Goal: Information Seeking & Learning: Learn about a topic

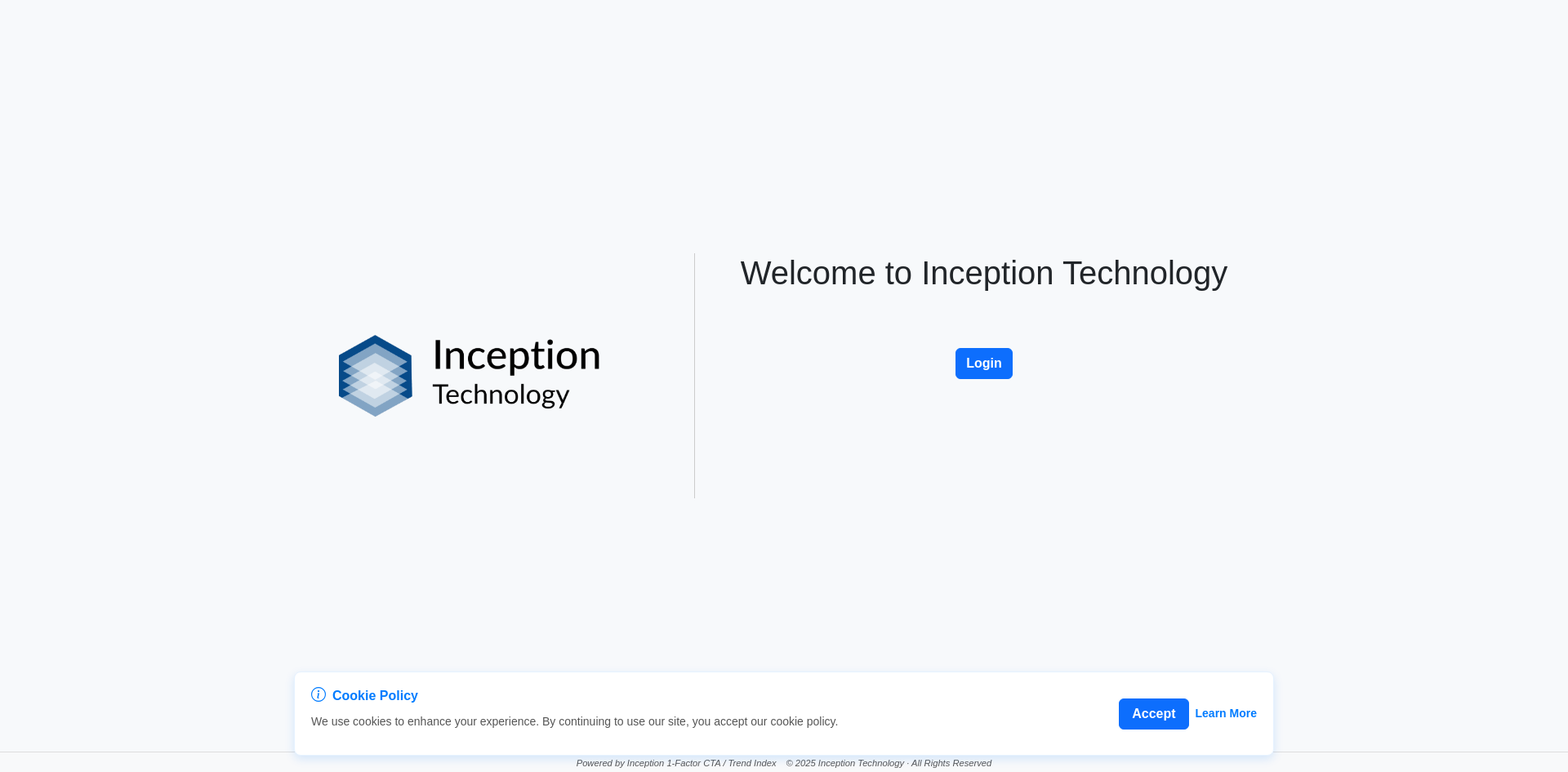
click at [988, 361] on button "Login" at bounding box center [984, 363] width 57 height 31
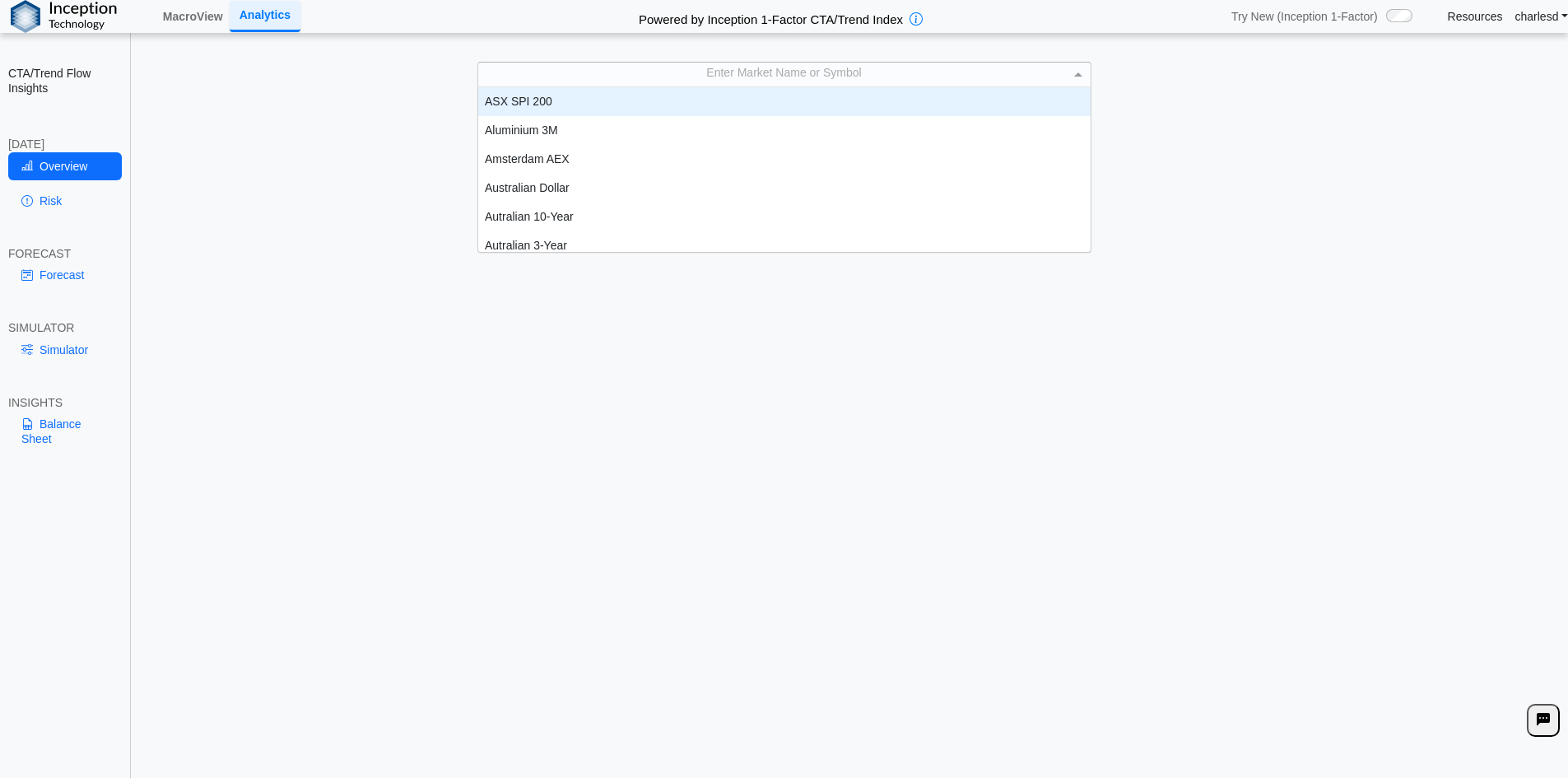
click at [635, 82] on div "Enter Market Name or Symbol" at bounding box center [784, 73] width 612 height 23
type input "***"
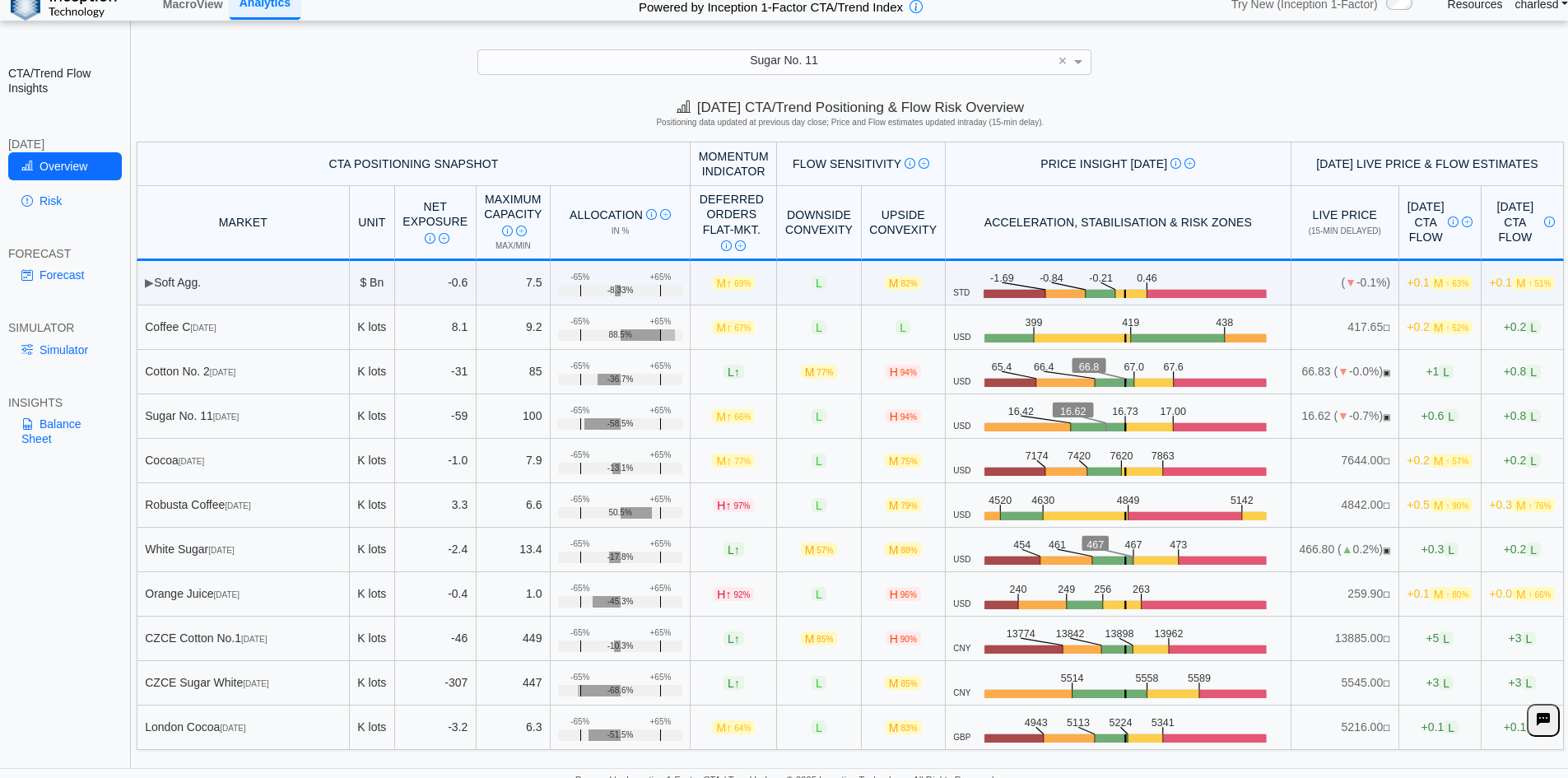
scroll to position [23, 0]
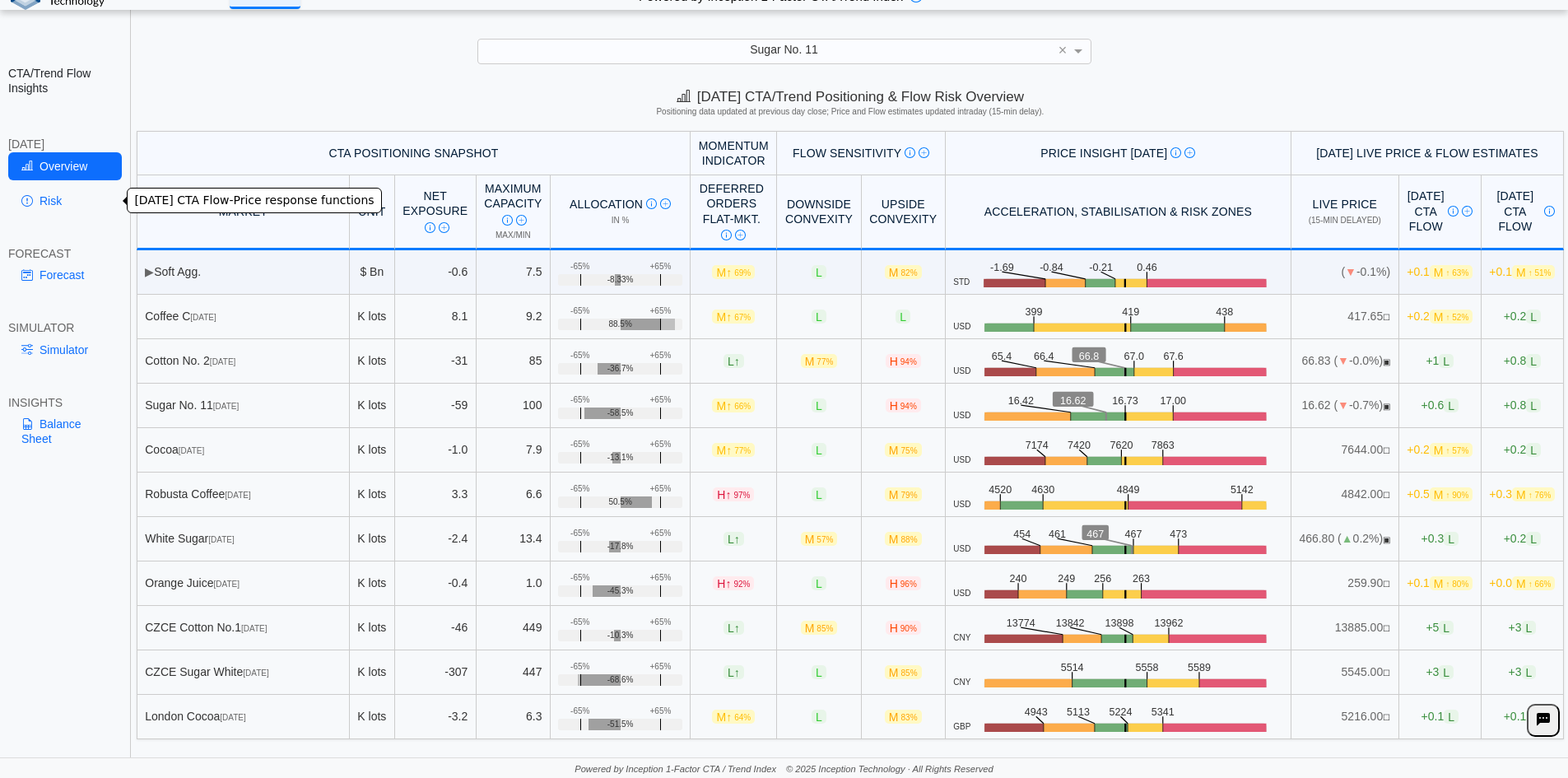
click at [49, 204] on link "Risk" at bounding box center [65, 201] width 114 height 28
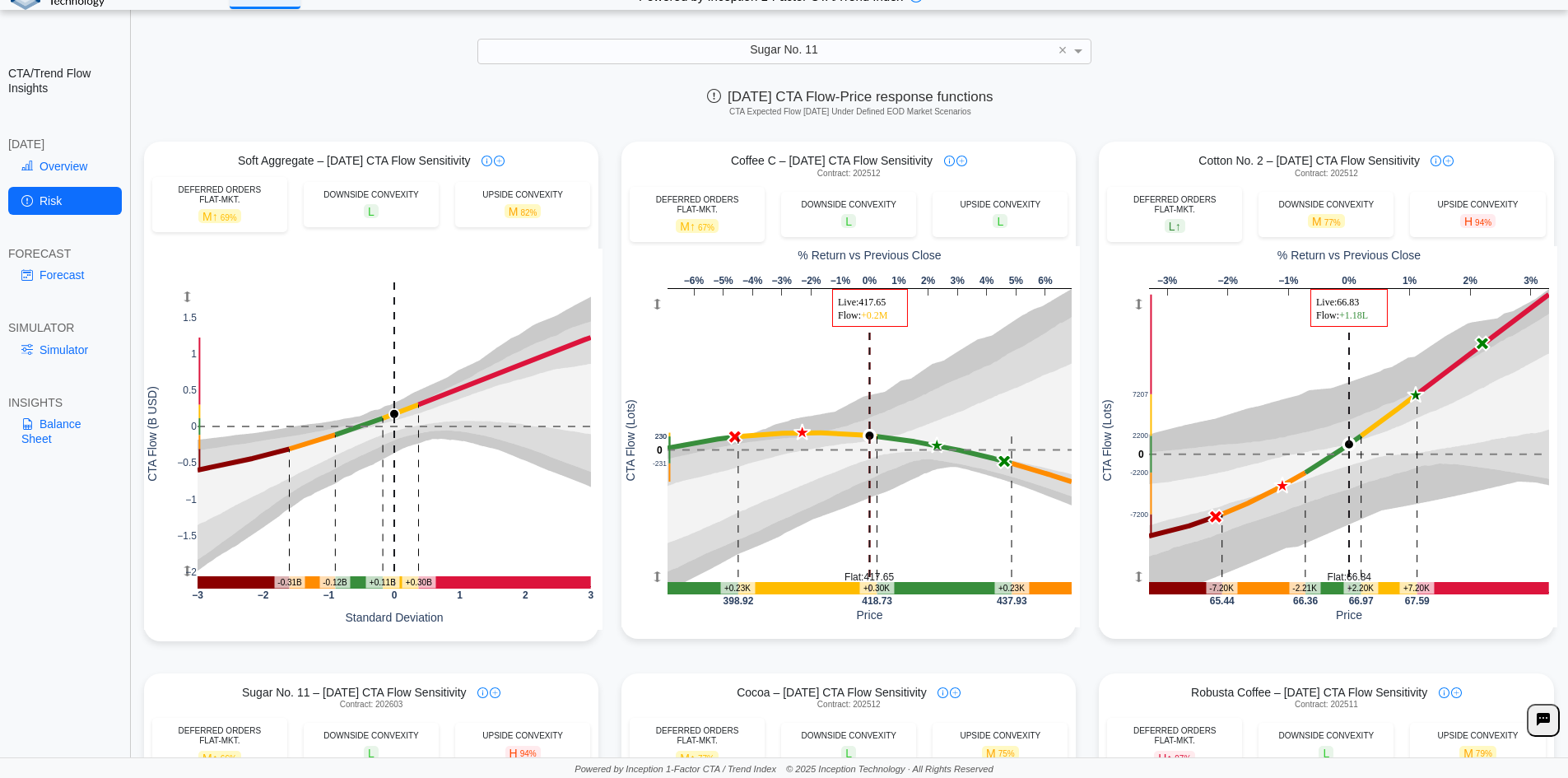
click at [36, 258] on div "FORECAST" at bounding box center [65, 253] width 114 height 15
click at [43, 273] on link "Forecast" at bounding box center [65, 275] width 114 height 28
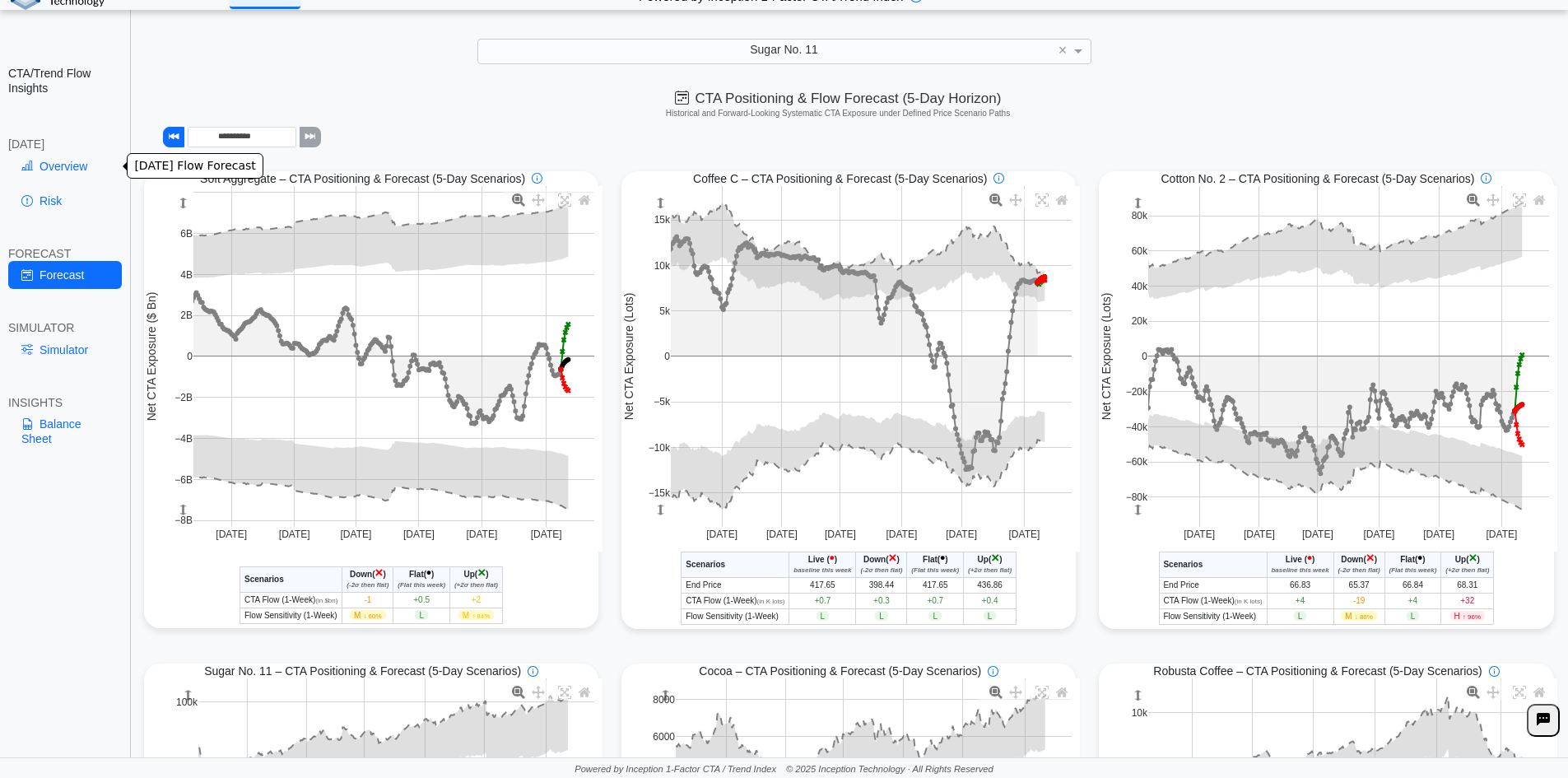
click at [64, 173] on link "Overview" at bounding box center [65, 167] width 114 height 28
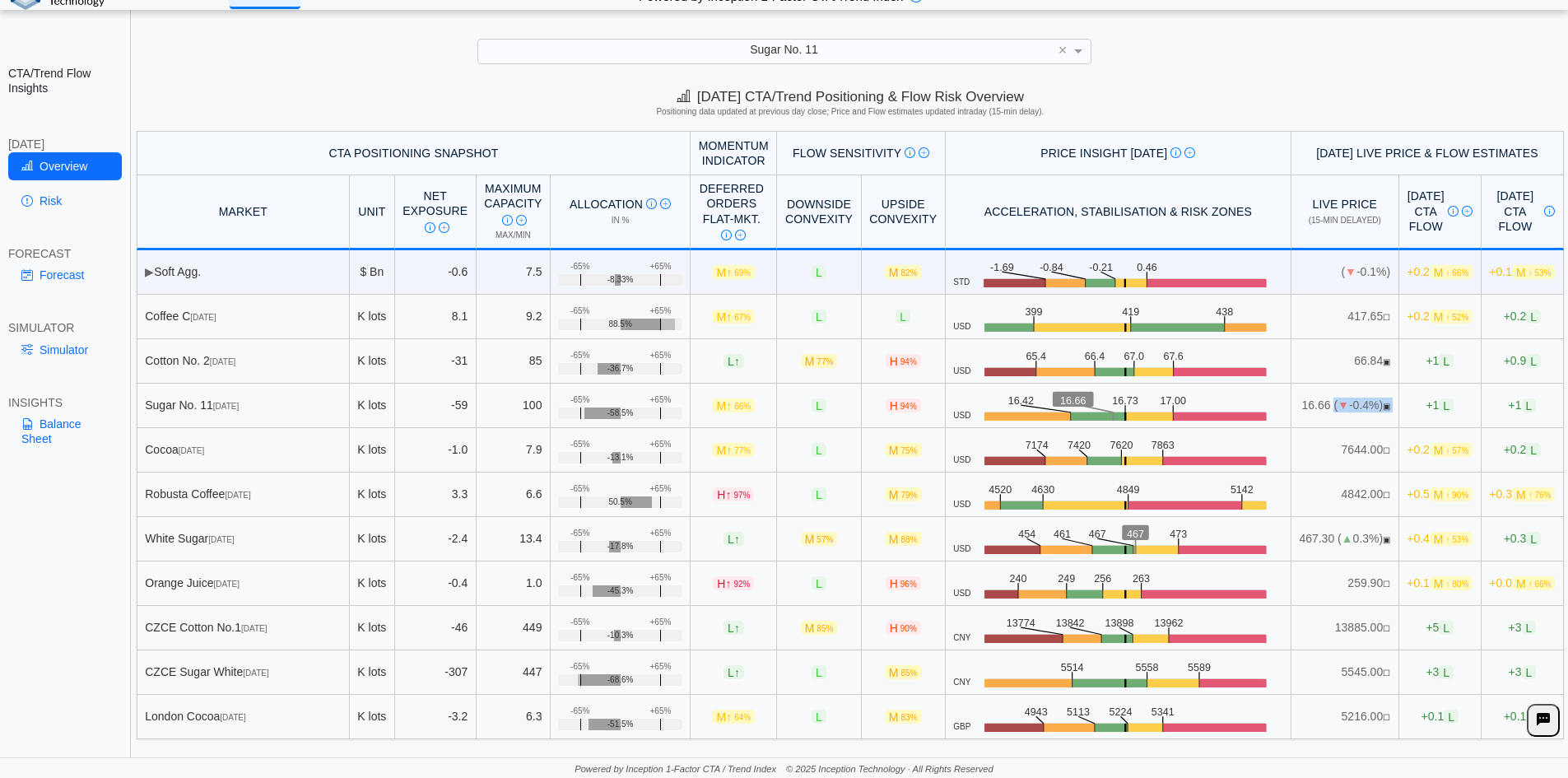
drag, startPoint x: 1258, startPoint y: 407, endPoint x: 1362, endPoint y: 408, distance: 104.0
click at [1362, 408] on tr "Sugar No. 11 Mar 26 K lots -59 100 +65% -65% -58.5% M ↑ 66% L H 94% USD .zone-t…" at bounding box center [849, 405] width 1427 height 44
click at [1337, 408] on span "▼" at bounding box center [1343, 405] width 11 height 13
drag, startPoint x: 1270, startPoint y: 223, endPoint x: 1316, endPoint y: 219, distance: 46.2
click at [1316, 219] on span "(15-min delayed)" at bounding box center [1345, 220] width 73 height 9
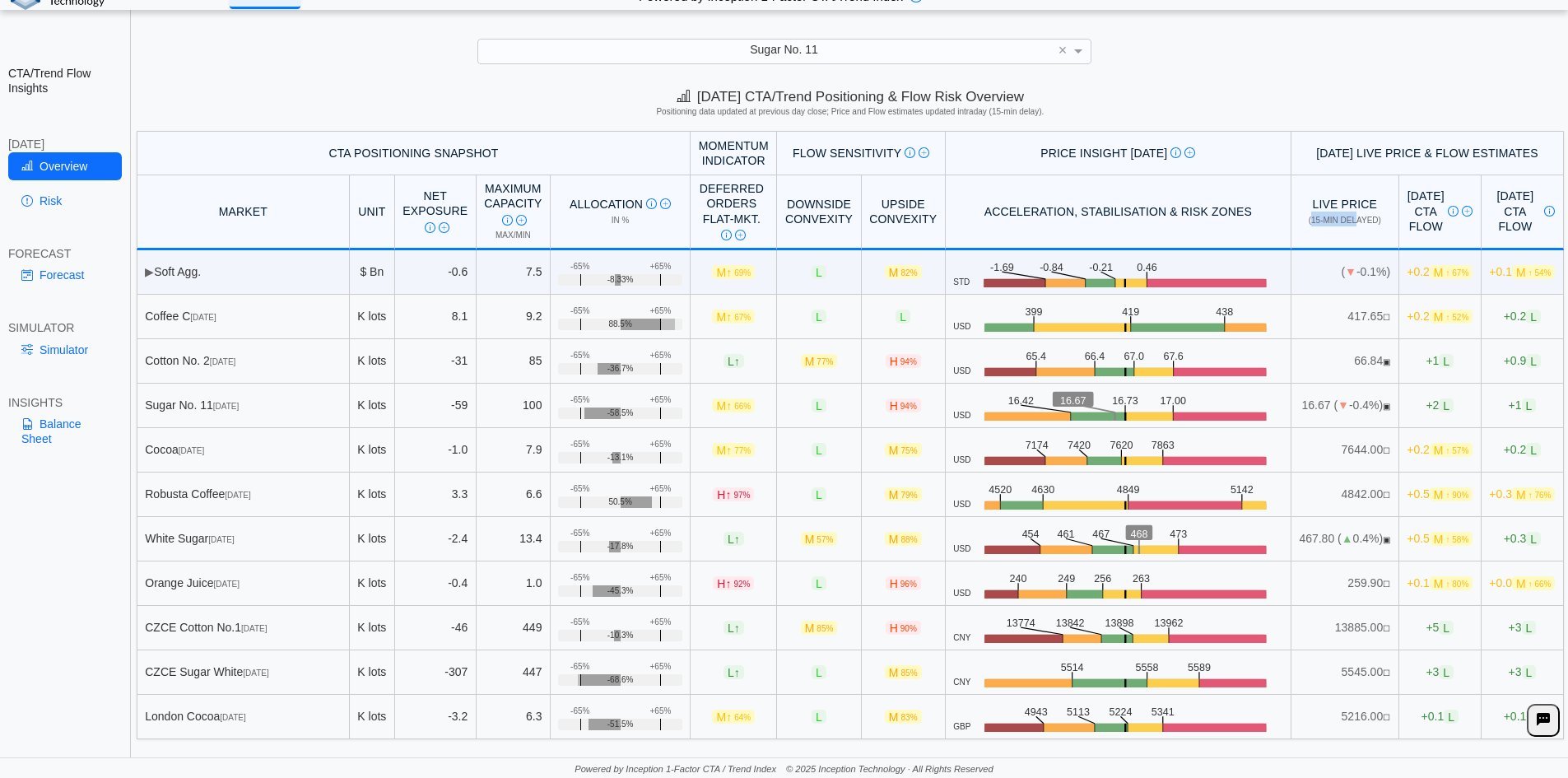
click at [1316, 219] on span "(15-min delayed)" at bounding box center [1345, 220] width 73 height 9
drag, startPoint x: 1276, startPoint y: 215, endPoint x: 1319, endPoint y: 216, distance: 43.0
click at [1319, 216] on span "(15-min delayed)" at bounding box center [1345, 220] width 73 height 9
click at [1319, 217] on span "(15-min delayed)" at bounding box center [1345, 220] width 73 height 9
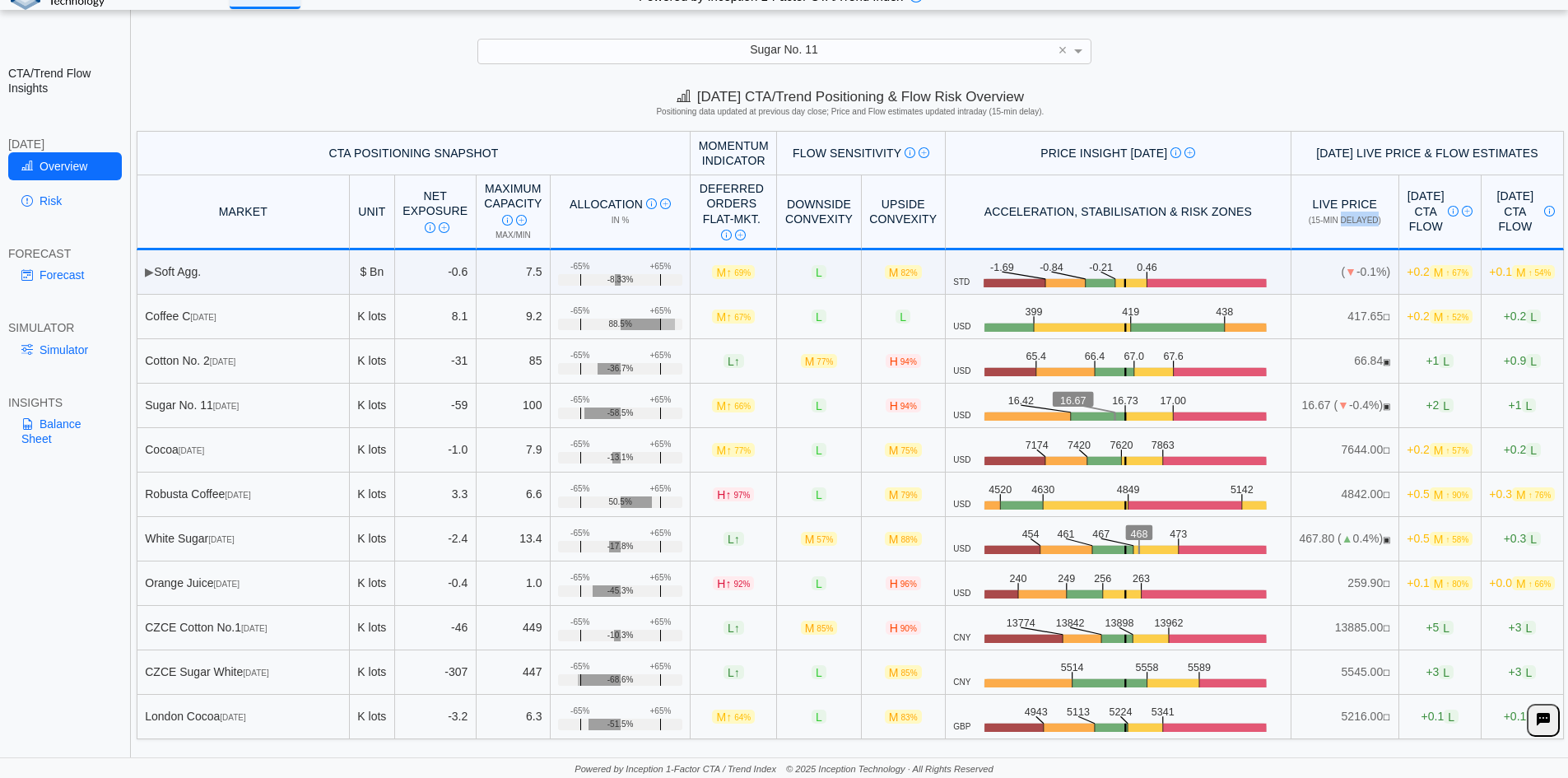
click at [1319, 217] on span "(15-min delayed)" at bounding box center [1345, 220] width 73 height 9
click at [1323, 218] on span "(15-min delayed)" at bounding box center [1345, 220] width 73 height 9
click at [1320, 218] on span "(15-min delayed)" at bounding box center [1345, 220] width 73 height 9
drag, startPoint x: 1264, startPoint y: 402, endPoint x: 1286, endPoint y: 403, distance: 22.0
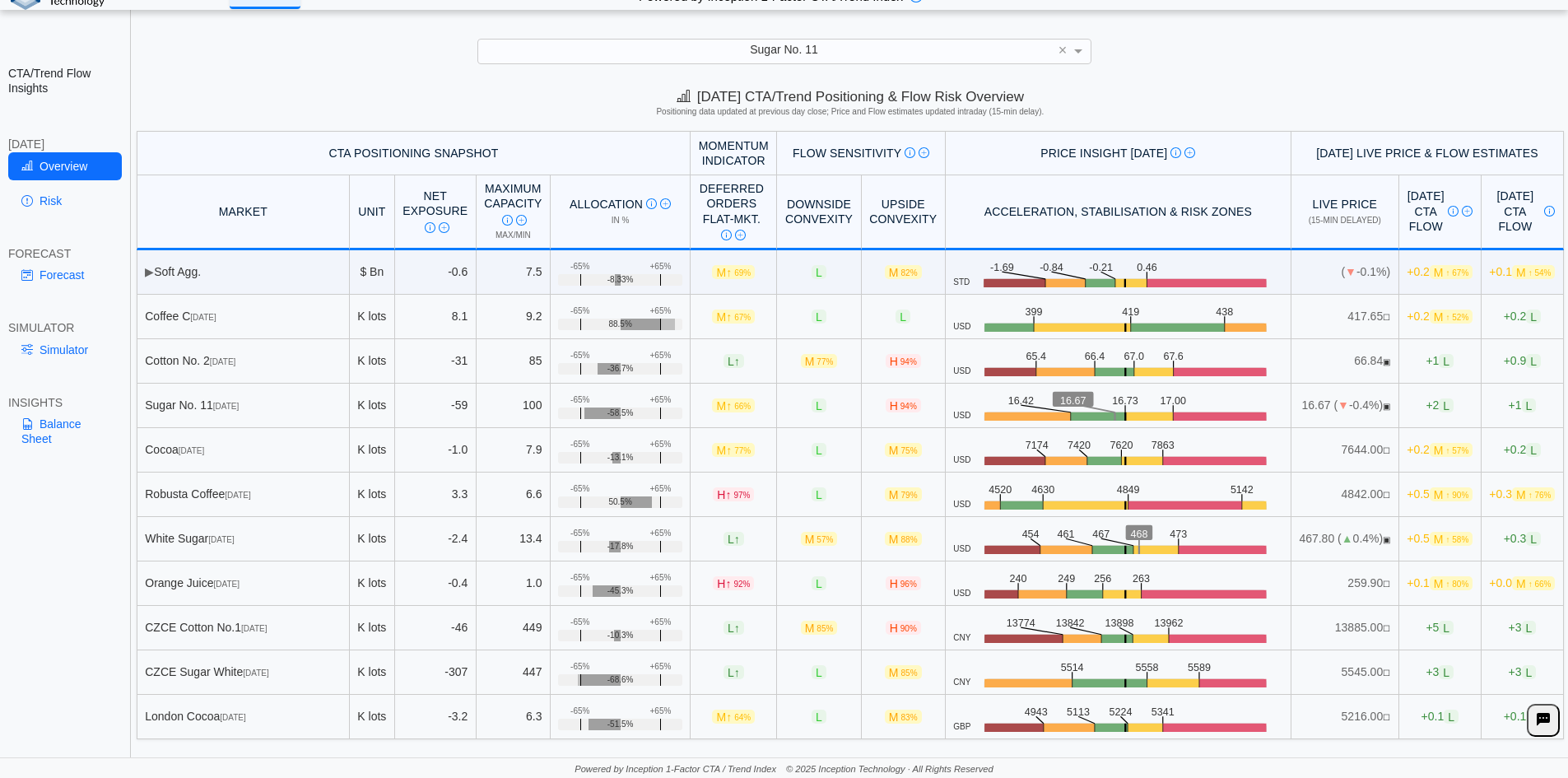
click at [1291, 403] on td "16.67 ( ▼ -0.4%) ▣" at bounding box center [1345, 405] width 107 height 44
click at [1291, 407] on td "16.67 ( ▼ -0.4%) ▣" at bounding box center [1345, 405] width 107 height 44
drag, startPoint x: 1258, startPoint y: 407, endPoint x: 1286, endPoint y: 404, distance: 28.2
click at [1291, 404] on td "16.67 ( ▼ -0.4%) ▣" at bounding box center [1345, 405] width 107 height 44
click at [1291, 402] on td "16.67 ( ▼ -0.4%) ▣" at bounding box center [1345, 405] width 107 height 44
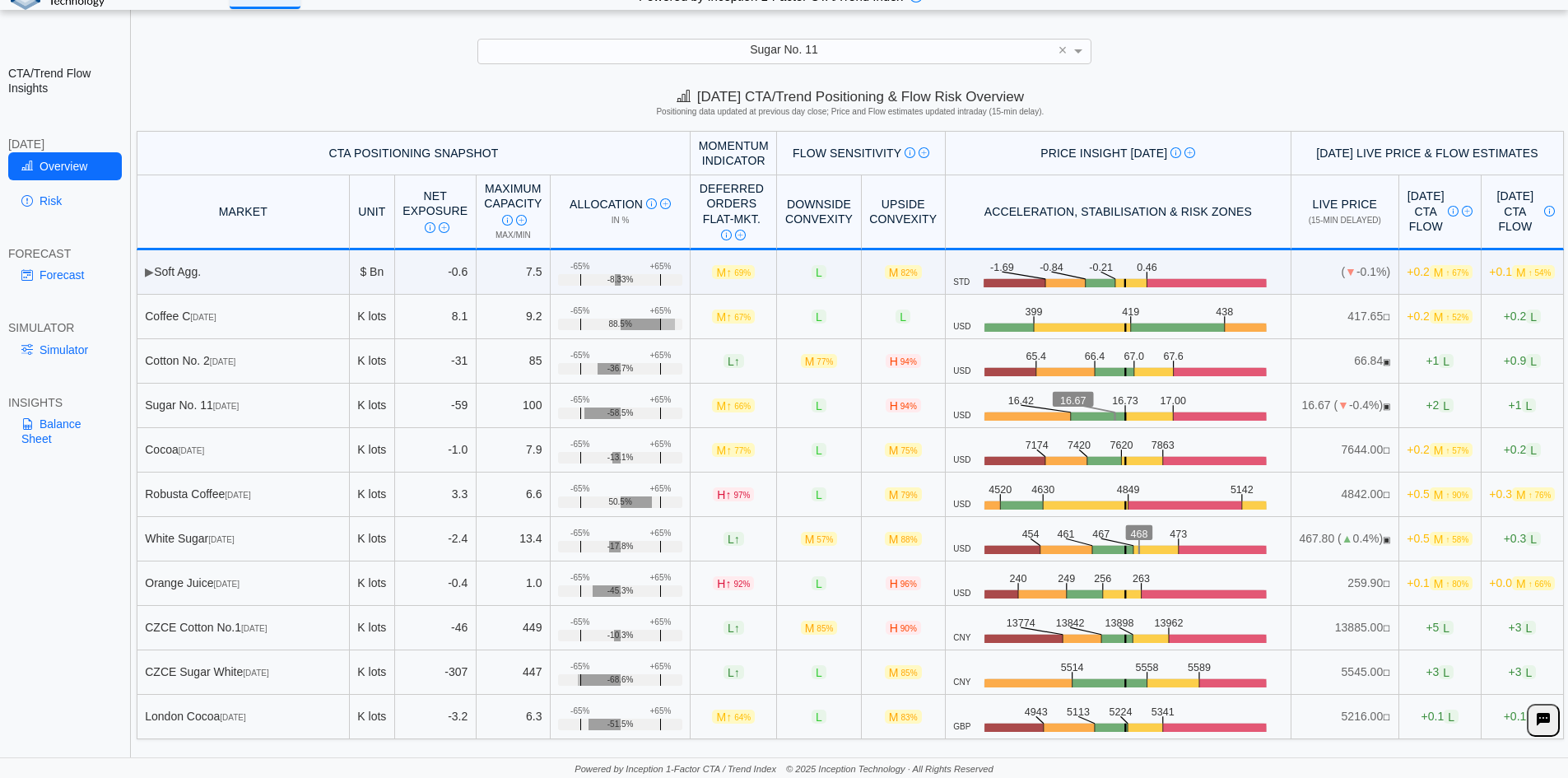
drag, startPoint x: 1259, startPoint y: 402, endPoint x: 1287, endPoint y: 402, distance: 28.0
click at [1291, 402] on td "16.67 ( ▼ -0.4%) ▣" at bounding box center [1345, 405] width 107 height 44
click at [1291, 405] on td "16.67 ( ▼ -0.4%) ▣" at bounding box center [1345, 405] width 107 height 44
click at [1426, 402] on span "+2 L" at bounding box center [1440, 405] width 28 height 14
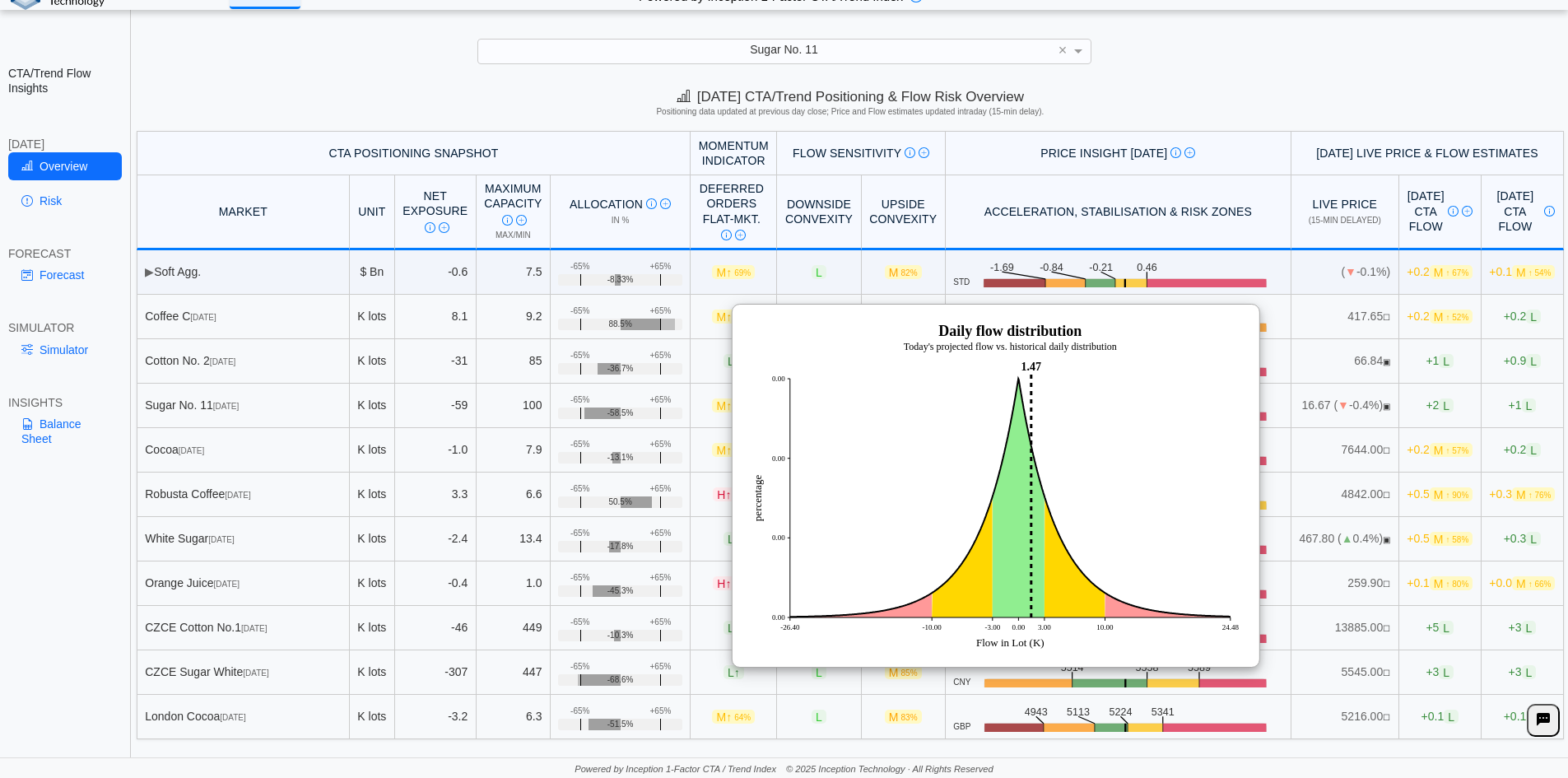
click at [1426, 402] on span "+2 L" at bounding box center [1440, 405] width 28 height 14
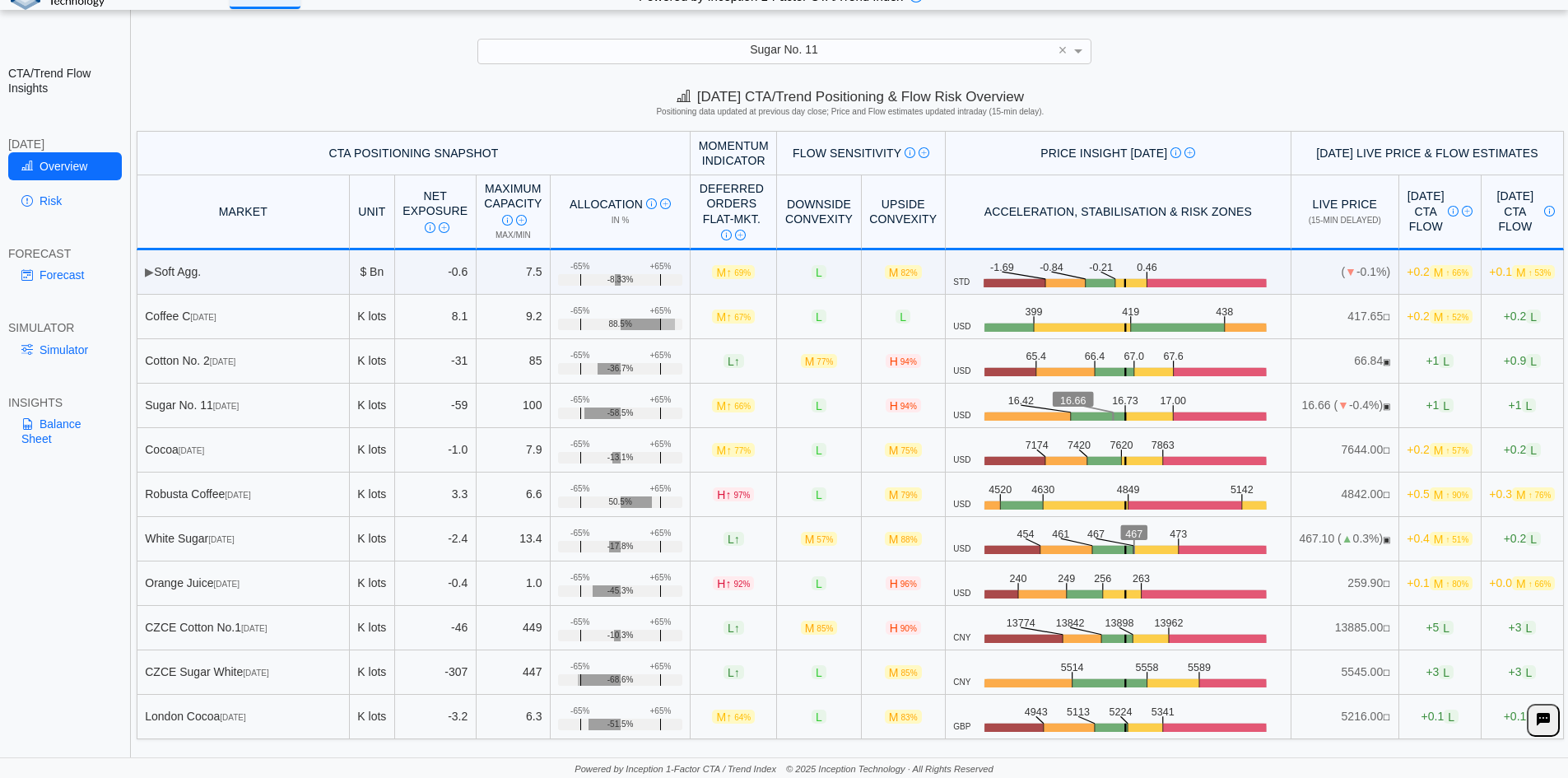
drag, startPoint x: 1124, startPoint y: 399, endPoint x: 1147, endPoint y: 398, distance: 23.0
click at [1147, 398] on icon ".zone-text { font-size: 22px; font-weight: 500; text-anchor: middle; } .price-m…" at bounding box center [1125, 405] width 312 height 31
click at [1165, 398] on text "17.00" at bounding box center [1178, 399] width 26 height 12
drag, startPoint x: 1124, startPoint y: 398, endPoint x: 1147, endPoint y: 399, distance: 23.0
click at [1147, 399] on icon ".zone-text { font-size: 22px; font-weight: 500; text-anchor: middle; } .price-m…" at bounding box center [1125, 405] width 312 height 31
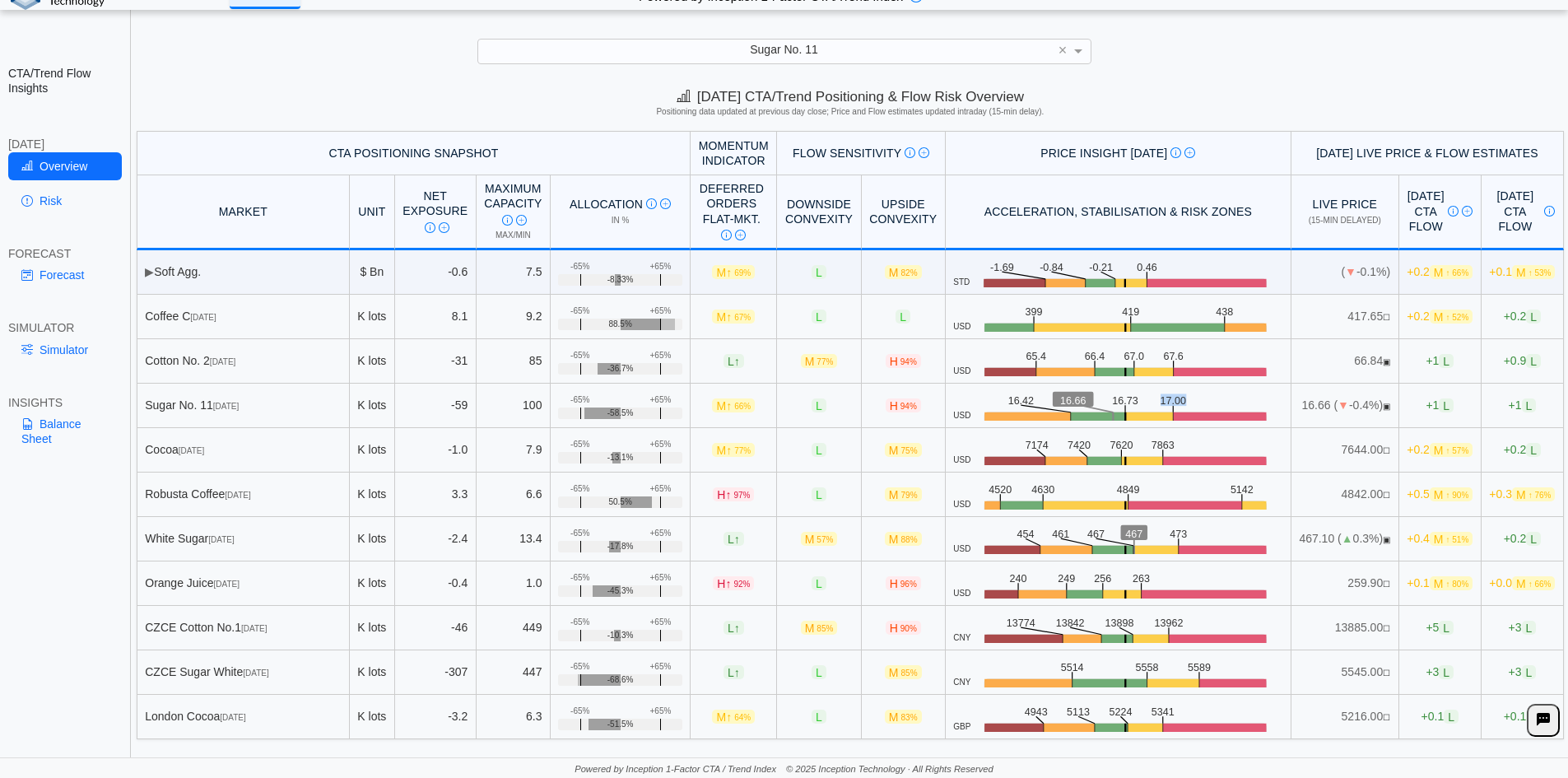
drag, startPoint x: 1147, startPoint y: 399, endPoint x: 1165, endPoint y: 405, distance: 19.0
click at [1148, 399] on icon ".zone-text { font-size: 22px; font-weight: 500; text-anchor: middle; } .price-m…" at bounding box center [1125, 405] width 312 height 31
click at [1426, 406] on span "+1 L" at bounding box center [1440, 405] width 28 height 14
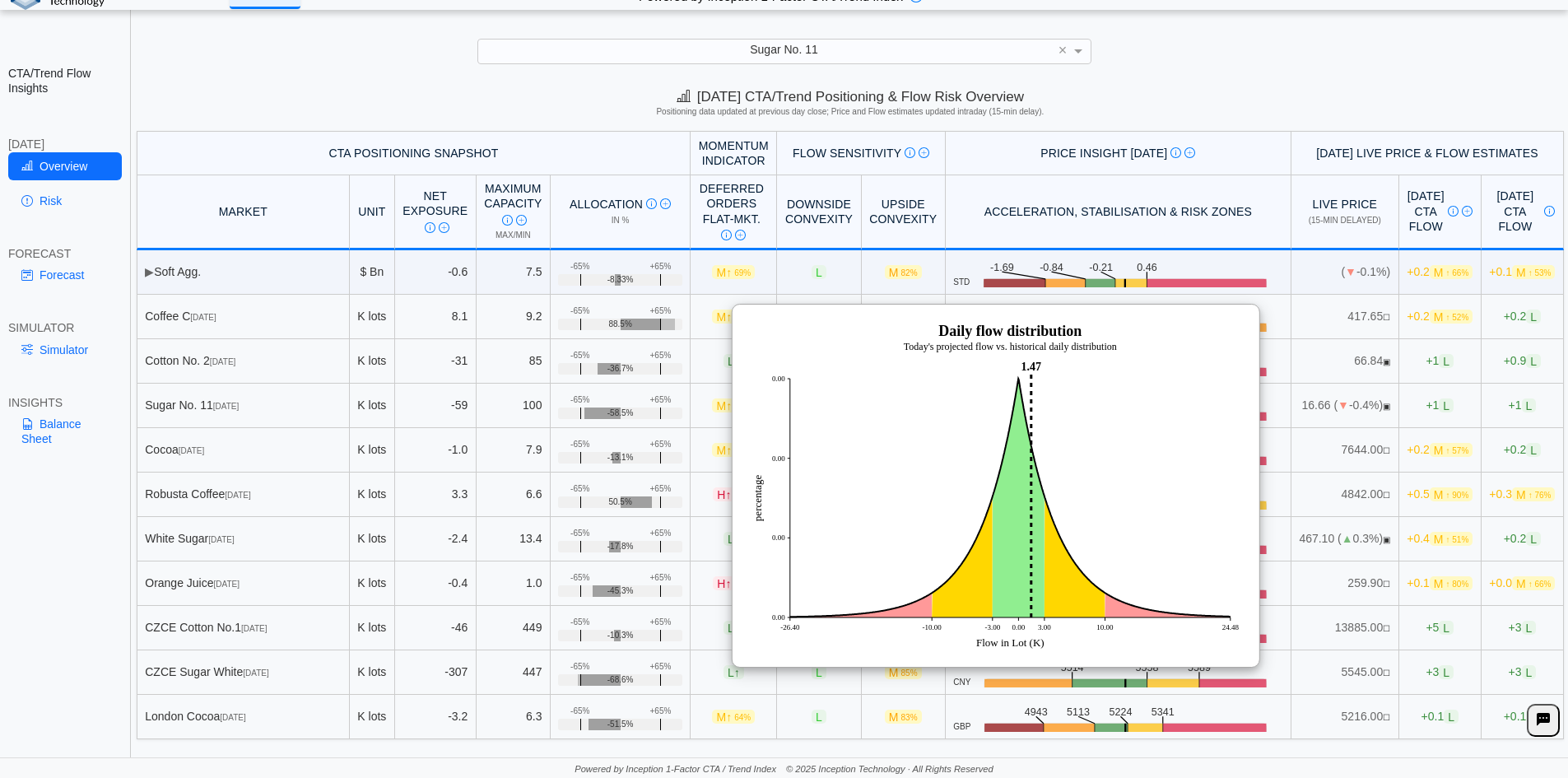
click at [1291, 390] on td "16.66 ( ▼ -0.4%) ▣" at bounding box center [1345, 405] width 107 height 44
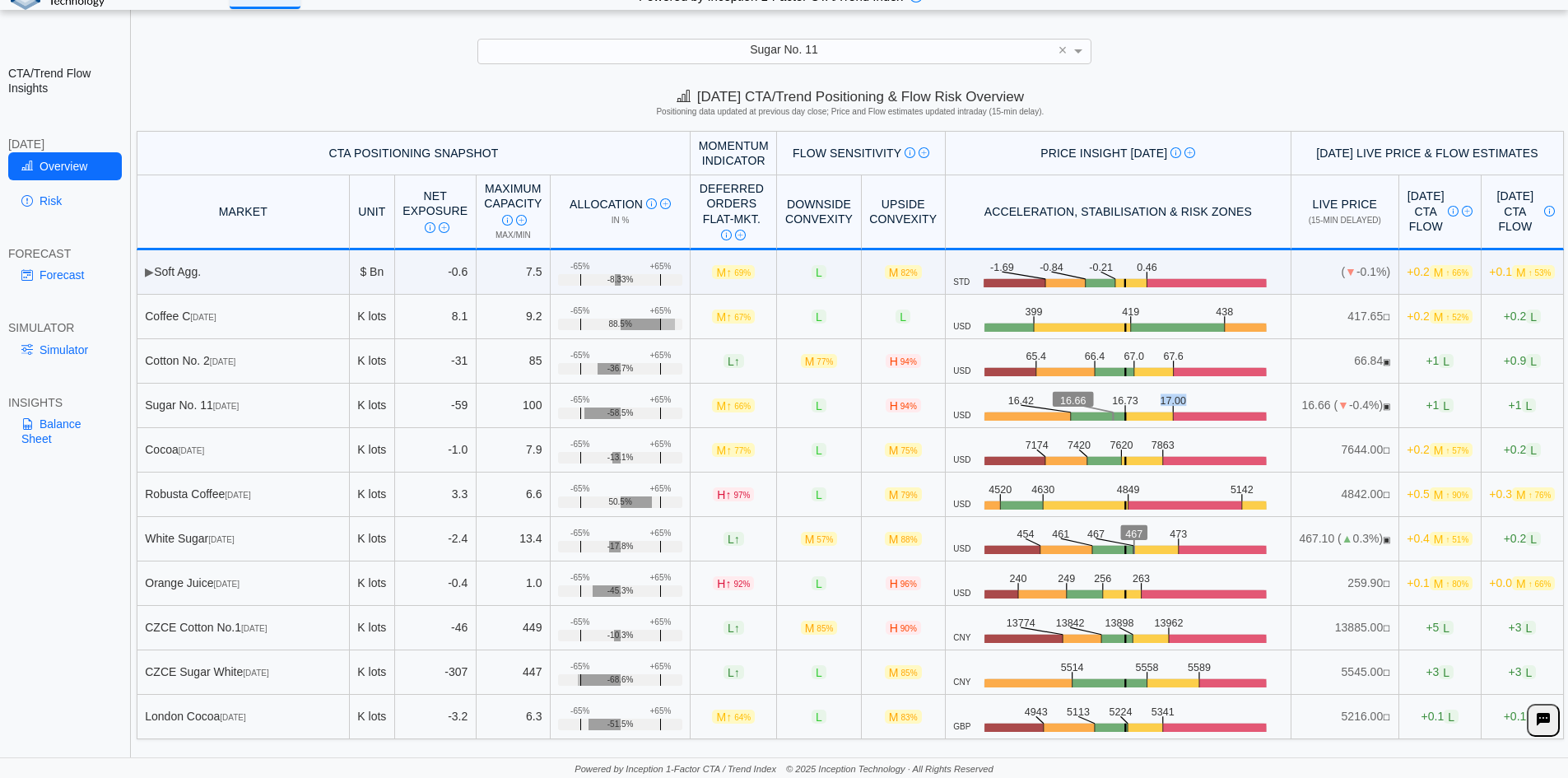
drag, startPoint x: 1123, startPoint y: 397, endPoint x: 1147, endPoint y: 401, distance: 24.3
click at [1147, 401] on icon ".zone-text { font-size: 22px; font-weight: 500; text-anchor: middle; } .price-m…" at bounding box center [1125, 405] width 312 height 31
drag, startPoint x: 1126, startPoint y: 402, endPoint x: 1147, endPoint y: 401, distance: 21.0
click at [1147, 401] on icon ".zone-text { font-size: 22px; font-weight: 500; text-anchor: middle; } .price-m…" at bounding box center [1125, 405] width 312 height 31
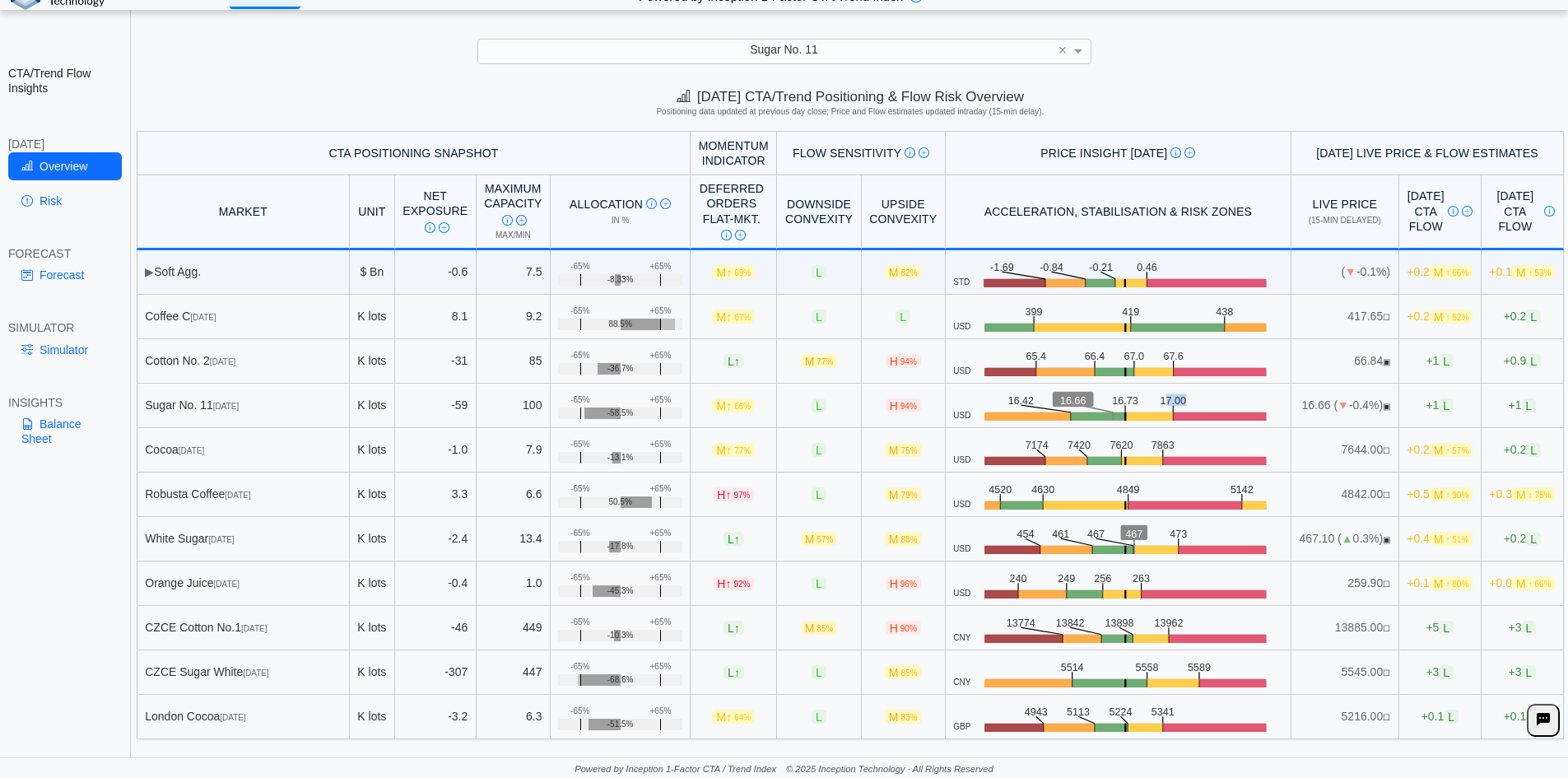
click at [1147, 401] on icon ".zone-text { font-size: 22px; font-weight: 500; text-anchor: middle; } .price-m…" at bounding box center [1125, 405] width 312 height 31
drag, startPoint x: 1124, startPoint y: 399, endPoint x: 1148, endPoint y: 398, distance: 24.0
click at [1148, 398] on icon ".zone-text { font-size: 22px; font-weight: 500; text-anchor: middle; } .price-m…" at bounding box center [1125, 405] width 312 height 31
click at [1439, 406] on span "L" at bounding box center [1447, 405] width 15 height 14
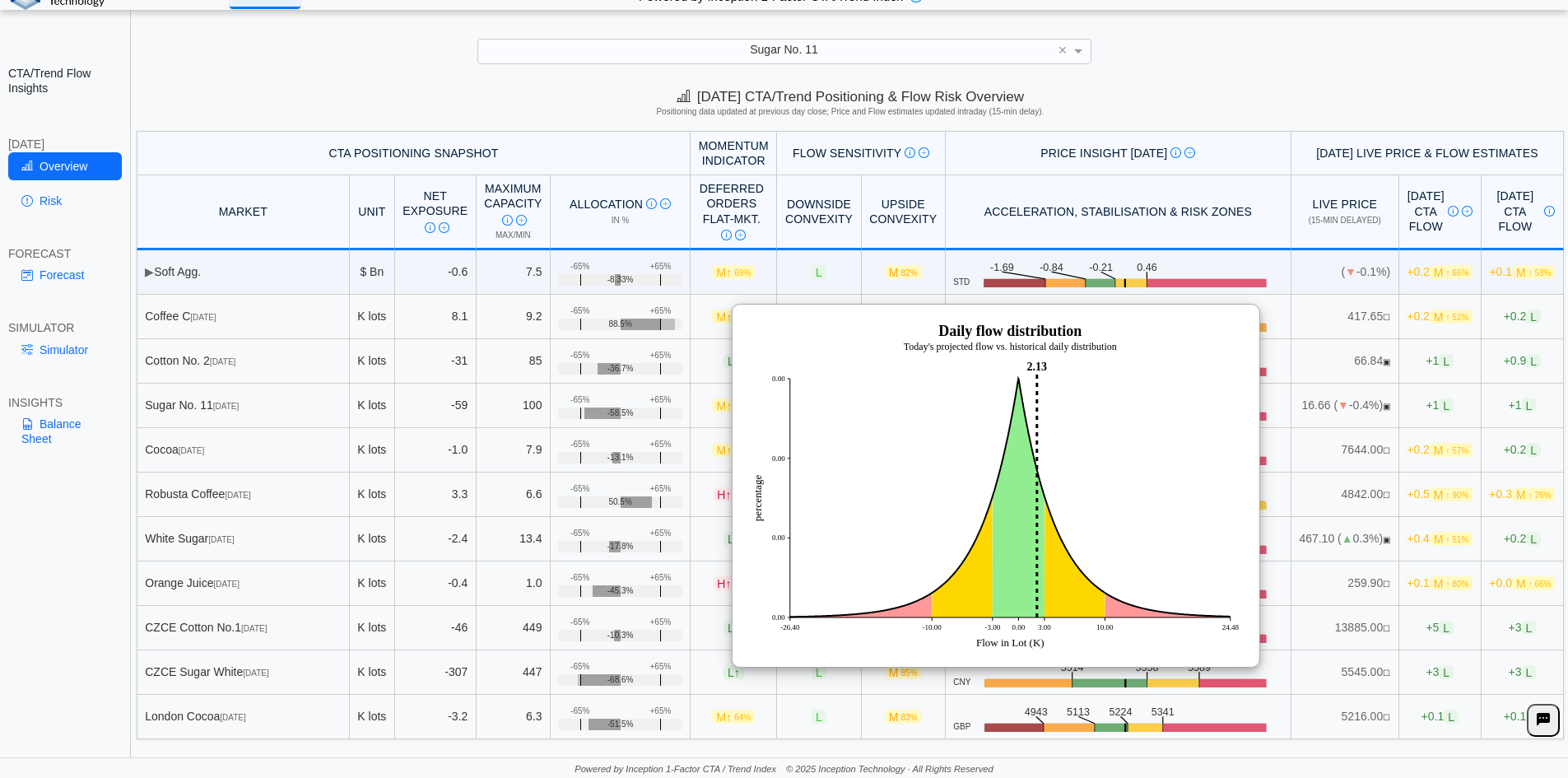
click at [1320, 57] on div "**********" at bounding box center [784, 378] width 1568 height 801
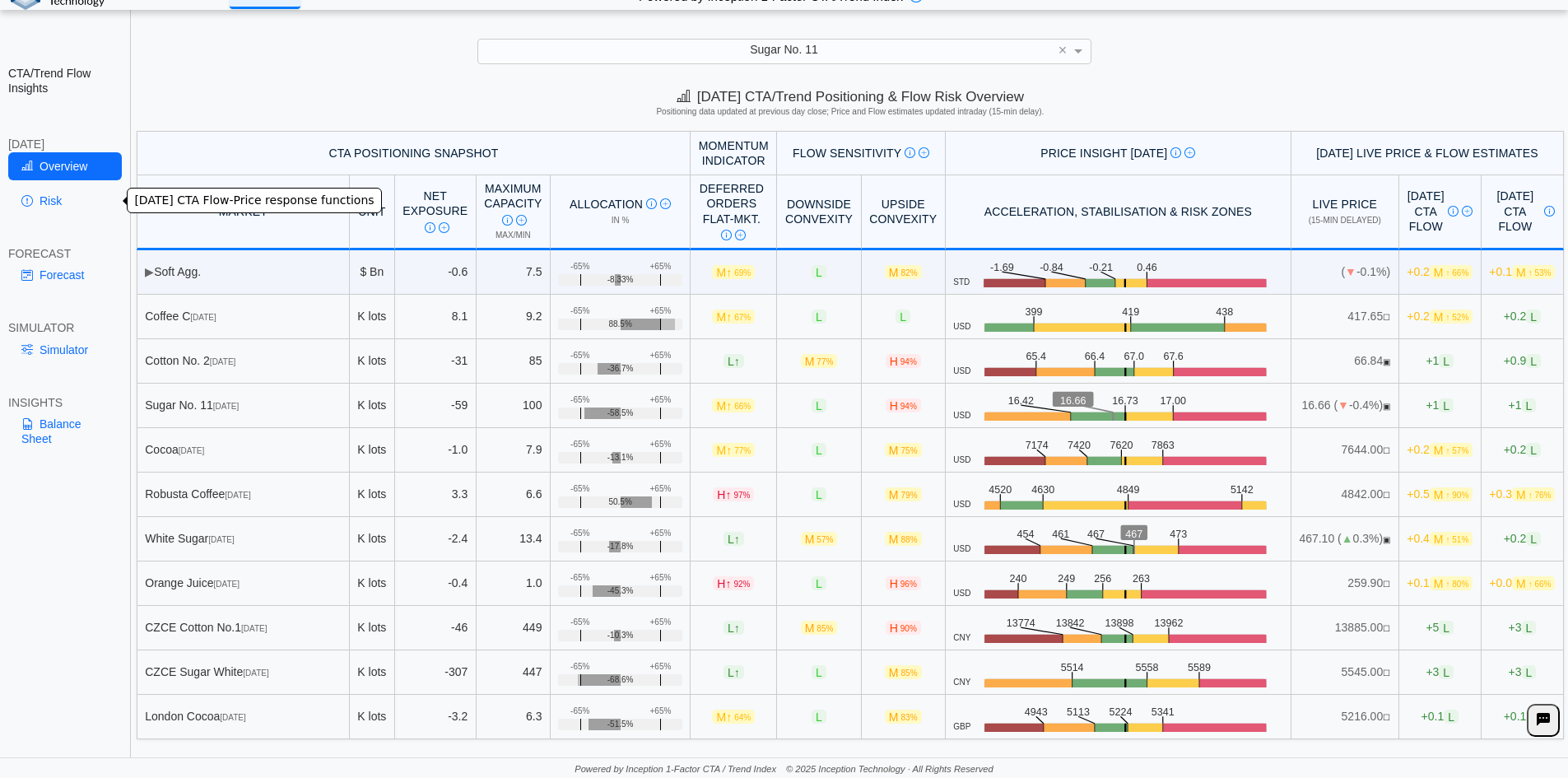
click at [31, 208] on link "Risk" at bounding box center [65, 201] width 114 height 28
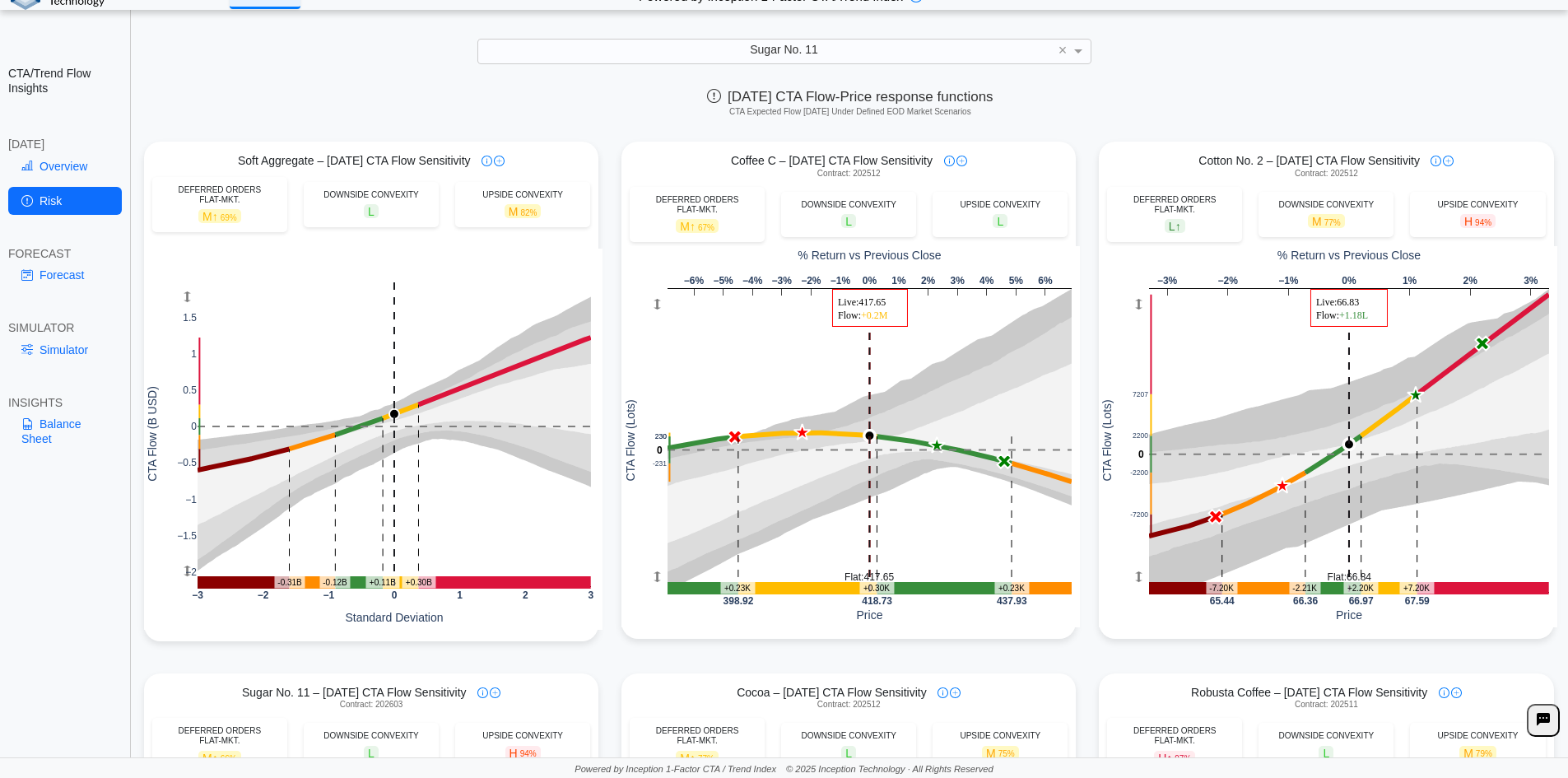
click at [1168, 100] on div "Today's CTA Flow-Price response functions CTA Expected Flow Today Under Defined…" at bounding box center [850, 105] width 1435 height 50
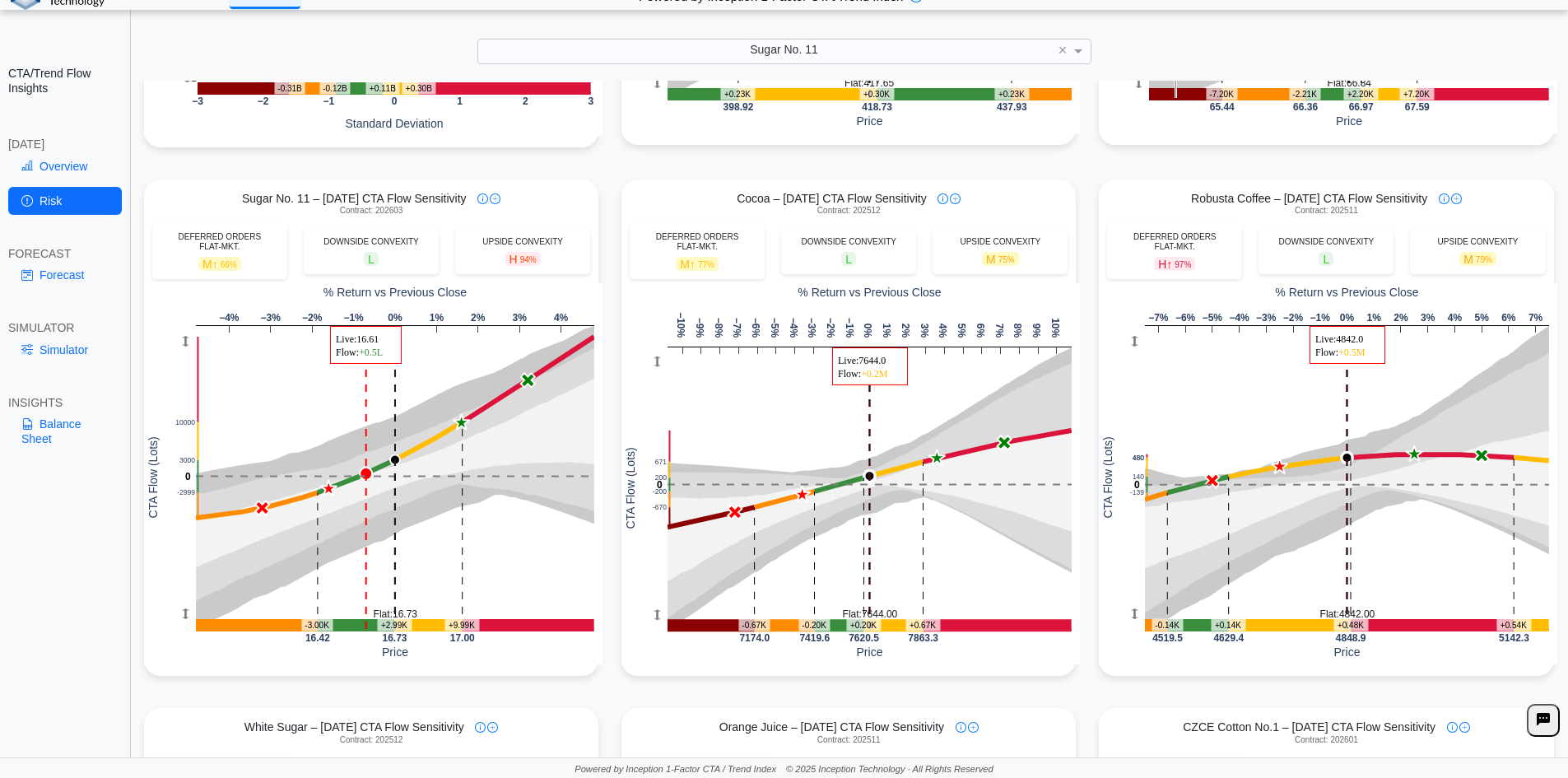
scroll to position [576, 0]
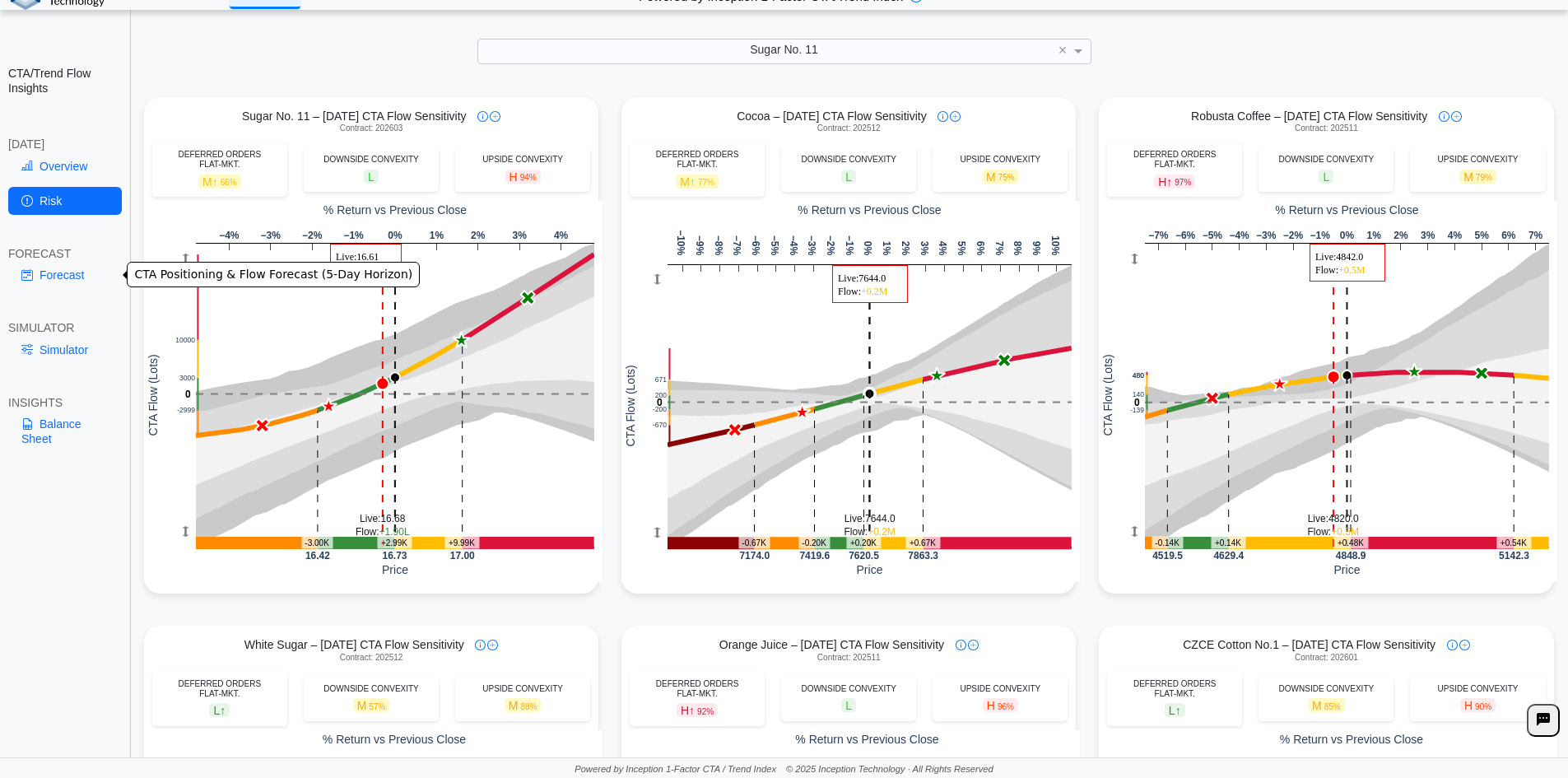
click at [58, 271] on link "Forecast" at bounding box center [65, 275] width 114 height 28
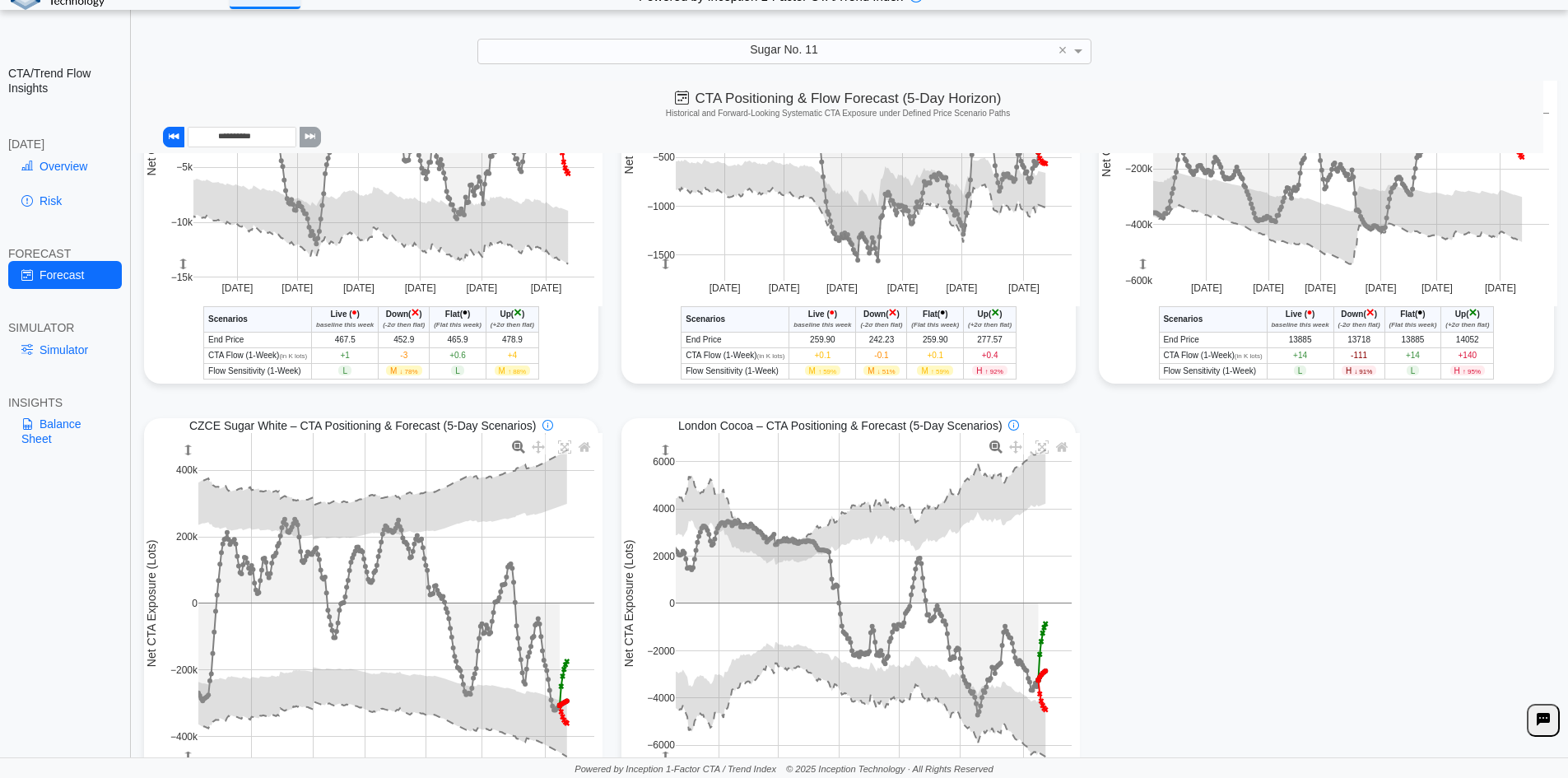
scroll to position [1235, 0]
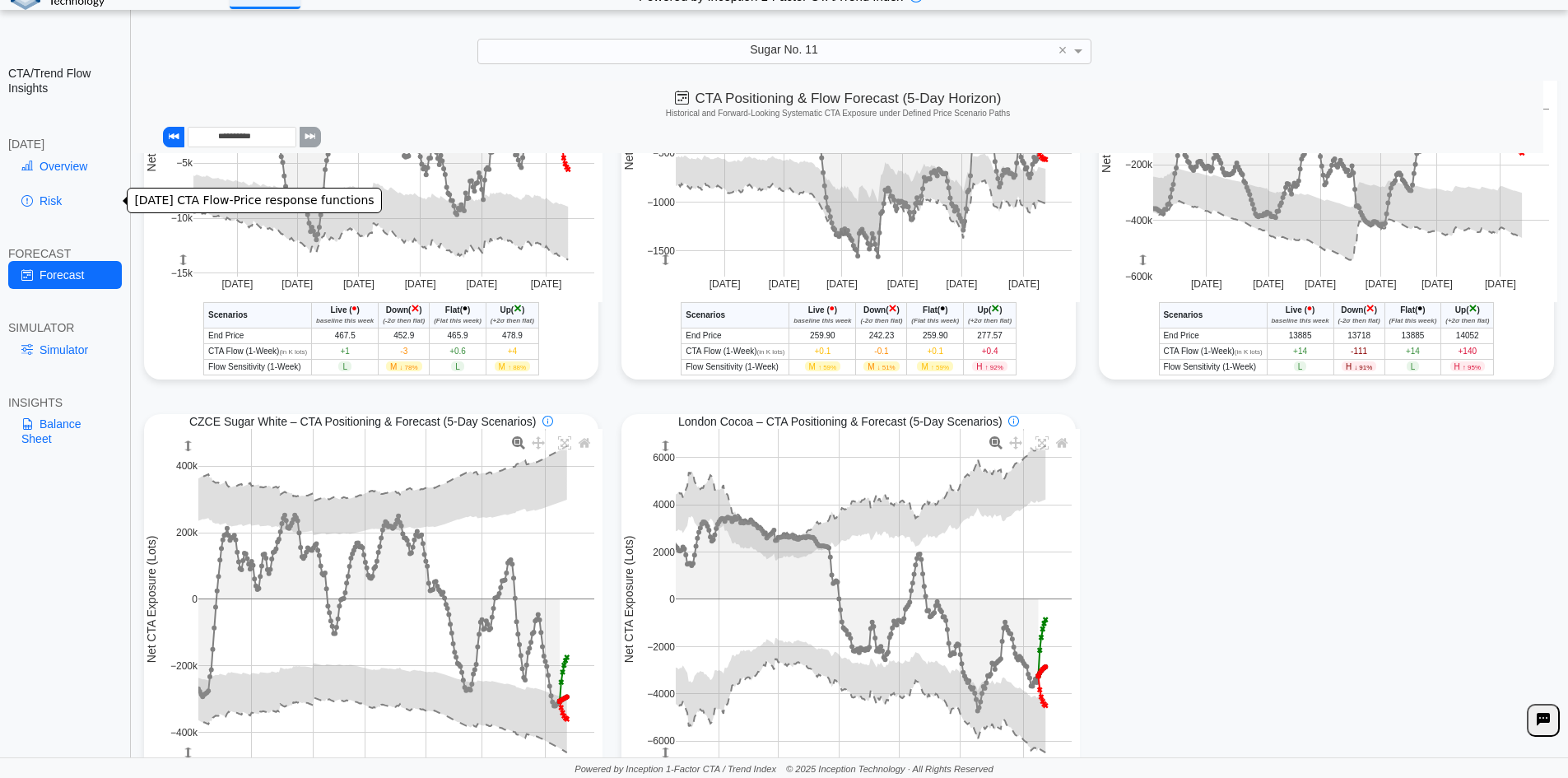
click at [56, 167] on link "Overview" at bounding box center [65, 167] width 114 height 28
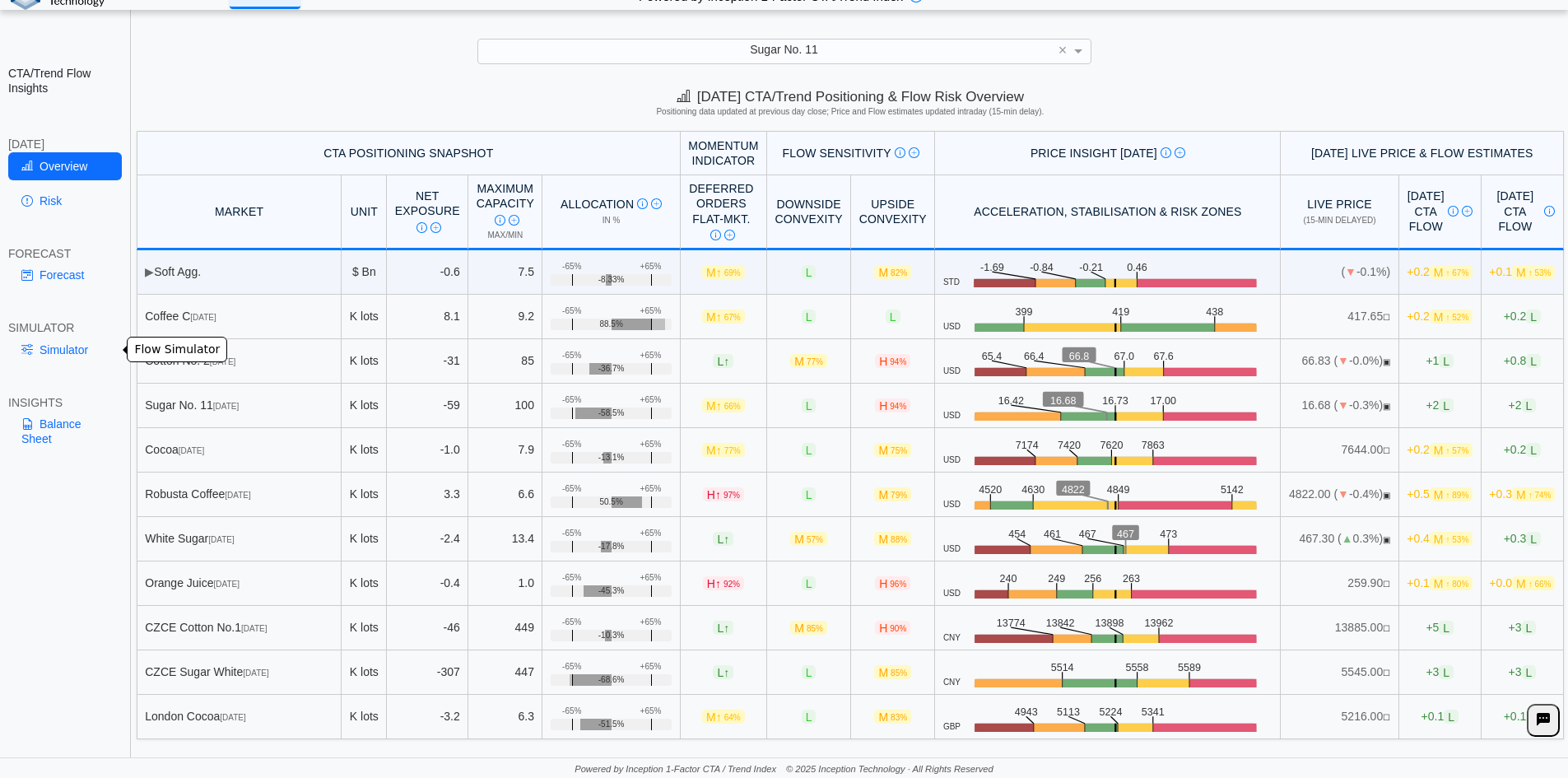
click at [86, 346] on link "Simulator" at bounding box center [65, 350] width 114 height 28
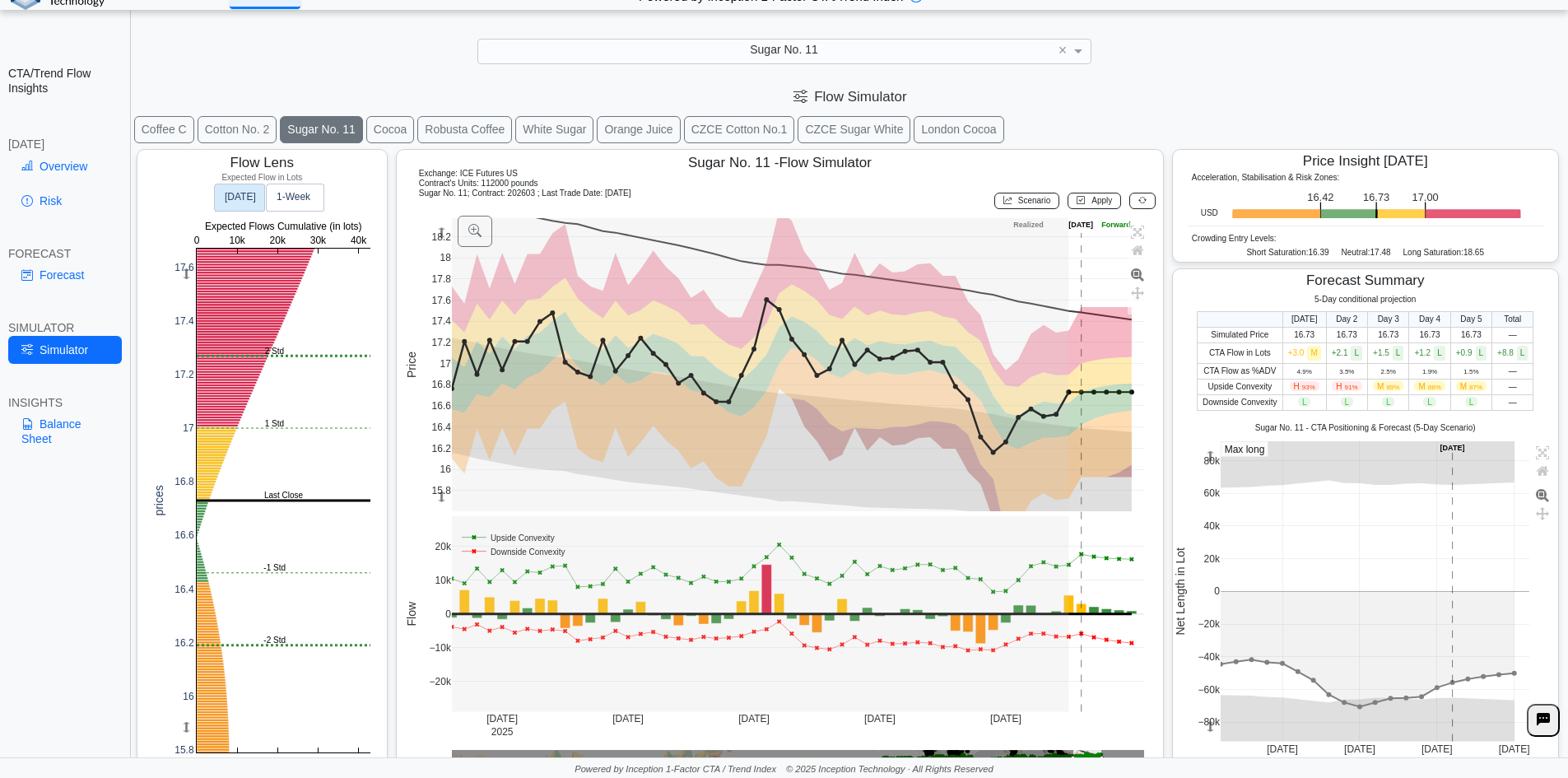
drag, startPoint x: 440, startPoint y: 233, endPoint x: 427, endPoint y: 251, distance: 22.2
click at [427, 251] on div "15.8 16 16.2 16.4 16.6 16.8 17 17.2 17.4 17.6 17.8 18 18.2 Jul 14 2025 Jul 28 A…" at bounding box center [777, 493] width 746 height 559
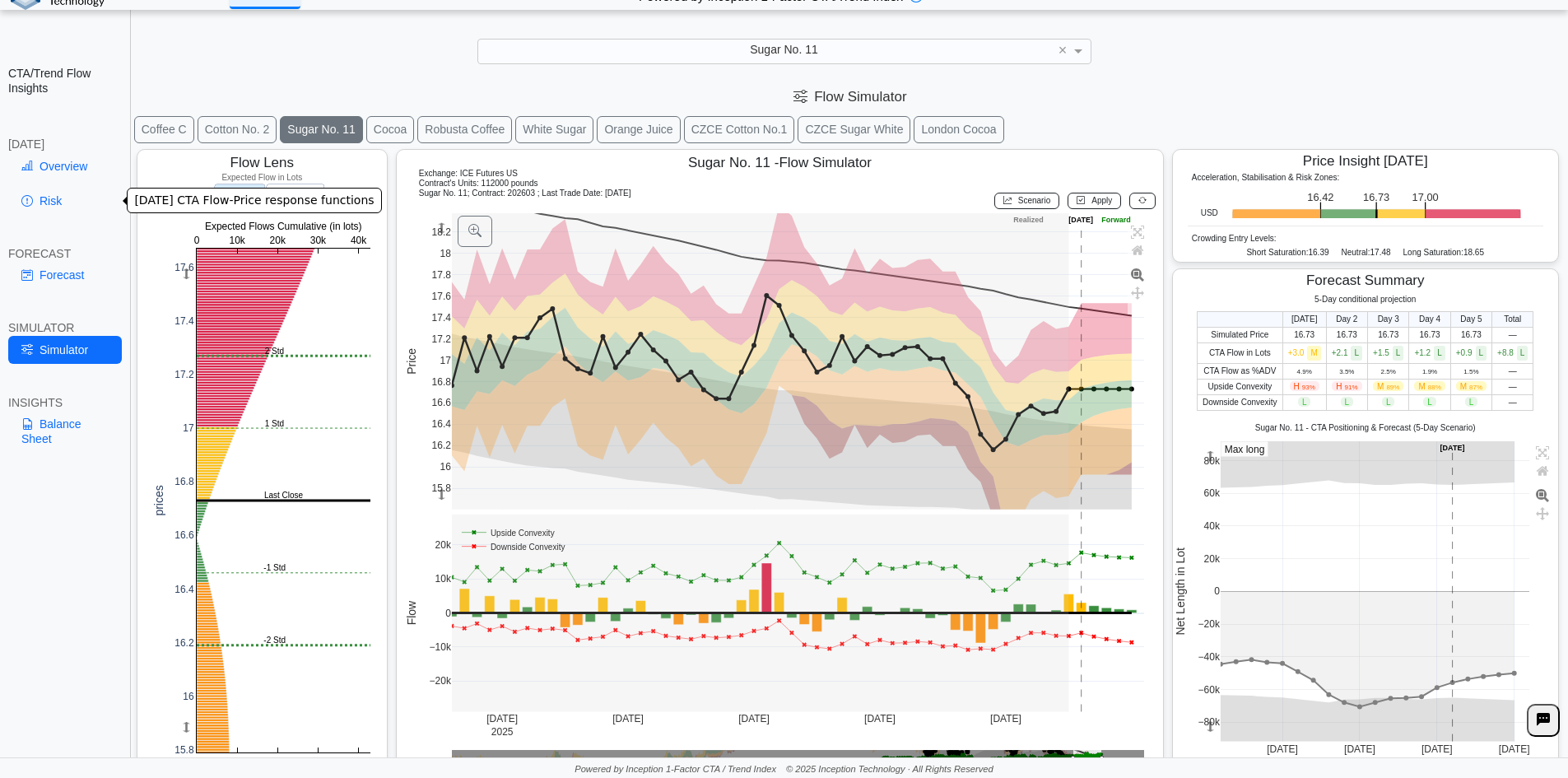
drag, startPoint x: 50, startPoint y: 195, endPoint x: 69, endPoint y: 213, distance: 26.2
click at [50, 195] on link "Risk" at bounding box center [65, 201] width 114 height 28
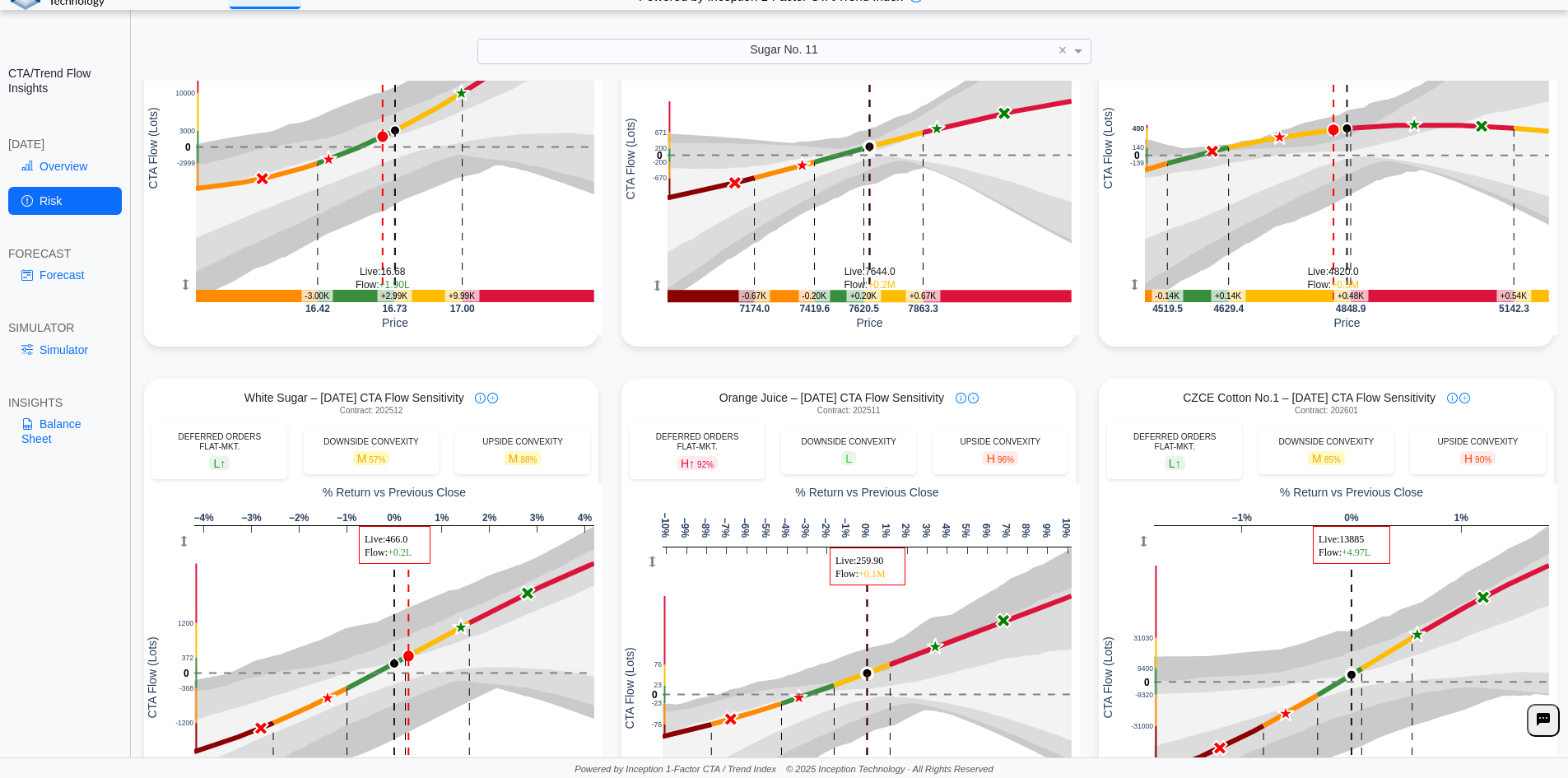
scroll to position [494, 0]
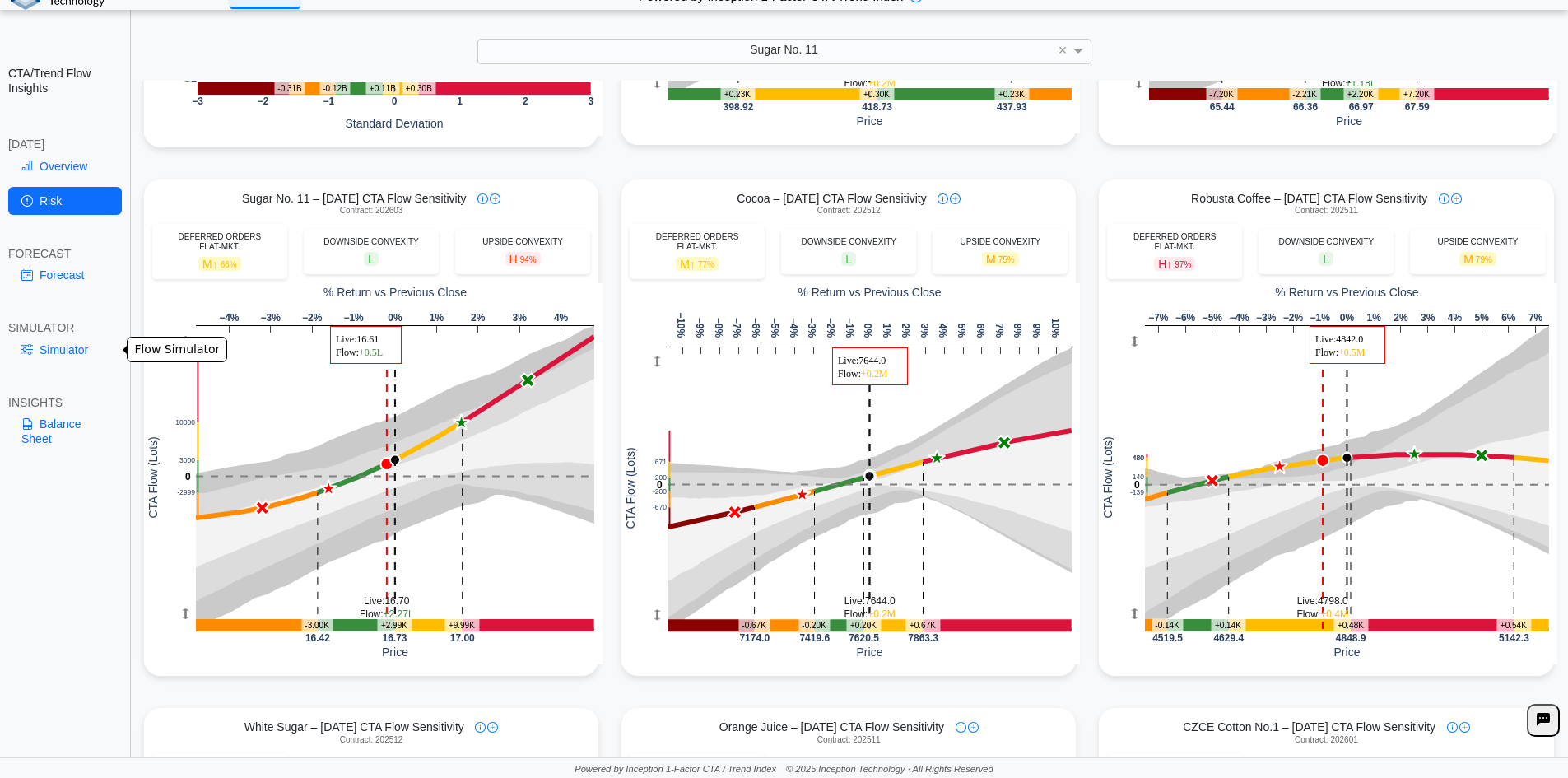
drag, startPoint x: 89, startPoint y: 352, endPoint x: 120, endPoint y: 358, distance: 31.6
click at [89, 352] on link "Simulator" at bounding box center [65, 350] width 114 height 28
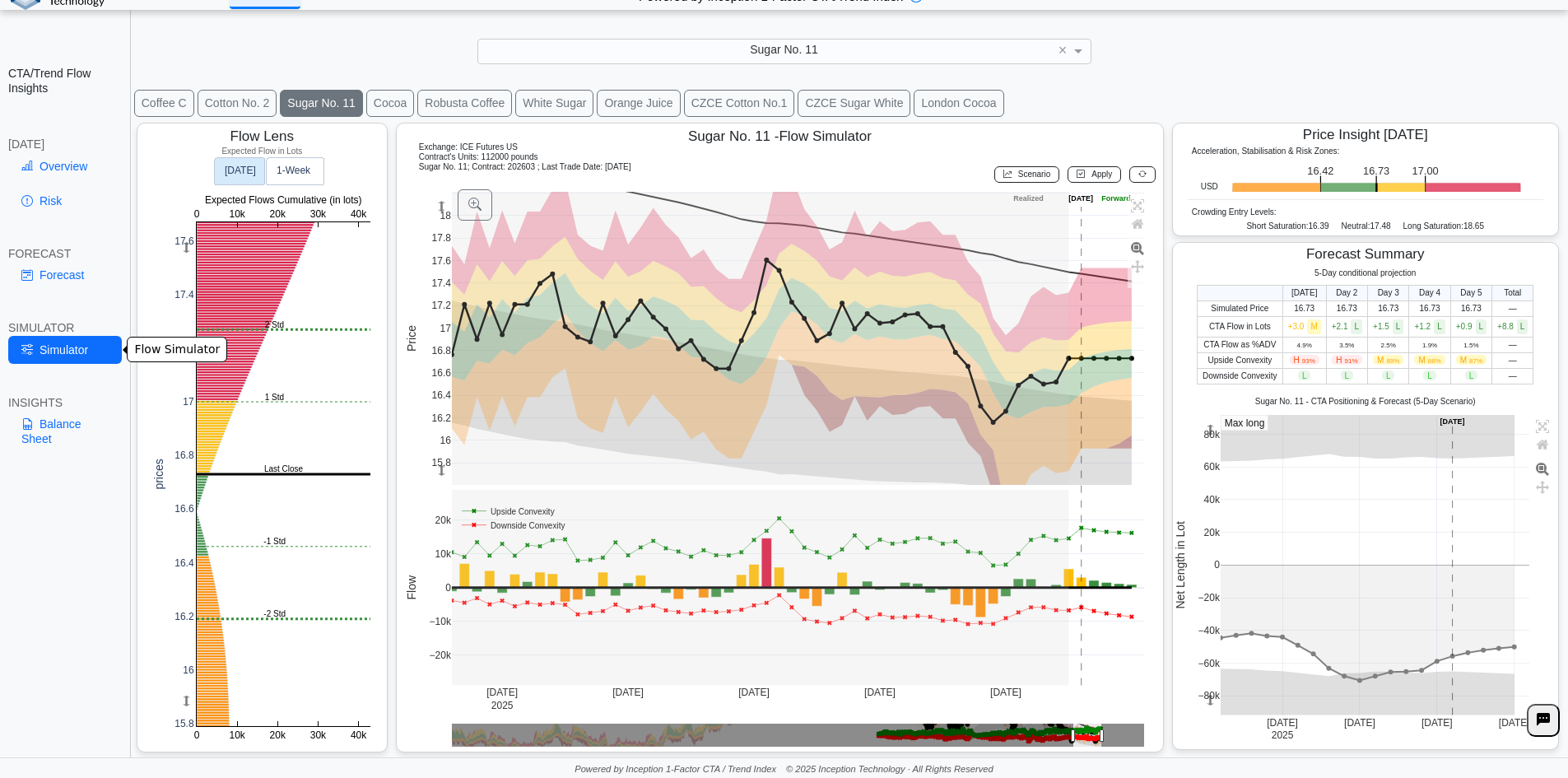
scroll to position [26, 0]
drag, startPoint x: 1355, startPoint y: 173, endPoint x: 1380, endPoint y: 171, distance: 25.1
click at [1380, 171] on icon ".zone-text { font-size: 22px; font-weight: 500; text-anchor: middle; } .price-m…" at bounding box center [1373, 175] width 312 height 31
click at [1379, 171] on icon ".zone-text { font-size: 22px; font-weight: 500; text-anchor: middle; } .price-m…" at bounding box center [1373, 175] width 312 height 31
click at [1366, 171] on text "16.73" at bounding box center [1376, 170] width 26 height 12
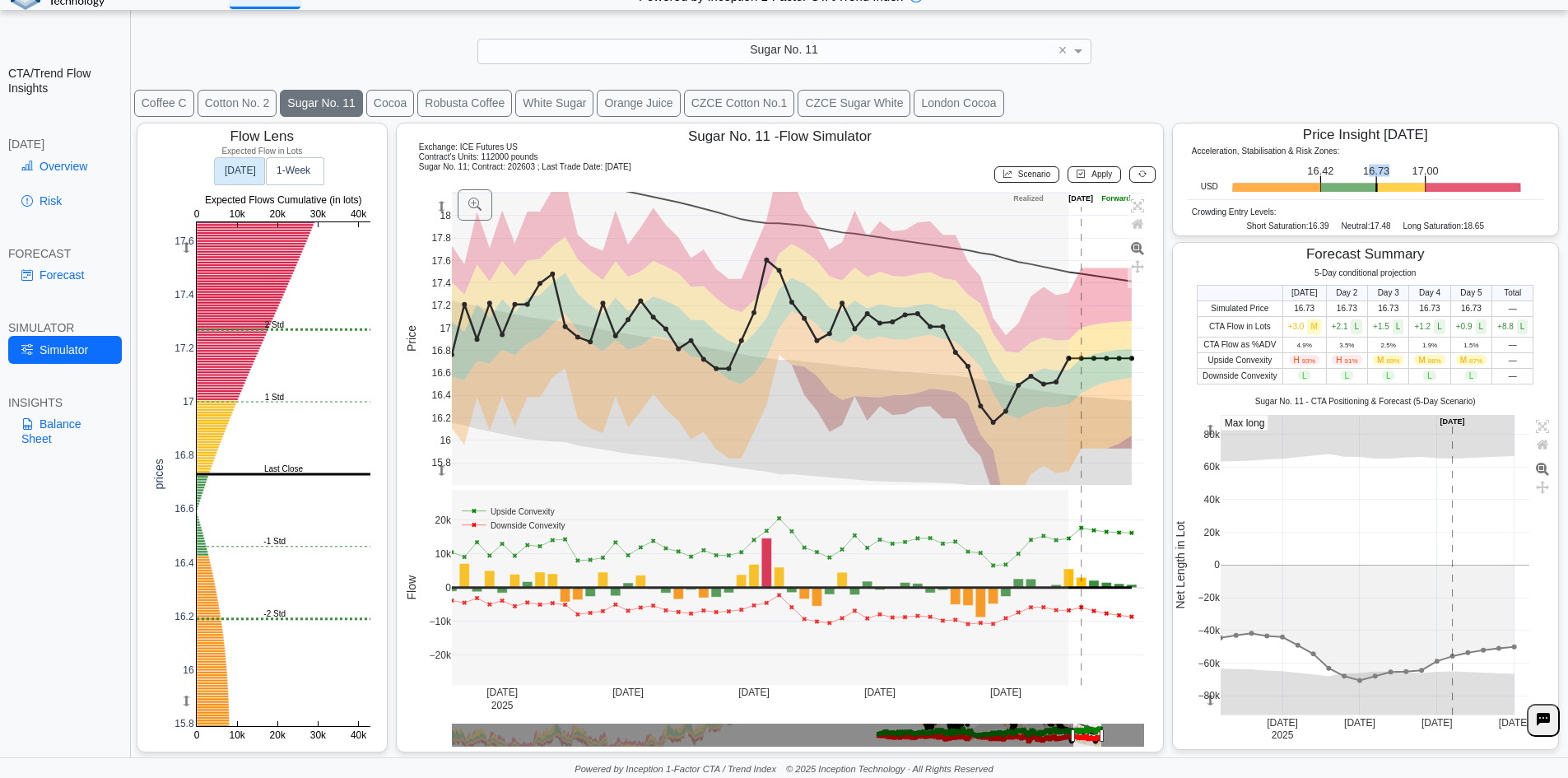
click at [1365, 170] on text "16.73" at bounding box center [1376, 170] width 26 height 12
drag, startPoint x: 1353, startPoint y: 169, endPoint x: 1375, endPoint y: 168, distance: 22.0
click at [1375, 168] on text "16.73" at bounding box center [1376, 170] width 26 height 12
click at [1363, 170] on text "16.73" at bounding box center [1376, 170] width 26 height 12
drag, startPoint x: 1354, startPoint y: 174, endPoint x: 1389, endPoint y: 172, distance: 35.1
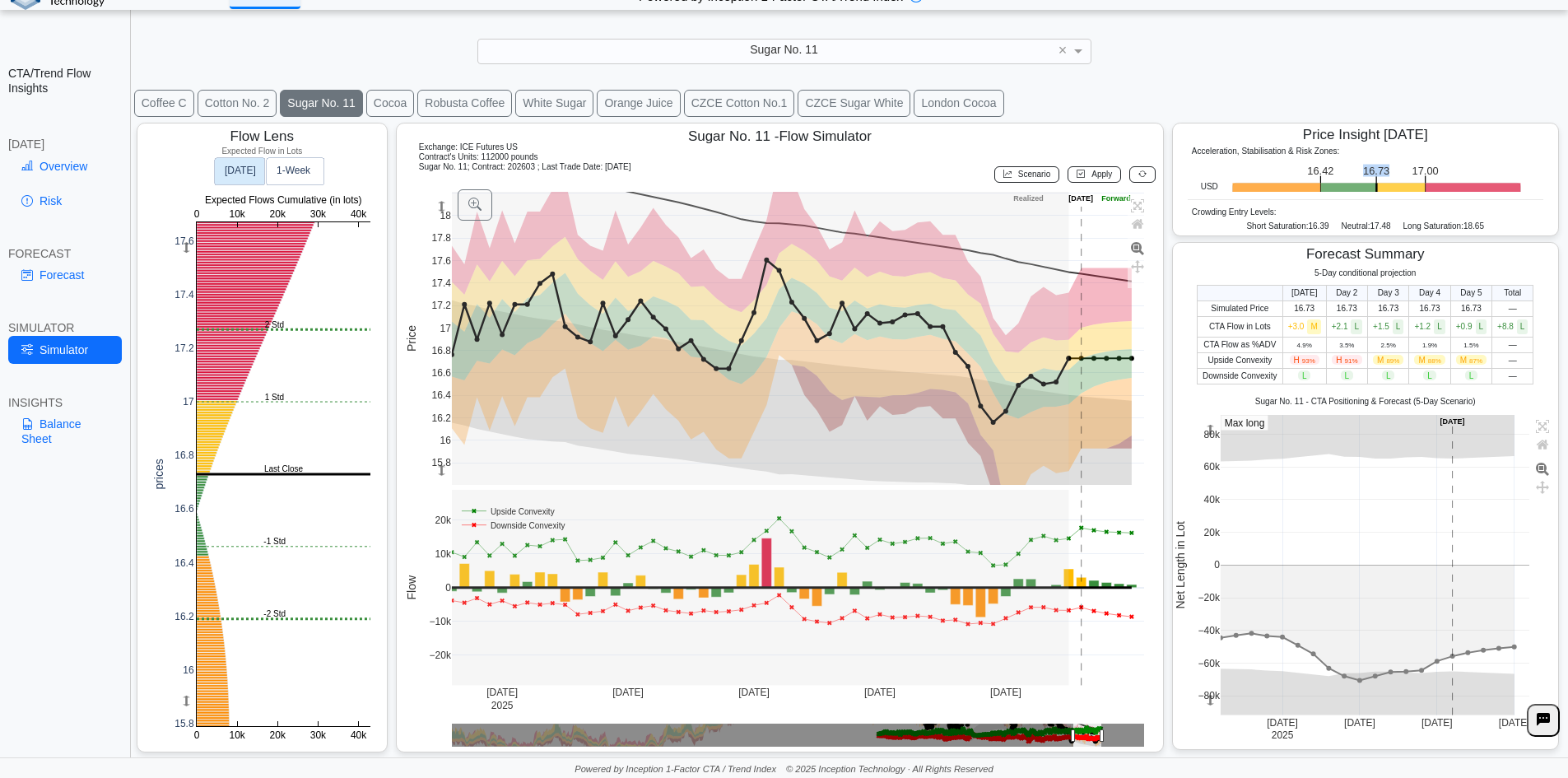
click at [1389, 172] on icon ".zone-text { font-size: 22px; font-weight: 500; text-anchor: middle; } .price-m…" at bounding box center [1373, 175] width 312 height 31
drag, startPoint x: 1398, startPoint y: 169, endPoint x: 1422, endPoint y: 171, distance: 24.1
click at [1422, 171] on icon ".zone-text { font-size: 22px; font-weight: 500; text-anchor: middle; } .price-m…" at bounding box center [1373, 175] width 312 height 31
click at [1424, 171] on text "17.00" at bounding box center [1425, 170] width 26 height 12
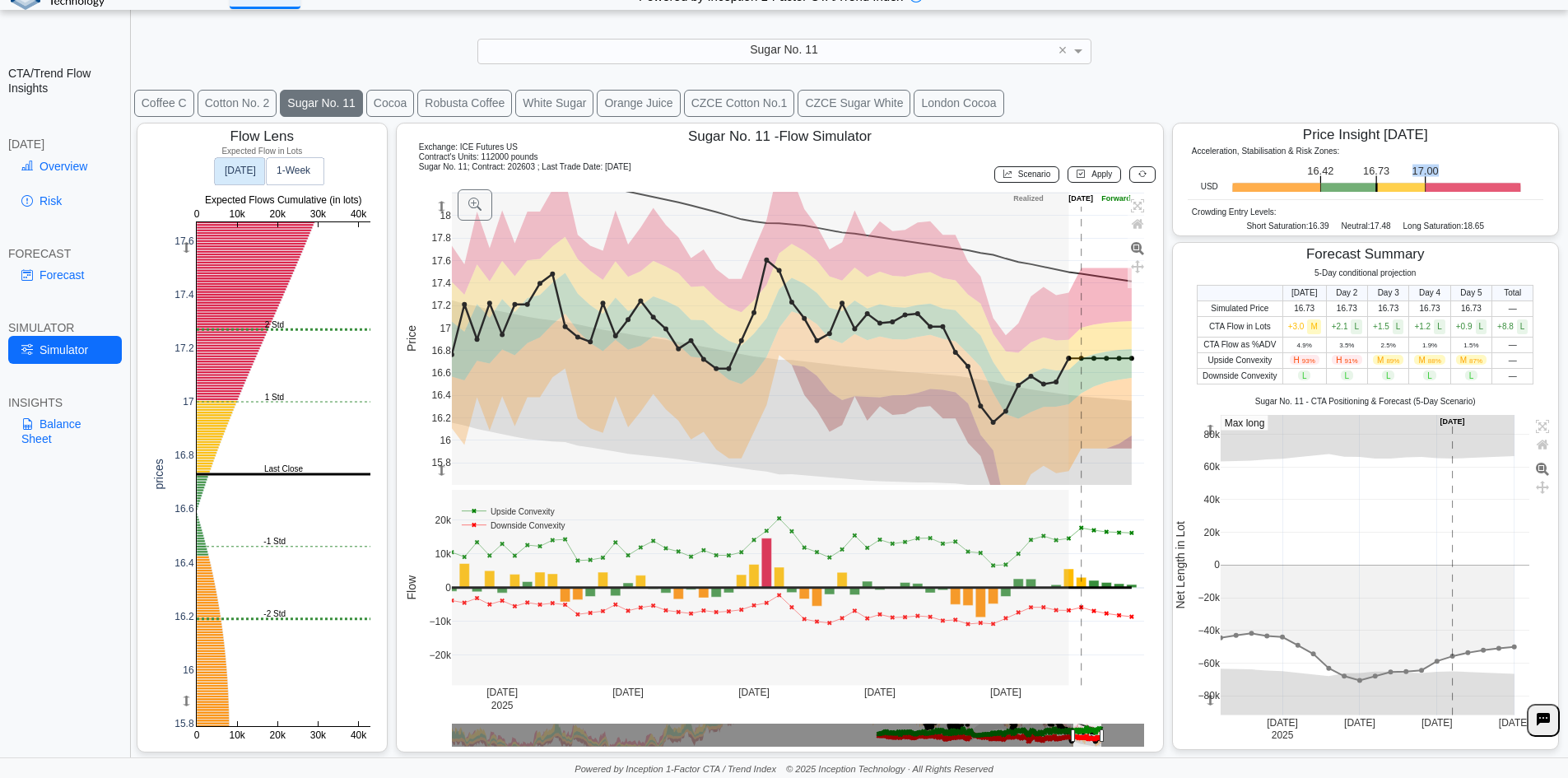
click at [1422, 171] on text "17.00" at bounding box center [1425, 170] width 26 height 12
click at [1412, 170] on text "17.00" at bounding box center [1425, 170] width 26 height 12
click at [1412, 169] on text "17.00" at bounding box center [1425, 170] width 26 height 12
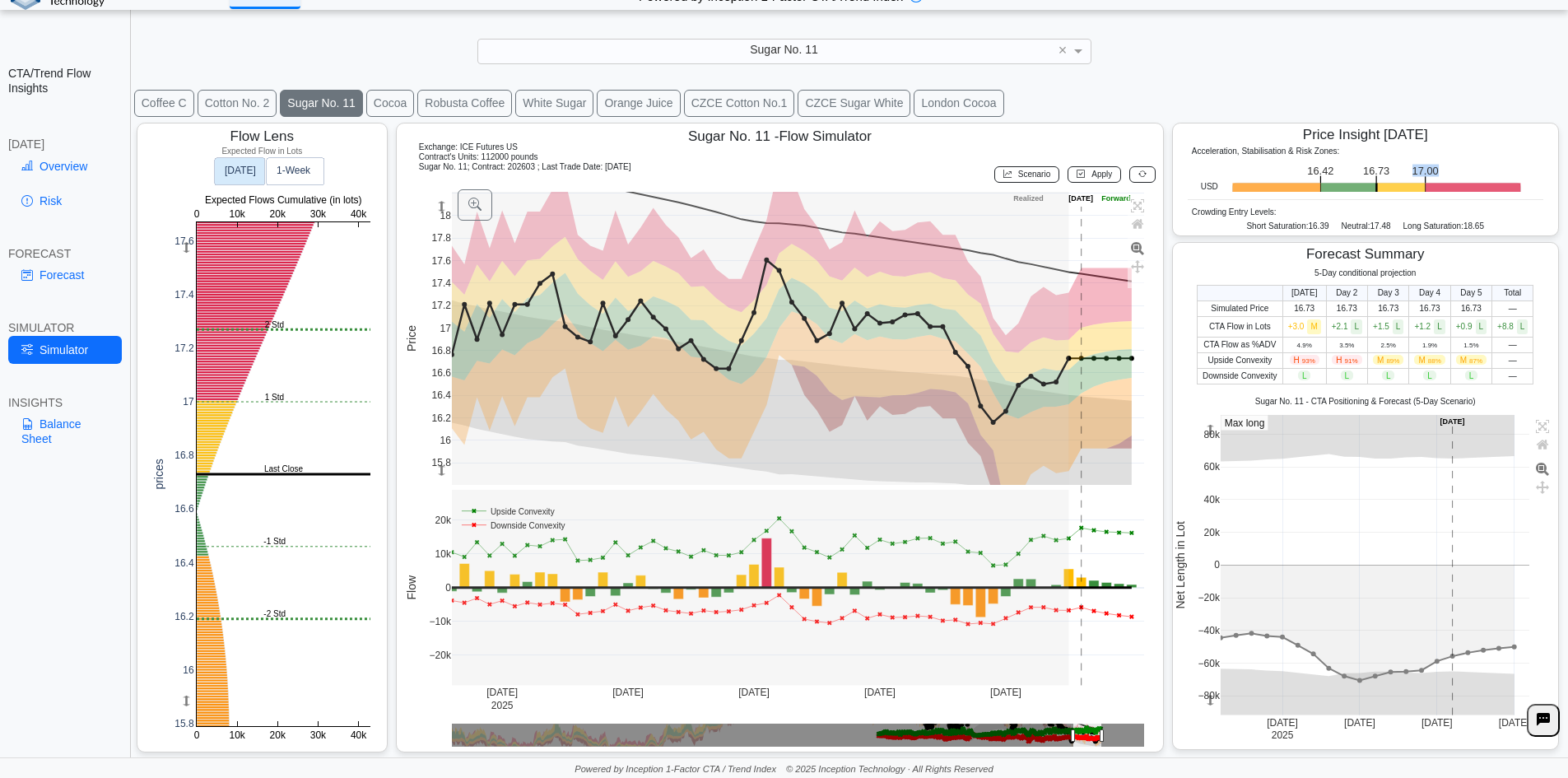
drag, startPoint x: 1403, startPoint y: 171, endPoint x: 1464, endPoint y: 171, distance: 61.0
click at [1464, 171] on icon ".zone-text { font-size: 22px; font-weight: 500; text-anchor: middle; } .price-m…" at bounding box center [1373, 175] width 312 height 31
click at [1431, 186] on rect at bounding box center [1472, 190] width 95 height 14
click at [1003, 176] on icon at bounding box center [1007, 174] width 8 height 9
click at [1139, 175] on icon at bounding box center [1142, 174] width 8 height 9
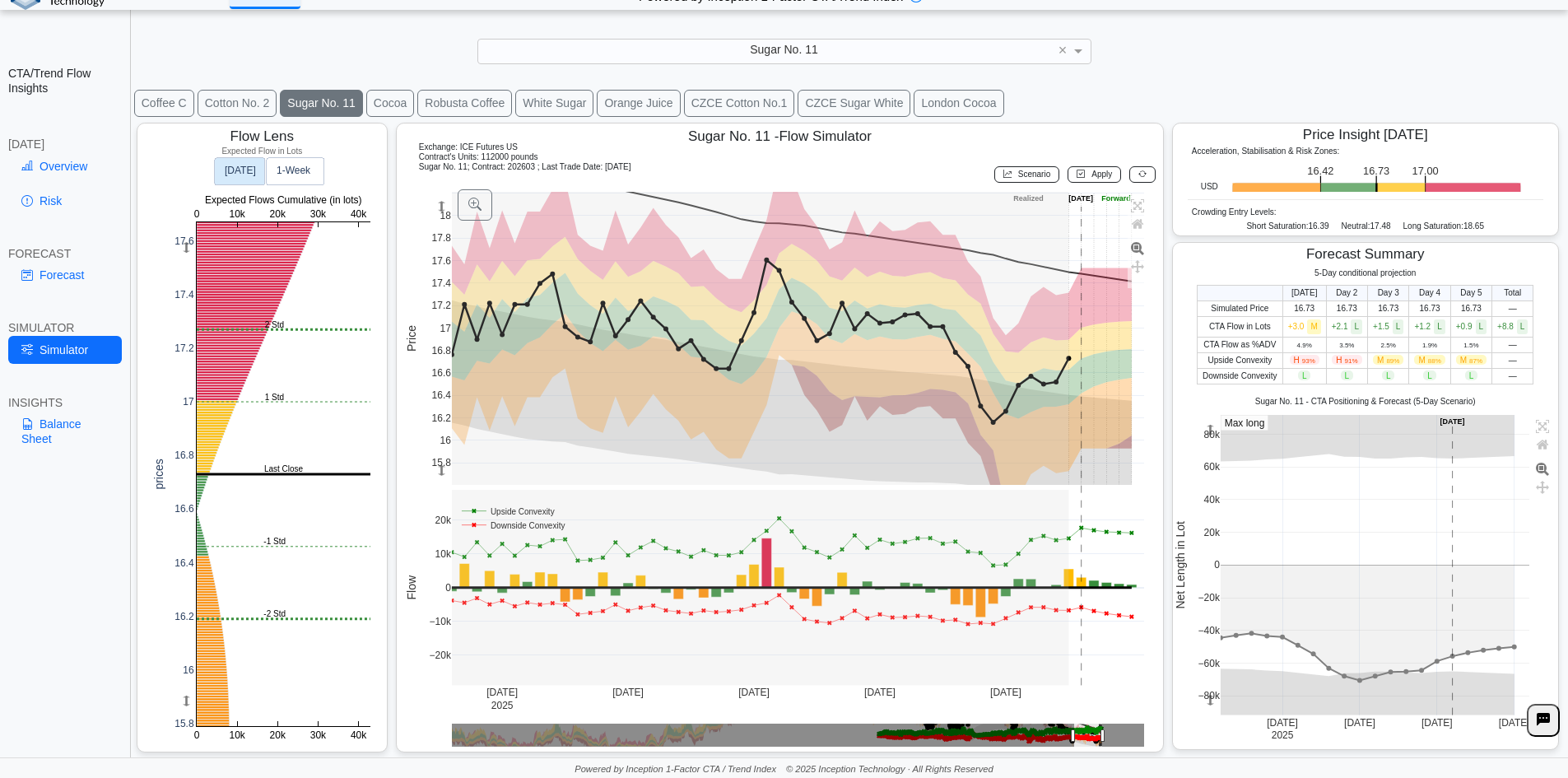
click at [1139, 170] on icon at bounding box center [1142, 174] width 8 height 9
click at [251, 621] on rect at bounding box center [283, 474] width 173 height 504
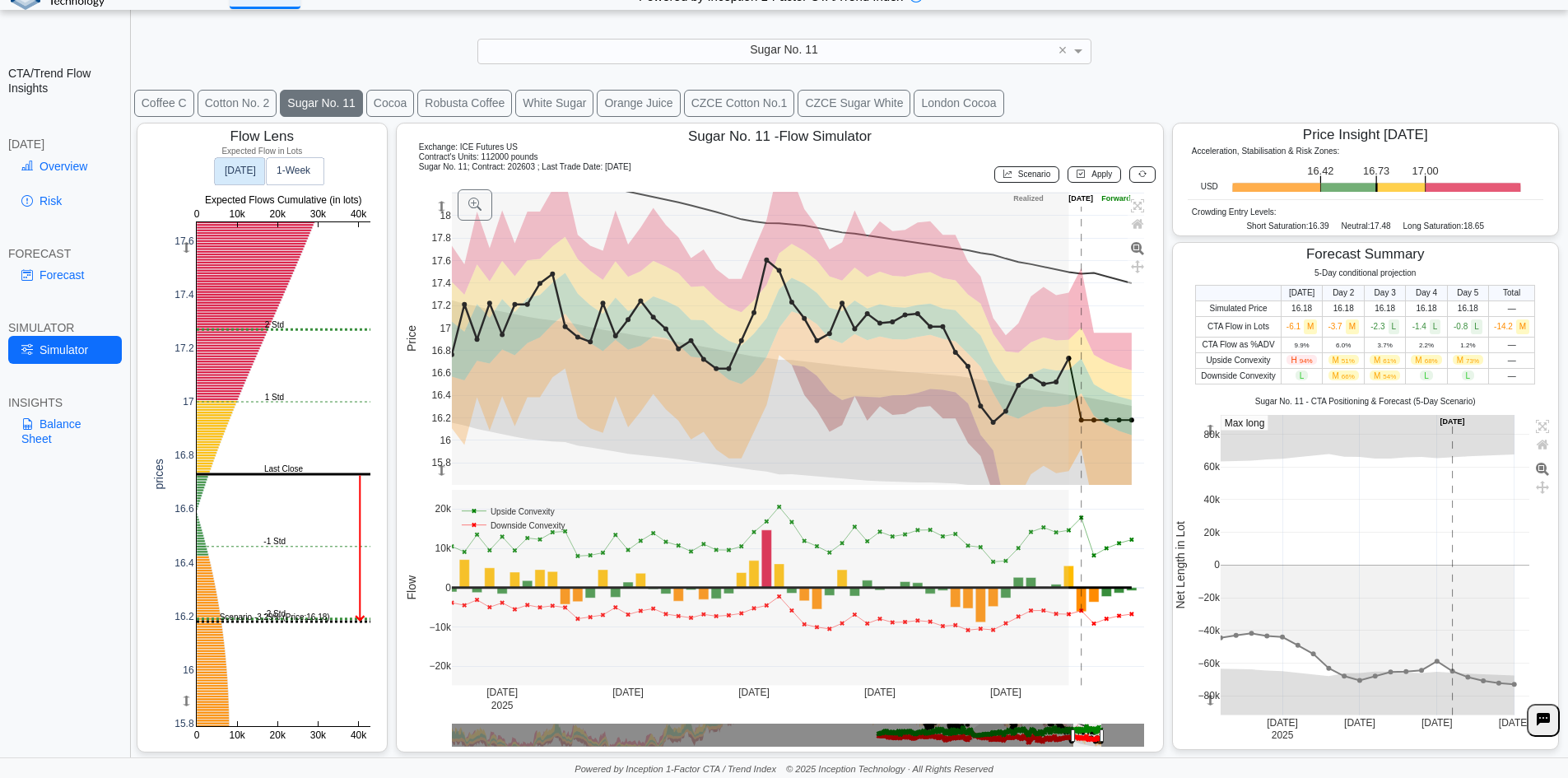
click at [1139, 176] on icon at bounding box center [1142, 174] width 8 height 9
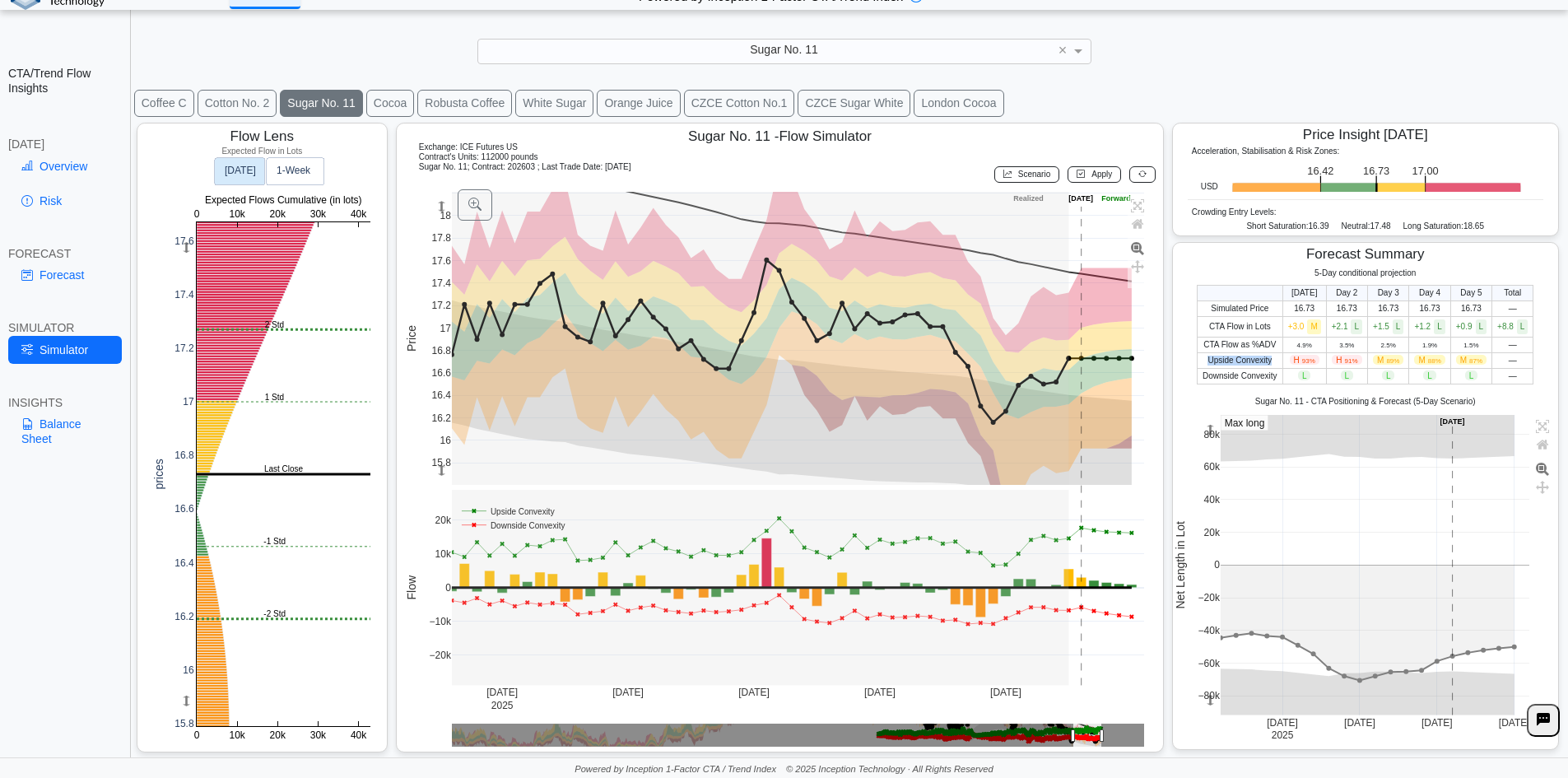
drag, startPoint x: 1286, startPoint y: 361, endPoint x: 1511, endPoint y: 351, distance: 225.2
click at [1511, 351] on tbody "Simulated Price 16.73 16.73 16.73 16.73 16.73 — CTA Flow in Lots +3.0 M +2.1 L …" at bounding box center [1366, 342] width 336 height 83
click at [1507, 359] on td "—" at bounding box center [1513, 360] width 41 height 16
drag, startPoint x: 1288, startPoint y: 360, endPoint x: 1505, endPoint y: 361, distance: 217.0
click at [1505, 361] on tr "Upside Convexity H 93% H 91% M 89% M 88% M 87% —" at bounding box center [1366, 360] width 336 height 16
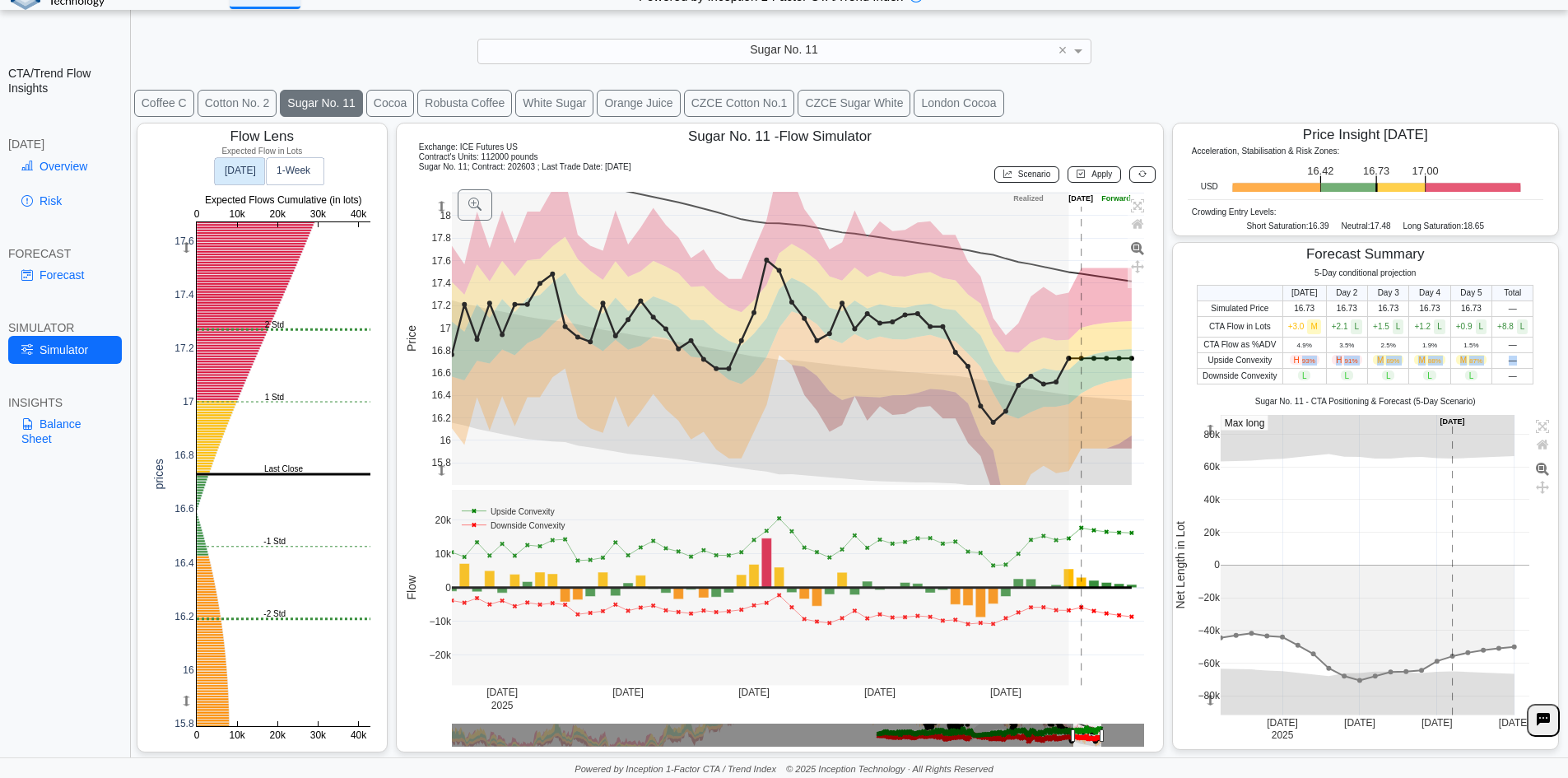
click at [1505, 361] on td "—" at bounding box center [1513, 360] width 41 height 16
click at [1495, 363] on td "—" at bounding box center [1513, 360] width 41 height 16
click at [231, 509] on rect at bounding box center [283, 474] width 173 height 504
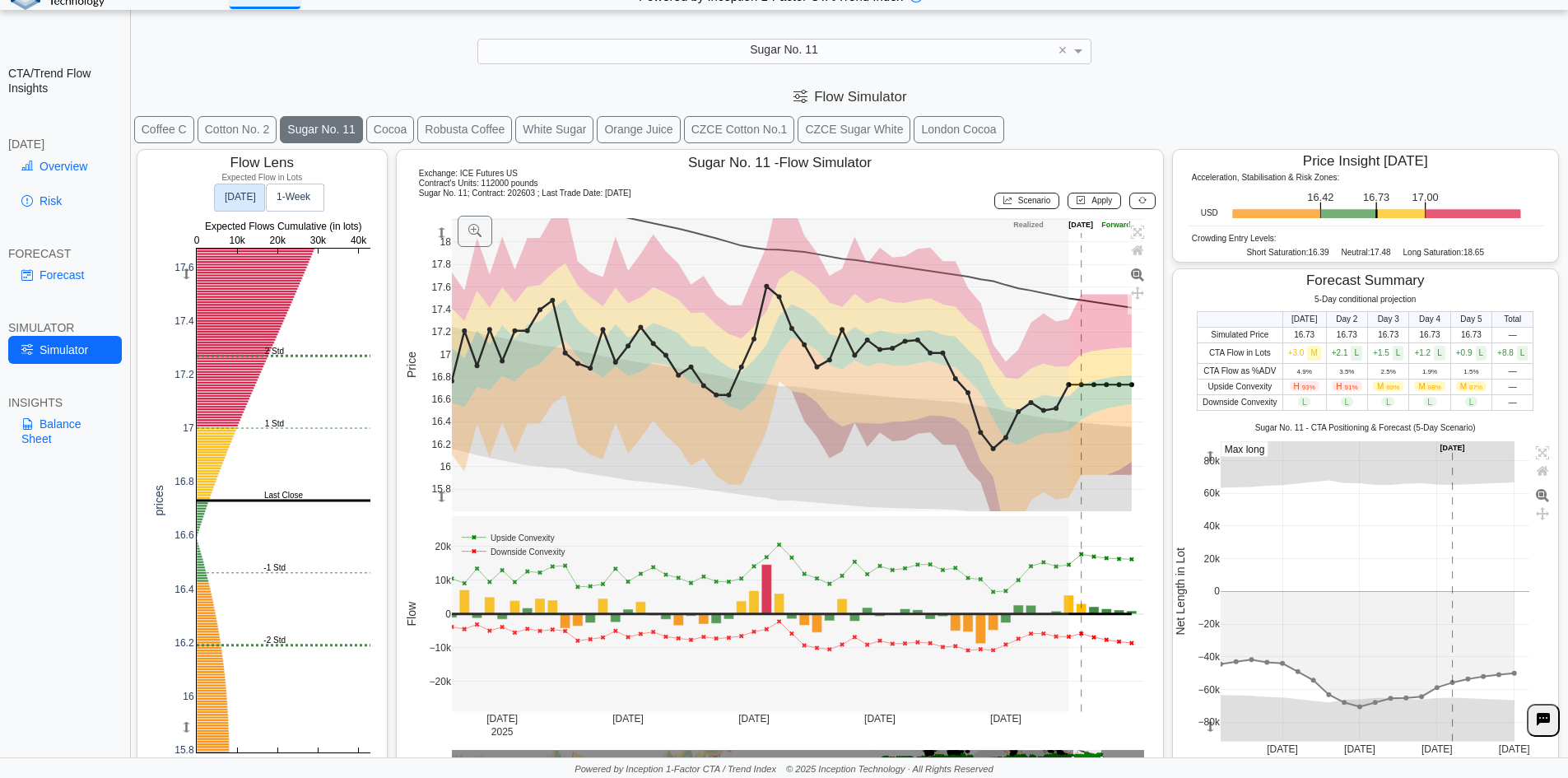
scroll to position [26, 0]
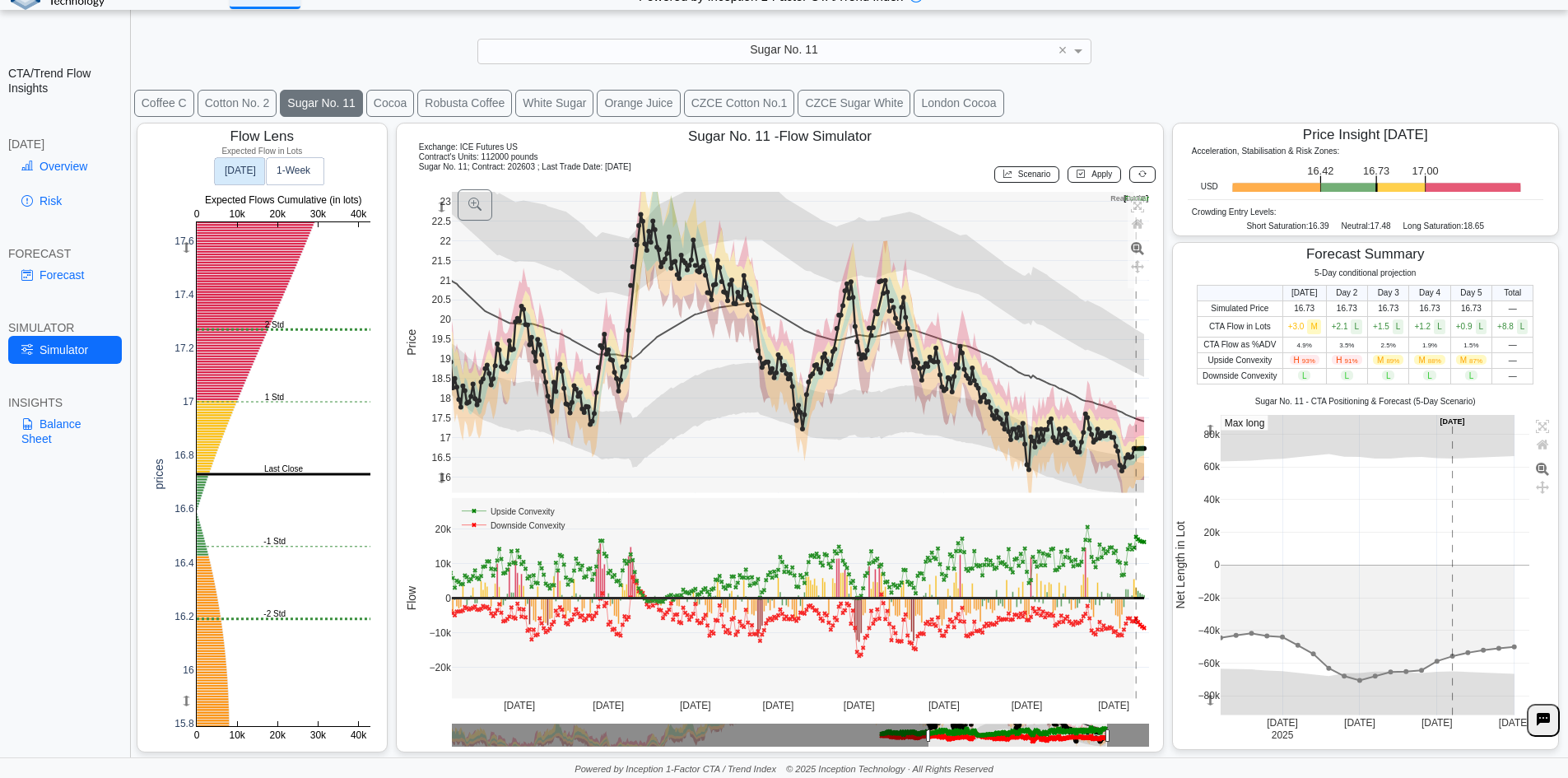
drag, startPoint x: 439, startPoint y: 206, endPoint x: 814, endPoint y: 244, distance: 376.9
click at [441, 402] on g at bounding box center [800, 342] width 732 height 334
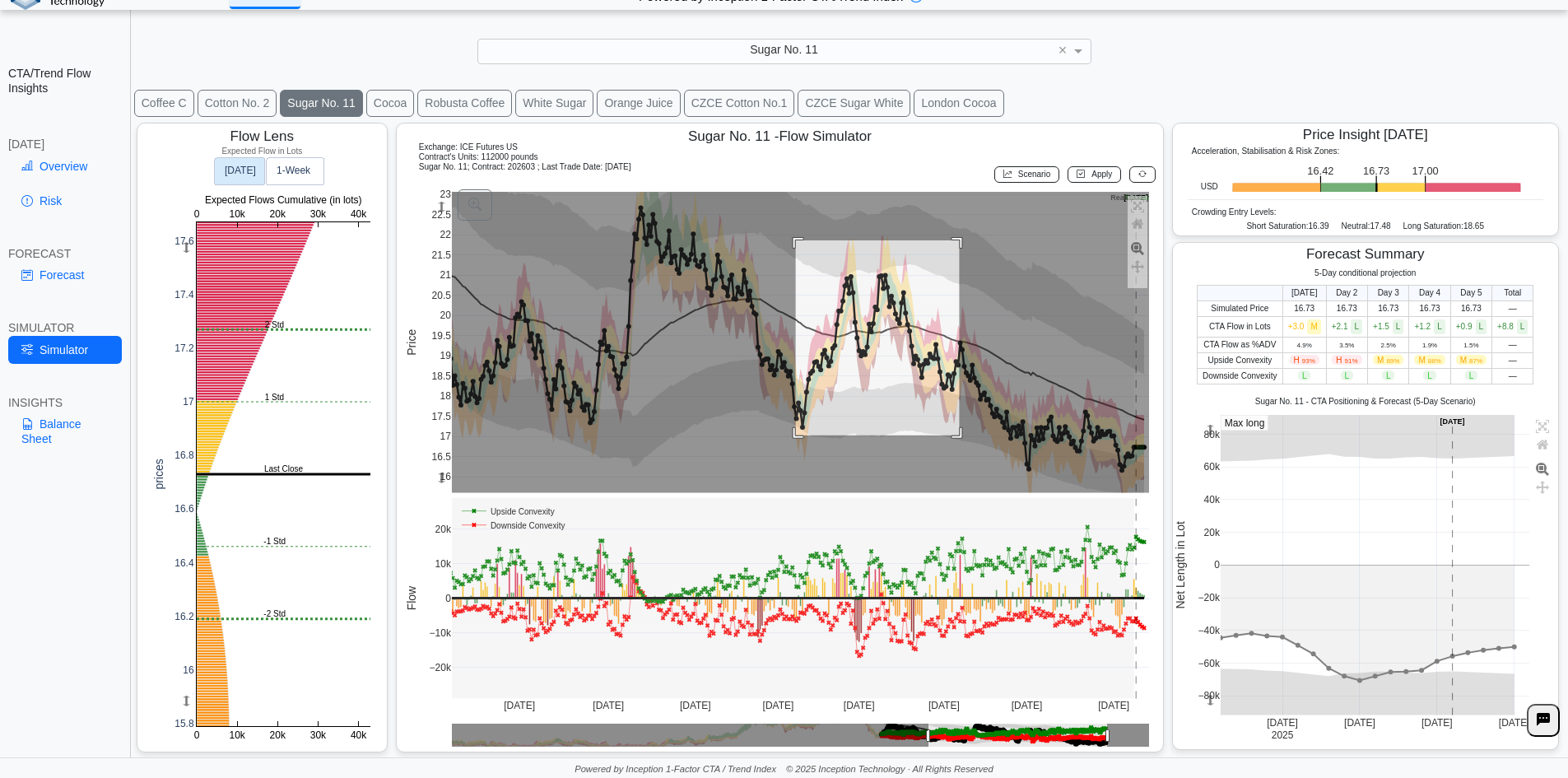
drag, startPoint x: 794, startPoint y: 240, endPoint x: 987, endPoint y: 447, distance: 283.0
click at [959, 439] on rect at bounding box center [800, 343] width 698 height 301
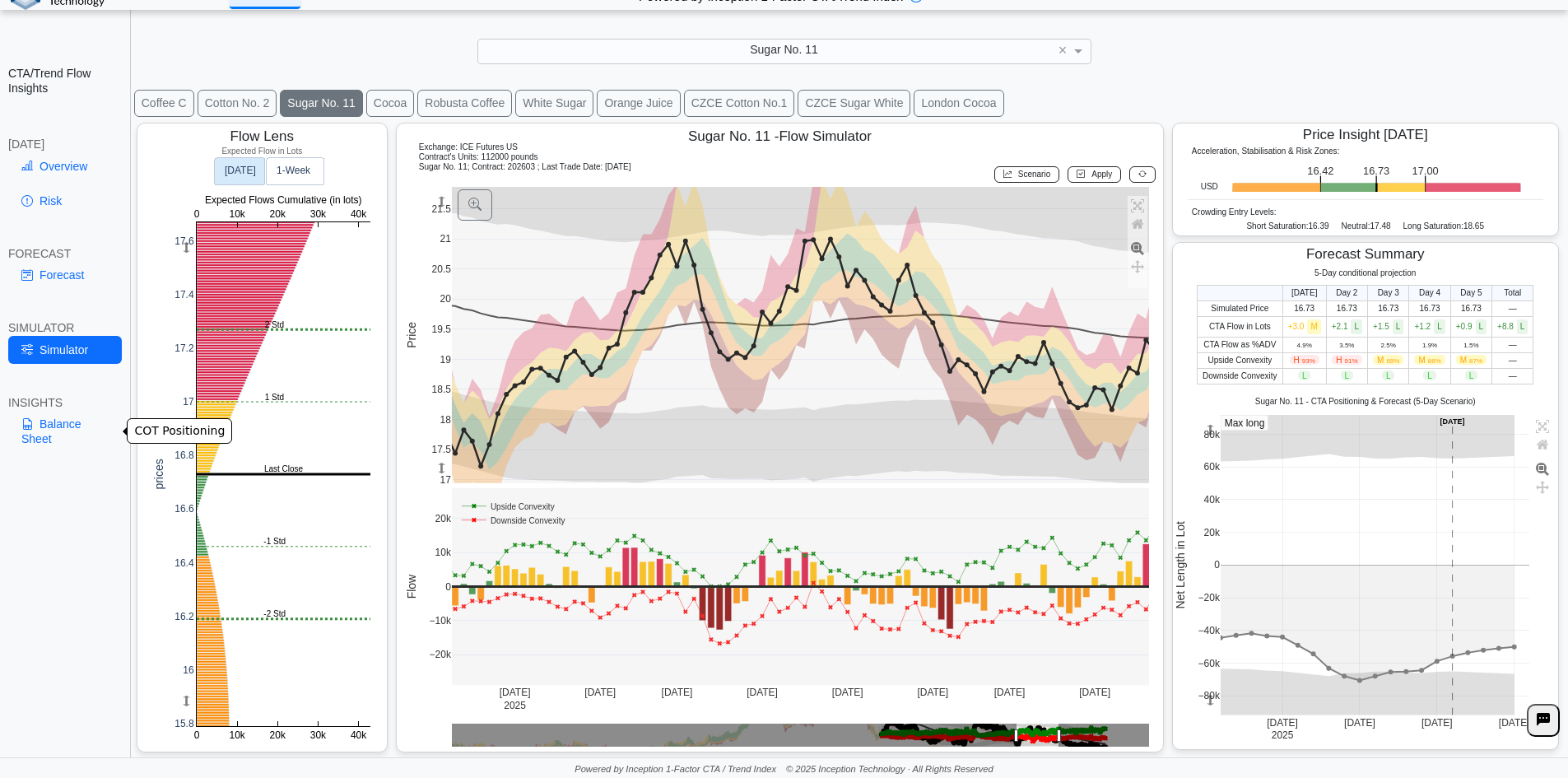
click at [46, 438] on link "Balance Sheet" at bounding box center [65, 430] width 114 height 42
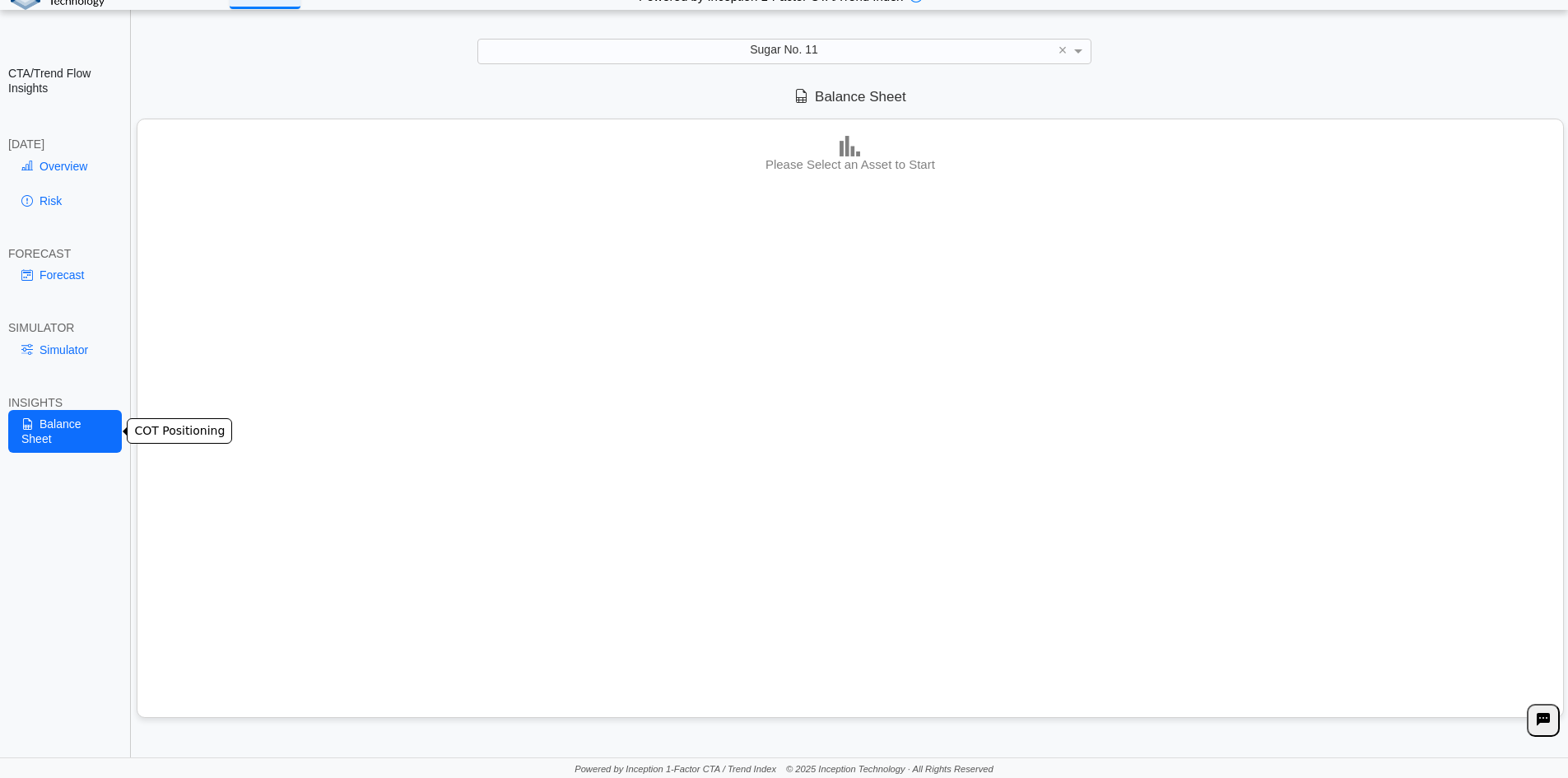
scroll to position [0, 0]
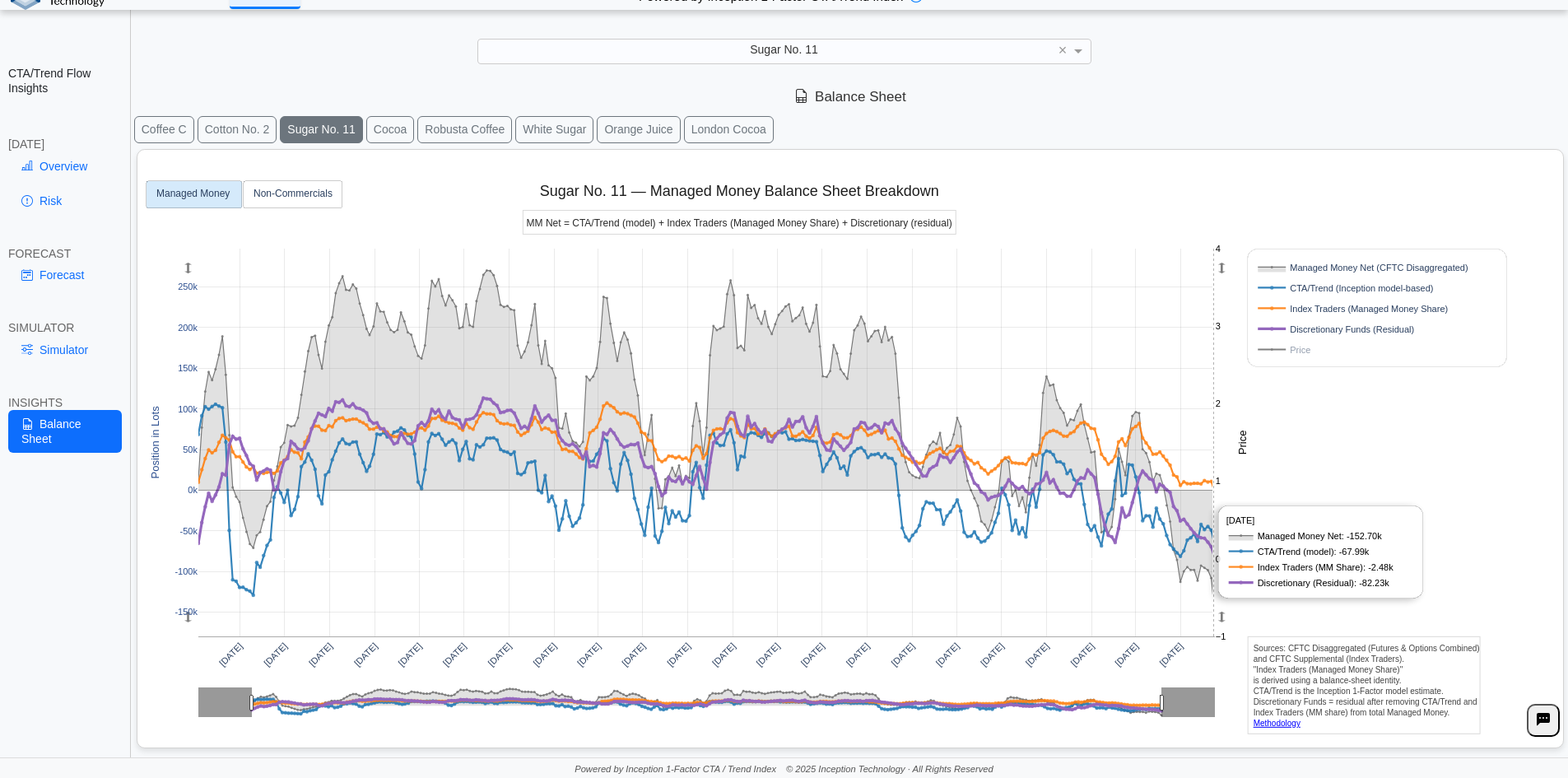
click at [1214, 493] on rect at bounding box center [706, 443] width 1016 height 388
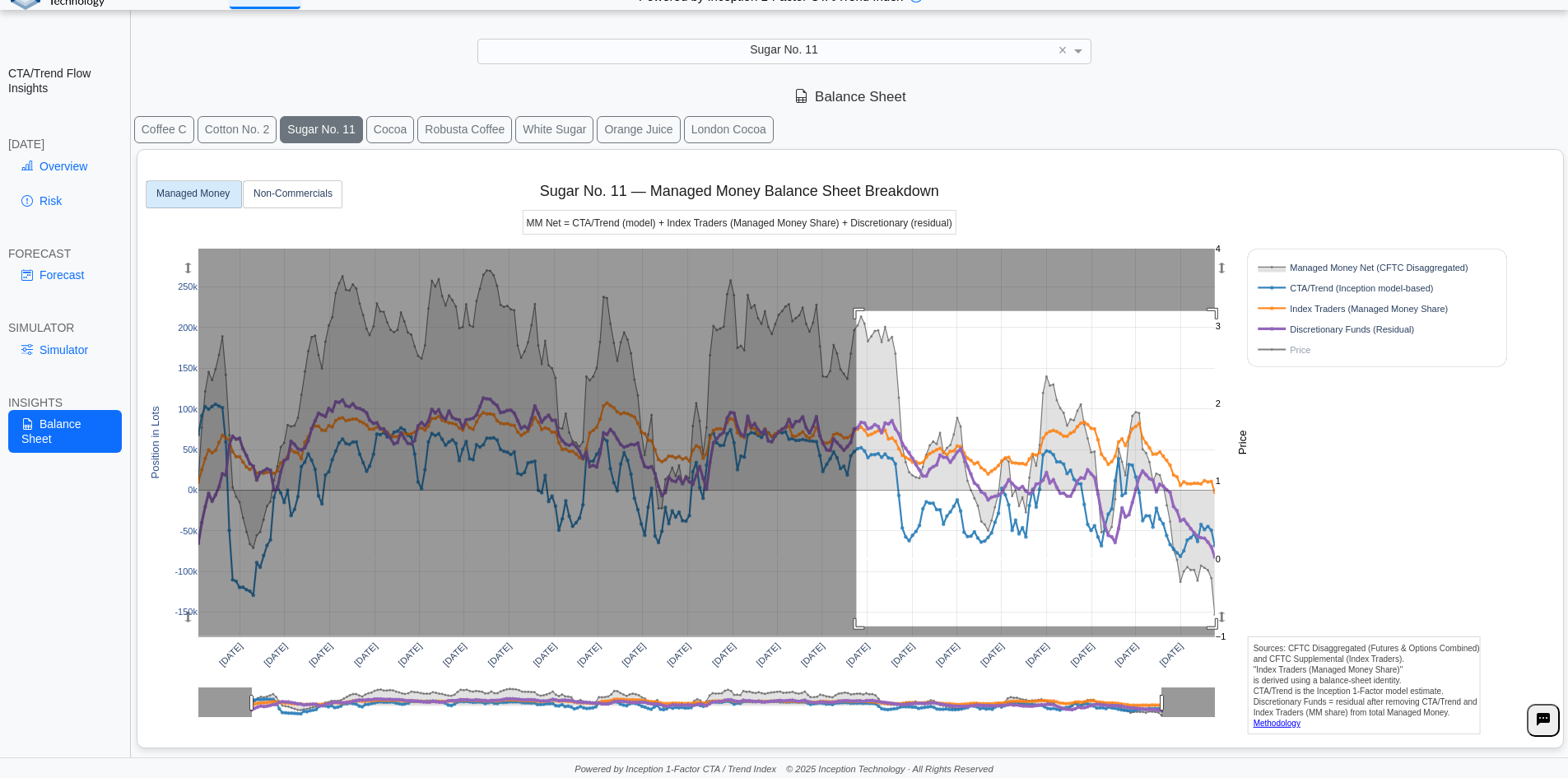
drag, startPoint x: 857, startPoint y: 311, endPoint x: 1231, endPoint y: 626, distance: 489.0
click at [1231, 626] on div "Apr 2020 Jul 2020 Oct 2020 Jan 2021 Apr 2021 Jul 2021 Oct 2021 Jan 2022 Apr 202…" at bounding box center [844, 446] width 1399 height 592
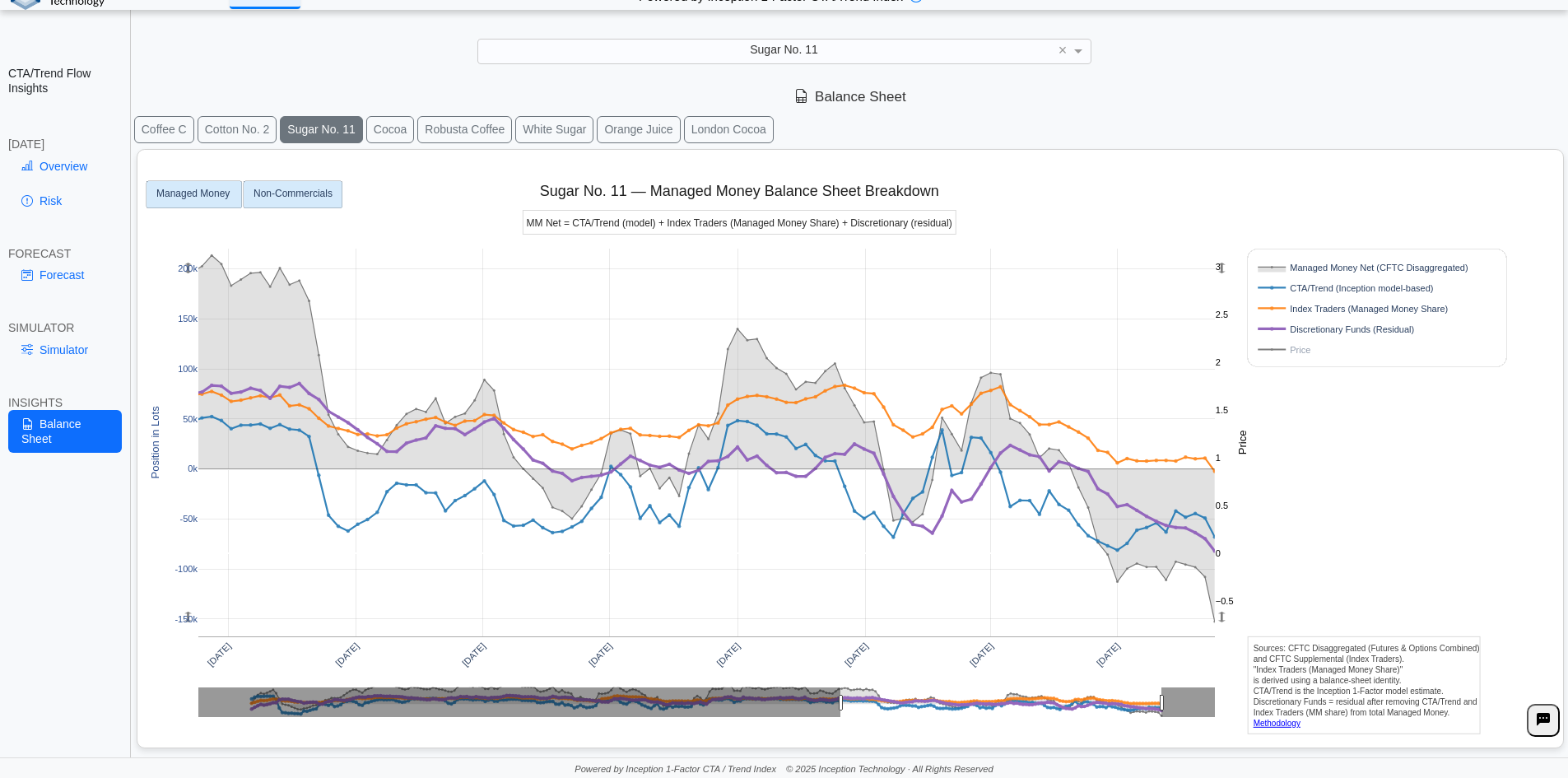
click at [263, 185] on rect at bounding box center [293, 194] width 99 height 27
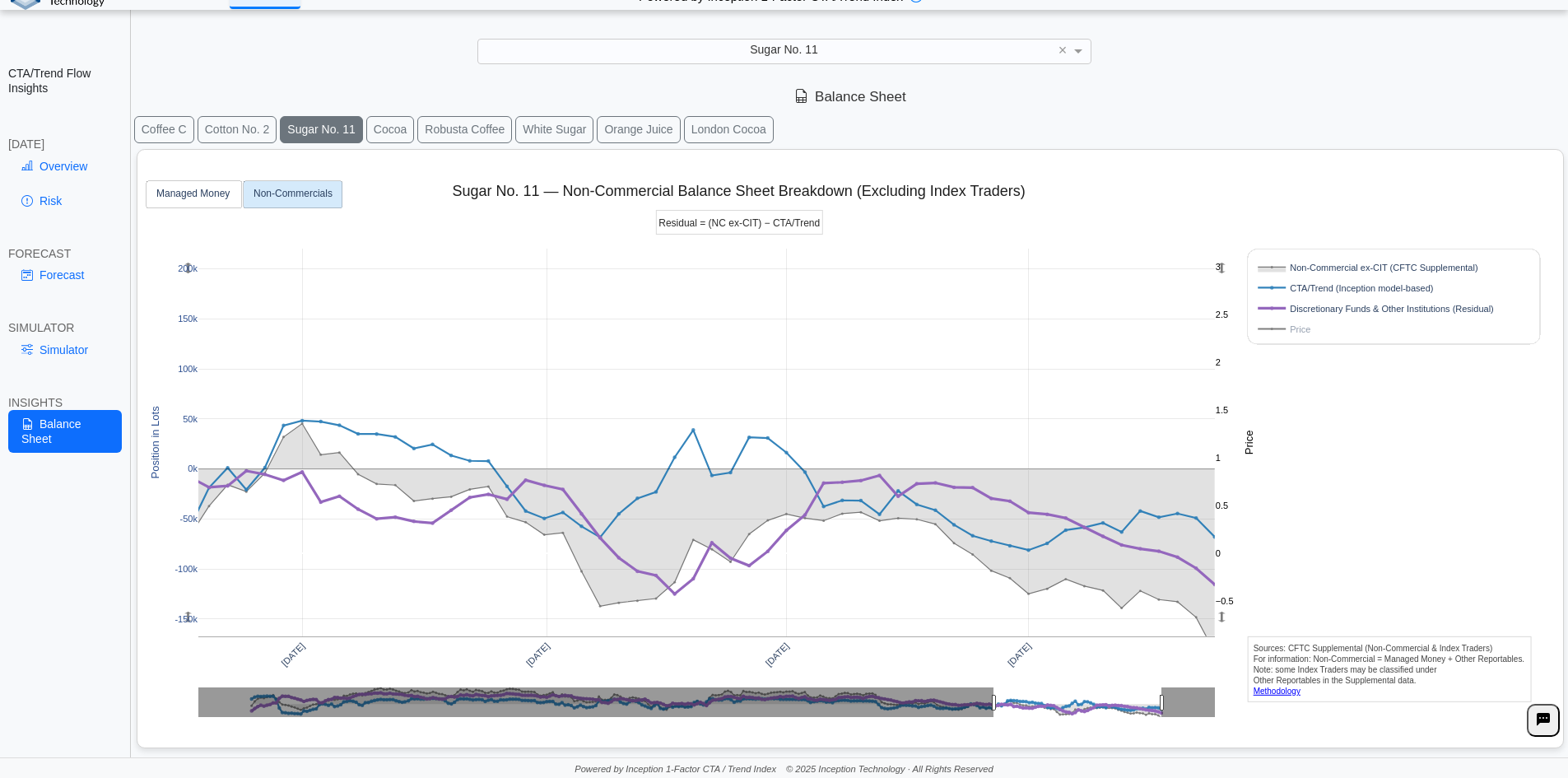
drag, startPoint x: 840, startPoint y: 702, endPoint x: 776, endPoint y: 600, distance: 120.4
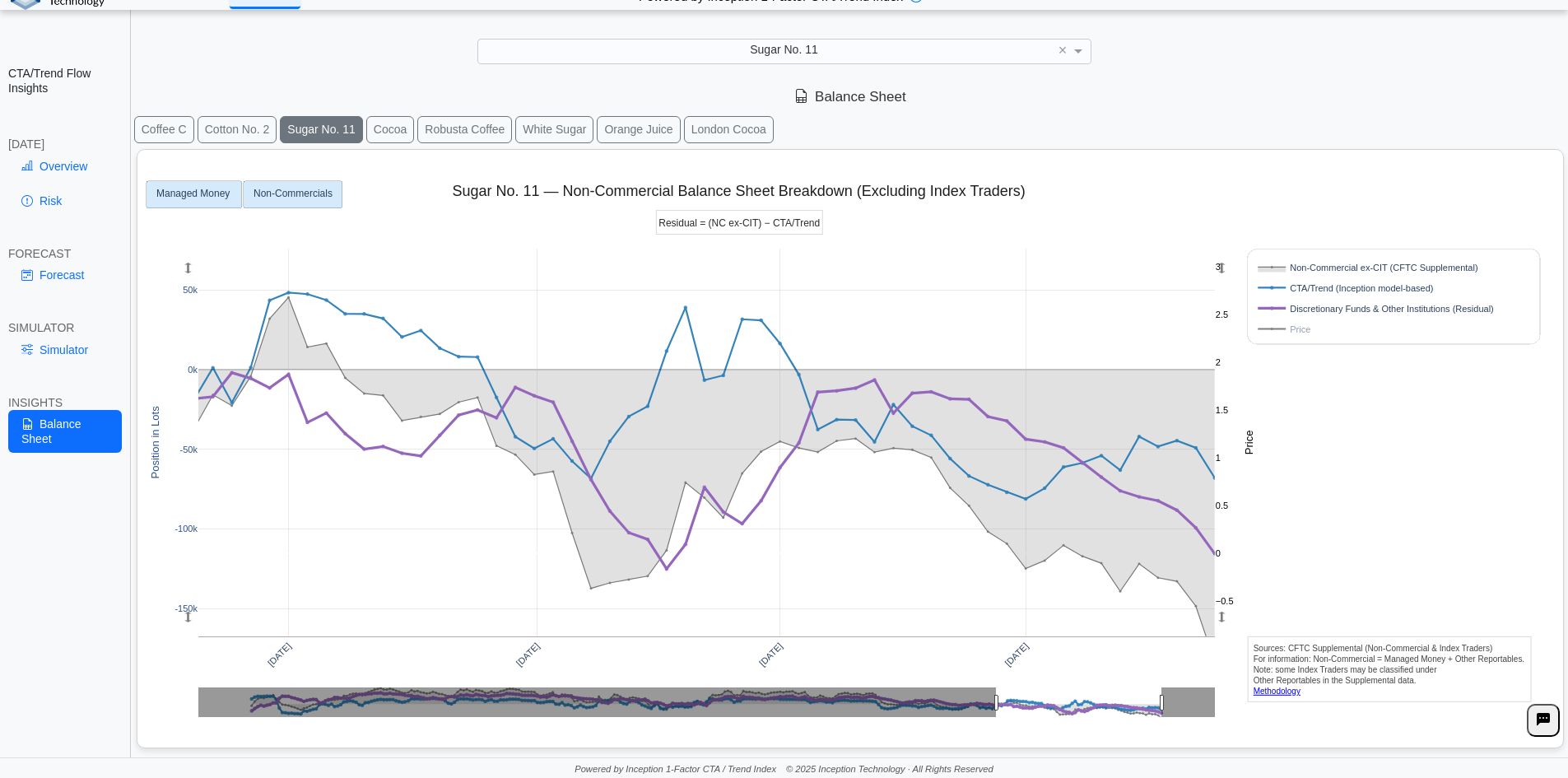
drag, startPoint x: 187, startPoint y: 266, endPoint x: 199, endPoint y: 186, distance: 80.9
click at [199, 186] on div "Oct 2024 Jan 2025 Apr 2025 Jul 2025 -150k -100k -50k 0k 50k −0.5 0 0.5 1 1.5 2 …" at bounding box center [844, 446] width 1399 height 592
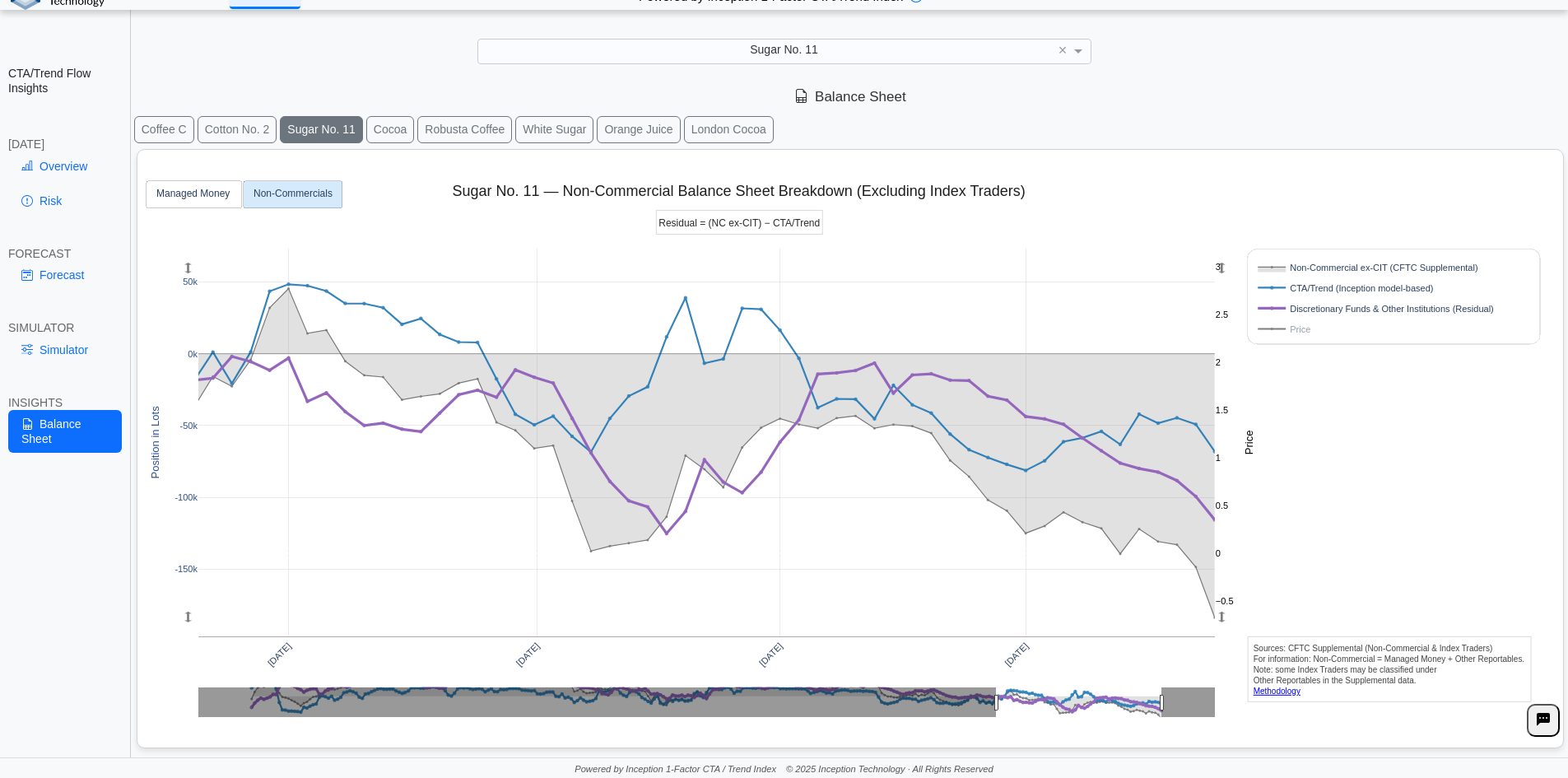
drag, startPoint x: 186, startPoint y: 618, endPoint x: 189, endPoint y: 576, distance: 42.1
click at [189, 576] on g at bounding box center [706, 442] width 1050 height 421
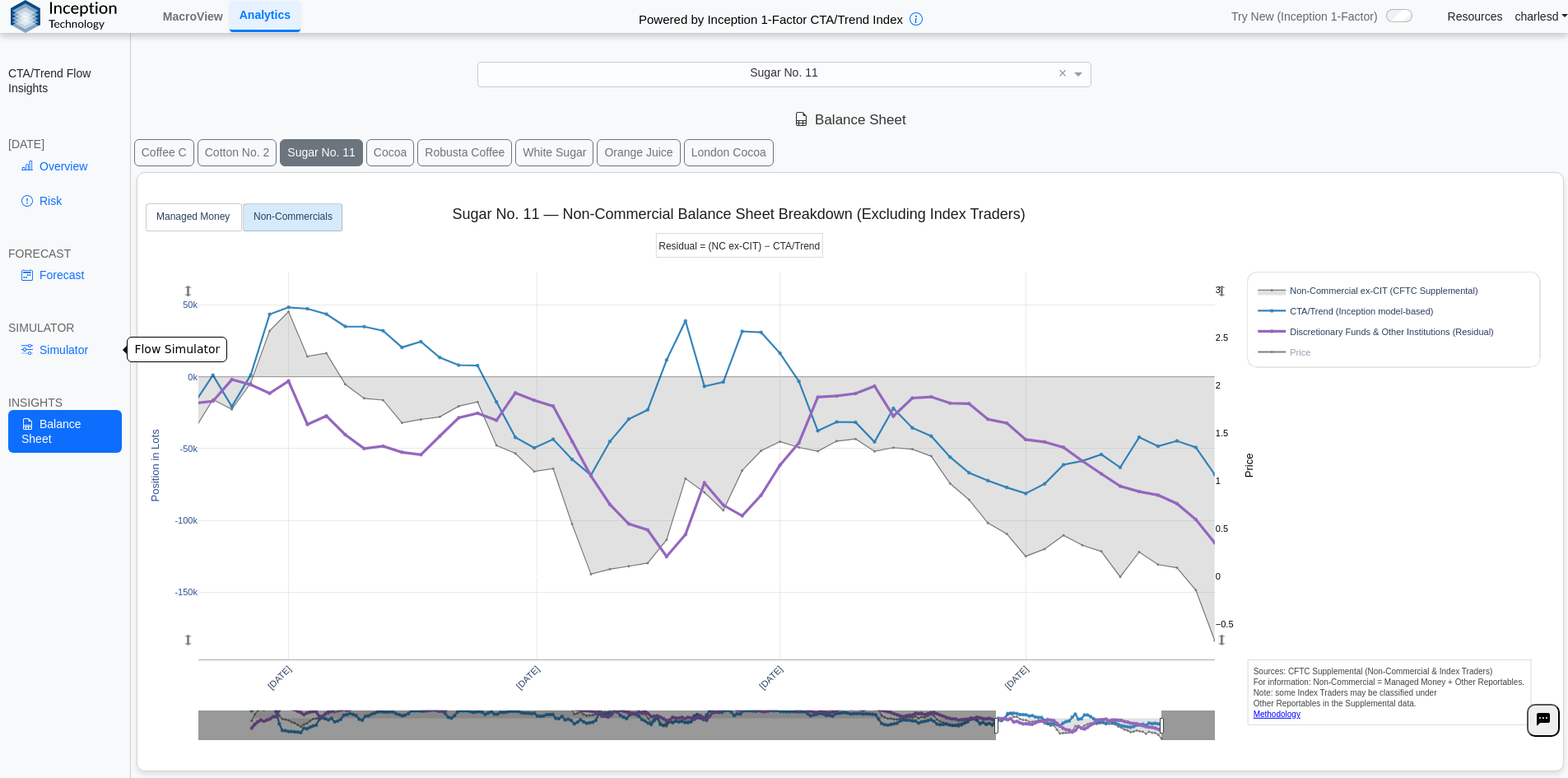
click at [75, 353] on link "Simulator" at bounding box center [65, 350] width 114 height 28
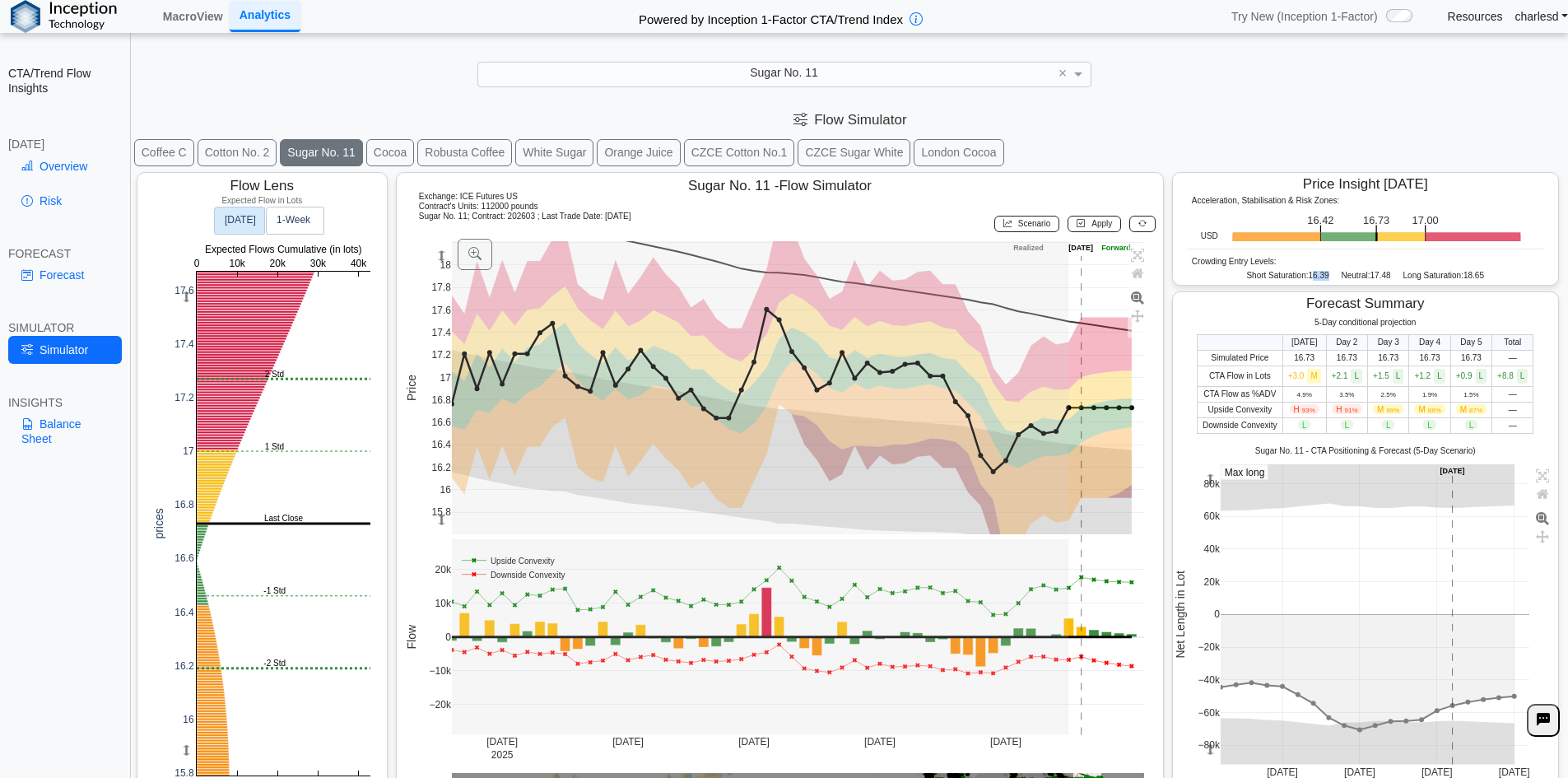
drag, startPoint x: 1301, startPoint y: 274, endPoint x: 1318, endPoint y: 273, distance: 17.0
click at [1318, 273] on div "Short Saturation: 16.39 Neutral: 17.48 Long Saturation: 18.65" at bounding box center [1366, 278] width 356 height 14
drag, startPoint x: 1304, startPoint y: 325, endPoint x: 1398, endPoint y: 325, distance: 94.0
click at [1398, 325] on span "5-Day conditional projection" at bounding box center [1365, 322] width 101 height 9
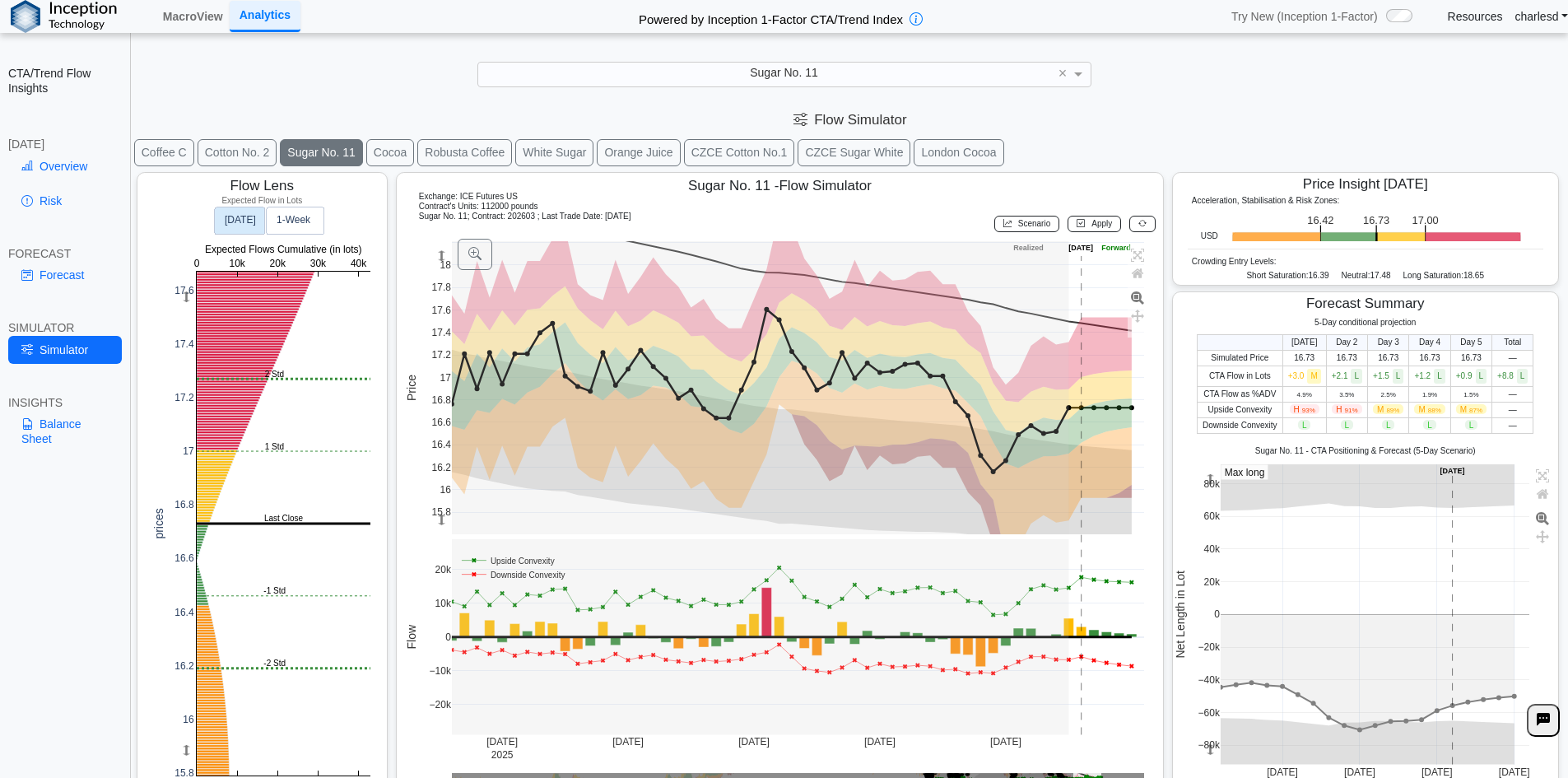
click at [1401, 325] on span "5-Day conditional projection" at bounding box center [1365, 322] width 101 height 9
click at [1392, 324] on span "5-Day conditional projection" at bounding box center [1365, 322] width 101 height 9
click at [1399, 326] on span "5-Day conditional projection" at bounding box center [1365, 322] width 101 height 9
click at [1403, 316] on div "Forecast Summary 5-Day conditional projection Today Day 2 Day 3 Day 4 Day 5 Tot…" at bounding box center [1366, 544] width 387 height 508
click at [1404, 310] on span "Forecast Summary" at bounding box center [1366, 303] width 119 height 16
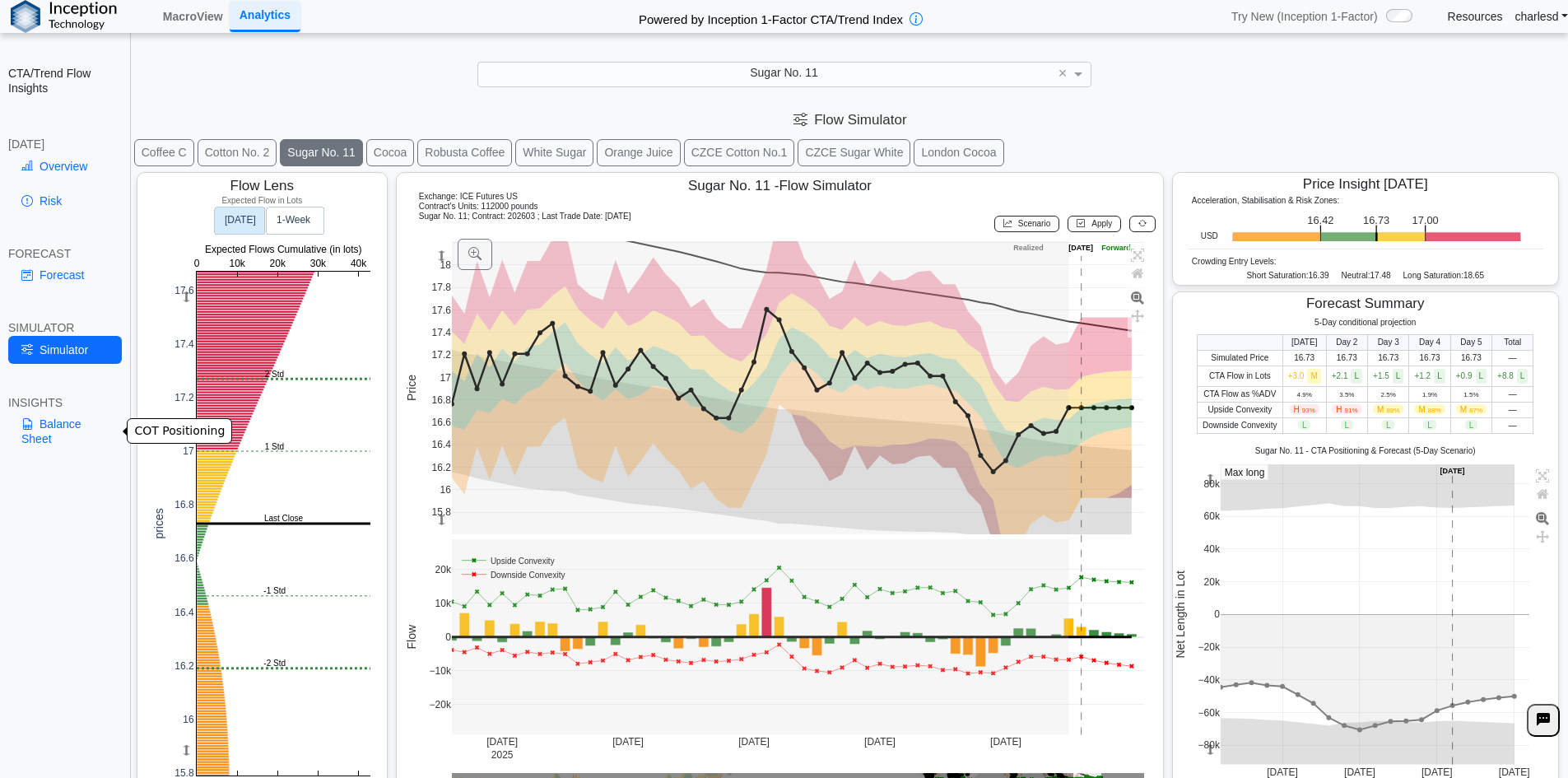
click at [51, 431] on link "Balance Sheet" at bounding box center [65, 430] width 114 height 42
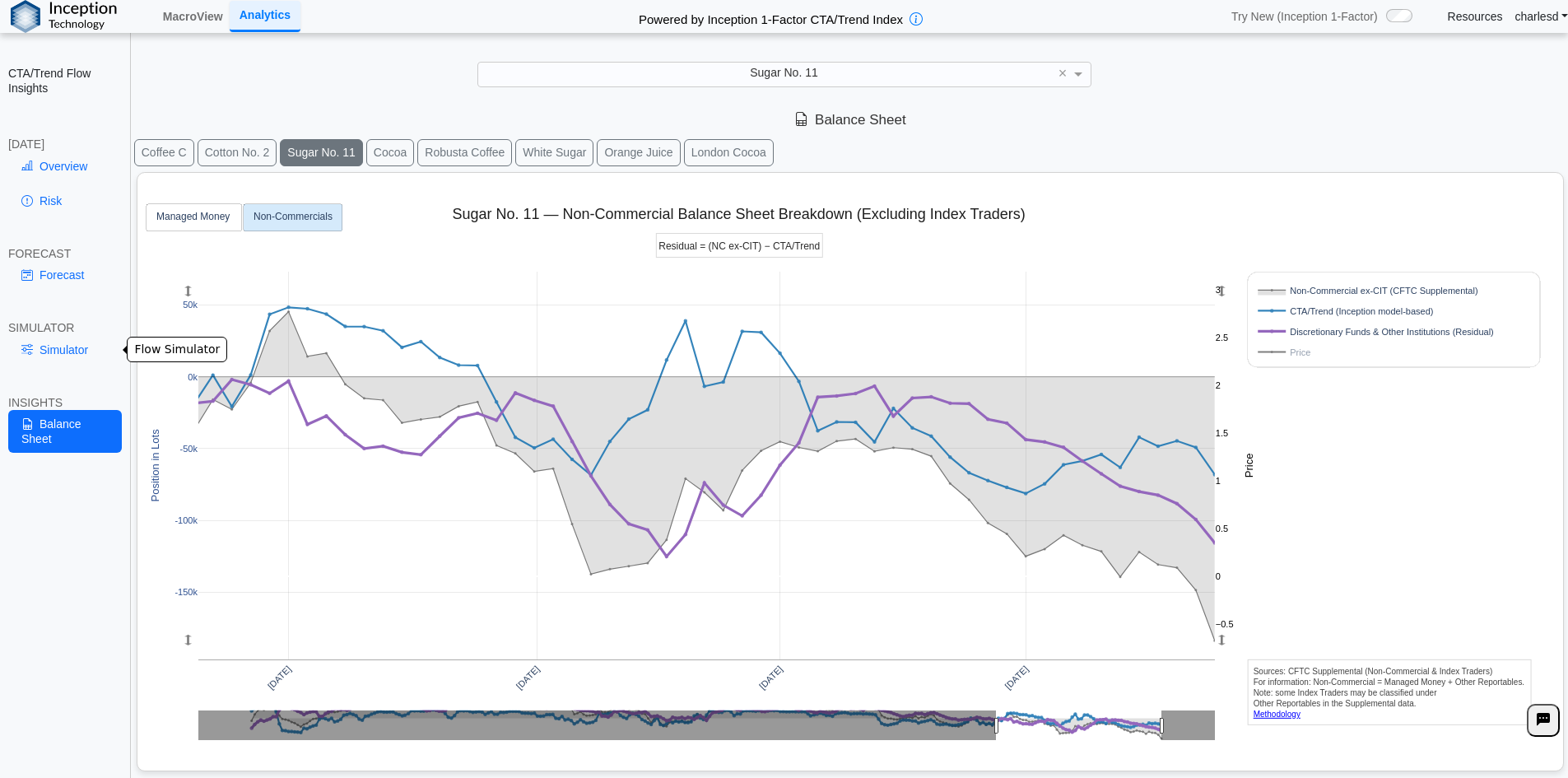
click at [76, 356] on link "Simulator" at bounding box center [65, 350] width 114 height 28
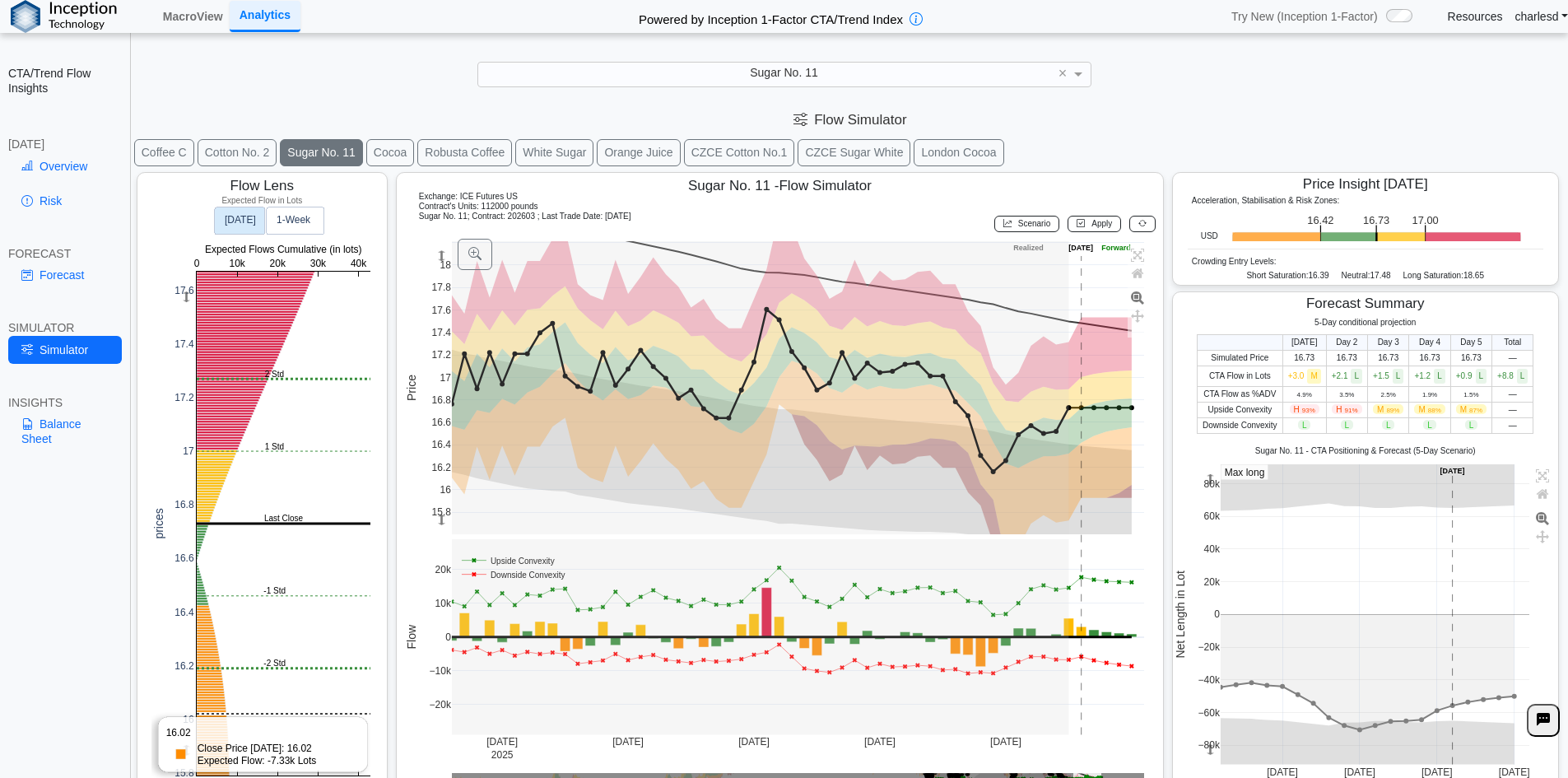
click at [225, 689] on rect at bounding box center [283, 523] width 173 height 504
click at [231, 702] on rect at bounding box center [283, 523] width 173 height 504
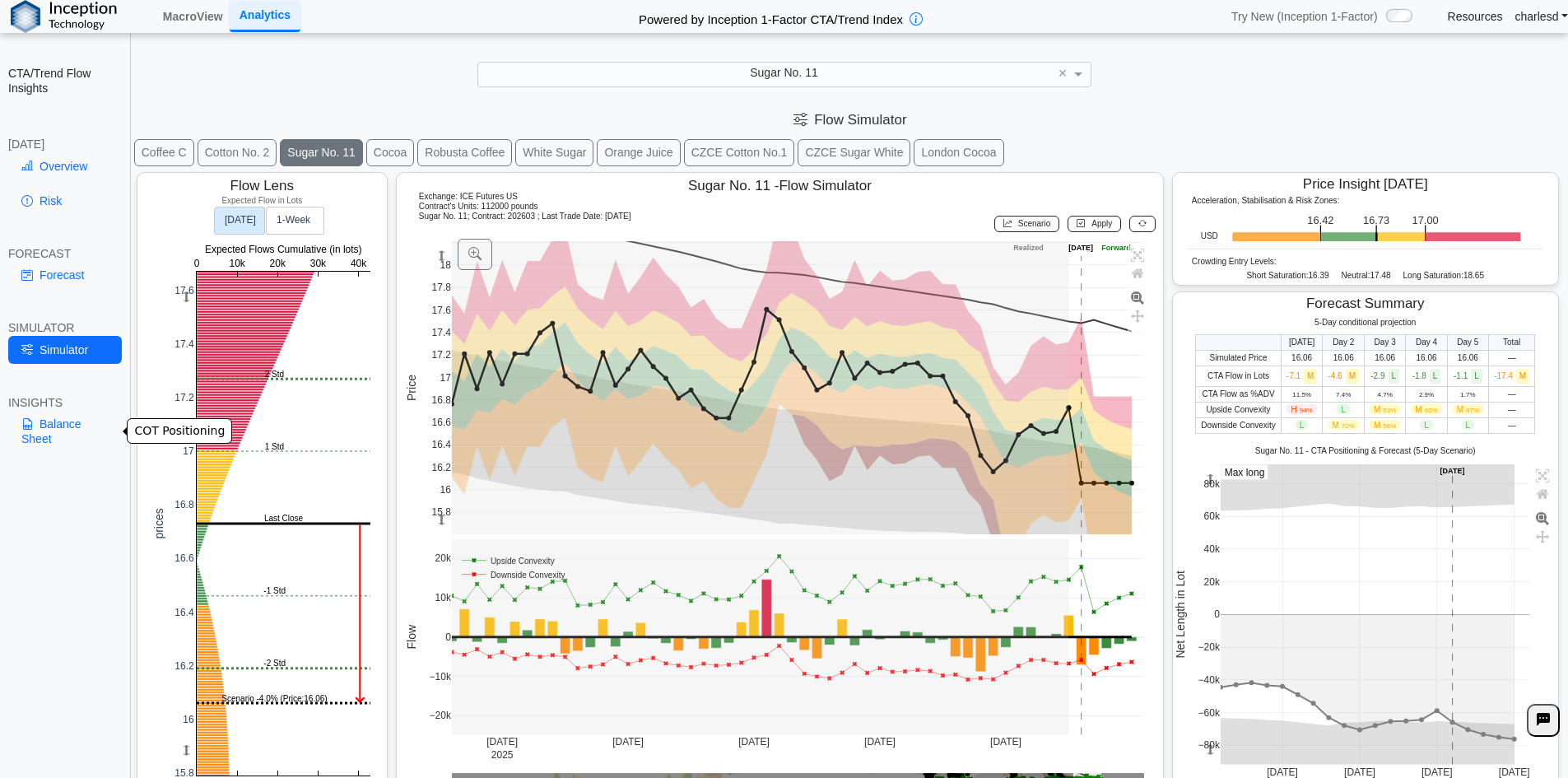
click at [29, 433] on link "Balance Sheet" at bounding box center [65, 430] width 114 height 42
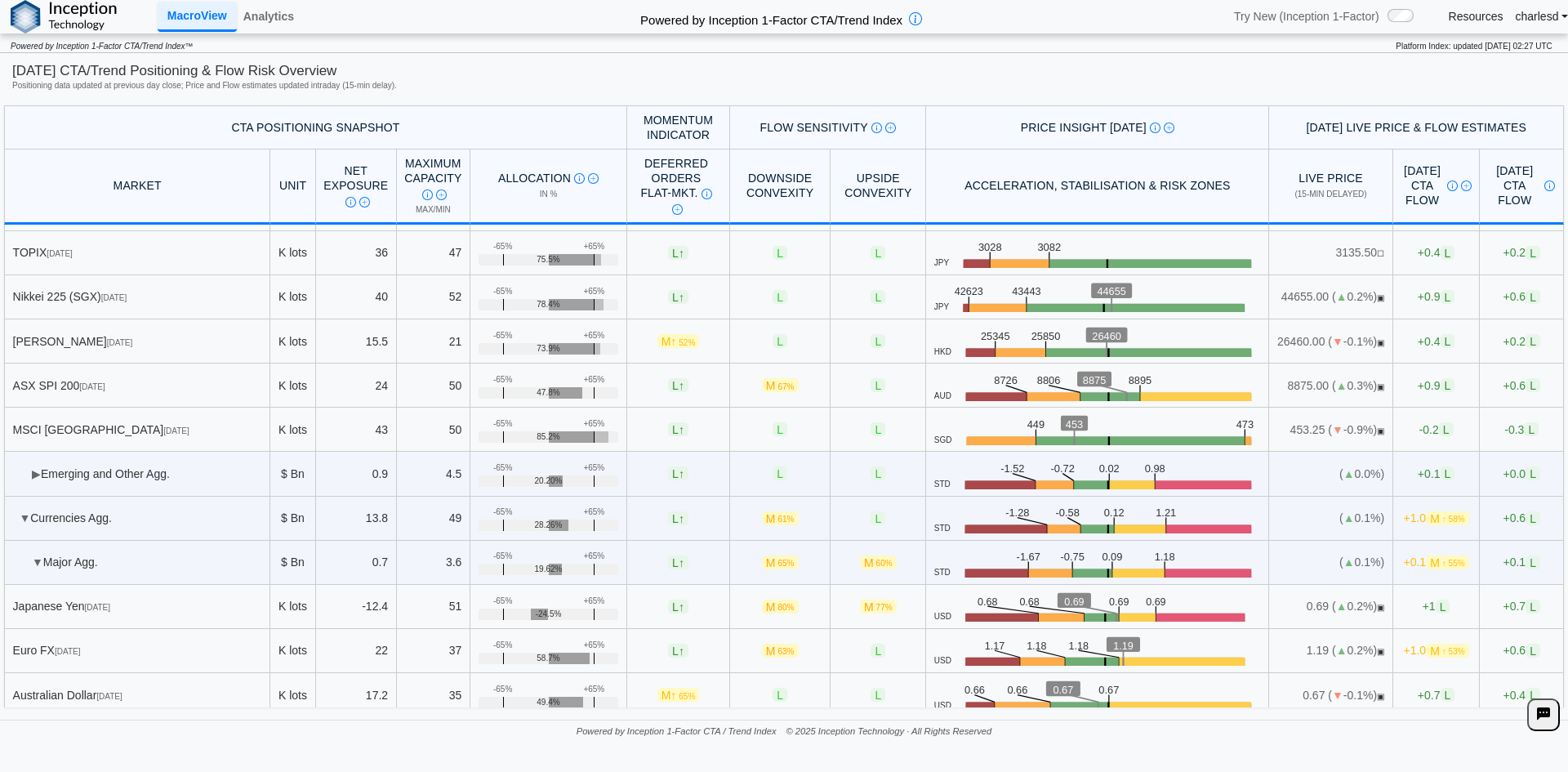
scroll to position [4410, 0]
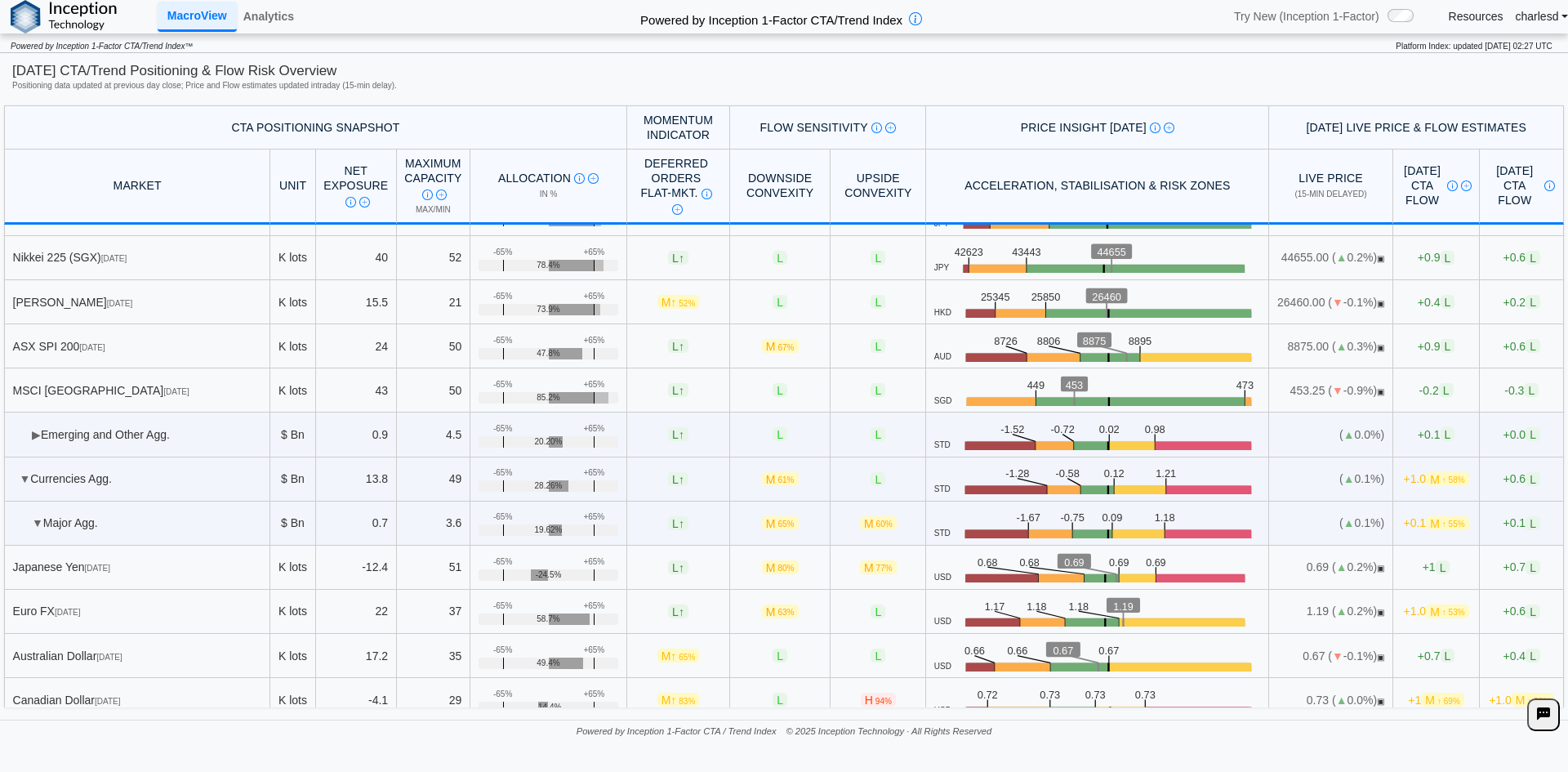
click at [36, 428] on span "▶" at bounding box center [36, 435] width 9 height 13
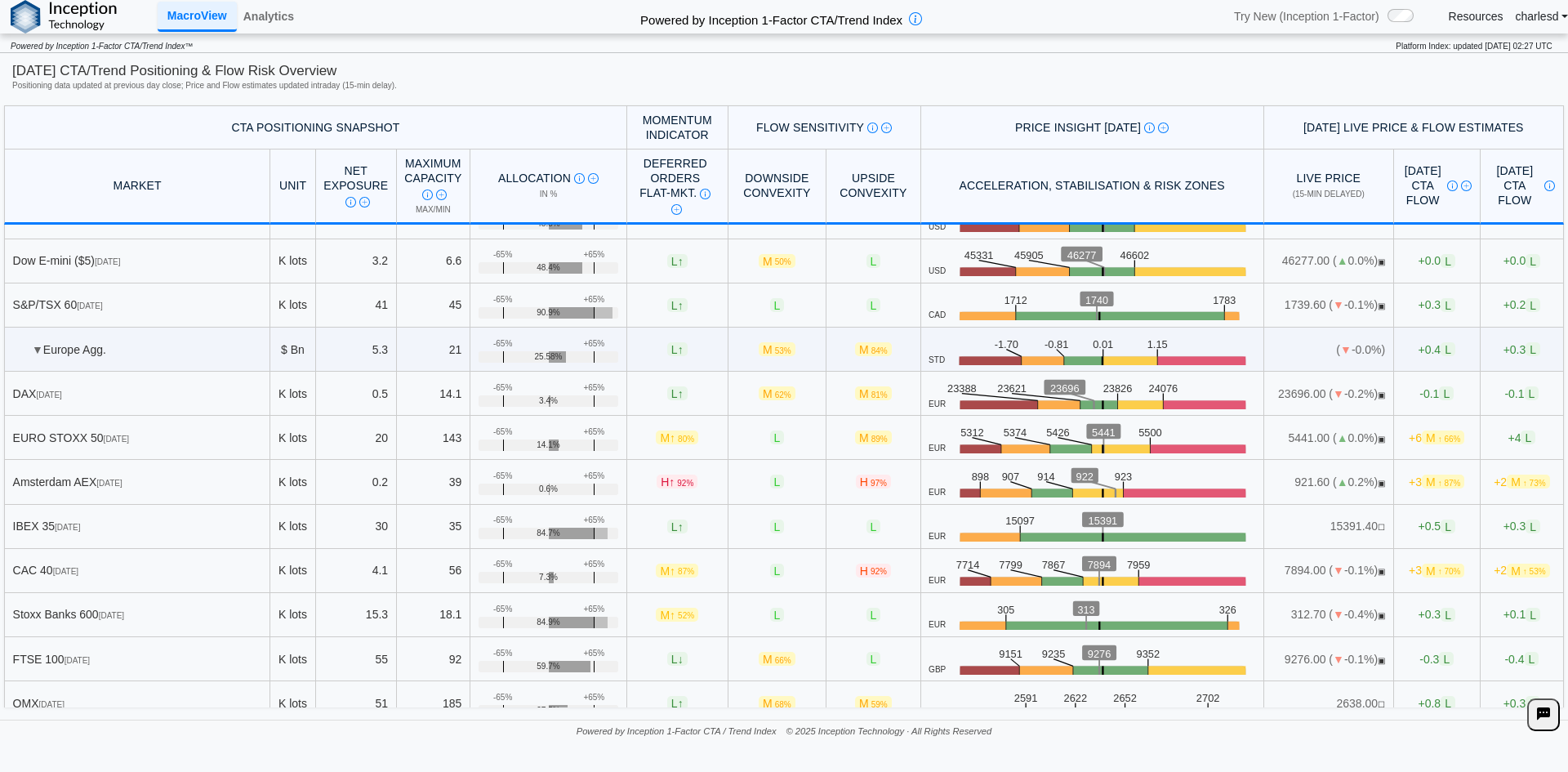
scroll to position [3726, 0]
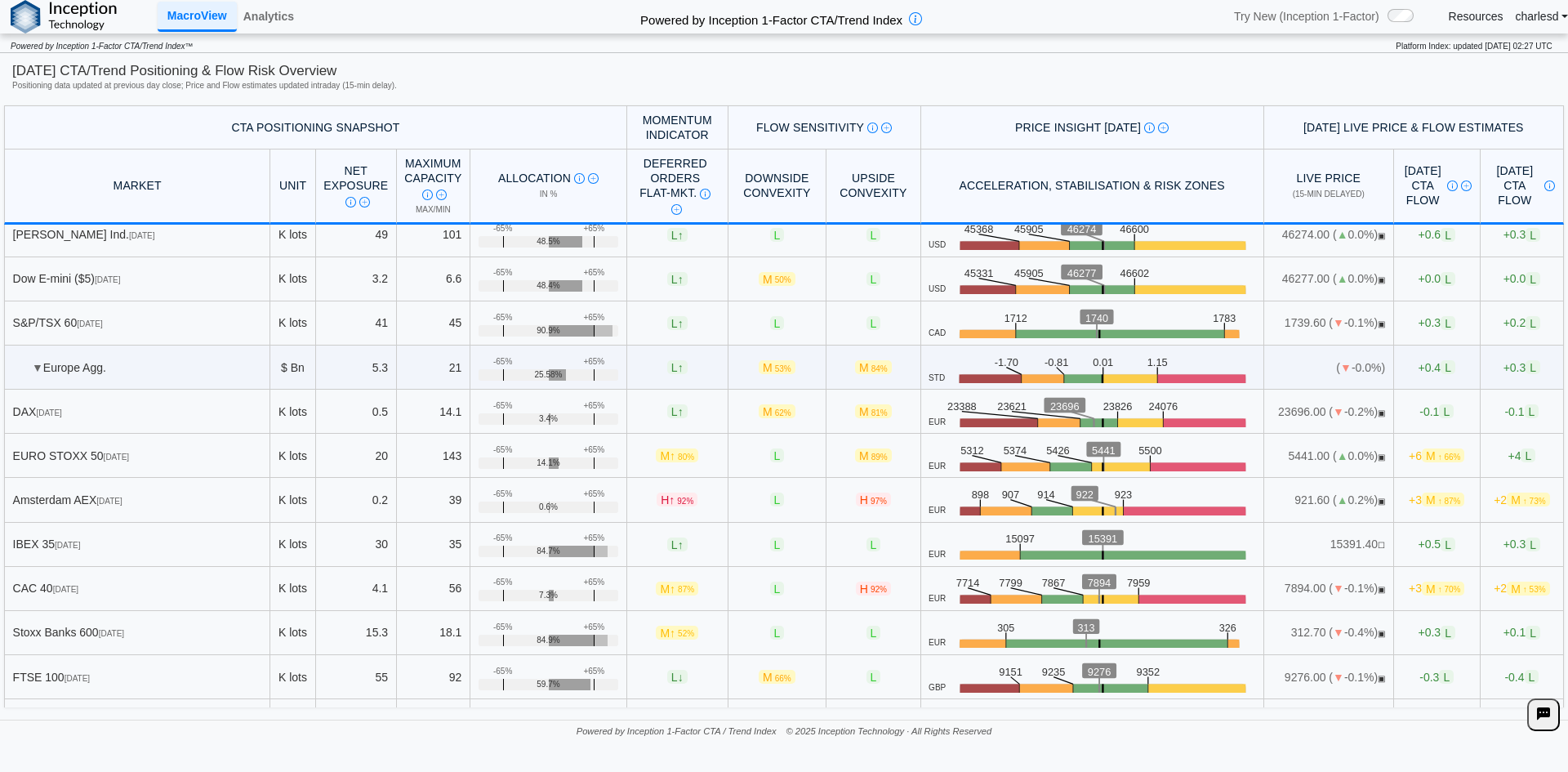
drag, startPoint x: 75, startPoint y: 322, endPoint x: 173, endPoint y: 323, distance: 98.0
click at [173, 323] on div "S&P/TSX 60 [DATE]" at bounding box center [137, 322] width 249 height 15
click at [587, 315] on div "+65%" at bounding box center [593, 318] width 21 height 9
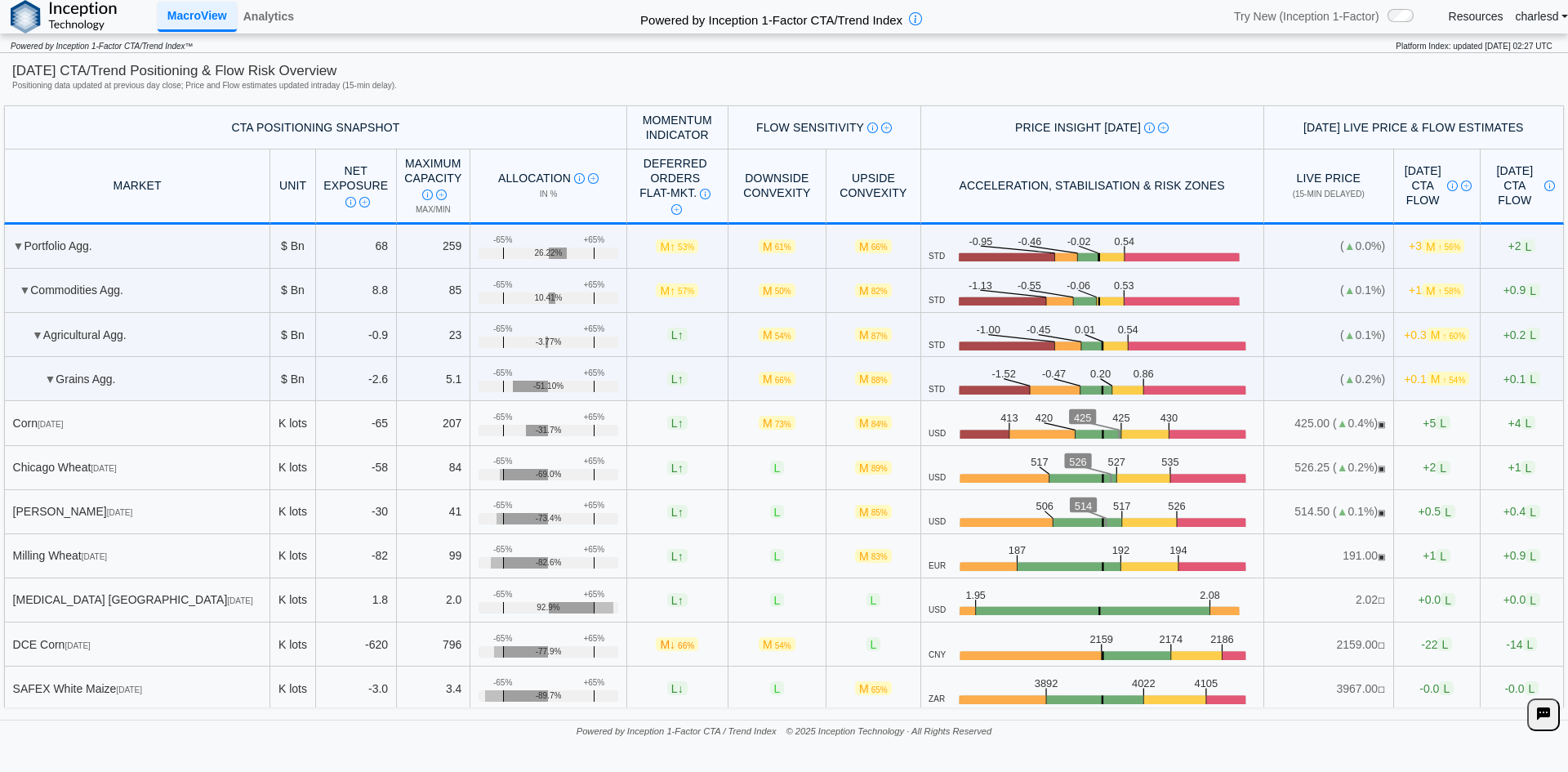
scroll to position [81, 0]
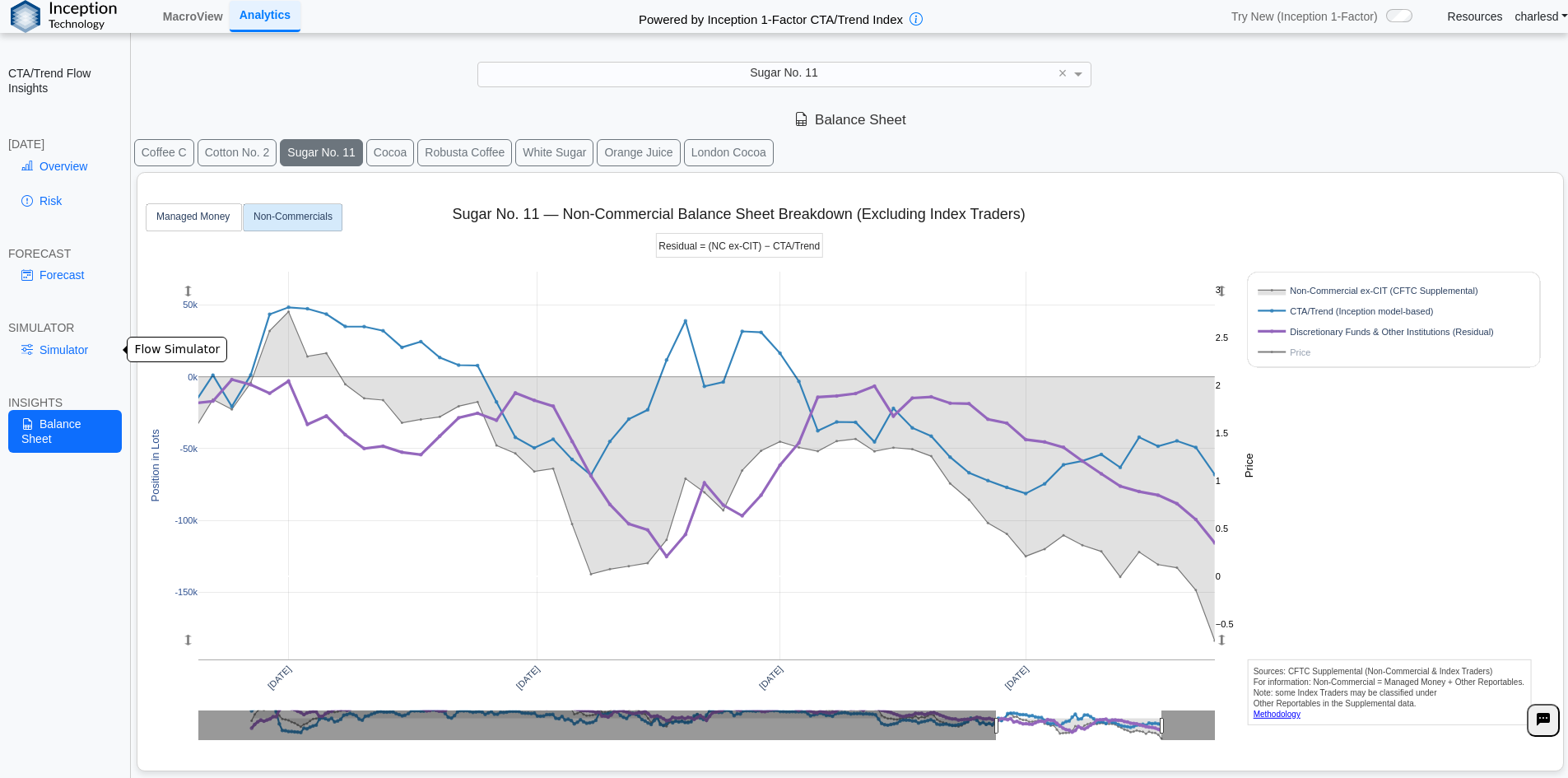
click at [52, 349] on link "Simulator" at bounding box center [65, 350] width 114 height 28
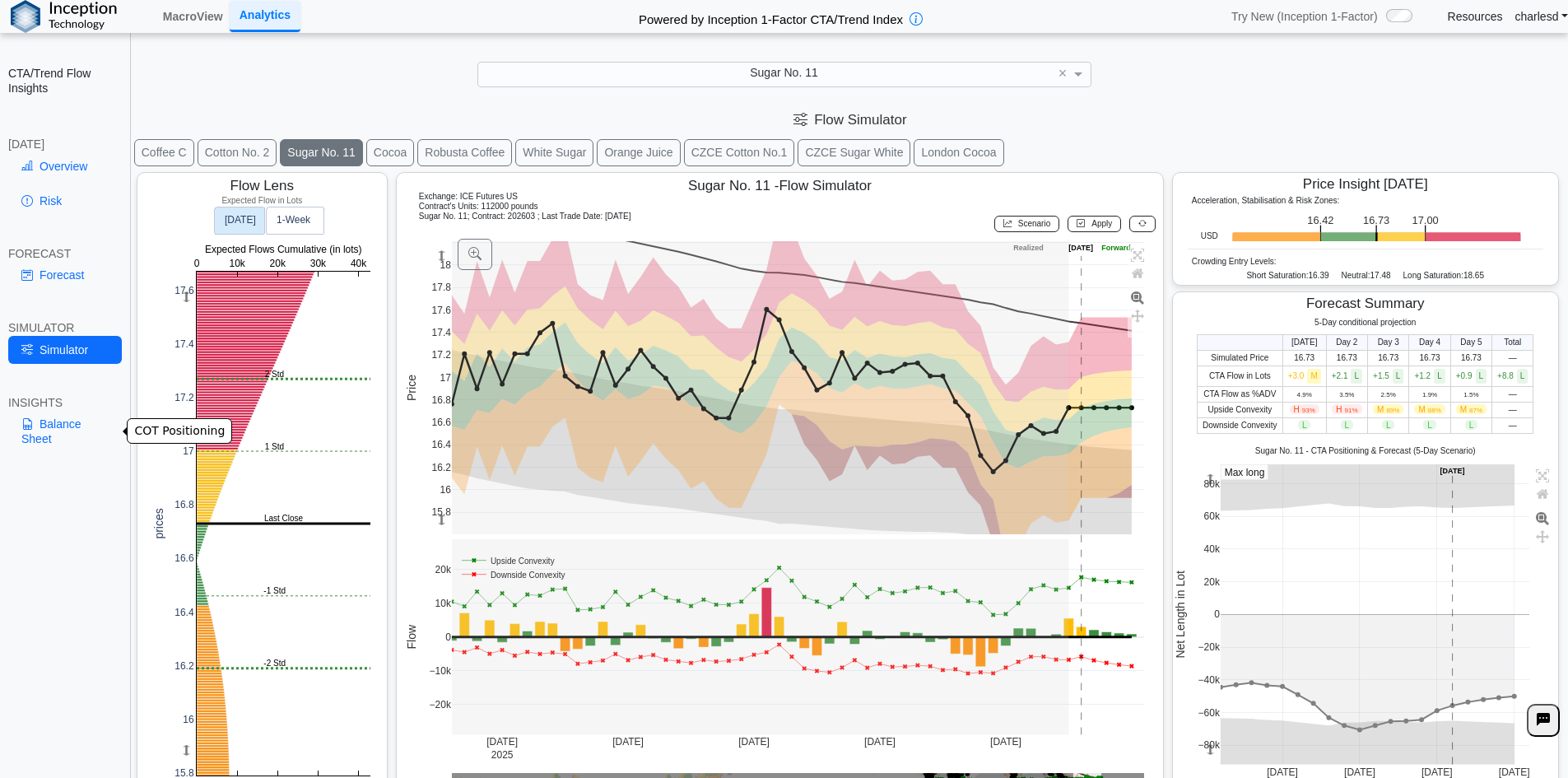
drag, startPoint x: 67, startPoint y: 417, endPoint x: 75, endPoint y: 419, distance: 8.2
click at [68, 416] on link "Balance Sheet" at bounding box center [65, 430] width 114 height 42
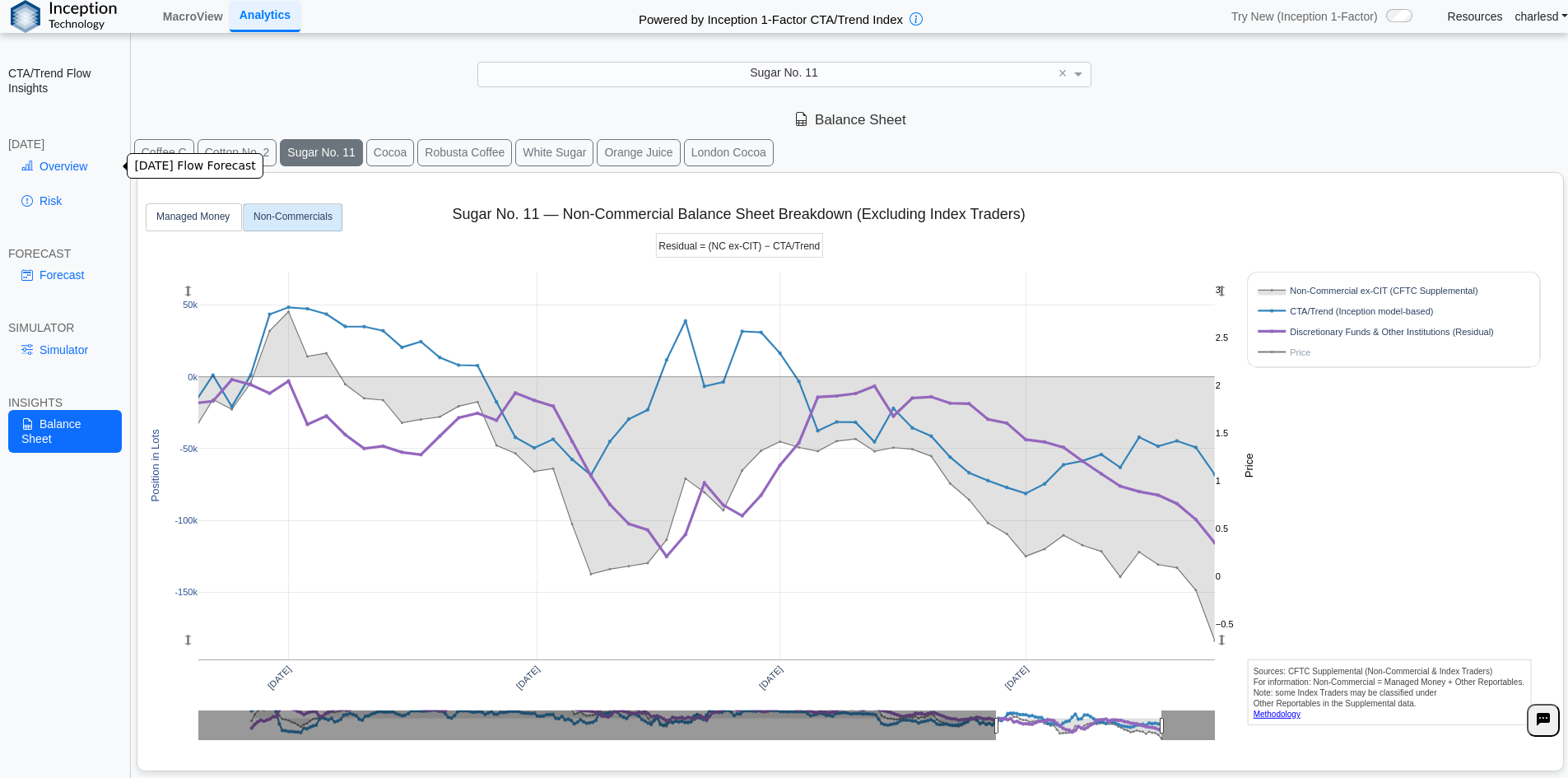
click at [77, 174] on link "Overview" at bounding box center [65, 167] width 114 height 28
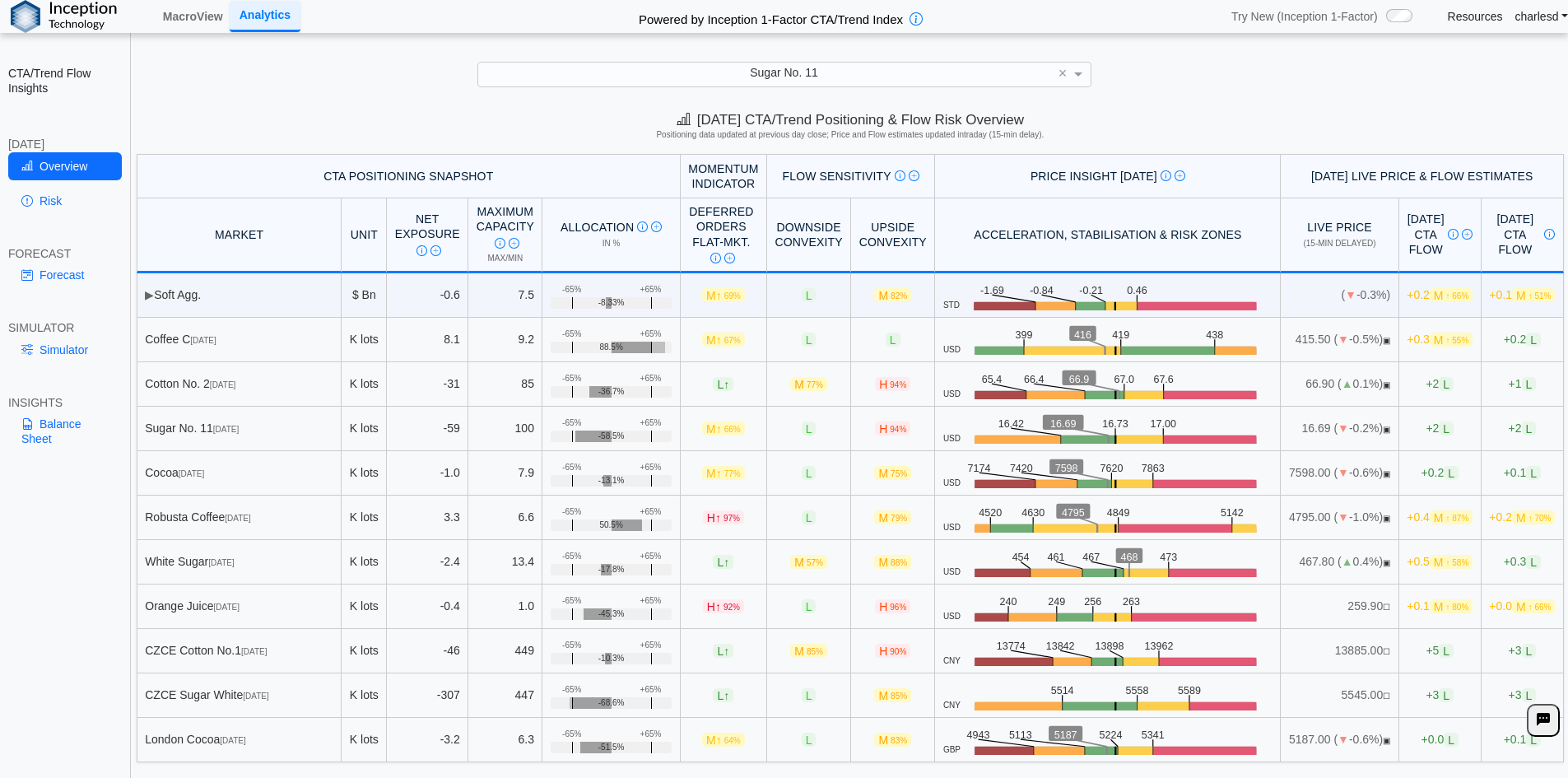
click at [705, 82] on div "Sugar No. 11" at bounding box center [784, 73] width 612 height 23
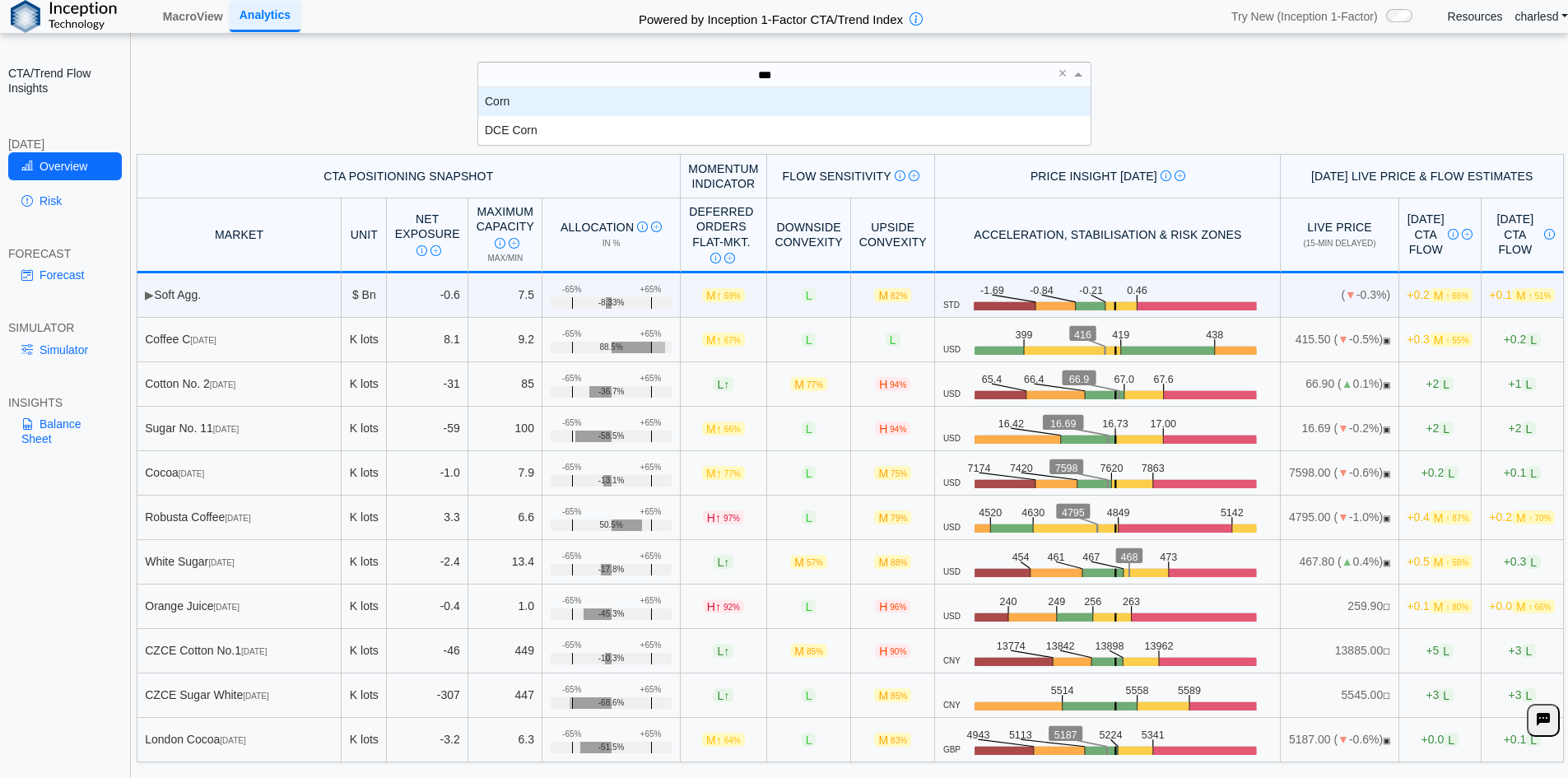
scroll to position [45, 600]
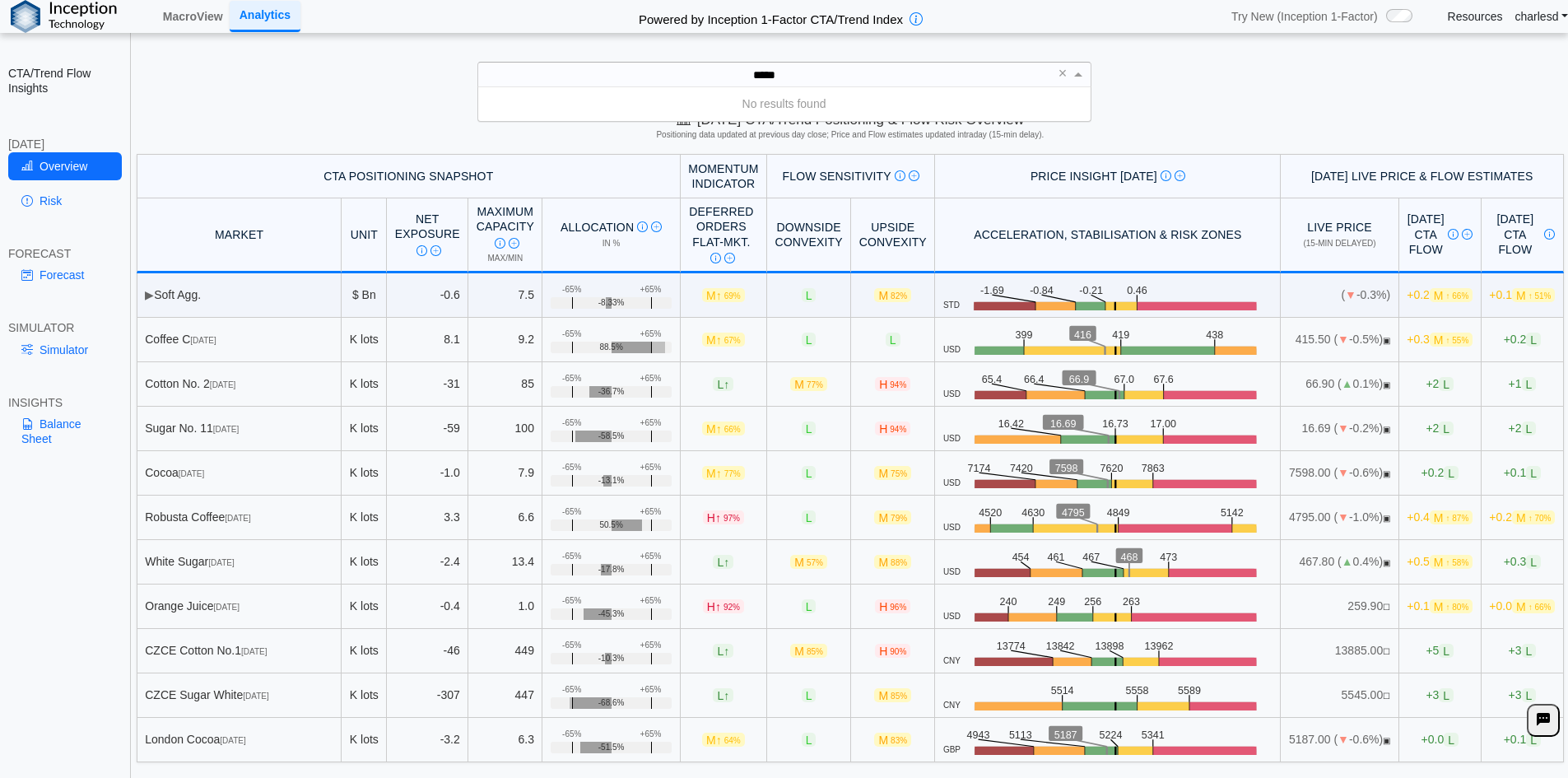
type input "****"
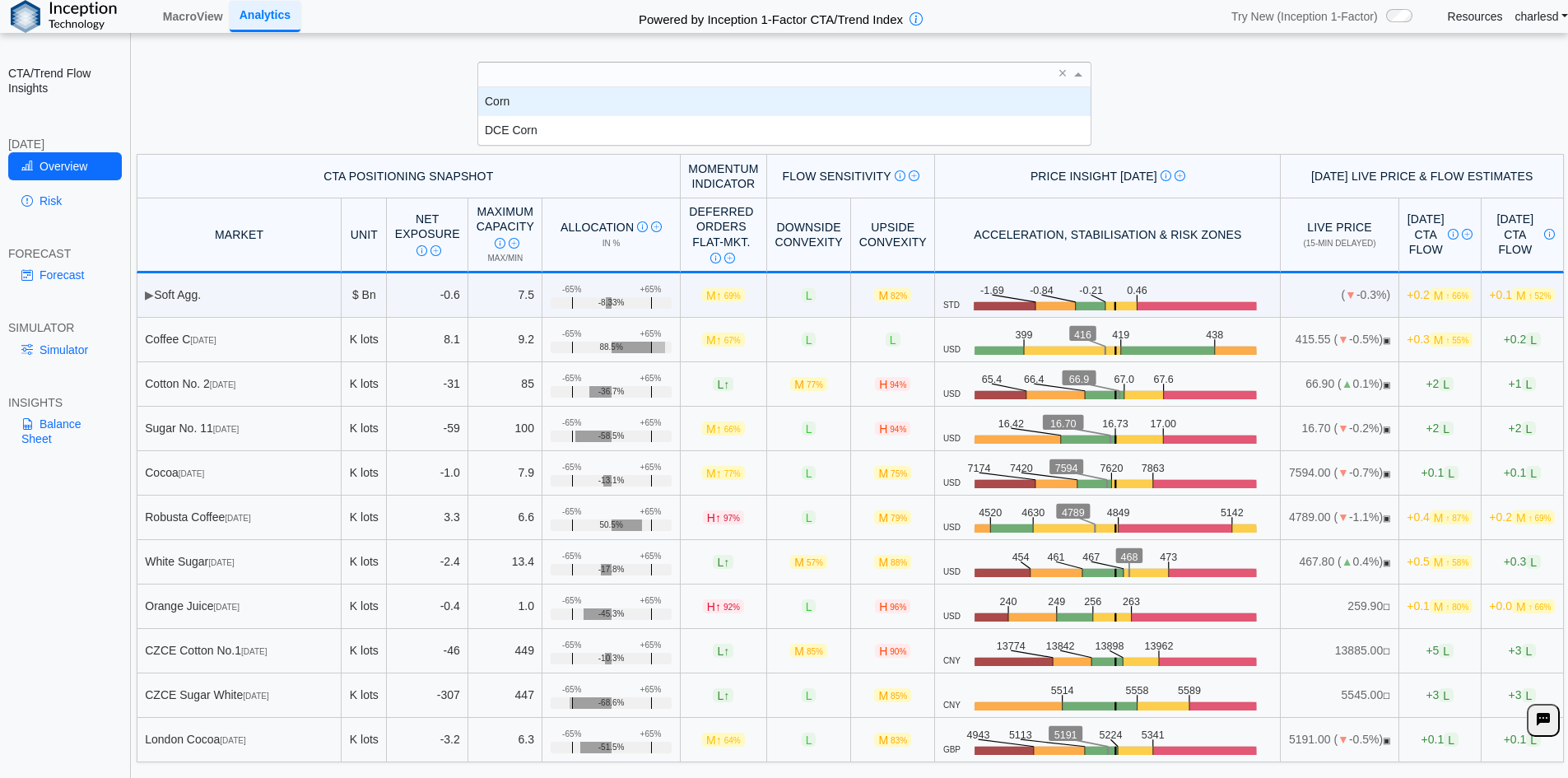
scroll to position [0, 0]
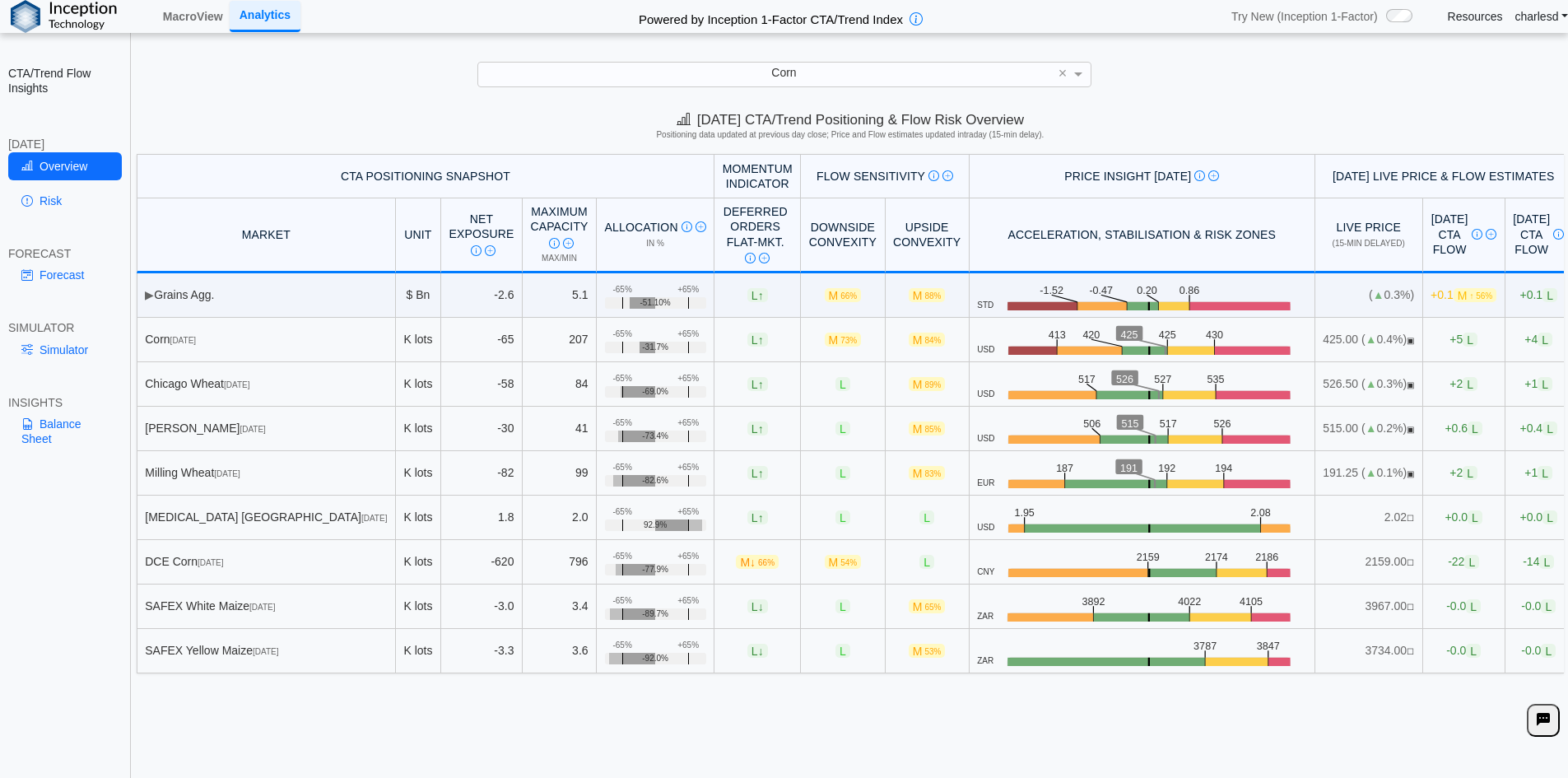
click at [265, 114] on div "Today's CTA/Trend Positioning & Flow Risk Overview Positioning data updated at …" at bounding box center [850, 128] width 1435 height 50
drag, startPoint x: 775, startPoint y: 337, endPoint x: 880, endPoint y: 339, distance: 105.0
click at [880, 339] on tr "Corn Dec 25 K lots -65 207 +65% -65% -31.7% L ↑ M 73% M 84% USD .zone-text { fo…" at bounding box center [854, 339] width 1436 height 44
click at [909, 339] on span "M 84%" at bounding box center [927, 339] width 37 height 14
drag, startPoint x: 777, startPoint y: 337, endPoint x: 888, endPoint y: 344, distance: 111.2
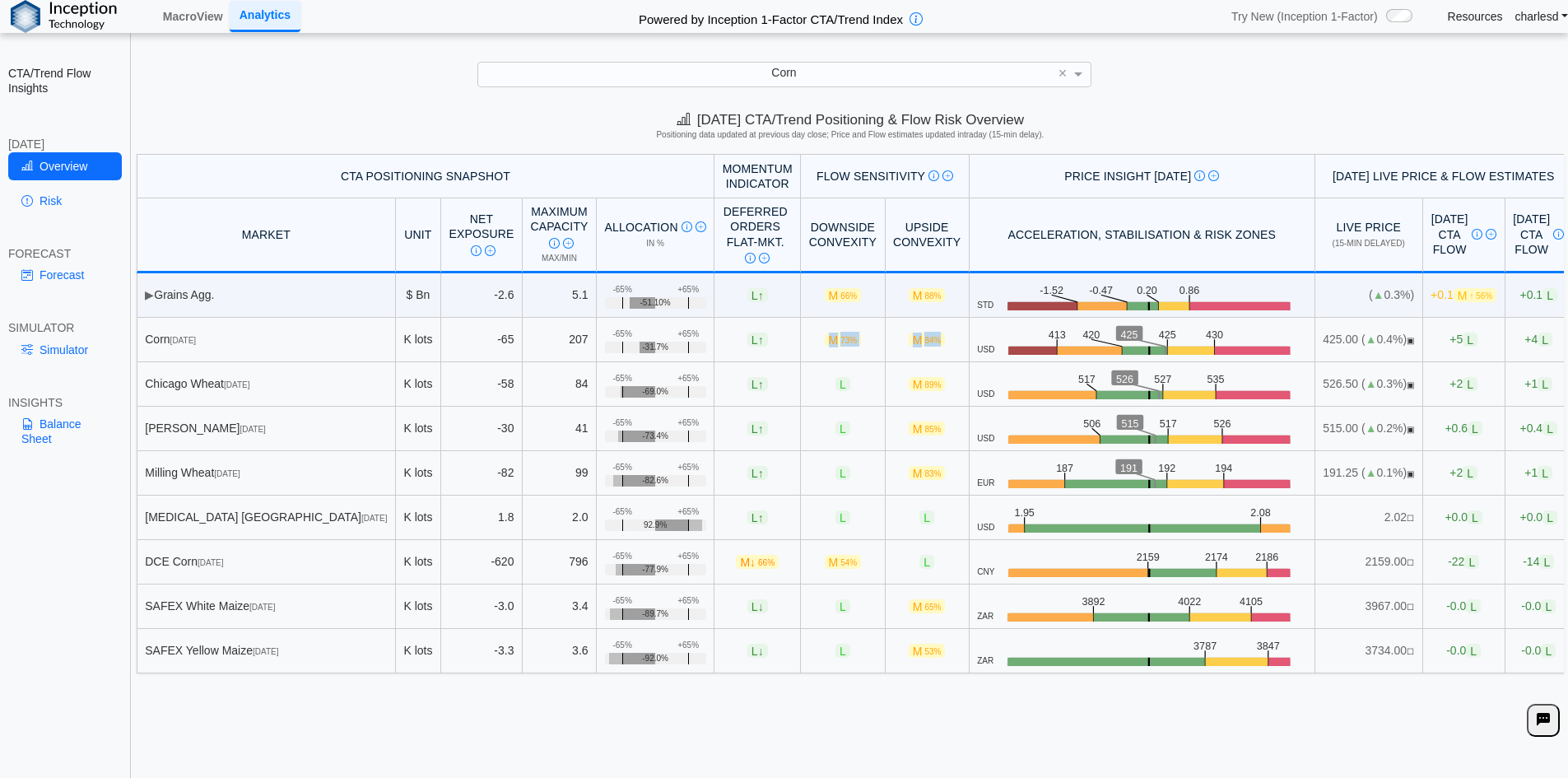
click at [888, 344] on tr "Corn Dec 25 K lots -65 207 +65% -65% -31.7% L ↑ M 73% M 84% USD .zone-text { fo…" at bounding box center [854, 339] width 1436 height 44
click at [888, 344] on td "M 84%" at bounding box center [927, 339] width 84 height 44
click at [75, 352] on link "Simulator" at bounding box center [65, 350] width 114 height 28
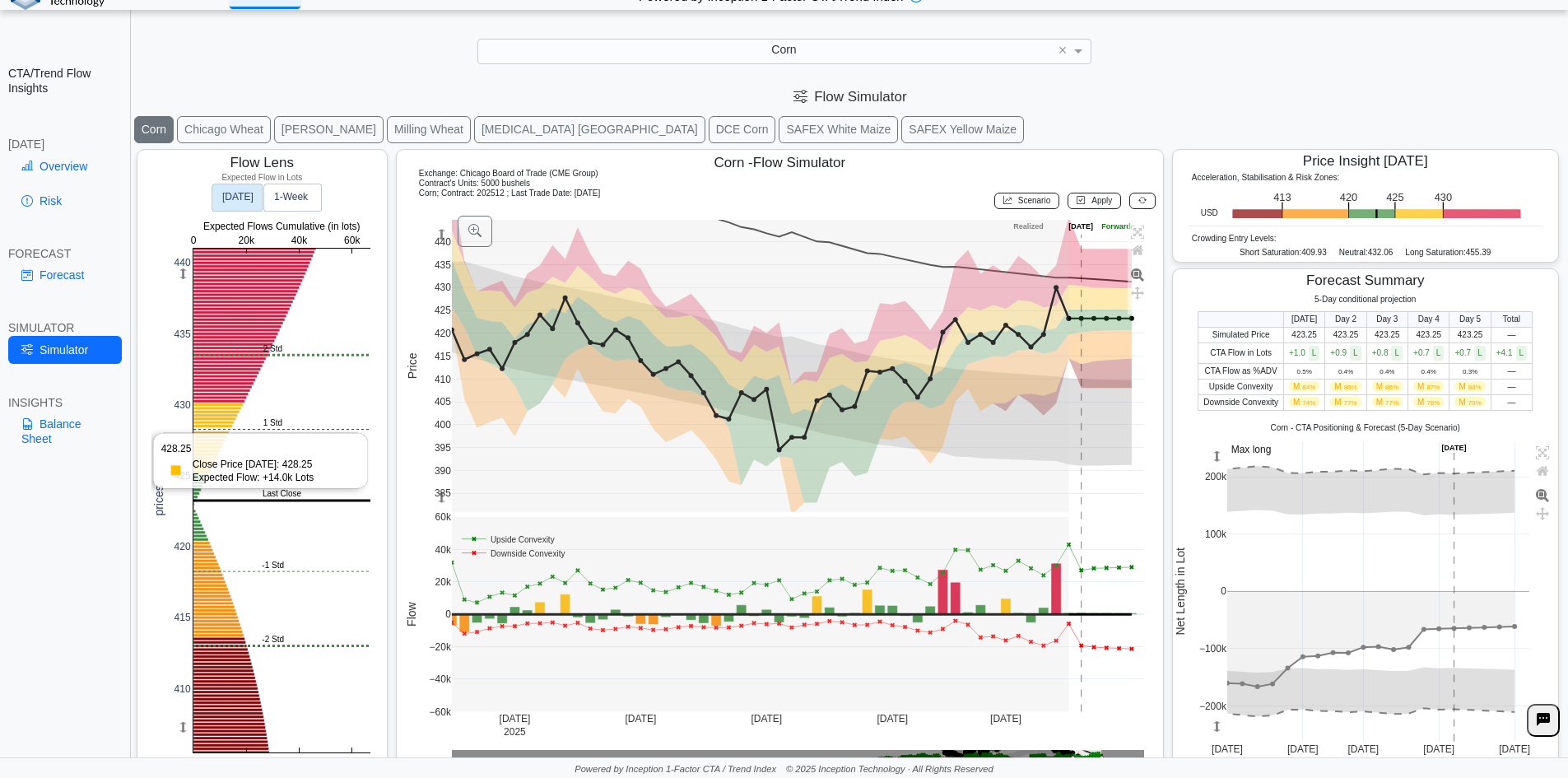
click at [212, 430] on rect at bounding box center [282, 500] width 177 height 504
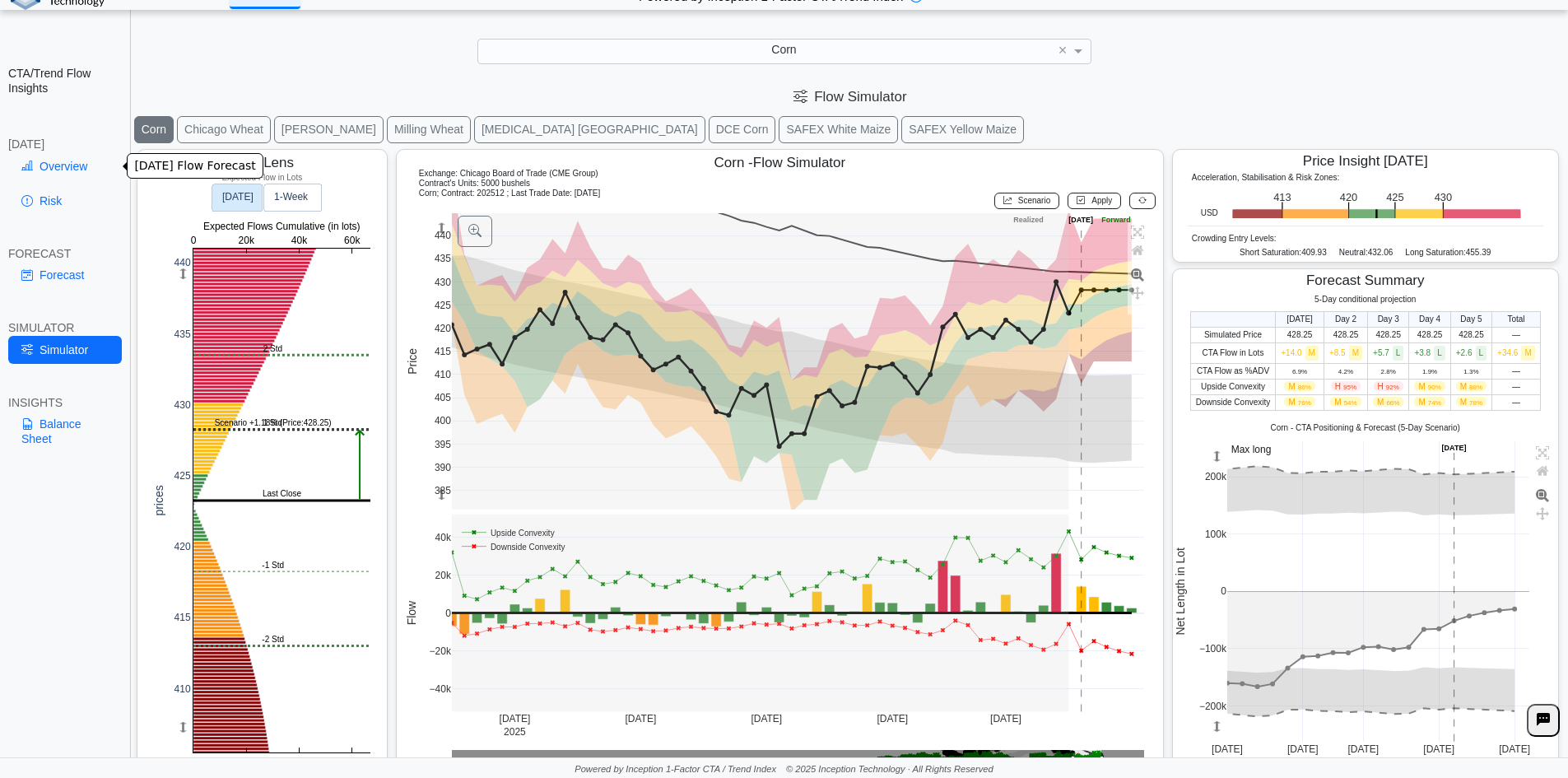
click at [68, 170] on link "Overview" at bounding box center [65, 167] width 114 height 28
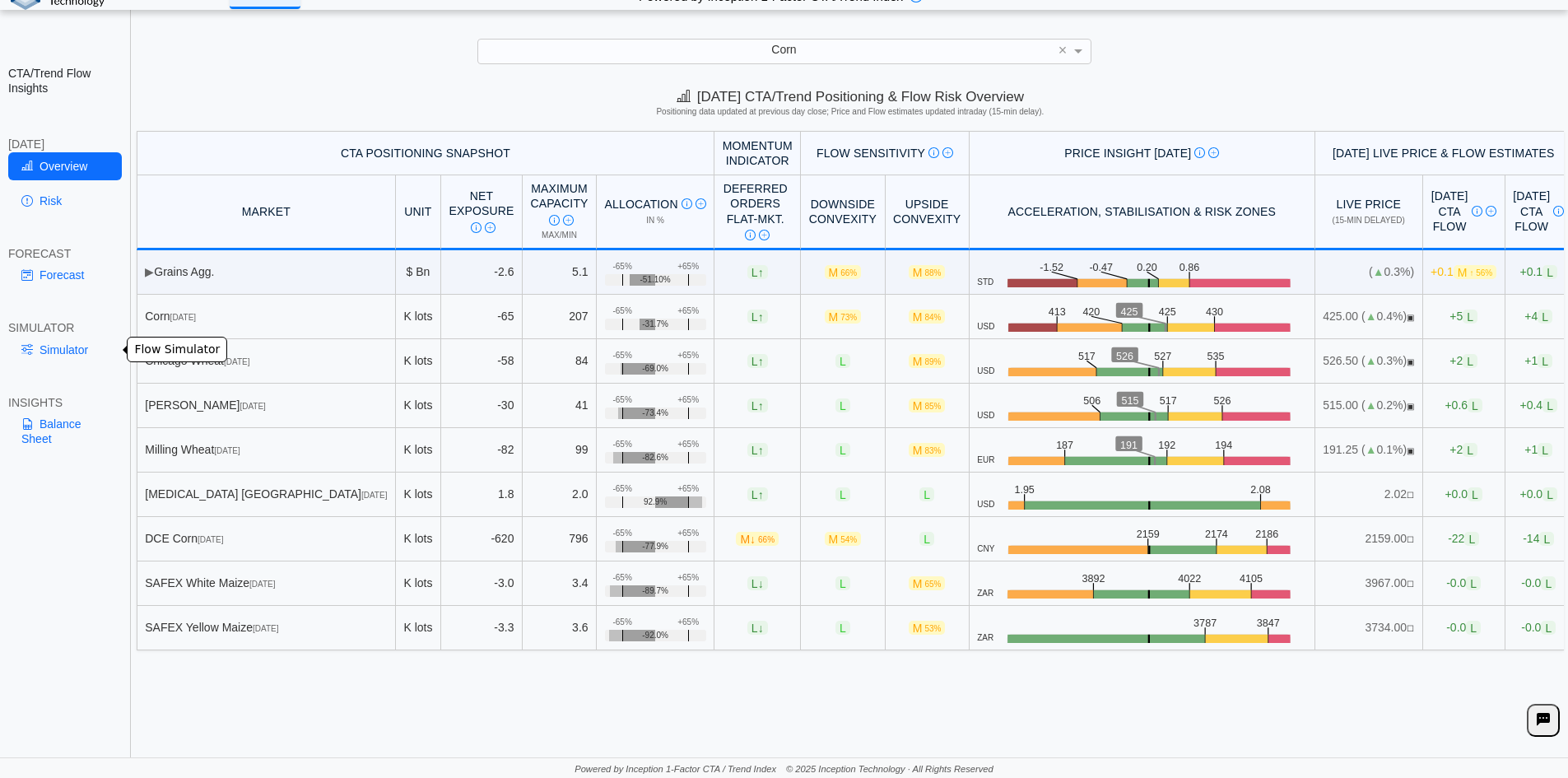
click at [71, 350] on link "Simulator" at bounding box center [65, 350] width 114 height 28
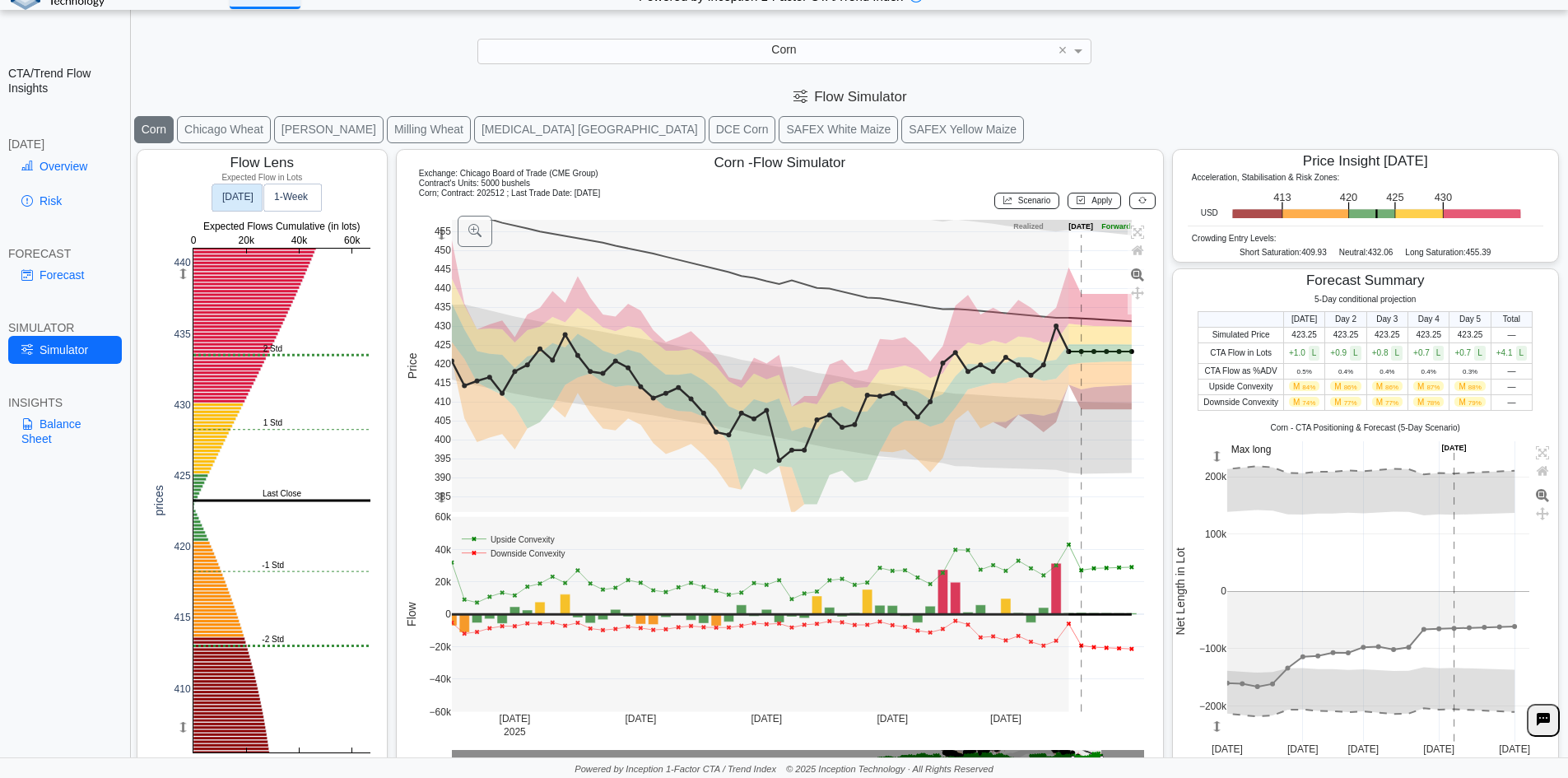
drag, startPoint x: 440, startPoint y: 235, endPoint x: 452, endPoint y: 285, distance: 51.4
click at [452, 285] on g at bounding box center [798, 466] width 727 height 526
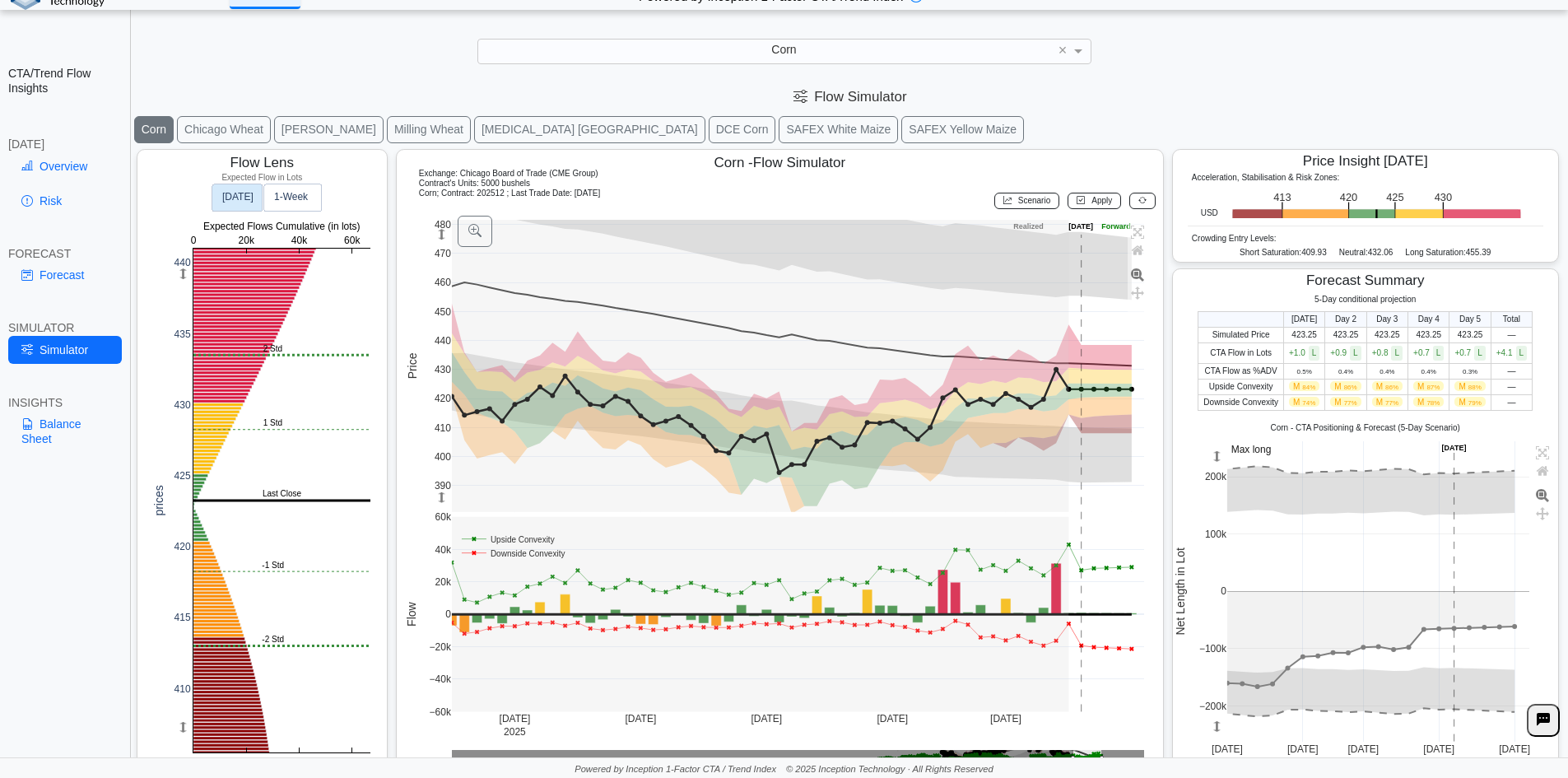
drag, startPoint x: 438, startPoint y: 231, endPoint x: 438, endPoint y: 299, distance: 68.0
click at [438, 299] on g at bounding box center [798, 366] width 727 height 326
click at [813, 50] on div "Corn" at bounding box center [784, 51] width 612 height 23
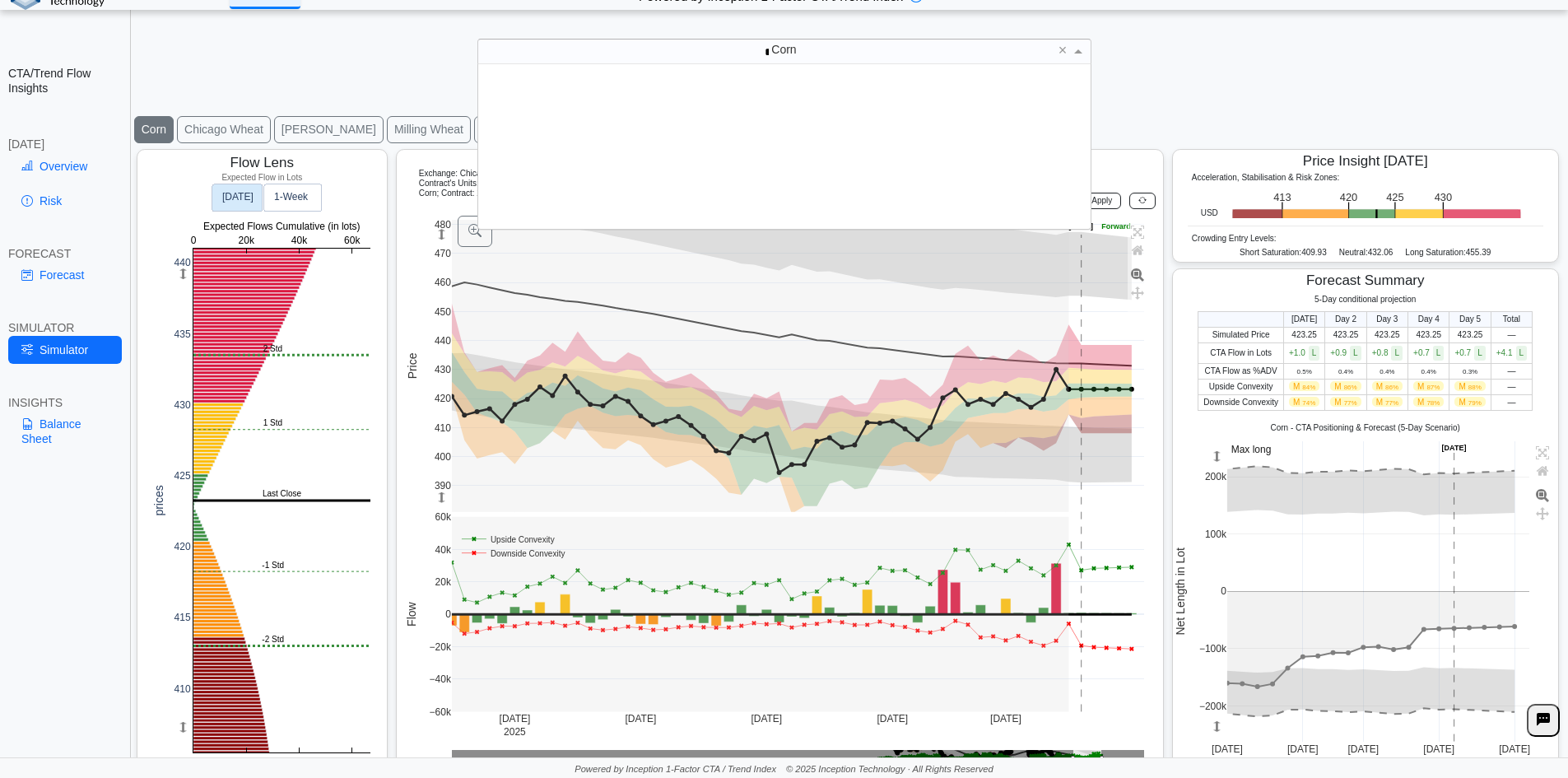
type input "**"
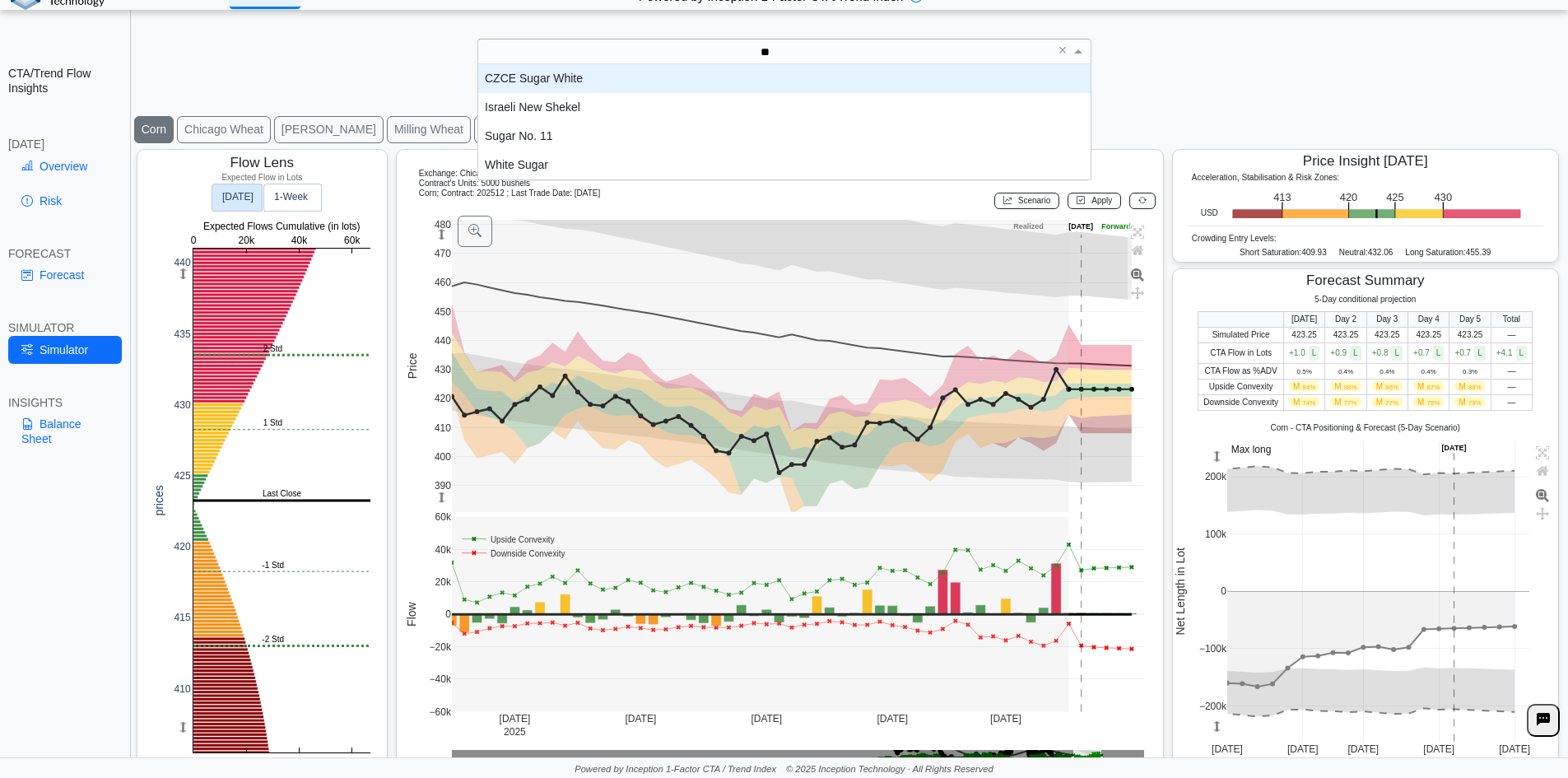
scroll to position [103, 600]
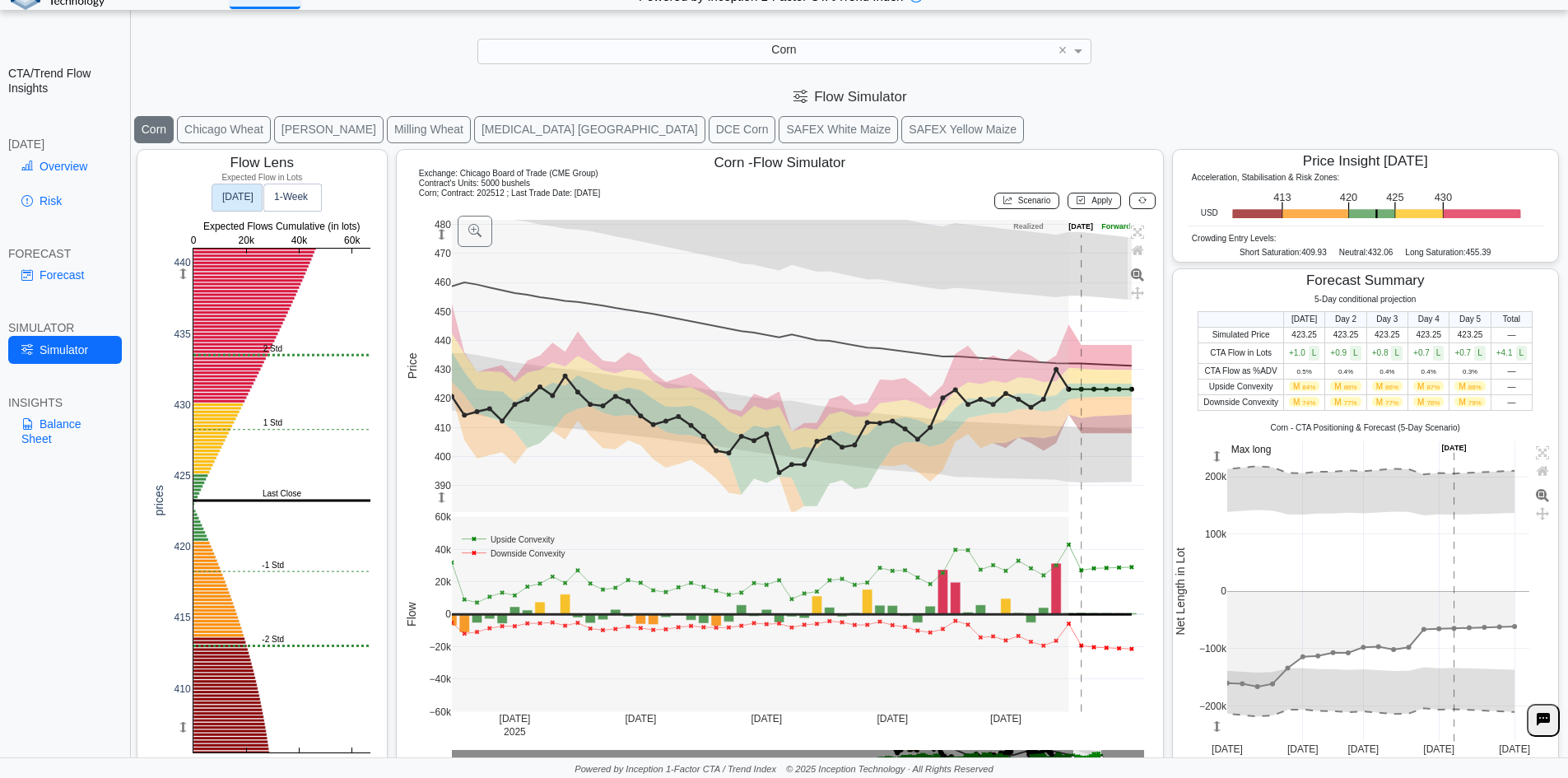
click at [1139, 203] on icon at bounding box center [1142, 201] width 8 height 9
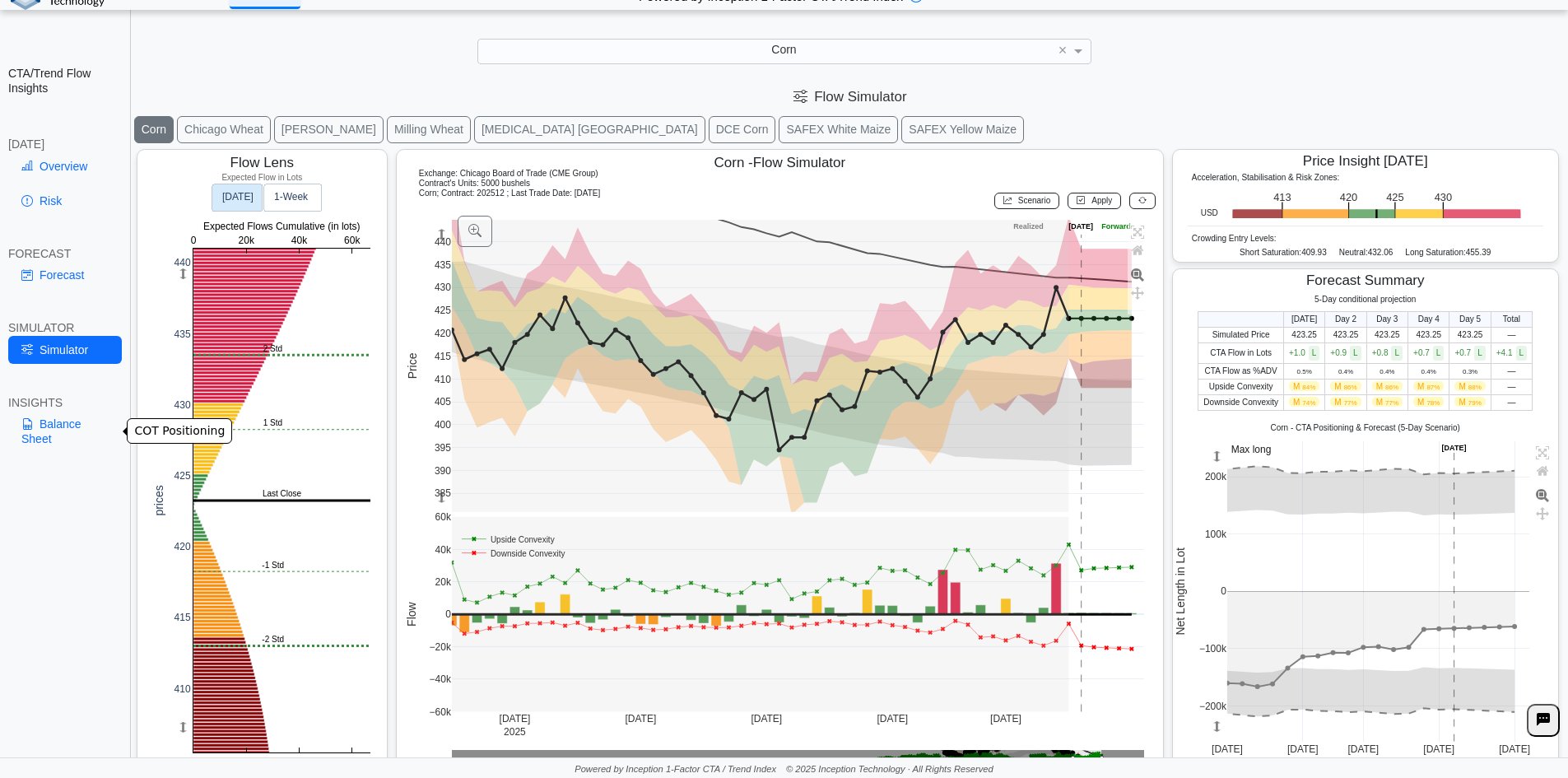
click at [48, 437] on link "Balance Sheet" at bounding box center [65, 430] width 114 height 42
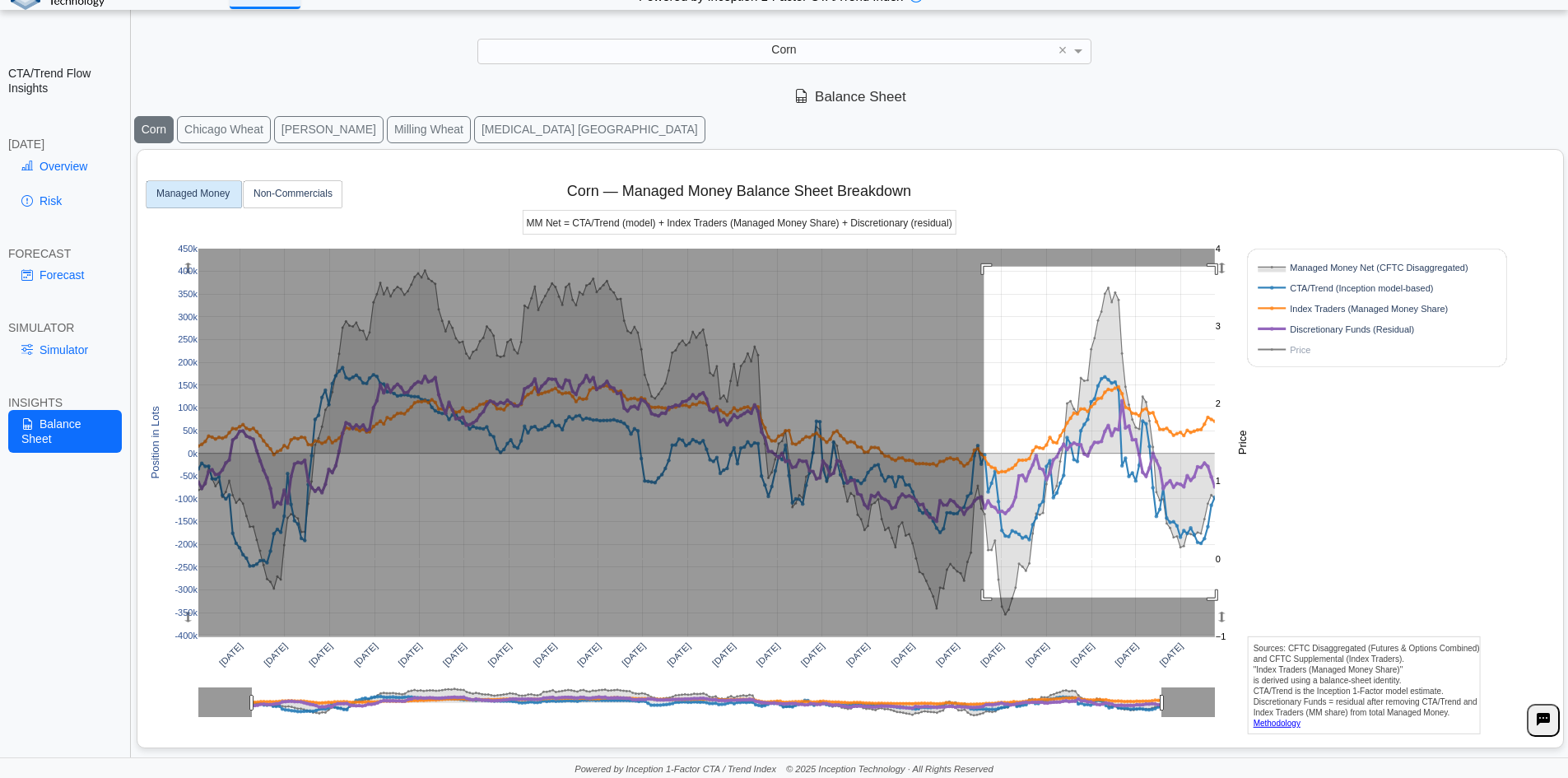
drag, startPoint x: 984, startPoint y: 267, endPoint x: 1229, endPoint y: 592, distance: 407.0
click at [1221, 597] on g at bounding box center [706, 442] width 1050 height 421
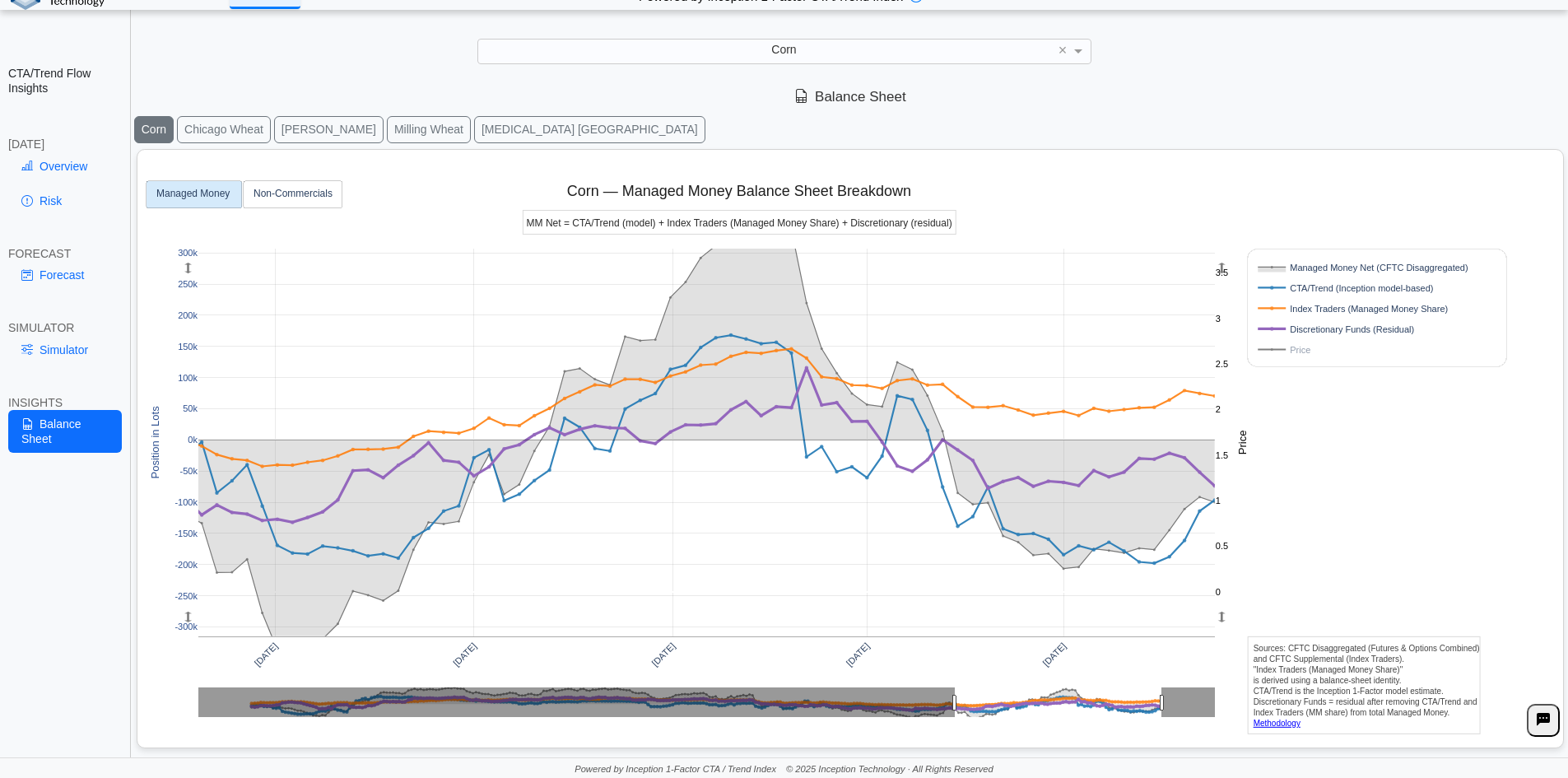
drag, startPoint x: 185, startPoint y: 265, endPoint x: 186, endPoint y: 224, distance: 41.0
click at [186, 224] on div "Jul 2024 Oct 2024 Jan 2025 Apr 2025 Jul 2025 -300k -250k -200k -150k -100k -50k…" at bounding box center [844, 446] width 1399 height 592
click at [712, 45] on div "Corn" at bounding box center [784, 51] width 612 height 23
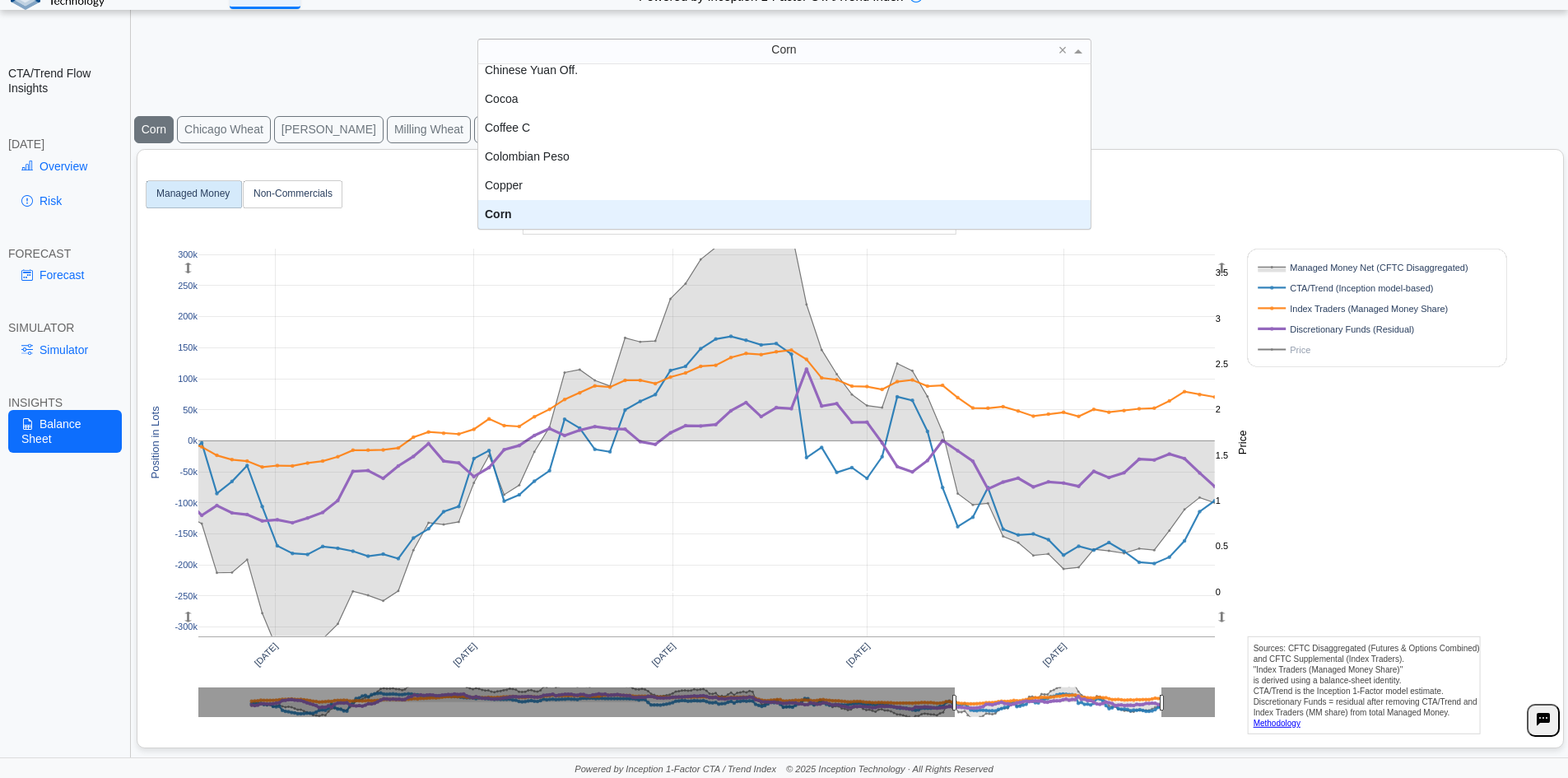
scroll to position [153, 600]
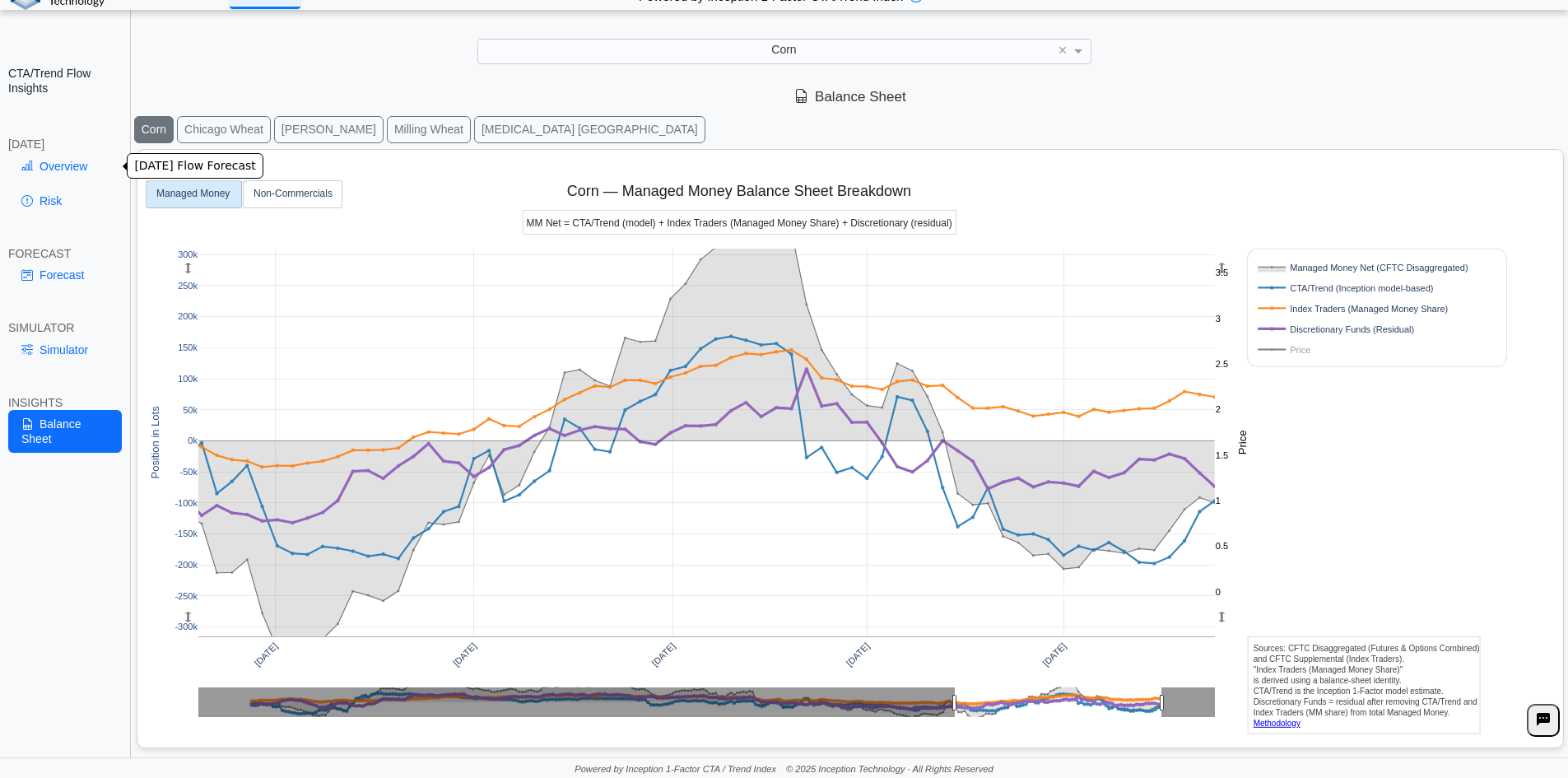
click at [59, 167] on link "Overview" at bounding box center [65, 167] width 114 height 28
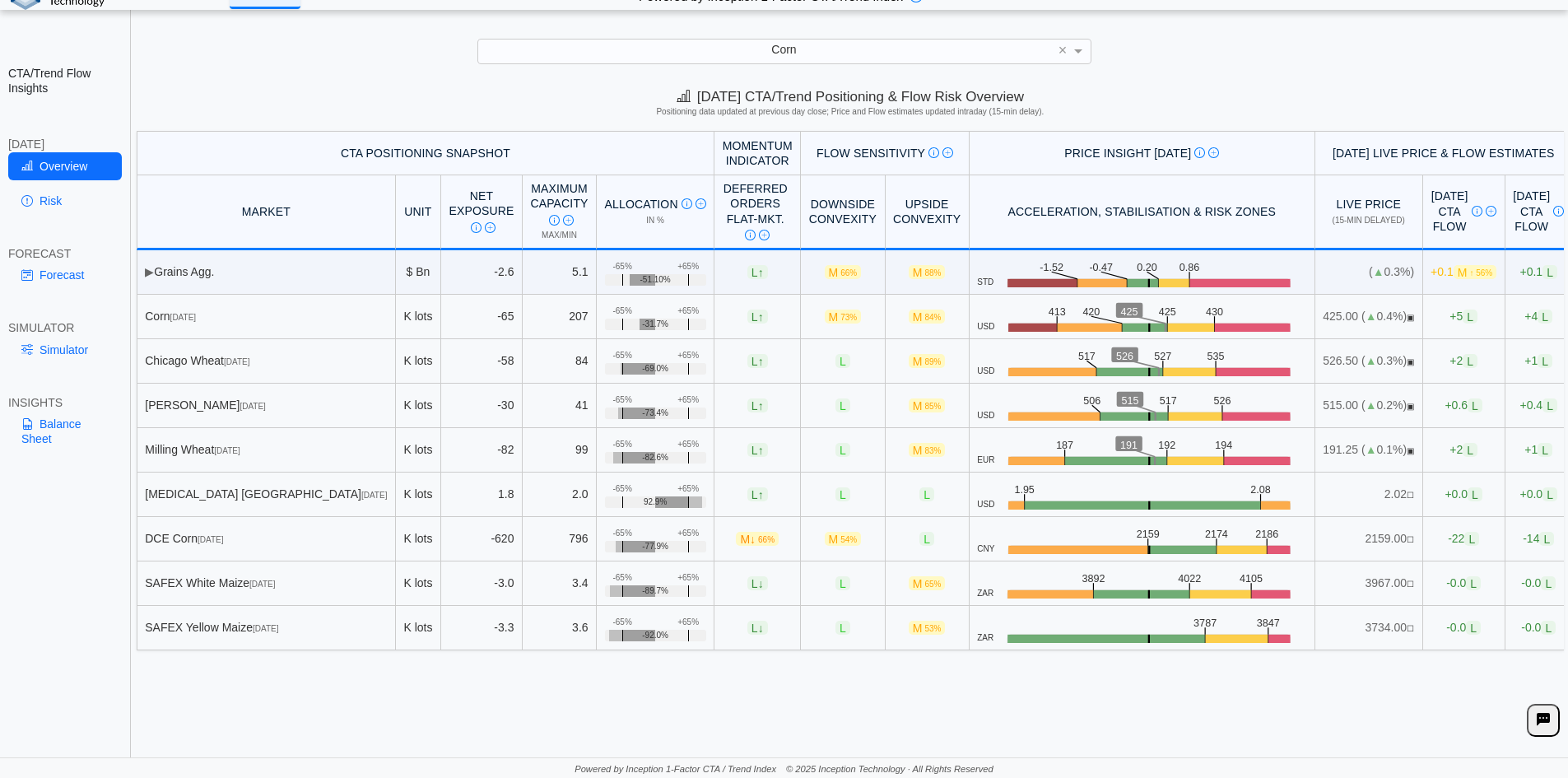
click at [825, 316] on span "M 73%" at bounding box center [843, 316] width 37 height 14
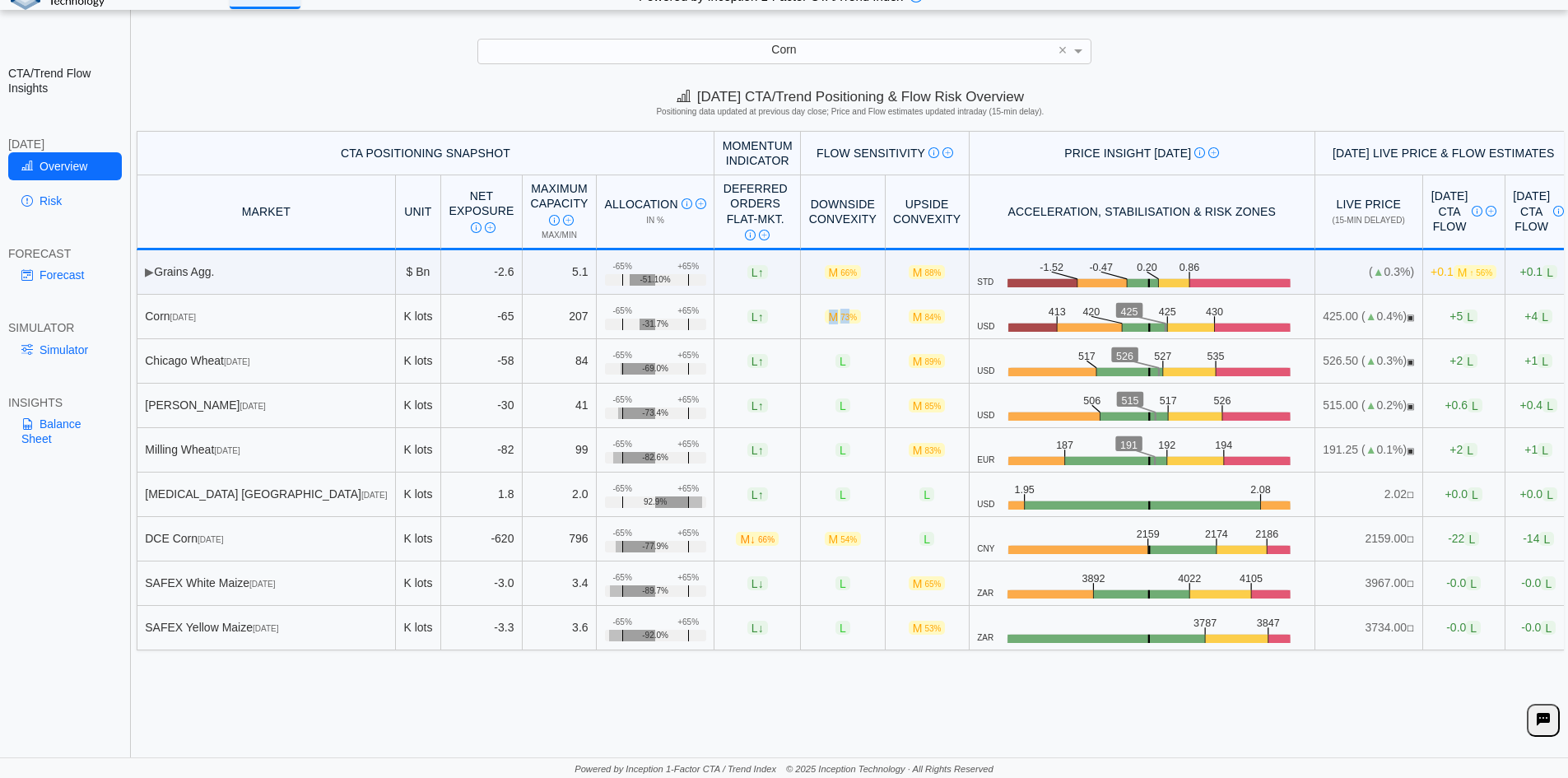
click at [825, 316] on span "M 73%" at bounding box center [843, 316] width 37 height 14
drag, startPoint x: 578, startPoint y: 324, endPoint x: 628, endPoint y: 323, distance: 50.0
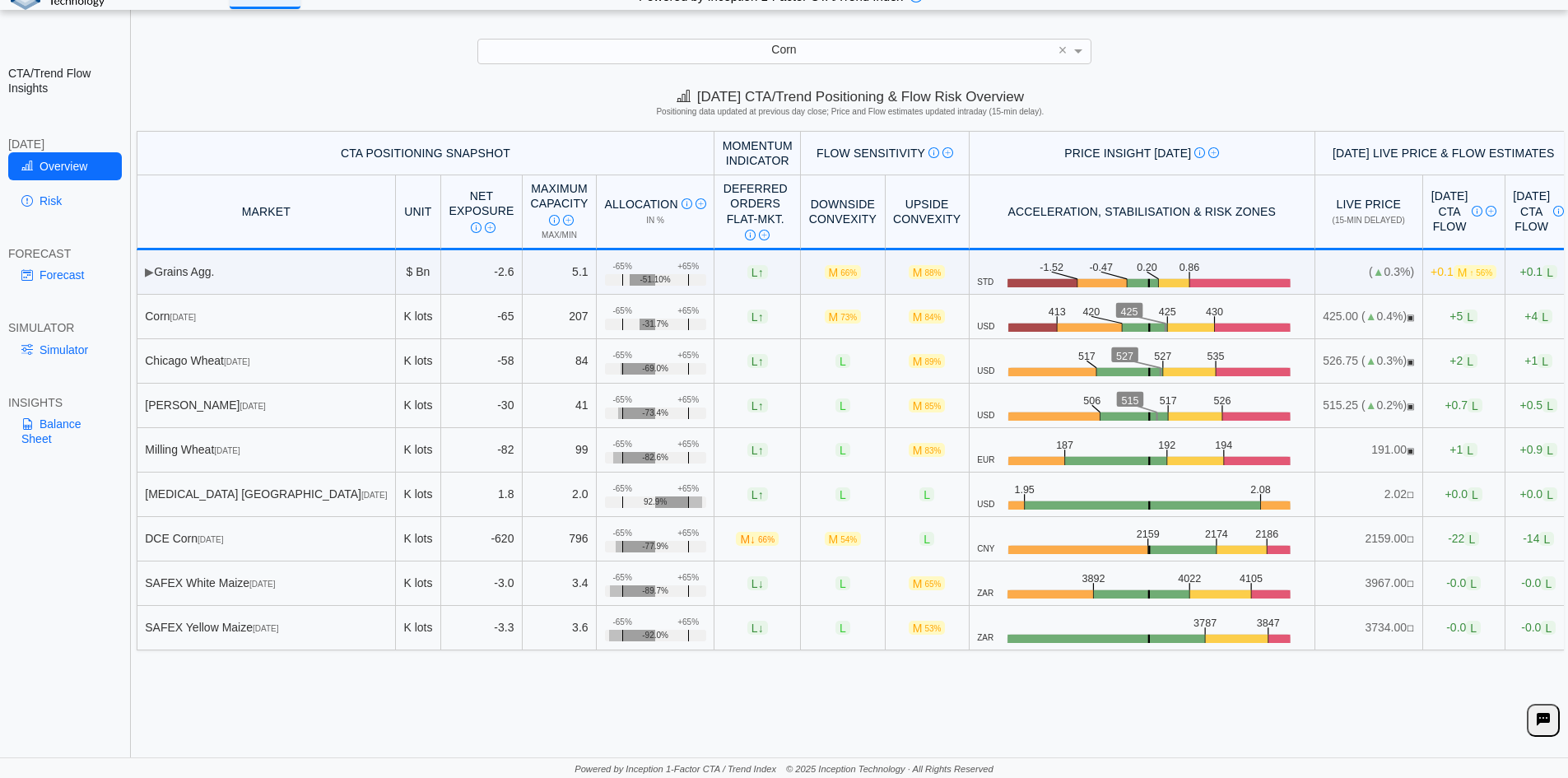
click at [642, 323] on span "-31.7%" at bounding box center [655, 324] width 26 height 9
drag, startPoint x: 586, startPoint y: 325, endPoint x: 604, endPoint y: 325, distance: 18.0
click at [642, 325] on span "-31.7%" at bounding box center [655, 324] width 26 height 9
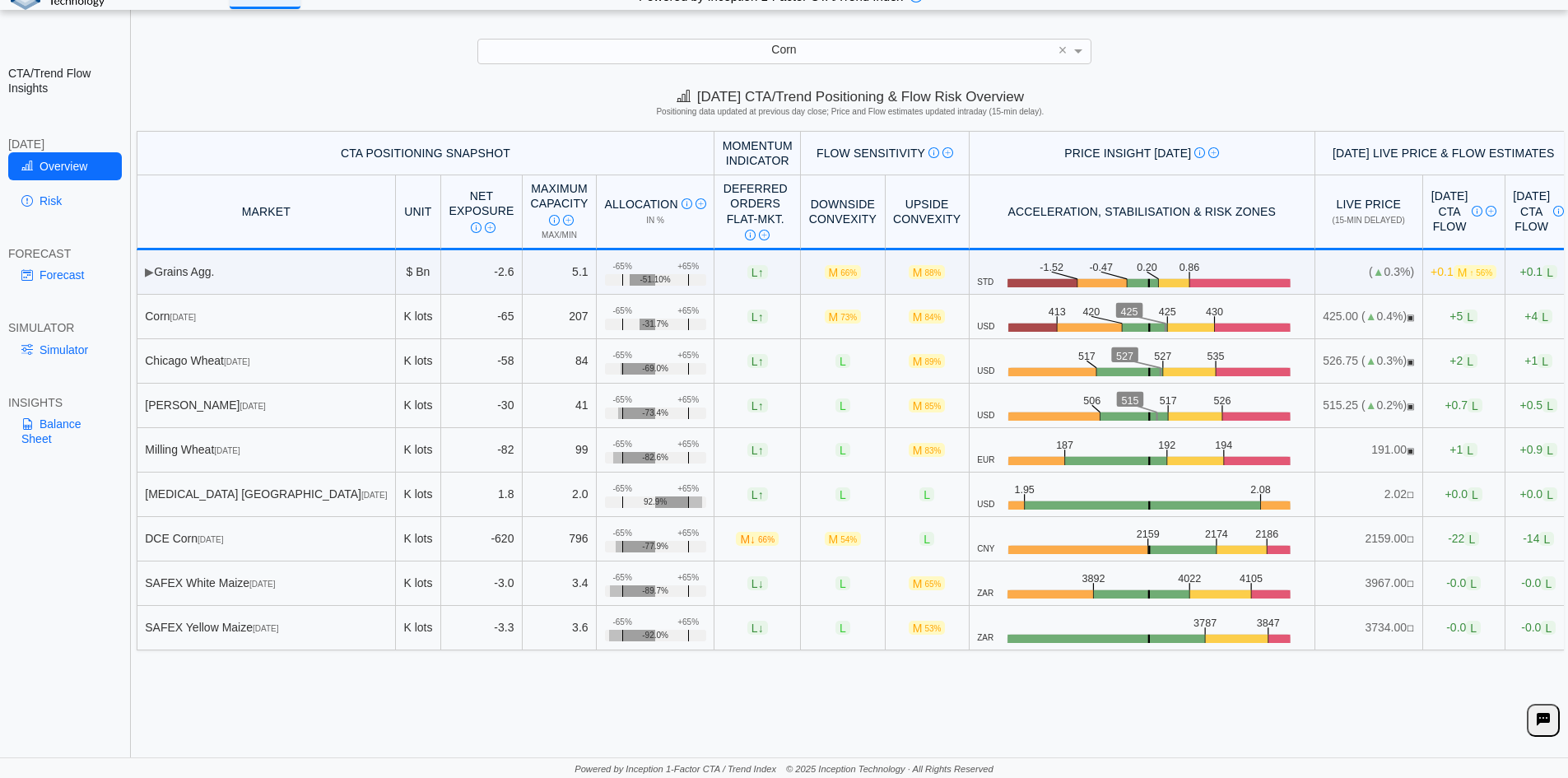
drag, startPoint x: 550, startPoint y: 310, endPoint x: 588, endPoint y: 310, distance: 38.0
click at [597, 310] on td "+65% -65% -31.7%" at bounding box center [655, 316] width 118 height 44
drag, startPoint x: 550, startPoint y: 311, endPoint x: 564, endPoint y: 310, distance: 14.0
click at [597, 311] on td "+65% -65% -31.7%" at bounding box center [655, 316] width 118 height 44
click at [612, 310] on div "-65%" at bounding box center [622, 311] width 19 height 9
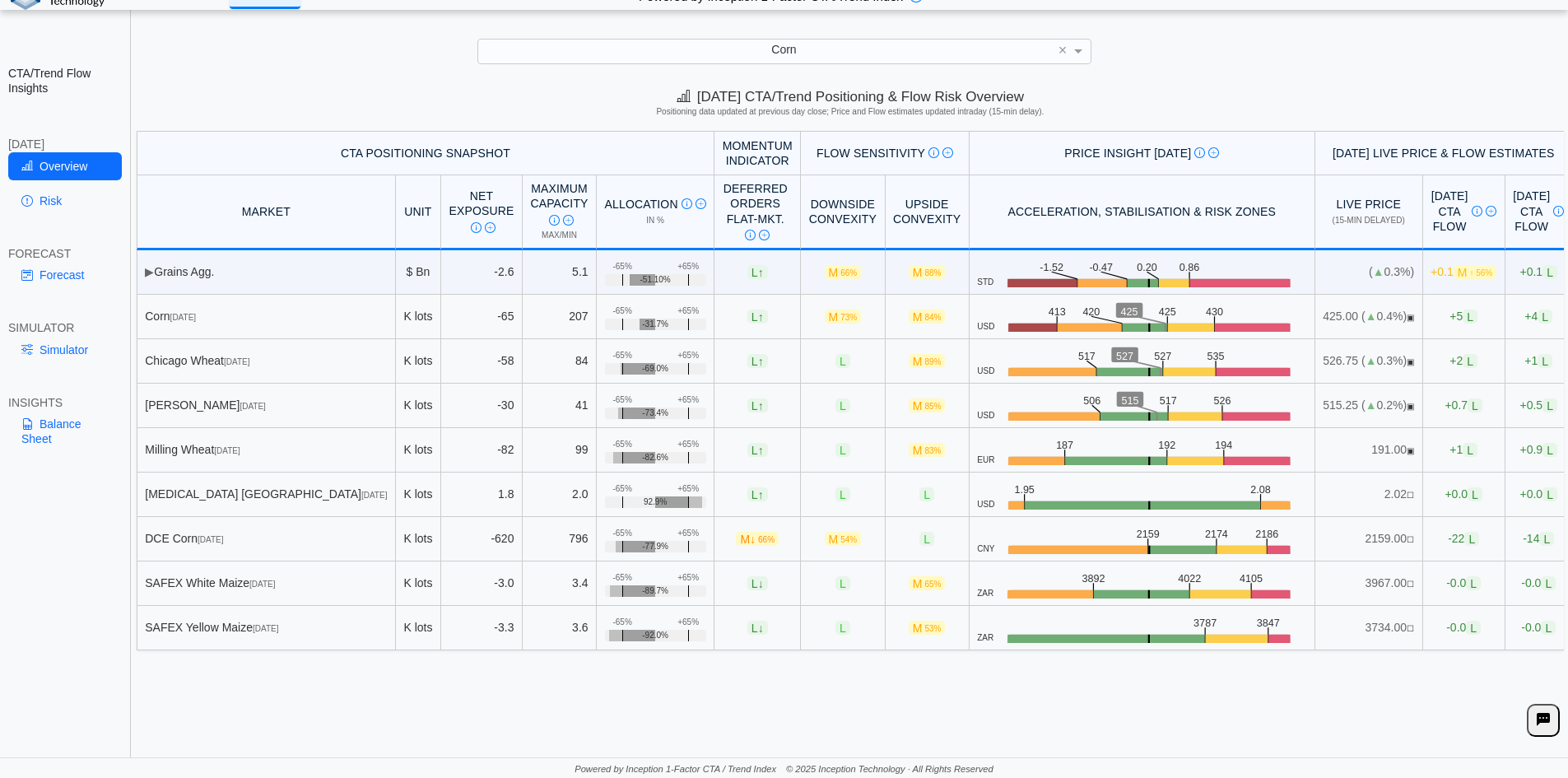
click at [825, 319] on span "M 73%" at bounding box center [843, 316] width 37 height 14
click at [66, 356] on link "Simulator" at bounding box center [65, 350] width 114 height 28
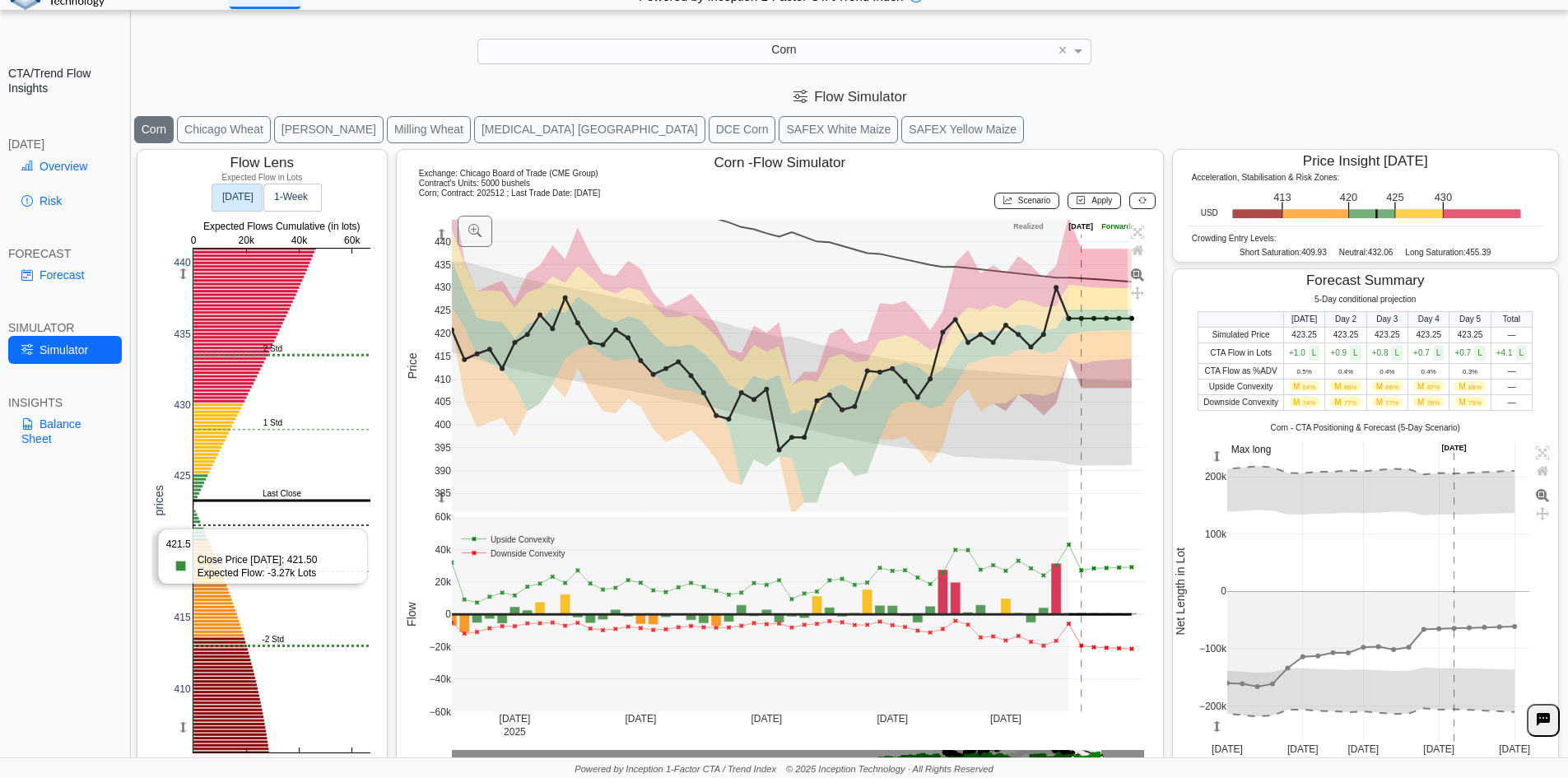
click at [216, 526] on rect at bounding box center [282, 500] width 177 height 504
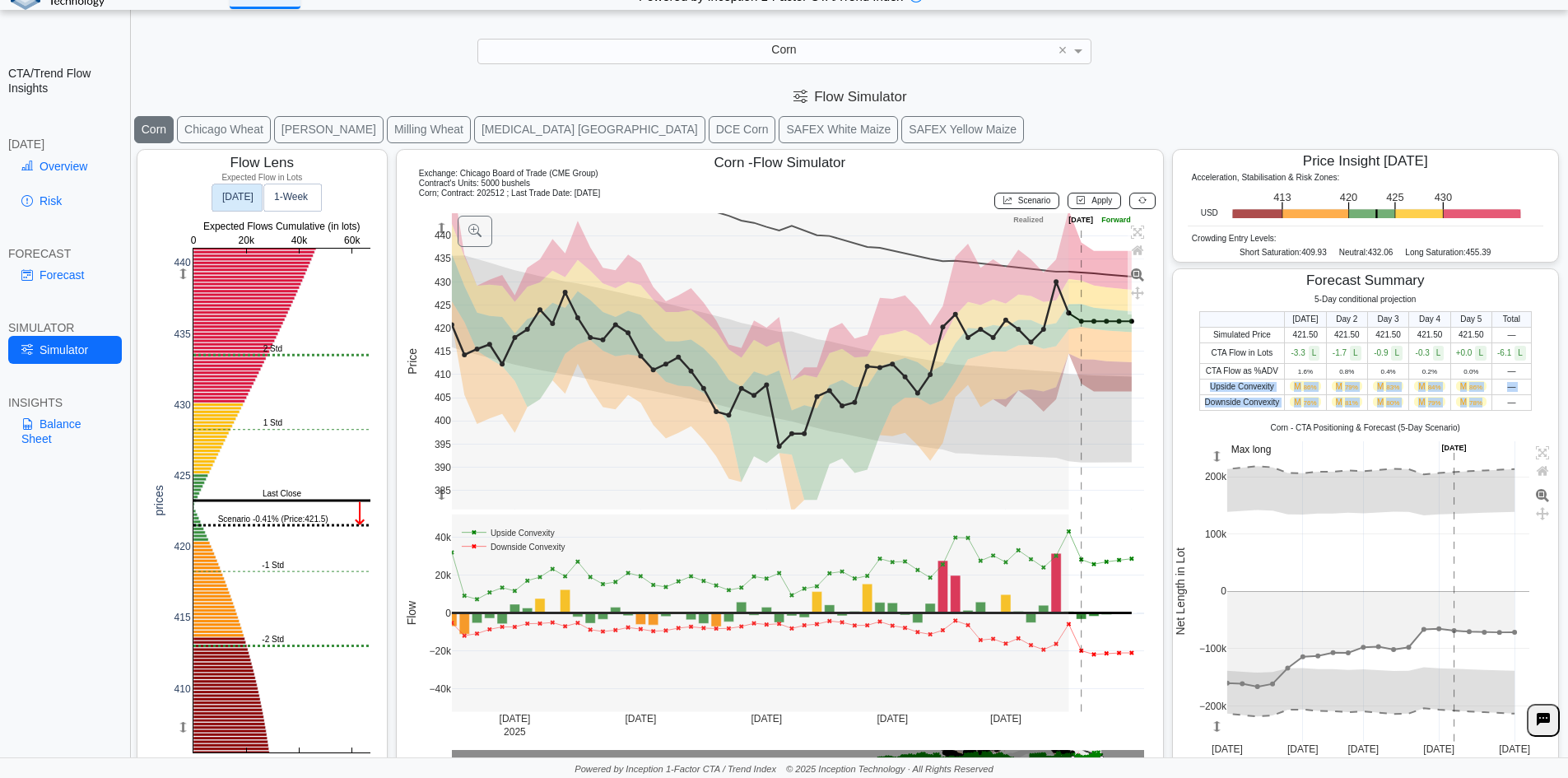
drag, startPoint x: 1198, startPoint y: 387, endPoint x: 1480, endPoint y: 407, distance: 282.7
click at [1480, 407] on tbody "Simulated Price 421.50 421.50 421.50 421.50 421.50 — CTA Flow in Lots -3.3 L -1…" at bounding box center [1365, 368] width 331 height 83
click at [1480, 407] on td "M 78%" at bounding box center [1471, 402] width 41 height 16
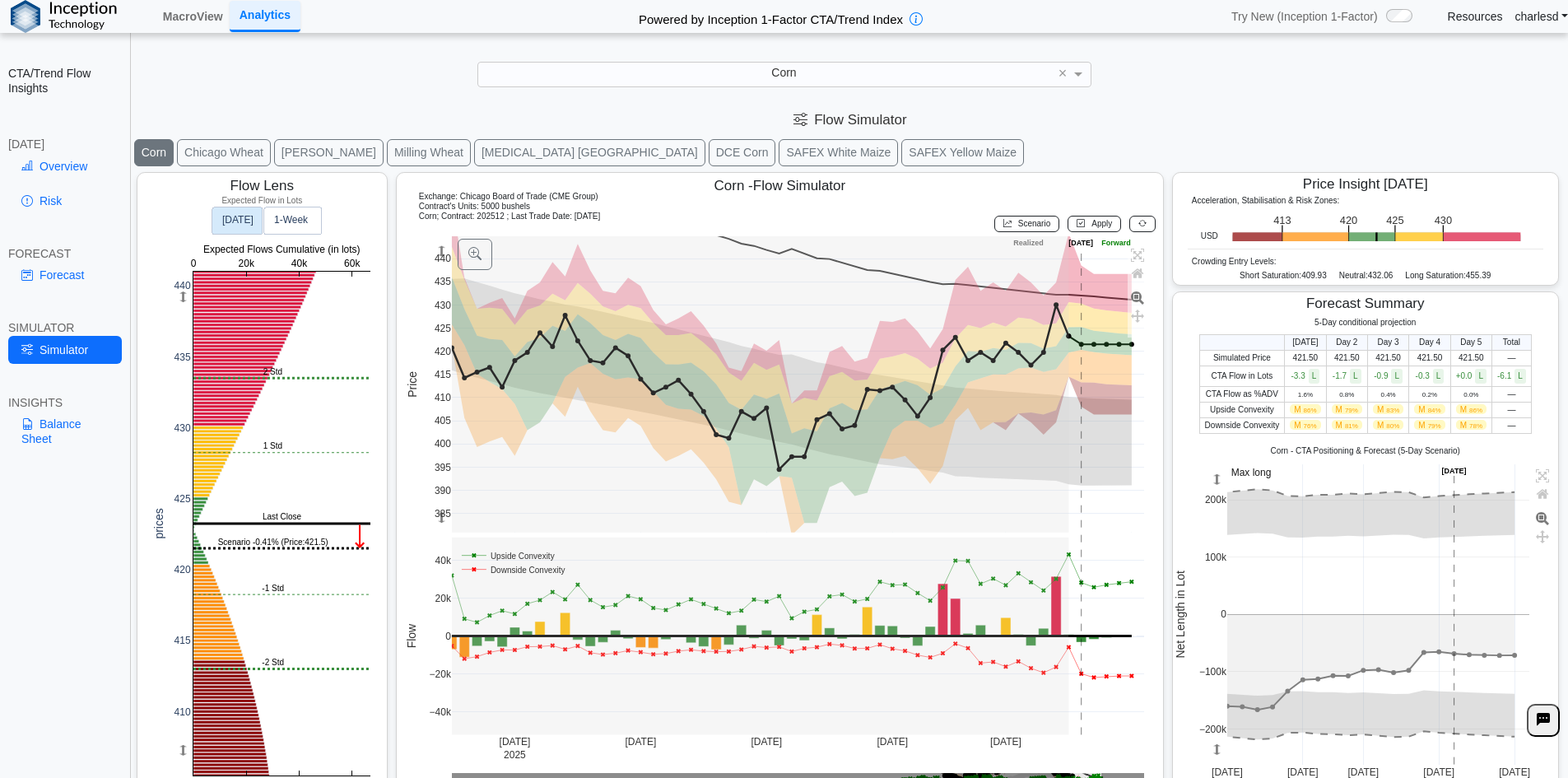
scroll to position [23, 0]
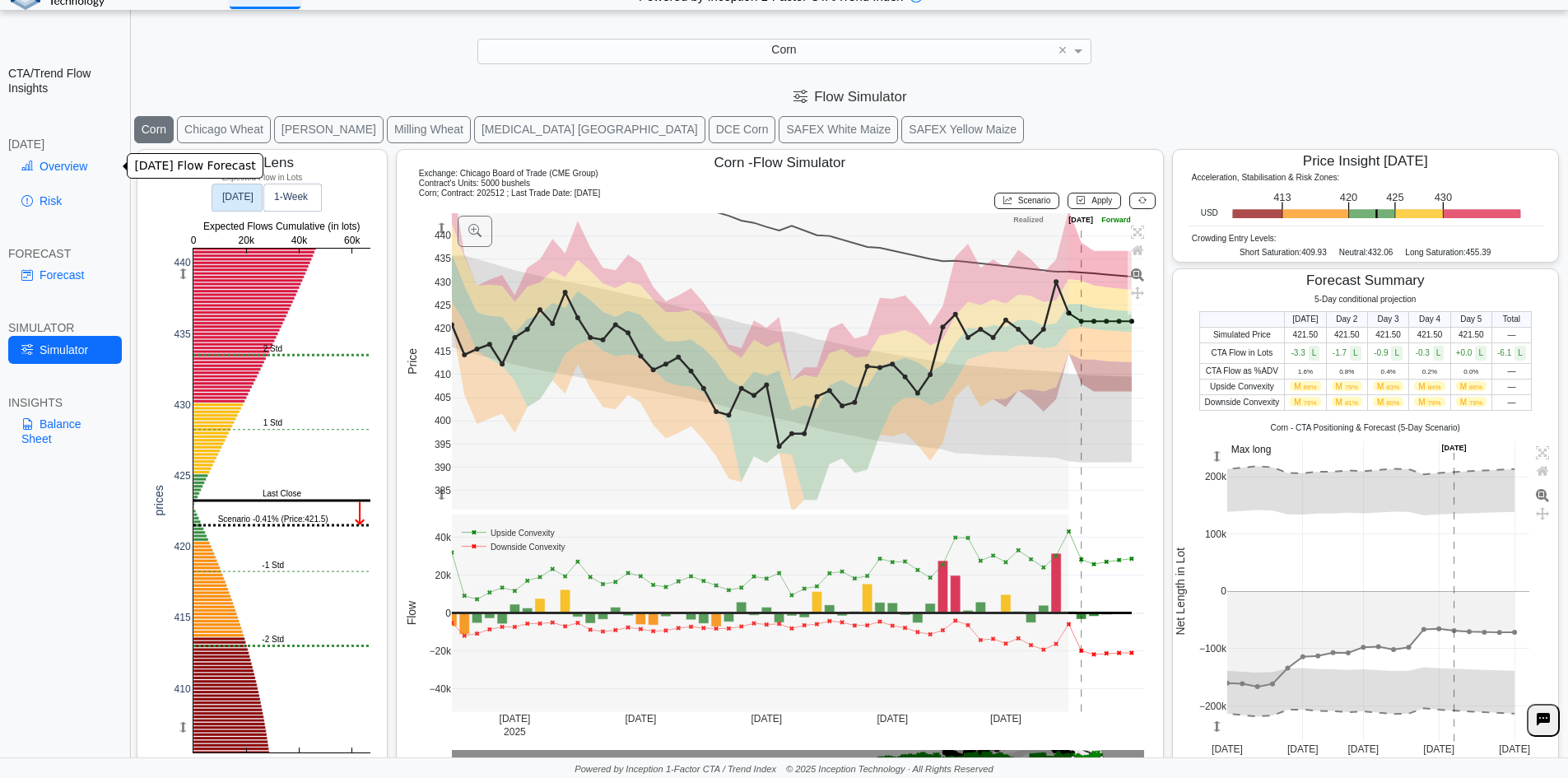
click at [81, 154] on link "Overview" at bounding box center [65, 167] width 114 height 28
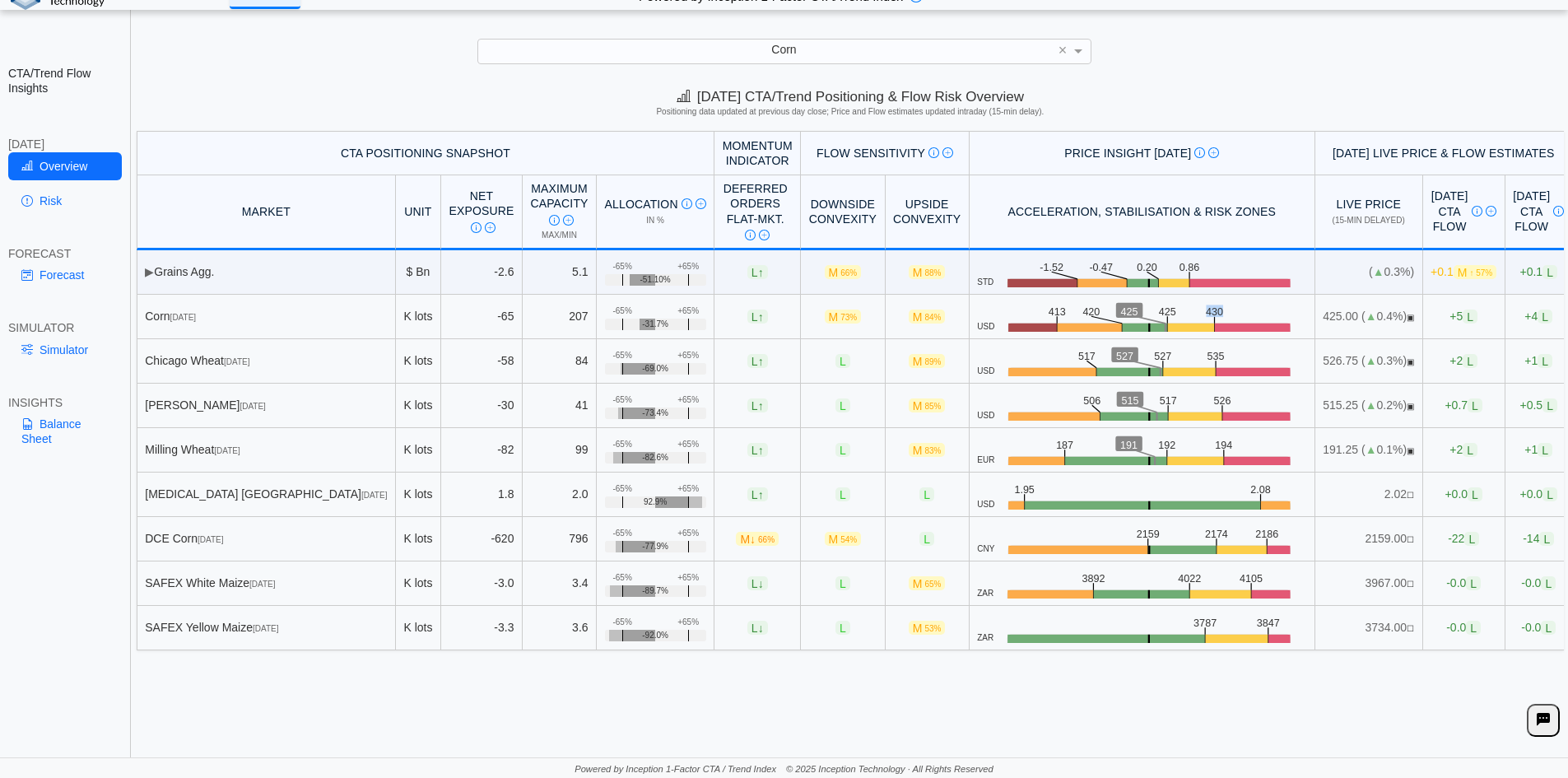
drag, startPoint x: 1146, startPoint y: 311, endPoint x: 1165, endPoint y: 311, distance: 19.0
click at [1165, 311] on icon ".zone-text { font-size: 22px; font-weight: 500; text-anchor: middle; } .price-m…" at bounding box center [1150, 316] width 312 height 31
click at [1211, 313] on text "430" at bounding box center [1220, 310] width 17 height 12
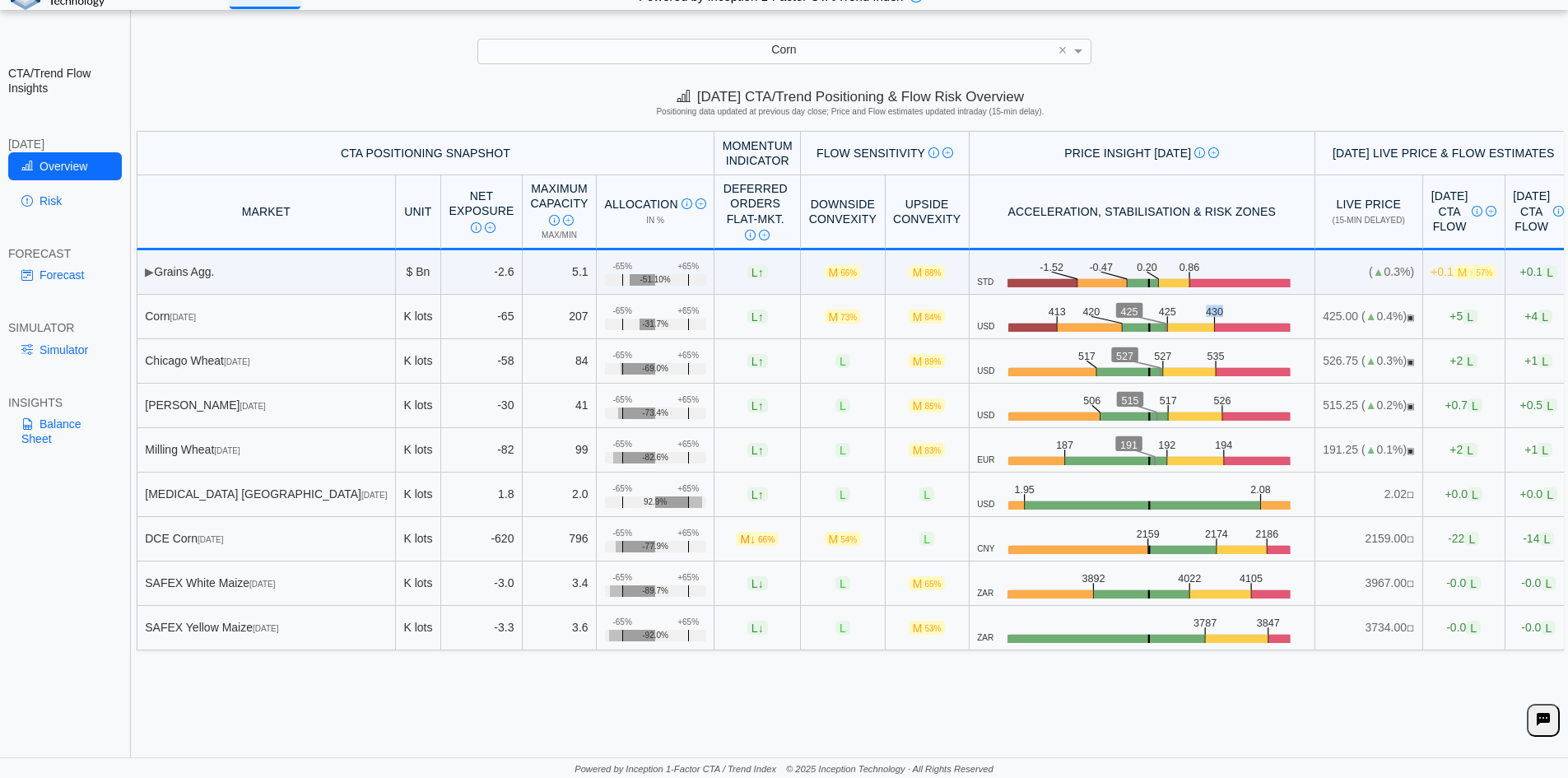
click at [1211, 313] on text "430" at bounding box center [1220, 310] width 17 height 12
click at [1211, 312] on text "430" at bounding box center [1220, 310] width 17 height 12
click at [1211, 311] on text "430" at bounding box center [1220, 310] width 17 height 12
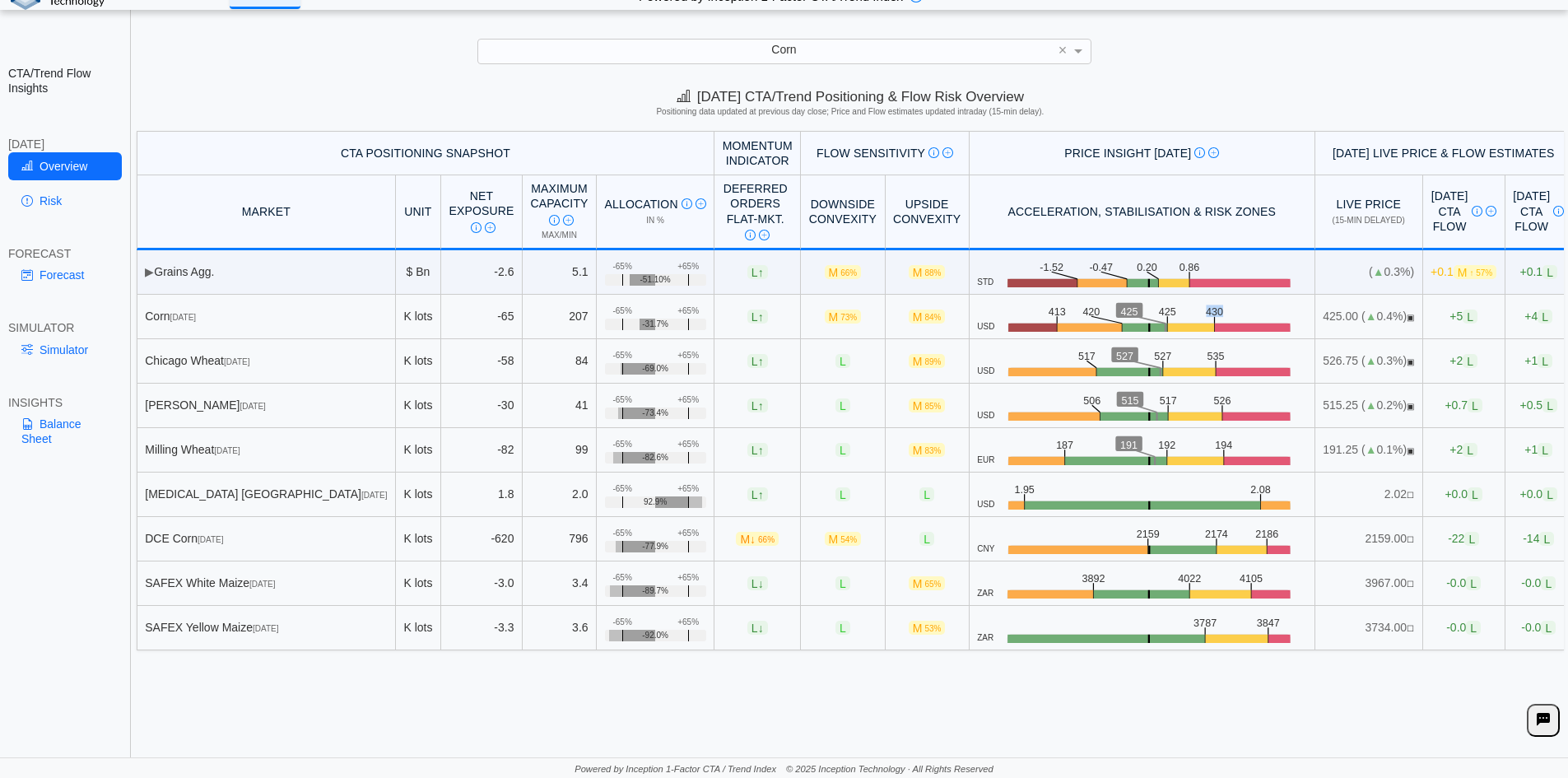
click at [1211, 311] on text "430" at bounding box center [1220, 310] width 17 height 12
click at [748, 317] on span "L ↑" at bounding box center [758, 316] width 21 height 14
click at [748, 318] on span "L ↑" at bounding box center [758, 316] width 21 height 14
click at [748, 319] on span "L ↑" at bounding box center [758, 316] width 21 height 14
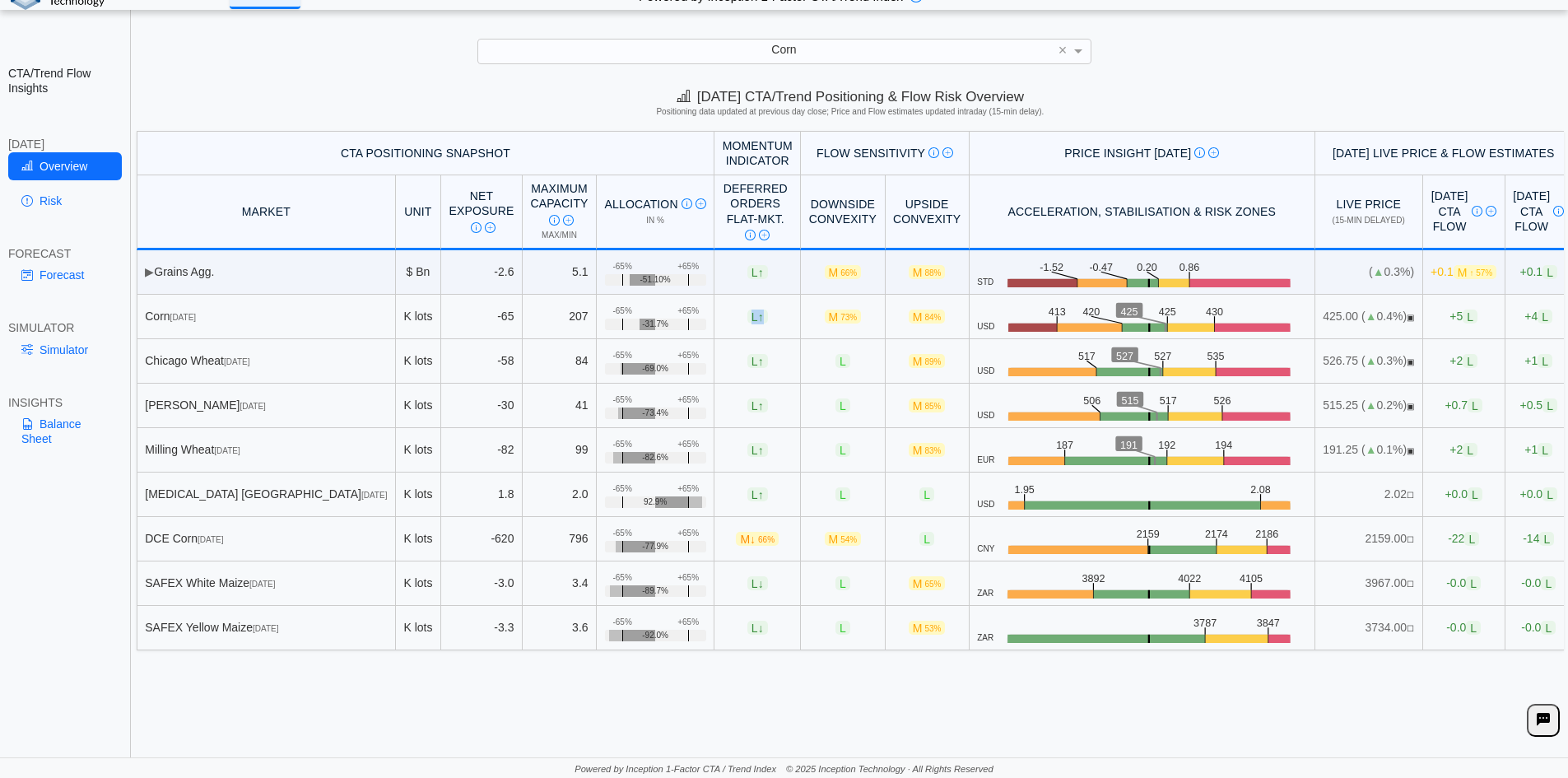
click at [748, 319] on span "L ↑" at bounding box center [758, 316] width 21 height 14
drag, startPoint x: 680, startPoint y: 201, endPoint x: 732, endPoint y: 219, distance: 55.0
click at [732, 219] on div "Deferred Orders FLAT-MKT. Measures latent CTA orders awaiting execution if mark…" at bounding box center [755, 211] width 66 height 60
drag, startPoint x: 677, startPoint y: 187, endPoint x: 728, endPoint y: 219, distance: 60.2
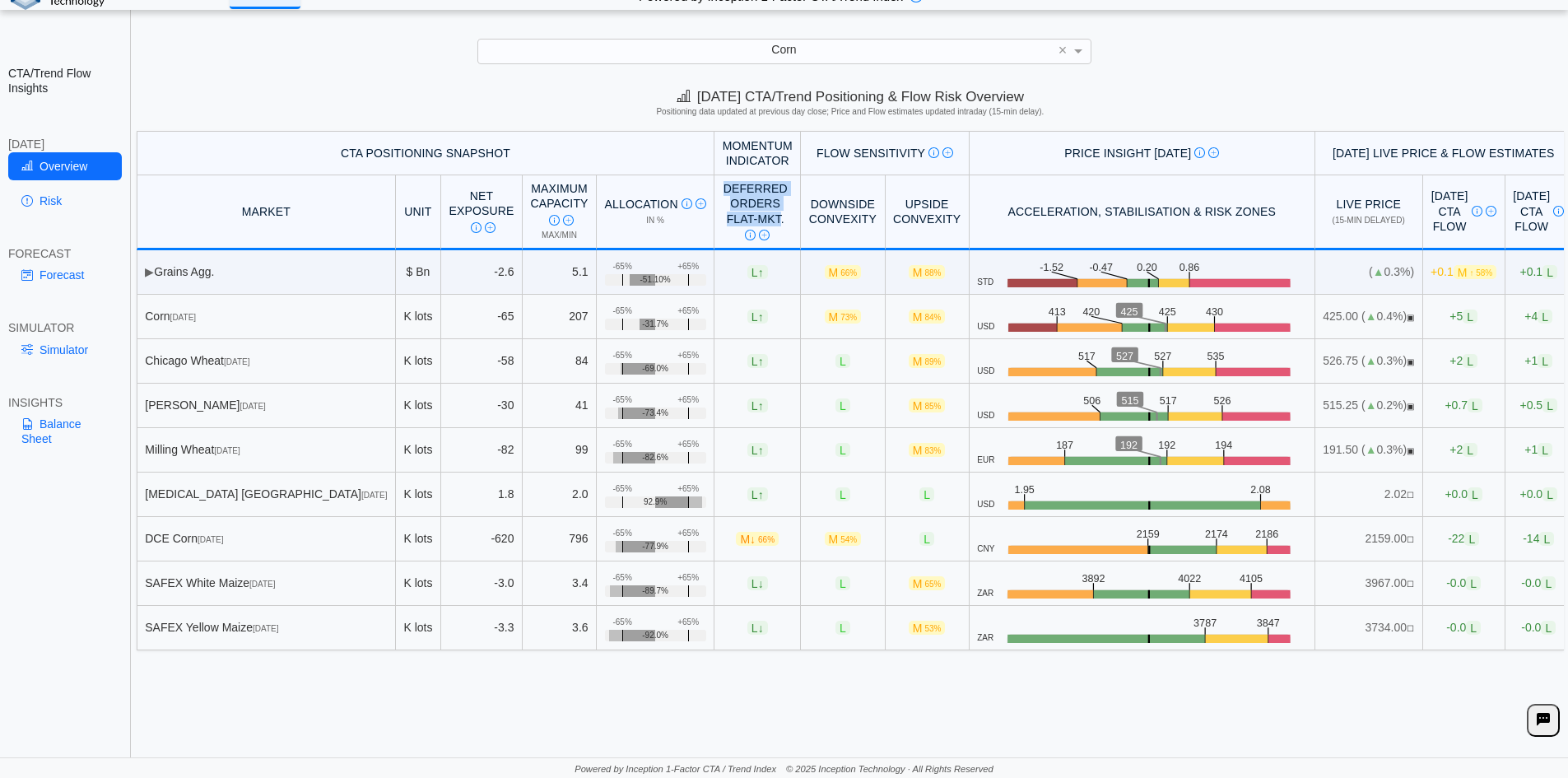
click at [728, 219] on div "Deferred Orders FLAT-MKT. Measures latent CTA orders awaiting execution if mark…" at bounding box center [755, 211] width 66 height 60
drag, startPoint x: 666, startPoint y: 141, endPoint x: 735, endPoint y: 162, distance: 72.1
click at [735, 162] on th "Momentum Indicator" at bounding box center [758, 153] width 87 height 44
click at [715, 575] on td "L ↓" at bounding box center [758, 583] width 87 height 44
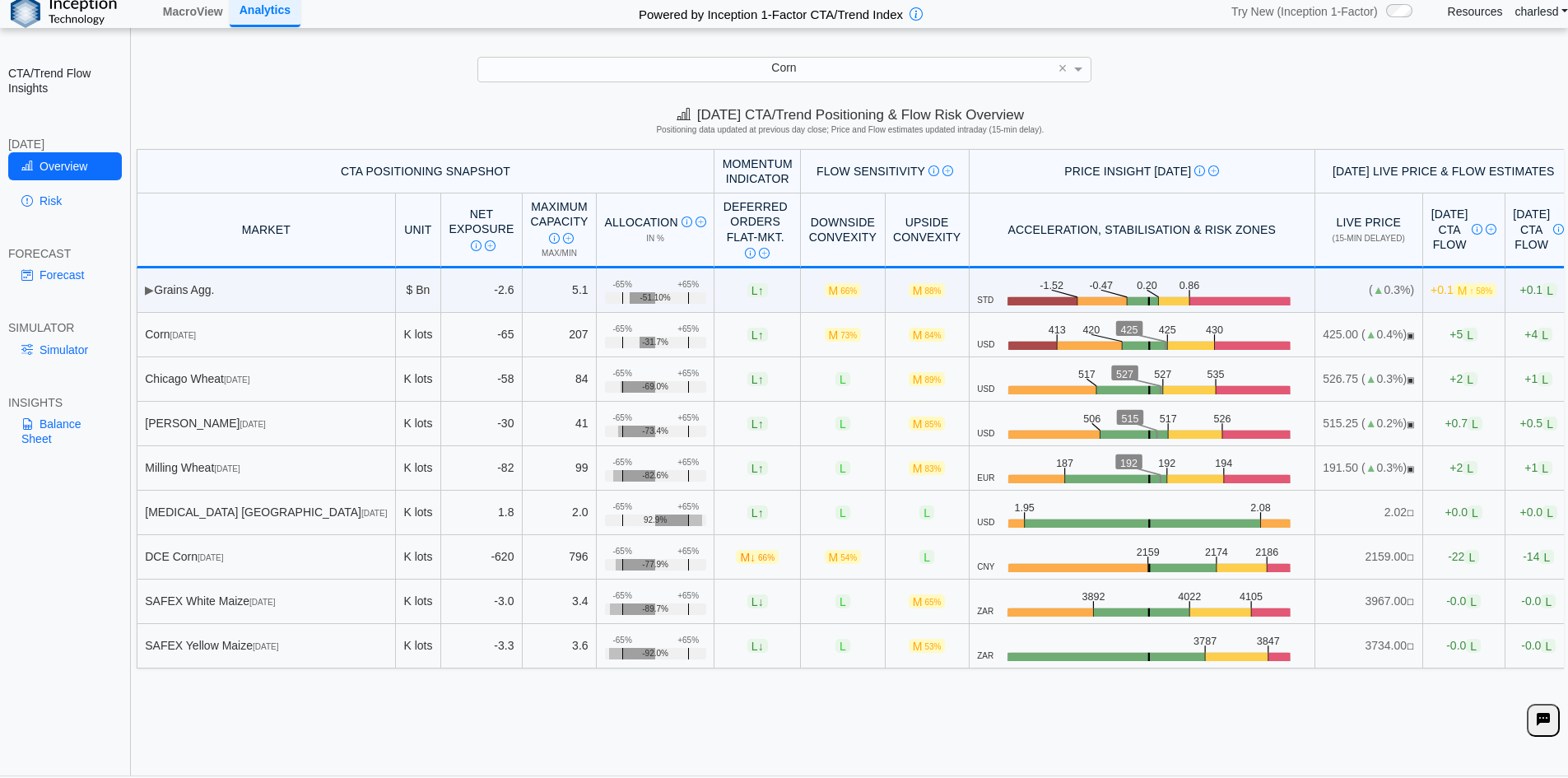
scroll to position [0, 0]
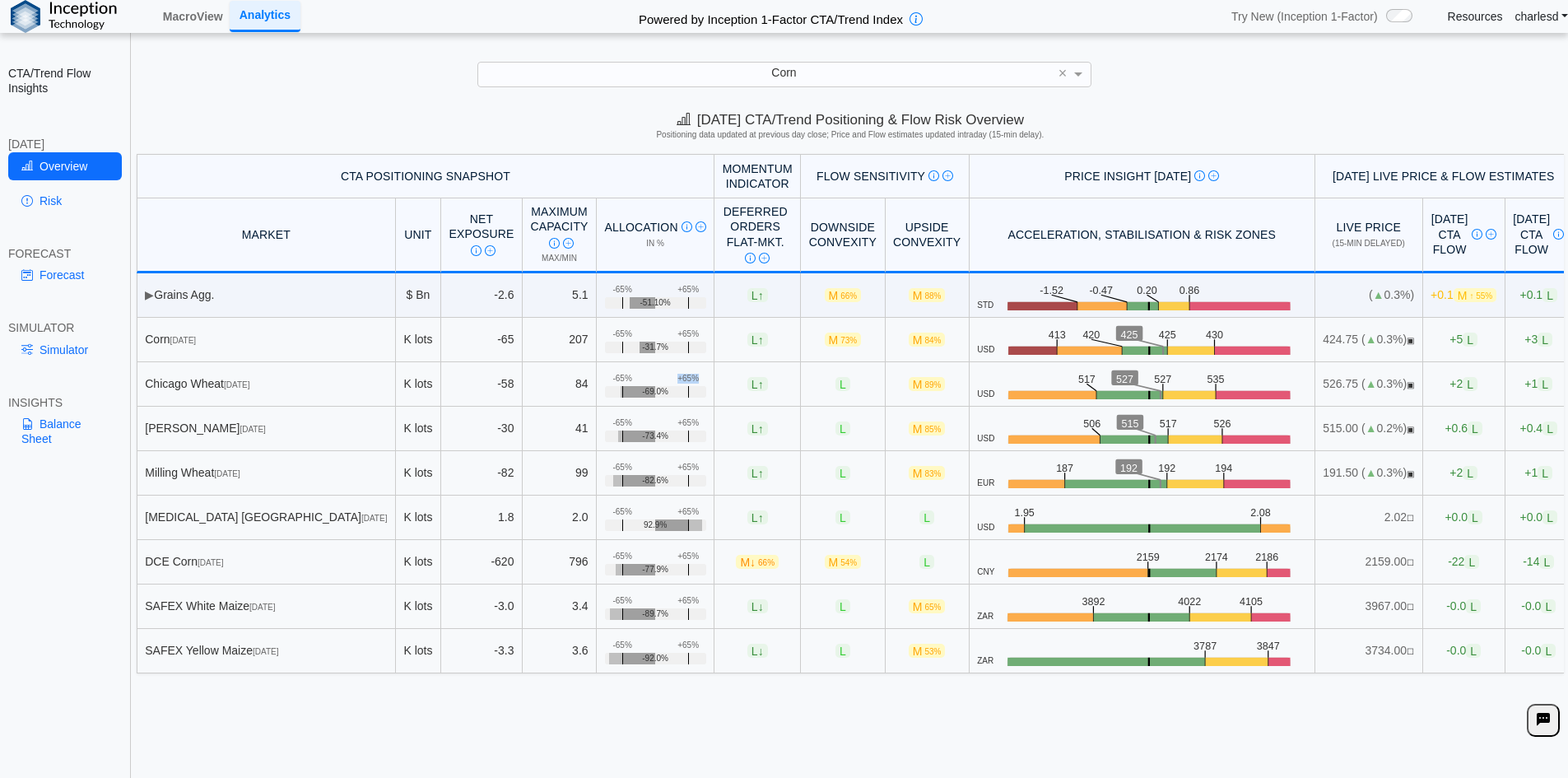
drag, startPoint x: 549, startPoint y: 377, endPoint x: 641, endPoint y: 380, distance: 92.0
click at [641, 380] on td "+65% -65% -69.0%" at bounding box center [655, 384] width 118 height 44
click at [677, 380] on div "+65%" at bounding box center [687, 379] width 22 height 9
click at [612, 378] on div "-65%" at bounding box center [622, 379] width 19 height 9
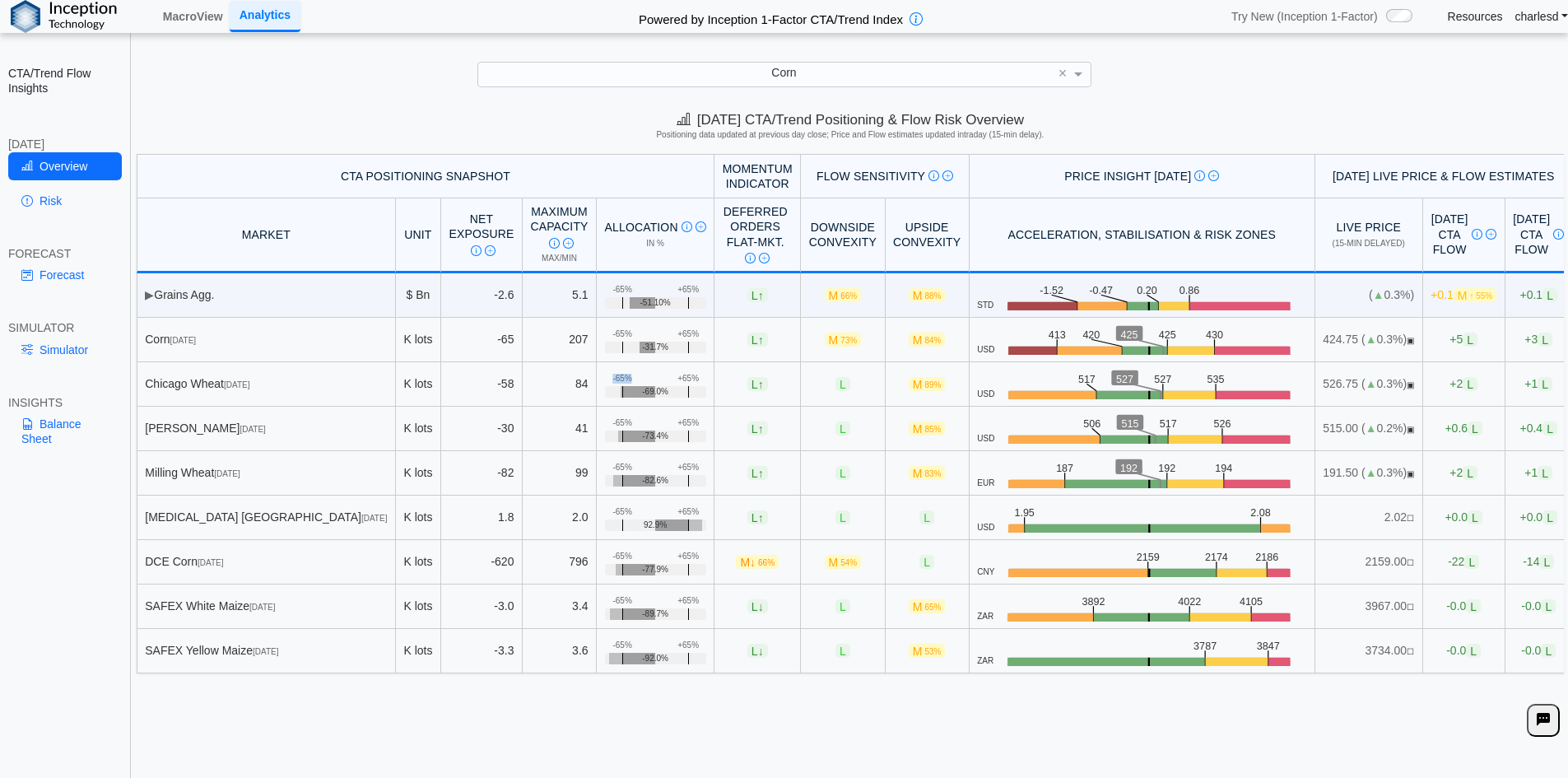
click at [612, 378] on div "-65%" at bounding box center [622, 379] width 19 height 9
click at [612, 379] on div "-65%" at bounding box center [622, 379] width 19 height 9
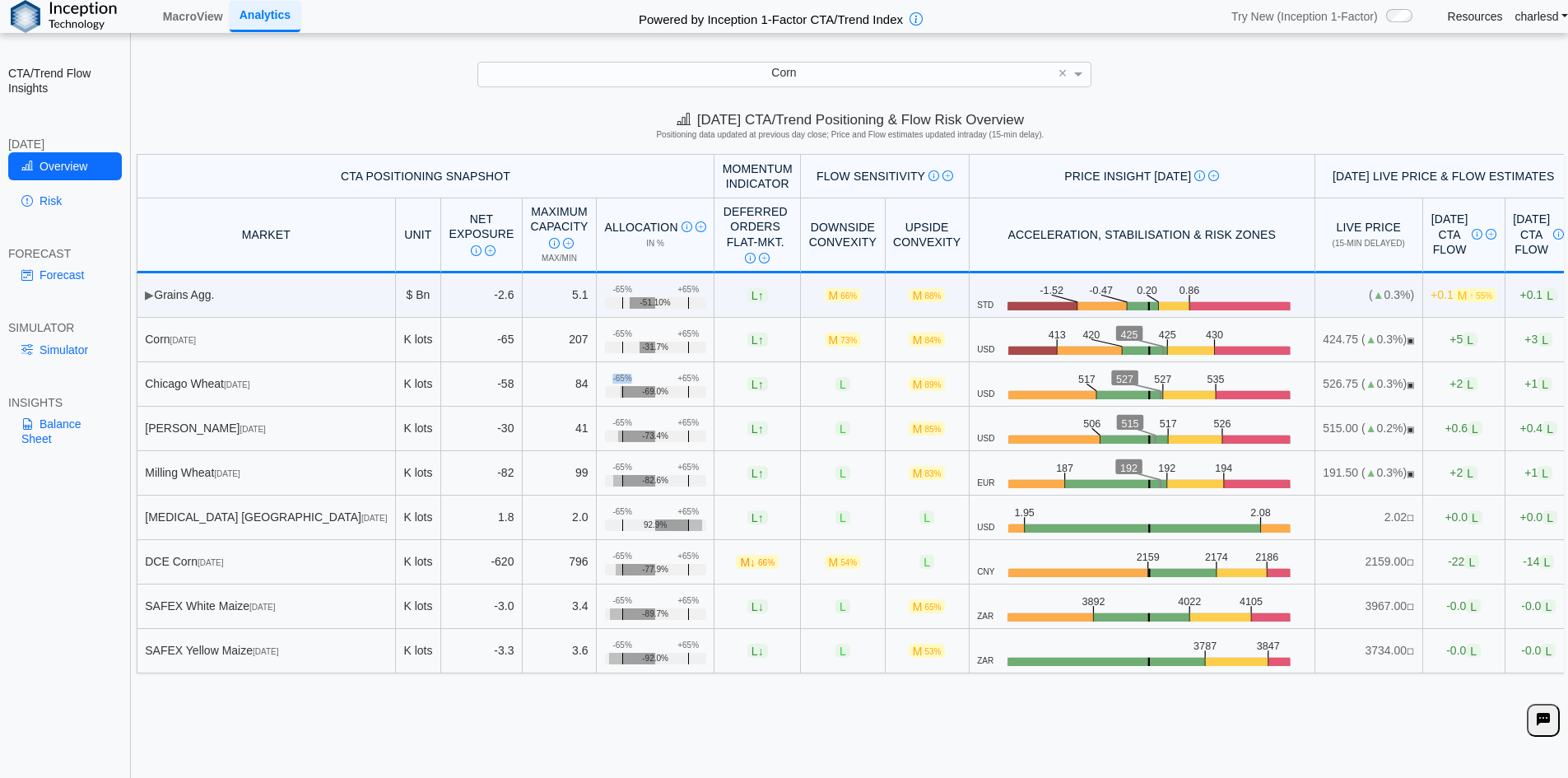
click at [612, 379] on div "-65%" at bounding box center [622, 379] width 19 height 9
click at [597, 380] on td "+65% -65% -69.0%" at bounding box center [655, 384] width 118 height 44
drag, startPoint x: 549, startPoint y: 380, endPoint x: 572, endPoint y: 379, distance: 23.0
click at [597, 379] on td "+65% -65% -69.0%" at bounding box center [655, 384] width 118 height 44
click at [612, 379] on div "-65%" at bounding box center [622, 379] width 19 height 9
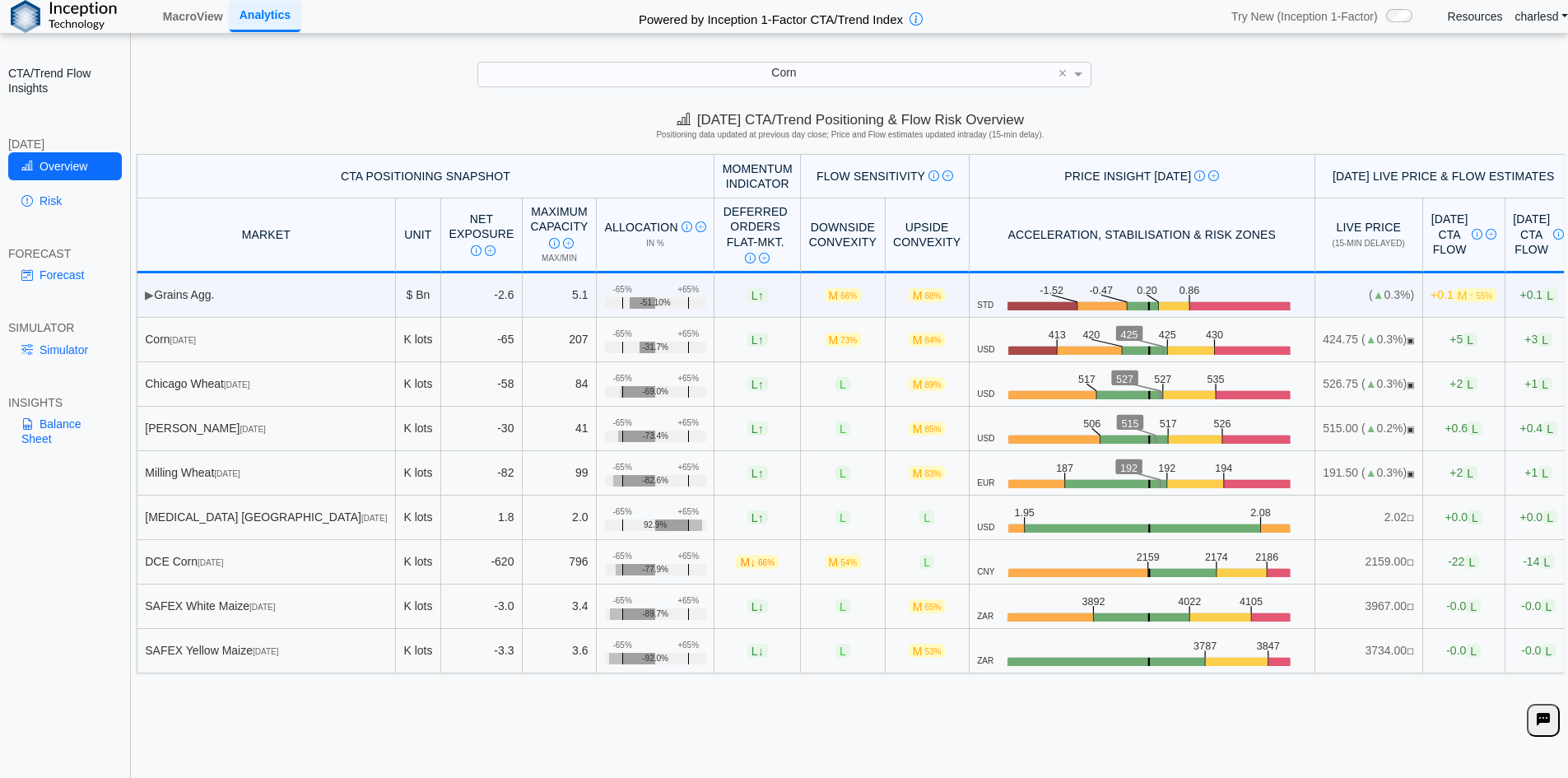
click at [612, 380] on div "-65%" at bounding box center [622, 379] width 19 height 9
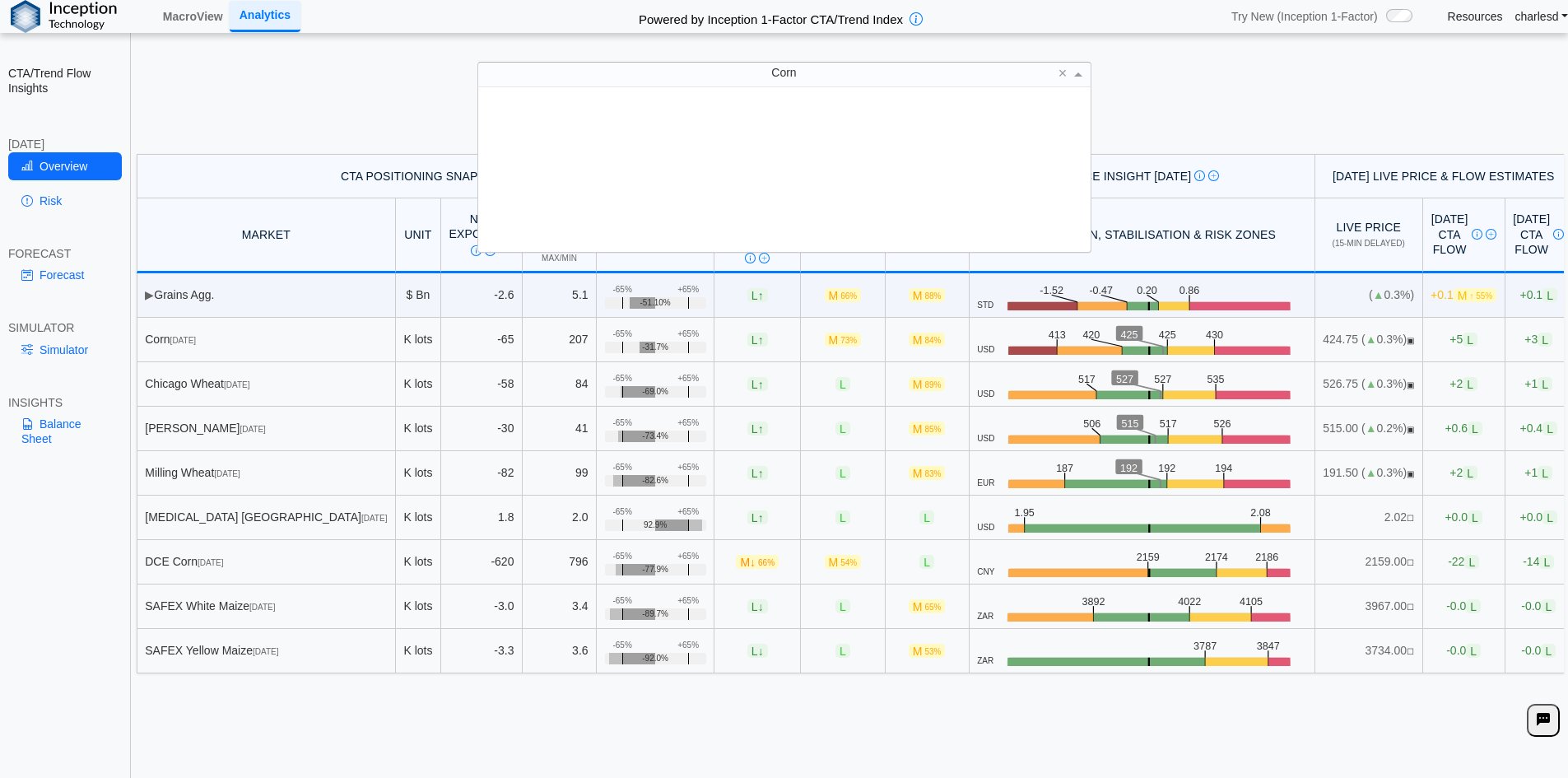
click at [781, 75] on span "Corn" at bounding box center [784, 73] width 24 height 13
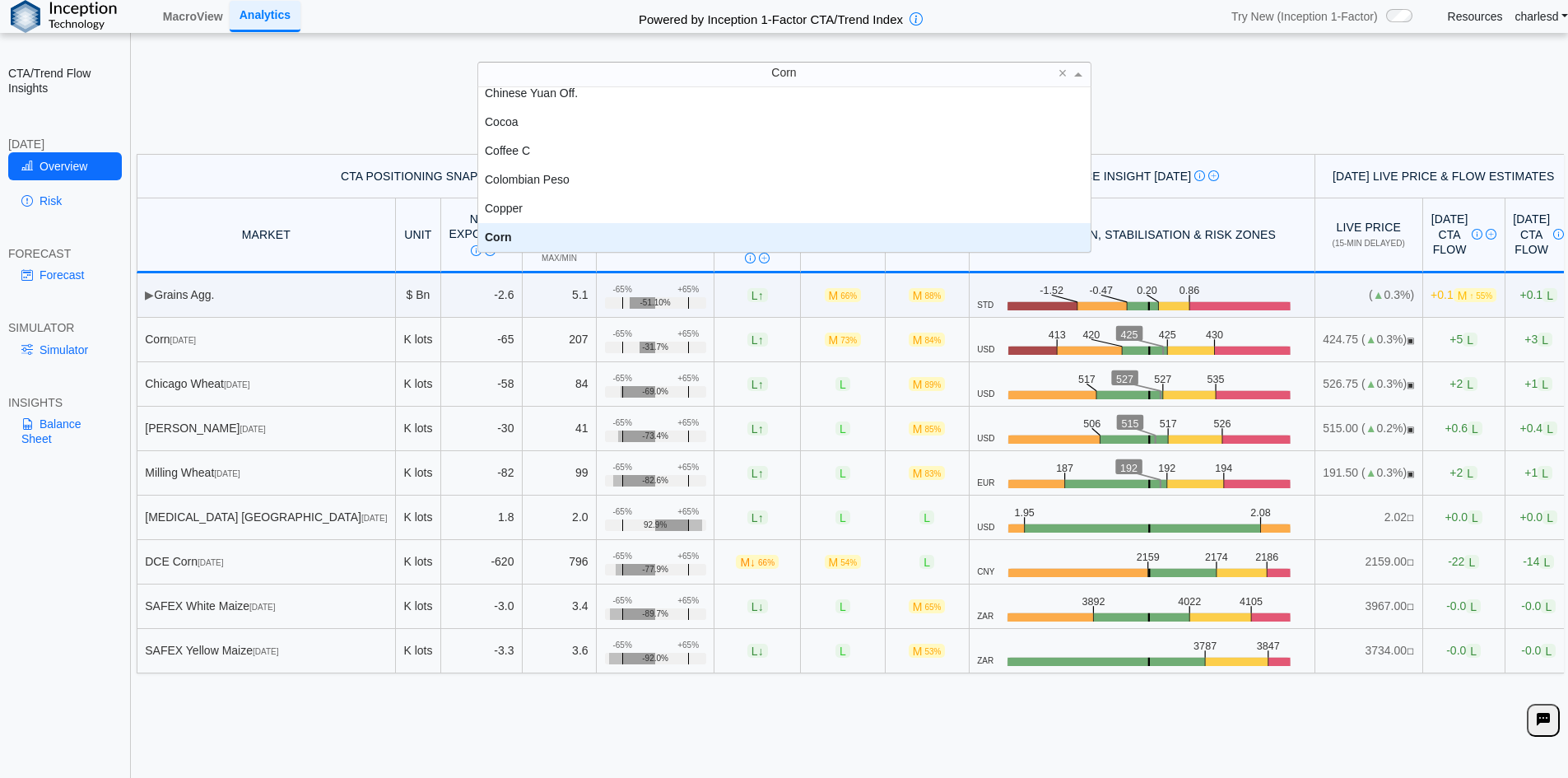
click at [265, 88] on div "**********" at bounding box center [784, 400] width 1568 height 801
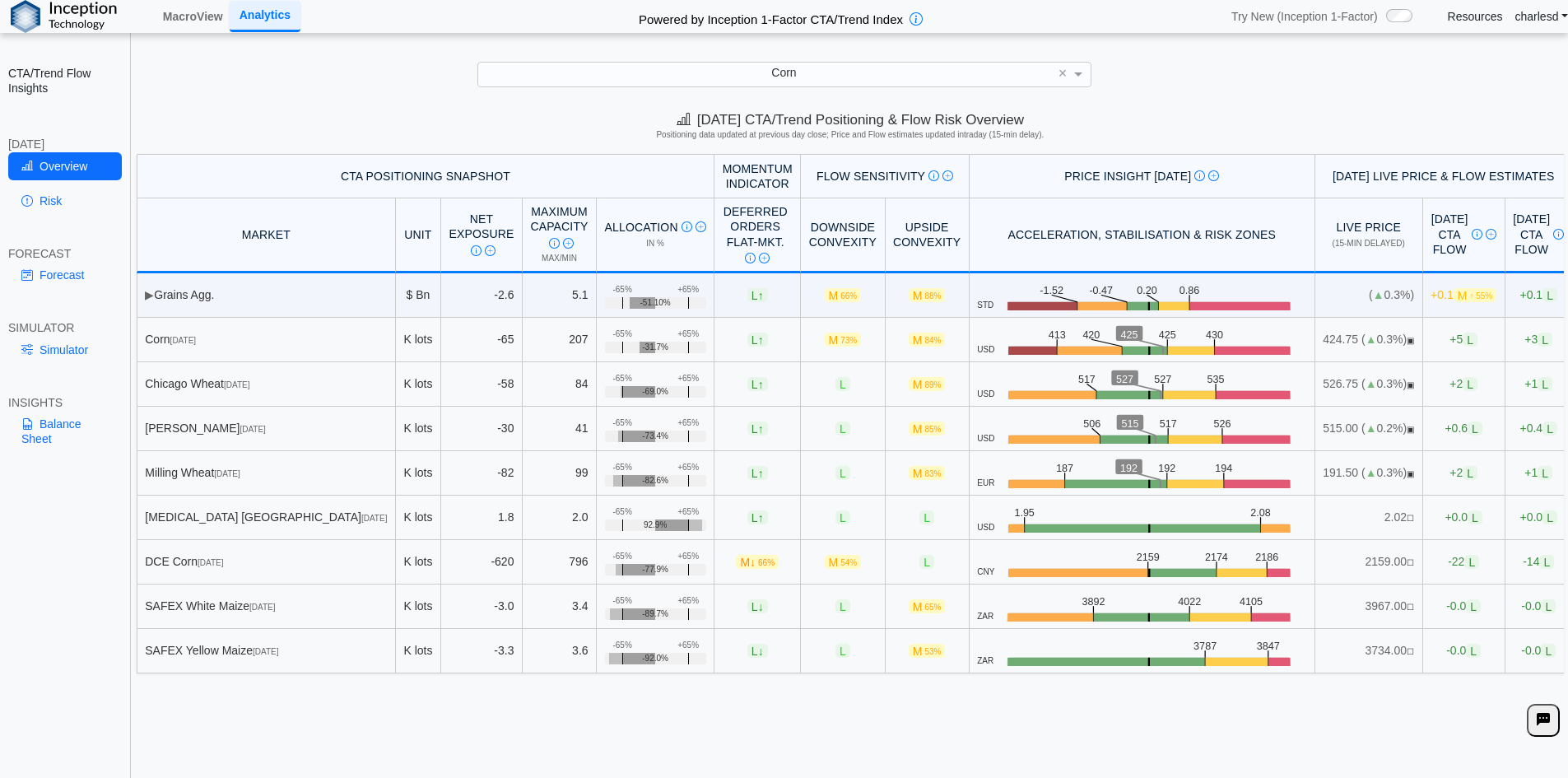
click at [813, 70] on div "Corn" at bounding box center [784, 73] width 612 height 23
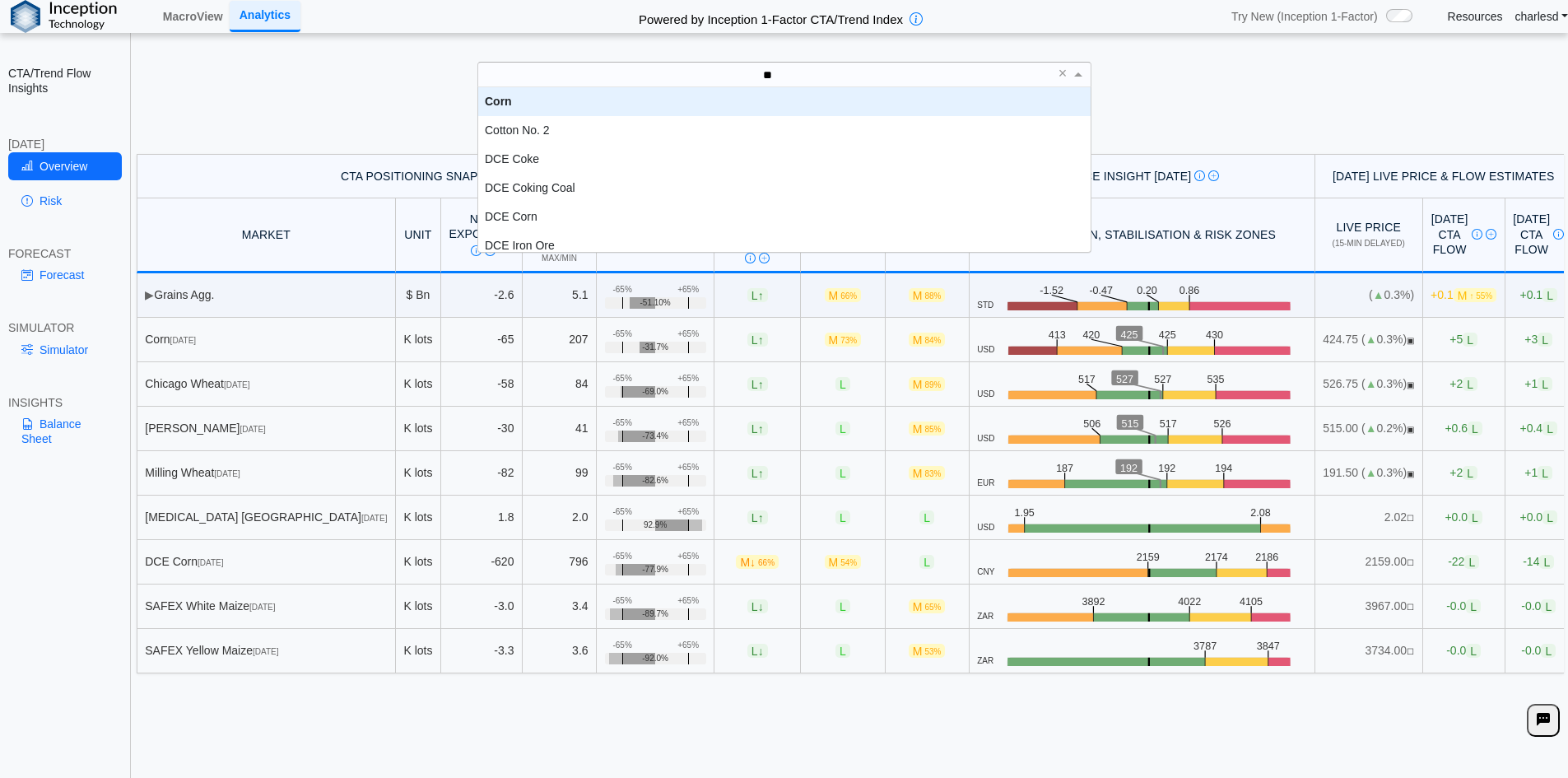
scroll to position [132, 600]
type input "***"
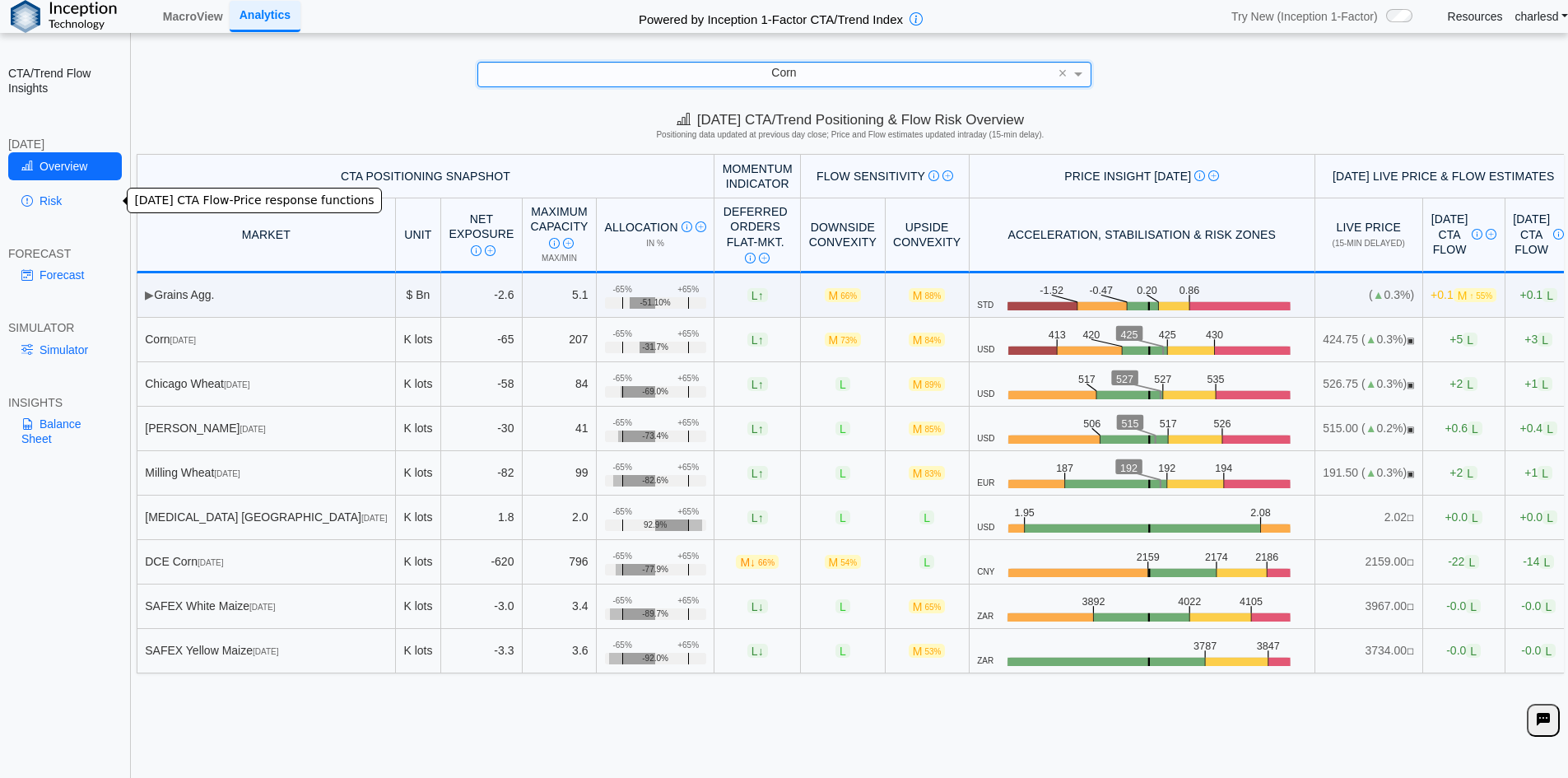
click at [57, 187] on link "Risk" at bounding box center [65, 201] width 114 height 28
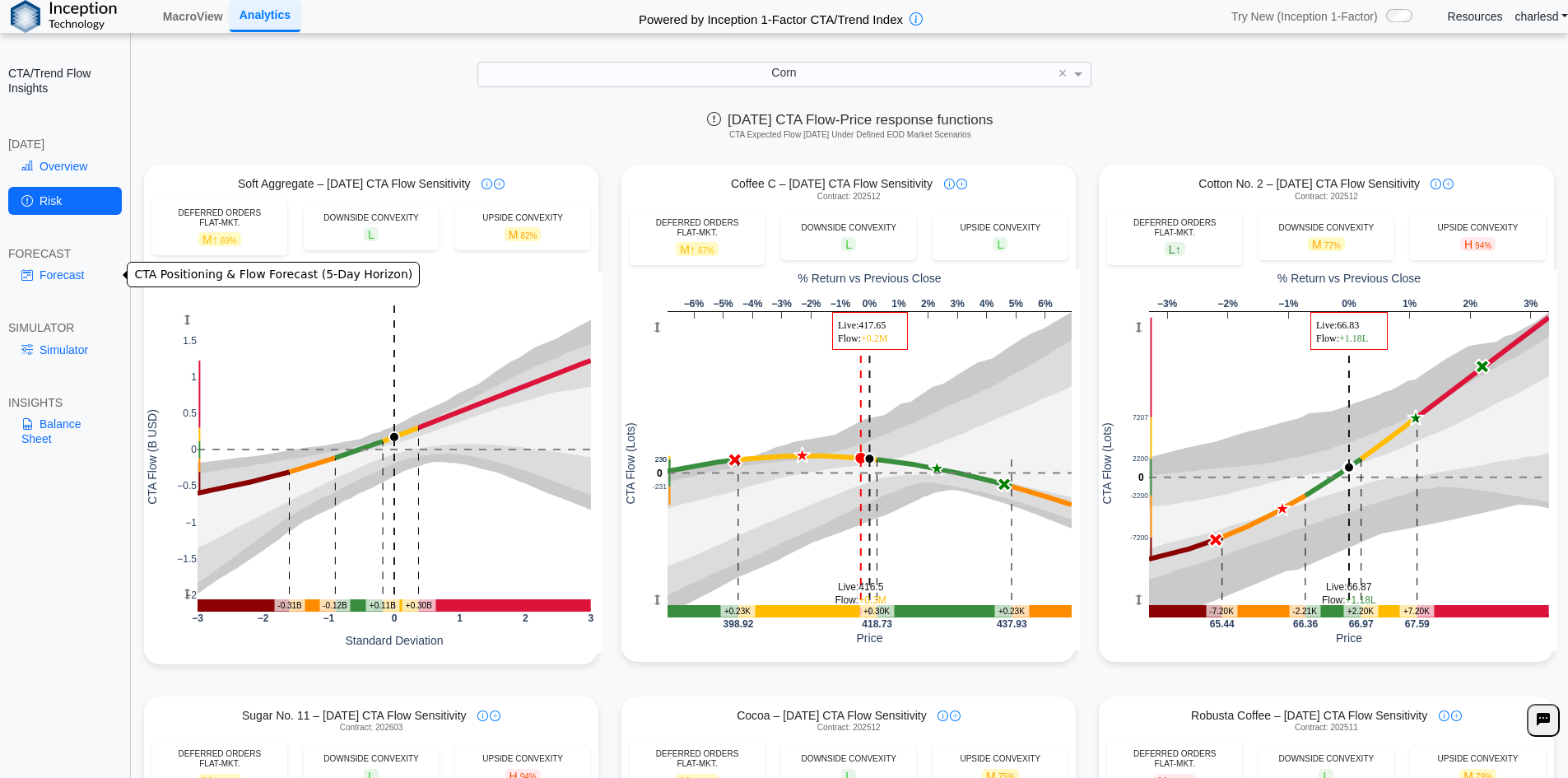
click at [48, 278] on link "Forecast" at bounding box center [65, 275] width 114 height 28
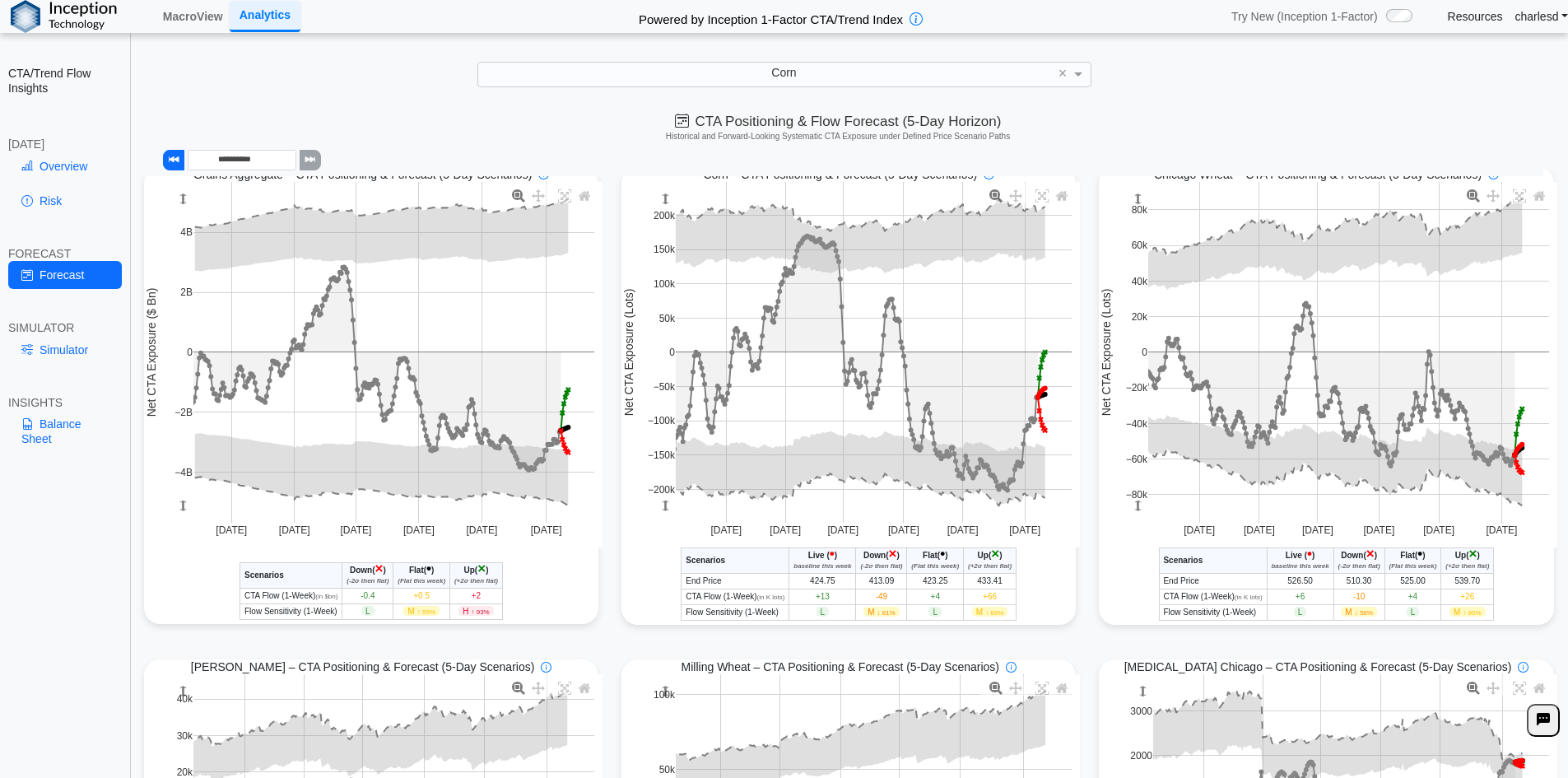
scroll to position [0, 0]
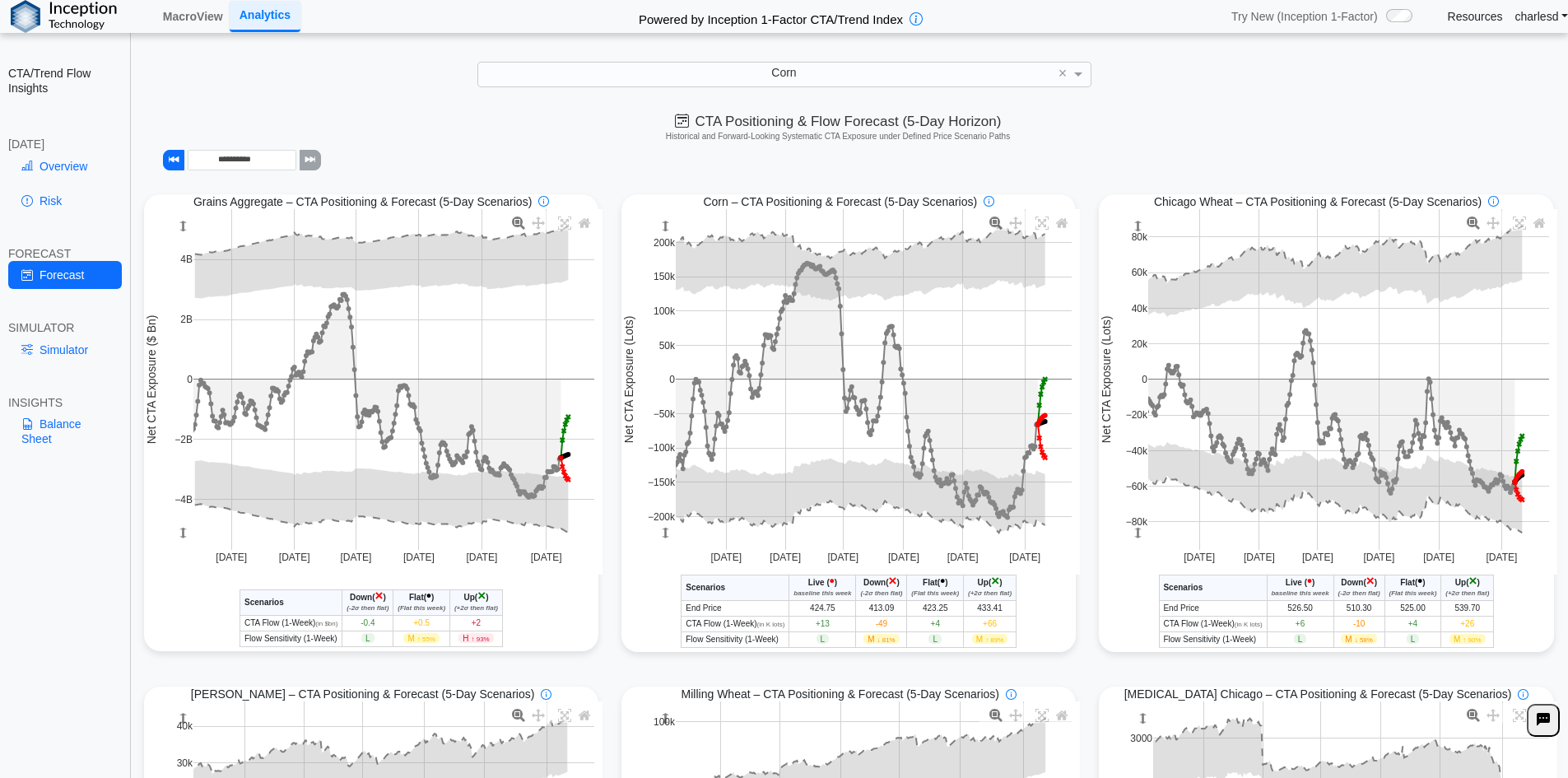
click at [54, 349] on link "Simulator" at bounding box center [65, 350] width 114 height 28
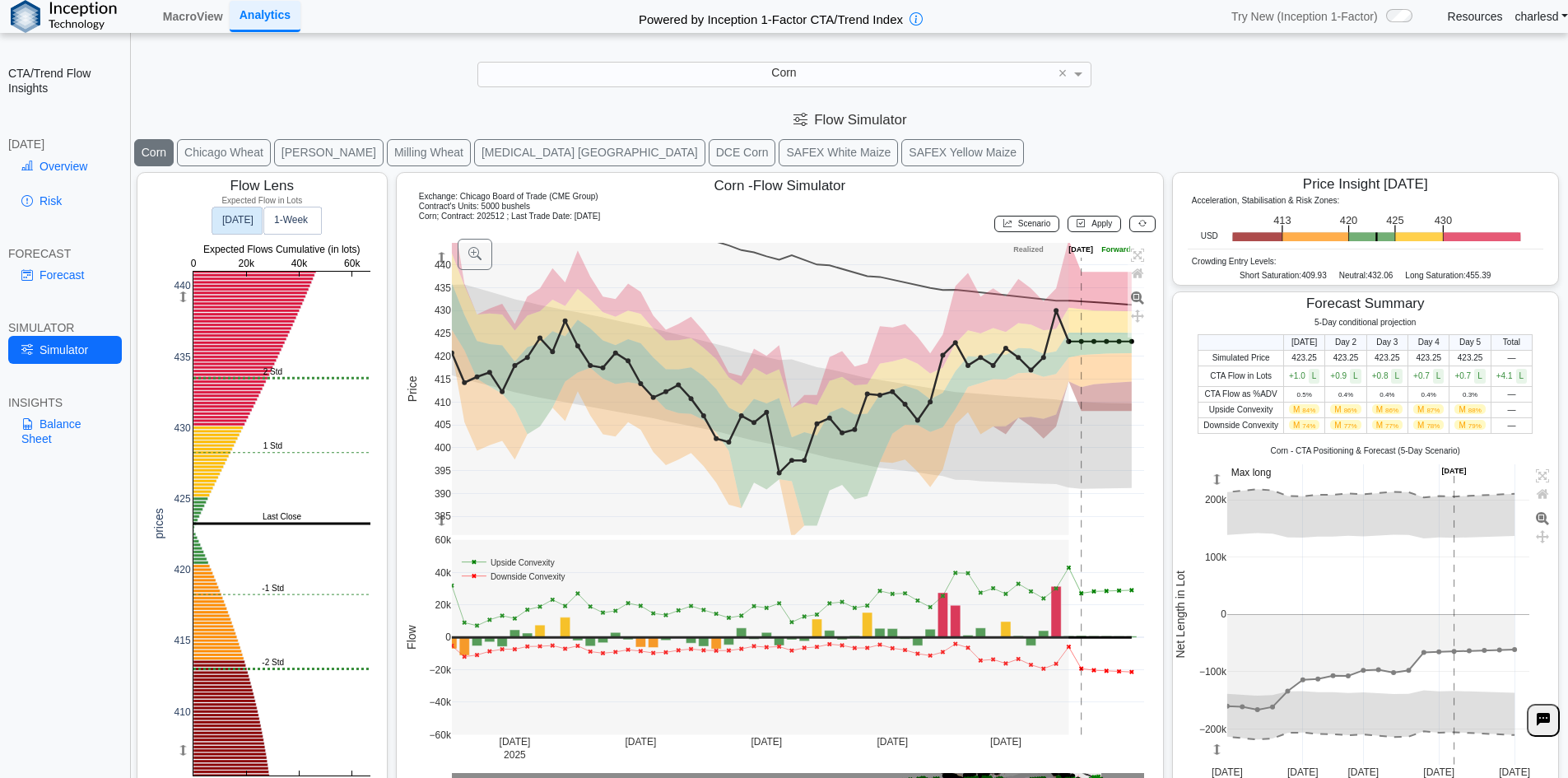
click at [211, 159] on button "Chicago Wheat" at bounding box center [224, 153] width 94 height 27
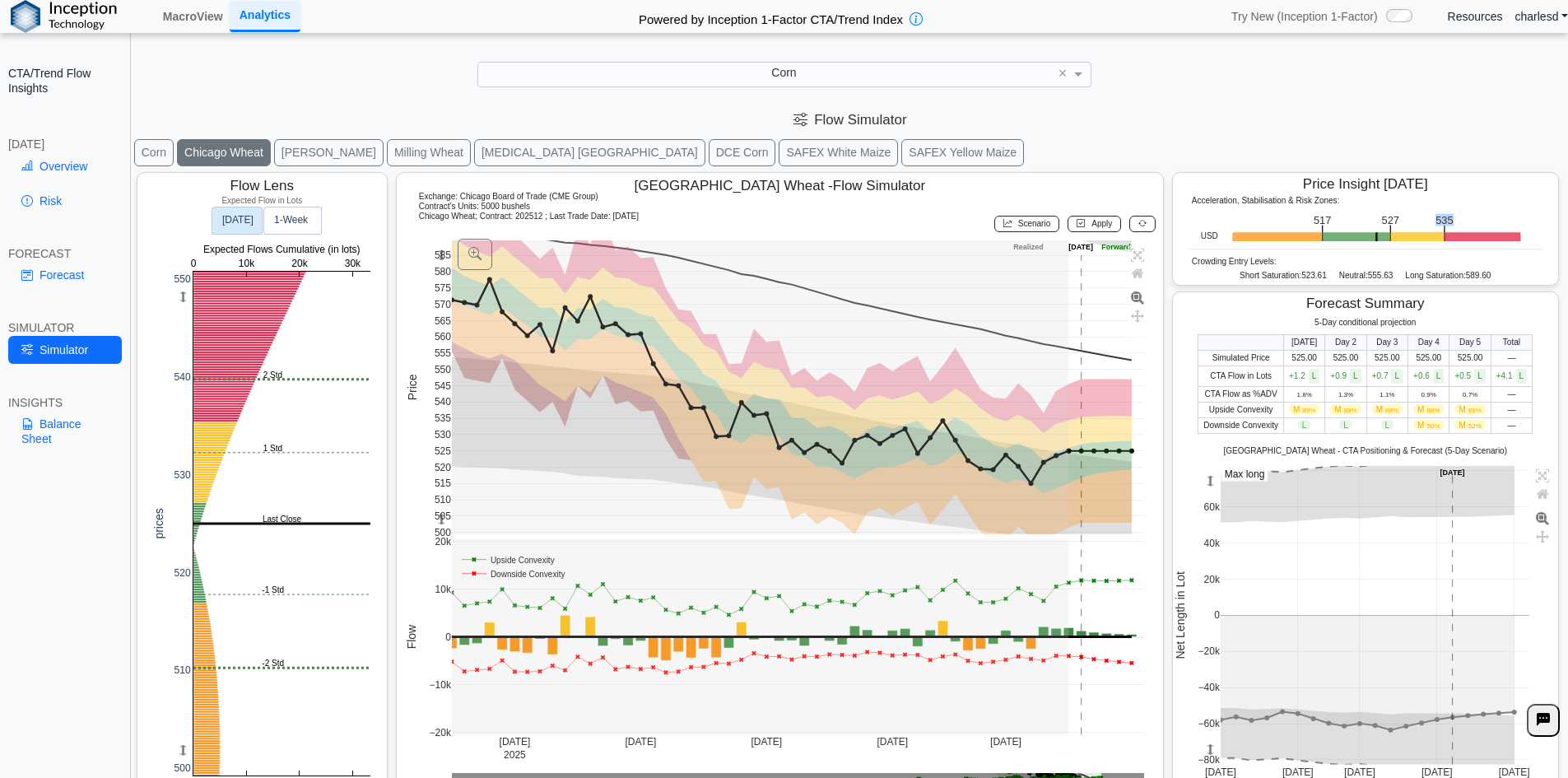
drag, startPoint x: 1426, startPoint y: 221, endPoint x: 1447, endPoint y: 220, distance: 21.0
click at [1447, 220] on icon ".zone-text { font-size: 22px; font-weight: 500; text-anchor: middle; } .price-m…" at bounding box center [1373, 225] width 312 height 31
click at [1447, 220] on icon ".zone-text { font-size: 22px; font-weight: 500; text-anchor: middle; } .price-m…" at bounding box center [1373, 225] width 312 height 31
click at [237, 422] on rect at bounding box center [282, 523] width 177 height 504
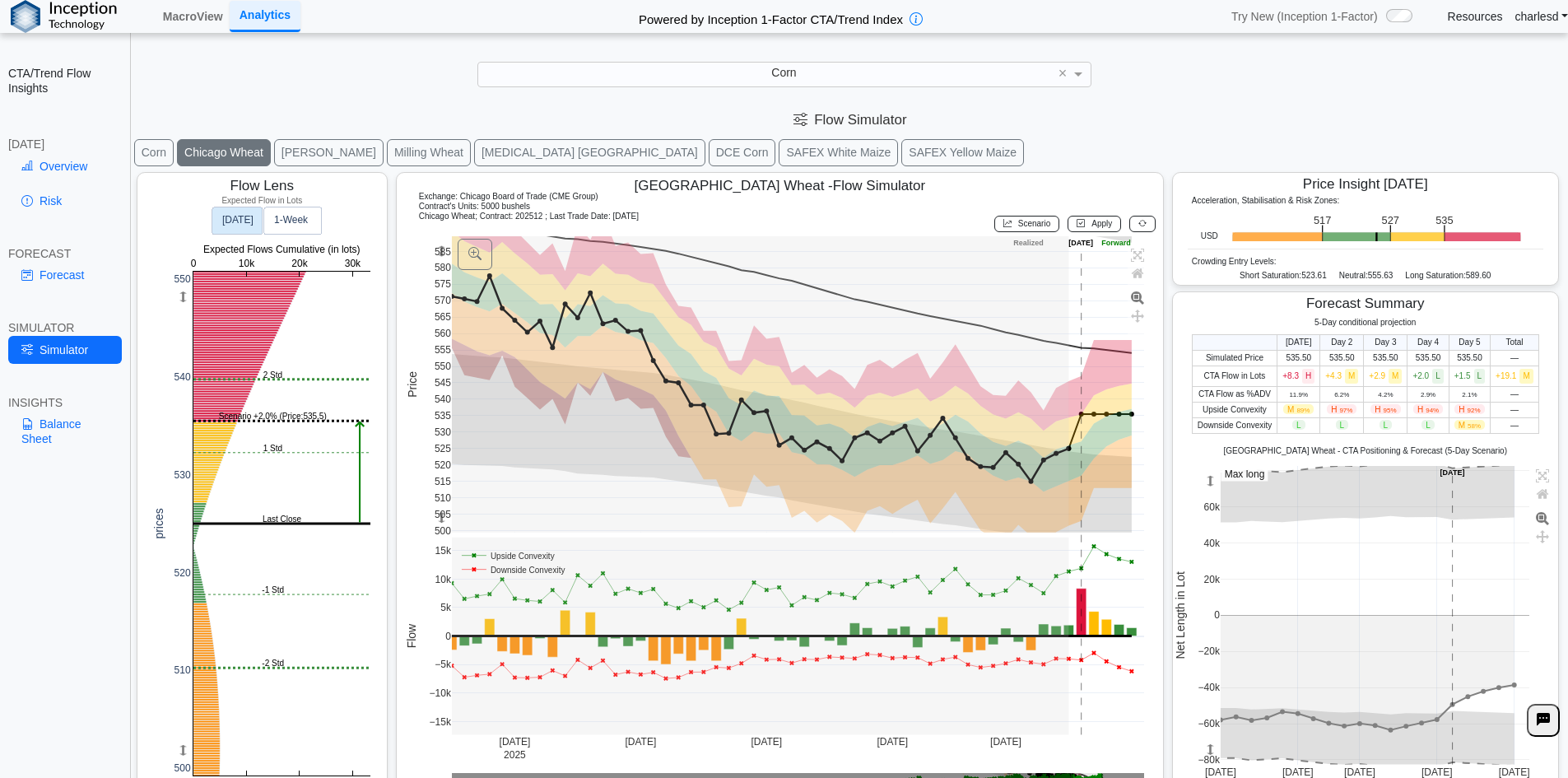
click at [1126, 208] on div "Exchange: Chicago Board of Trade (CME Group) Contract's Units: 5000 bushels" at bounding box center [780, 202] width 752 height 20
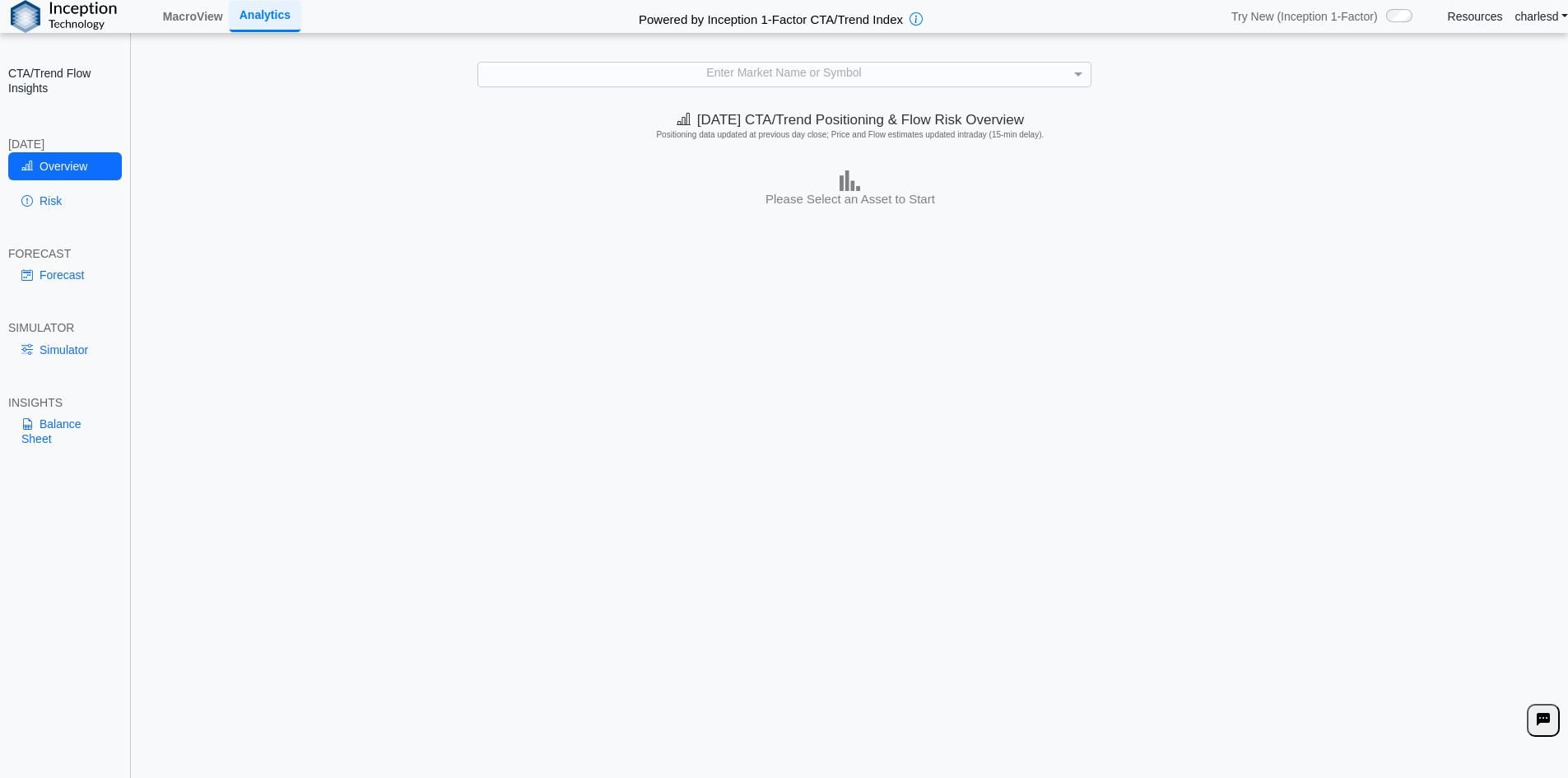
click at [664, 82] on div "Enter Market Name or Symbol" at bounding box center [784, 73] width 612 height 23
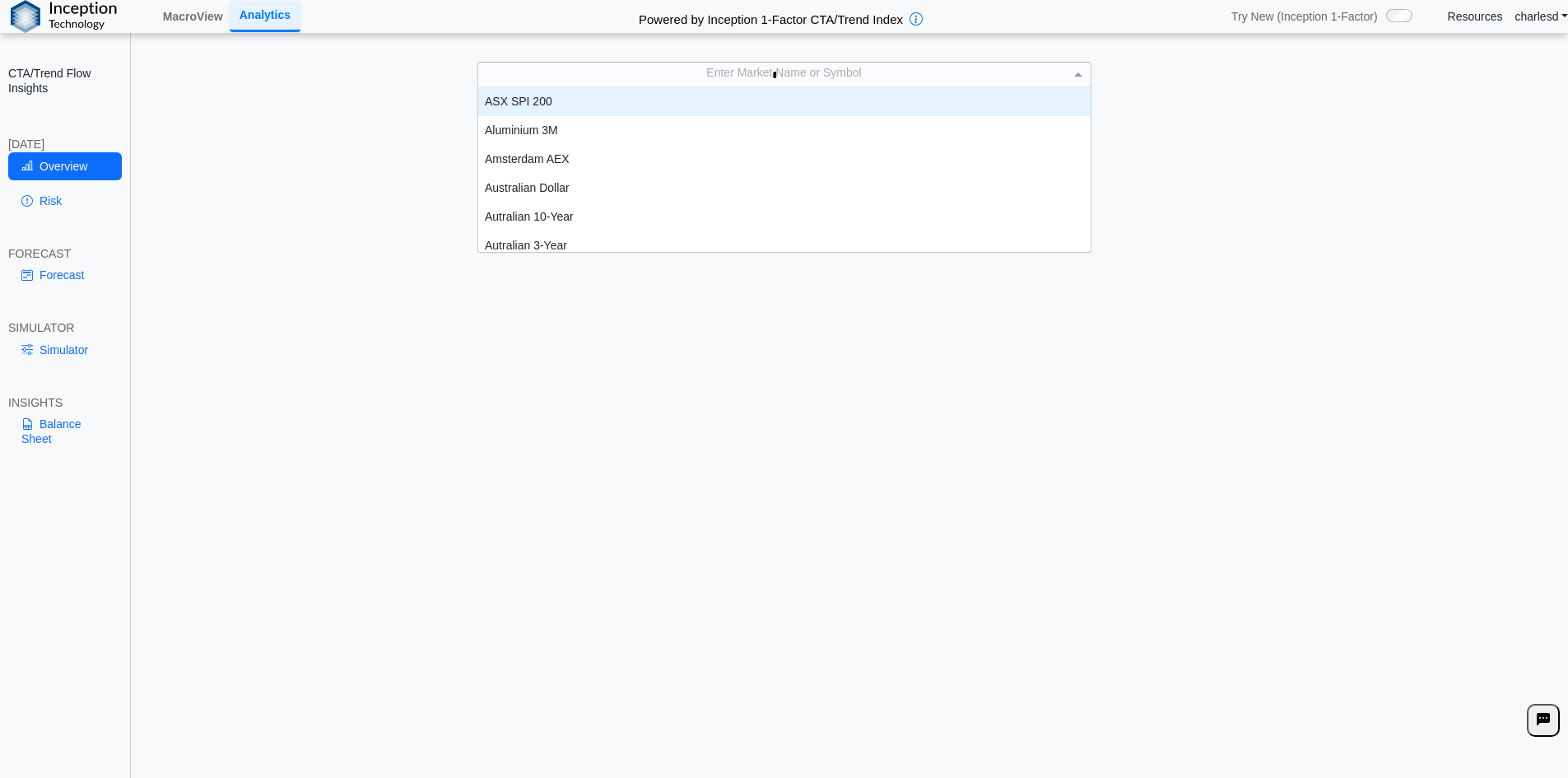
scroll to position [74, 600]
type input "*"
type input "****"
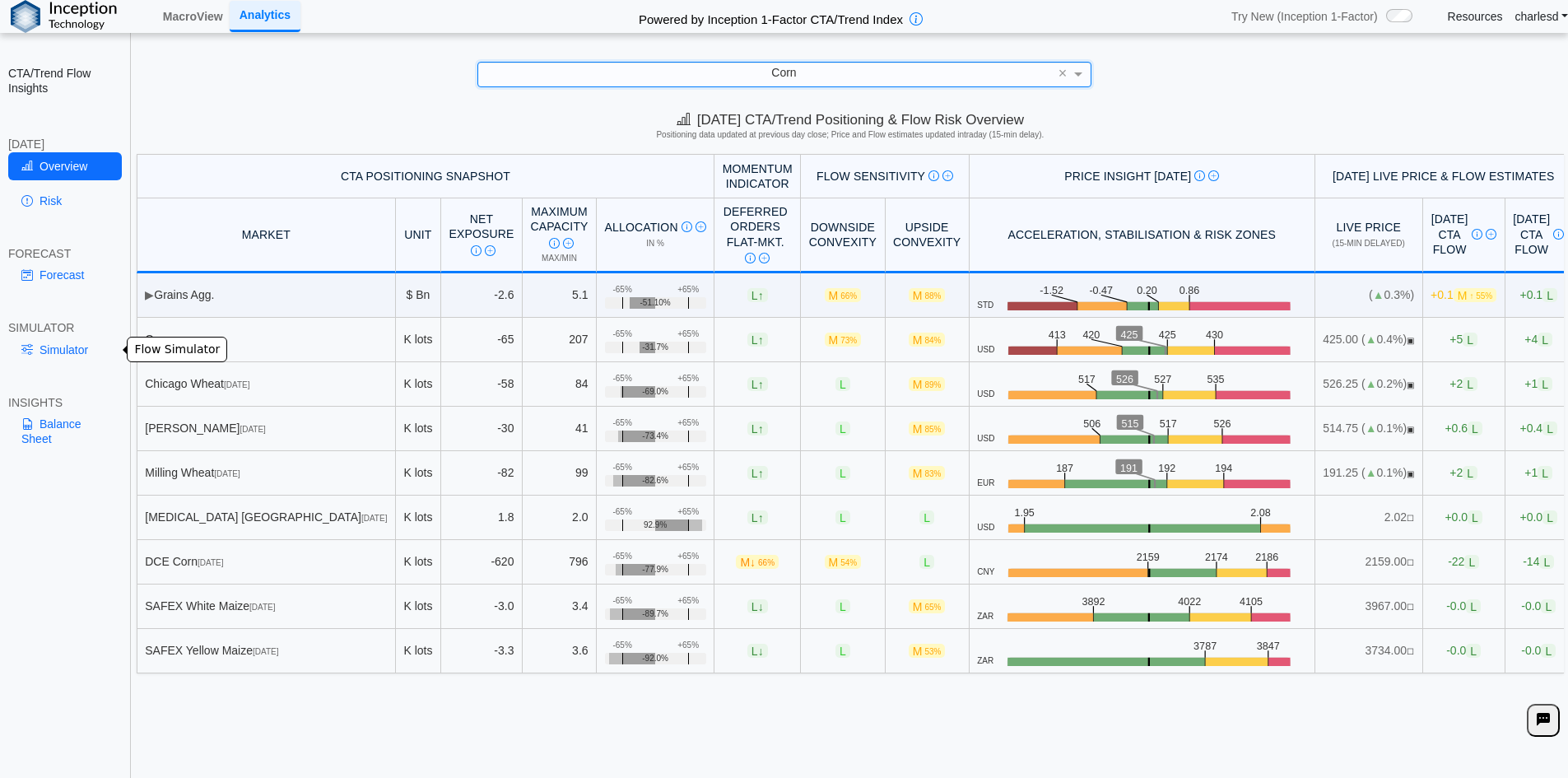
click at [59, 351] on link "Simulator" at bounding box center [65, 350] width 114 height 28
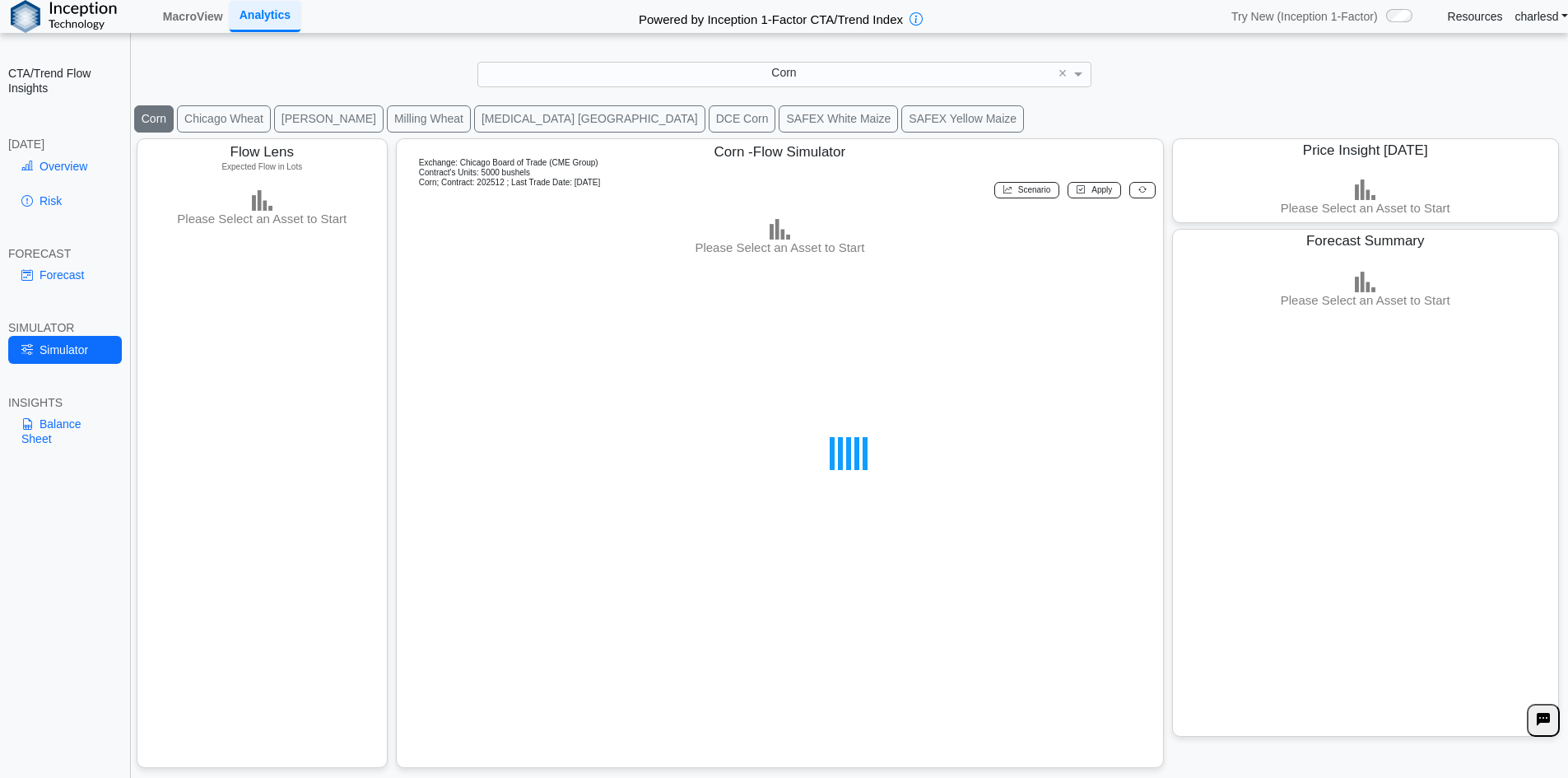
scroll to position [26, 0]
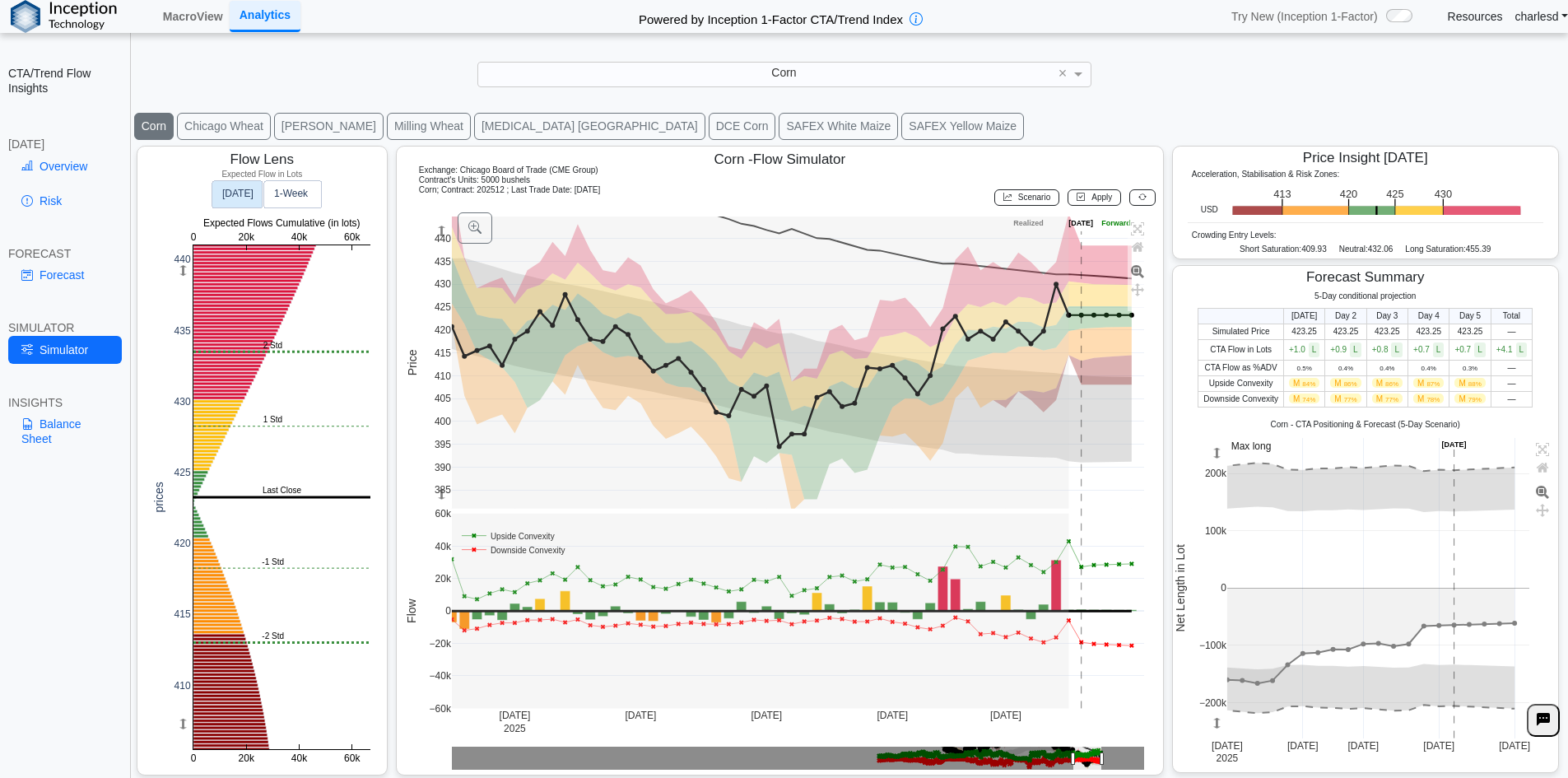
click at [1139, 194] on icon at bounding box center [1142, 198] width 8 height 9
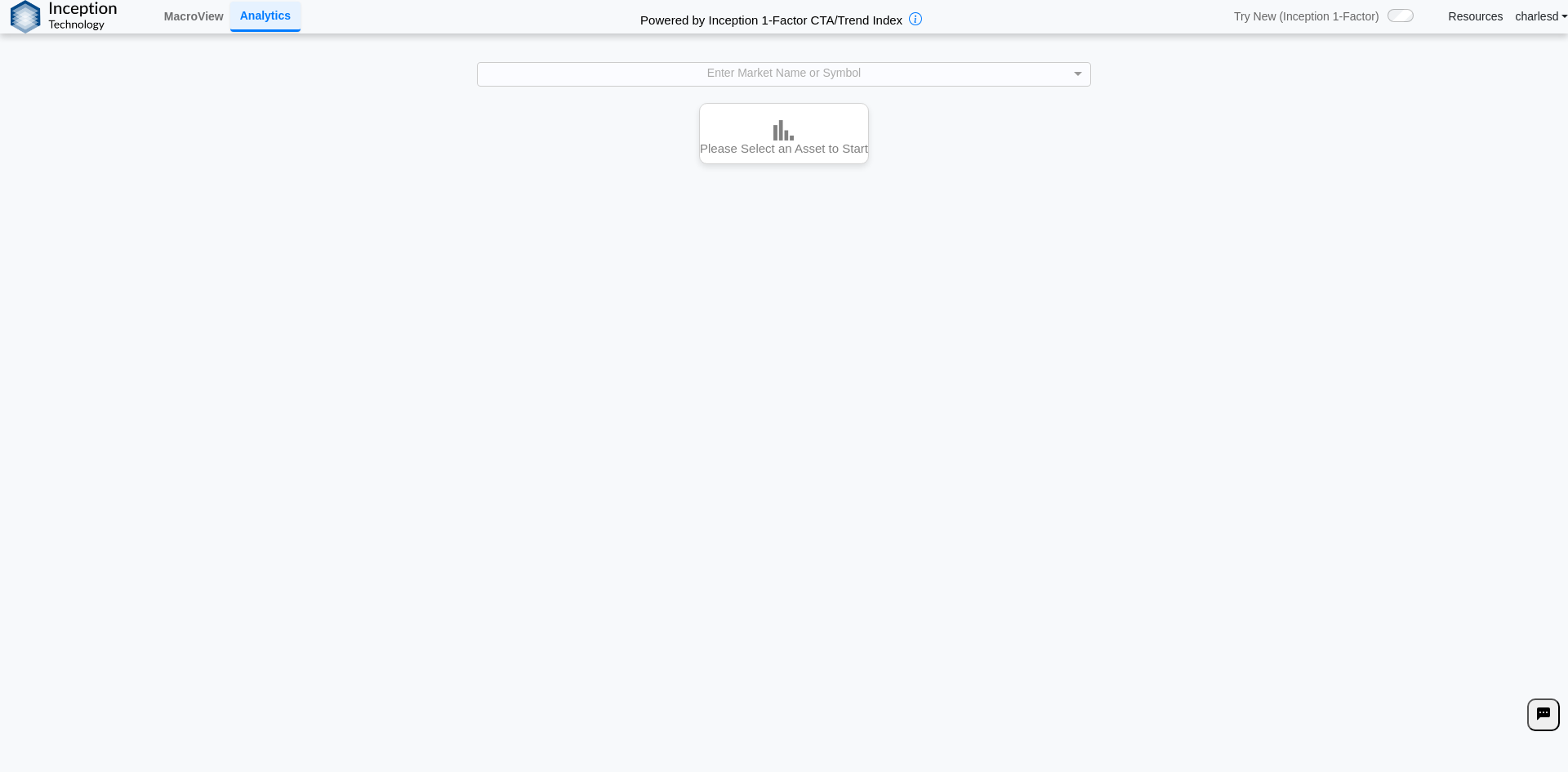
click at [745, 154] on h3 "Please Select an Asset to Start" at bounding box center [784, 148] width 168 height 16
click at [698, 79] on div "Enter Market Name or Symbol" at bounding box center [783, 74] width 612 height 22
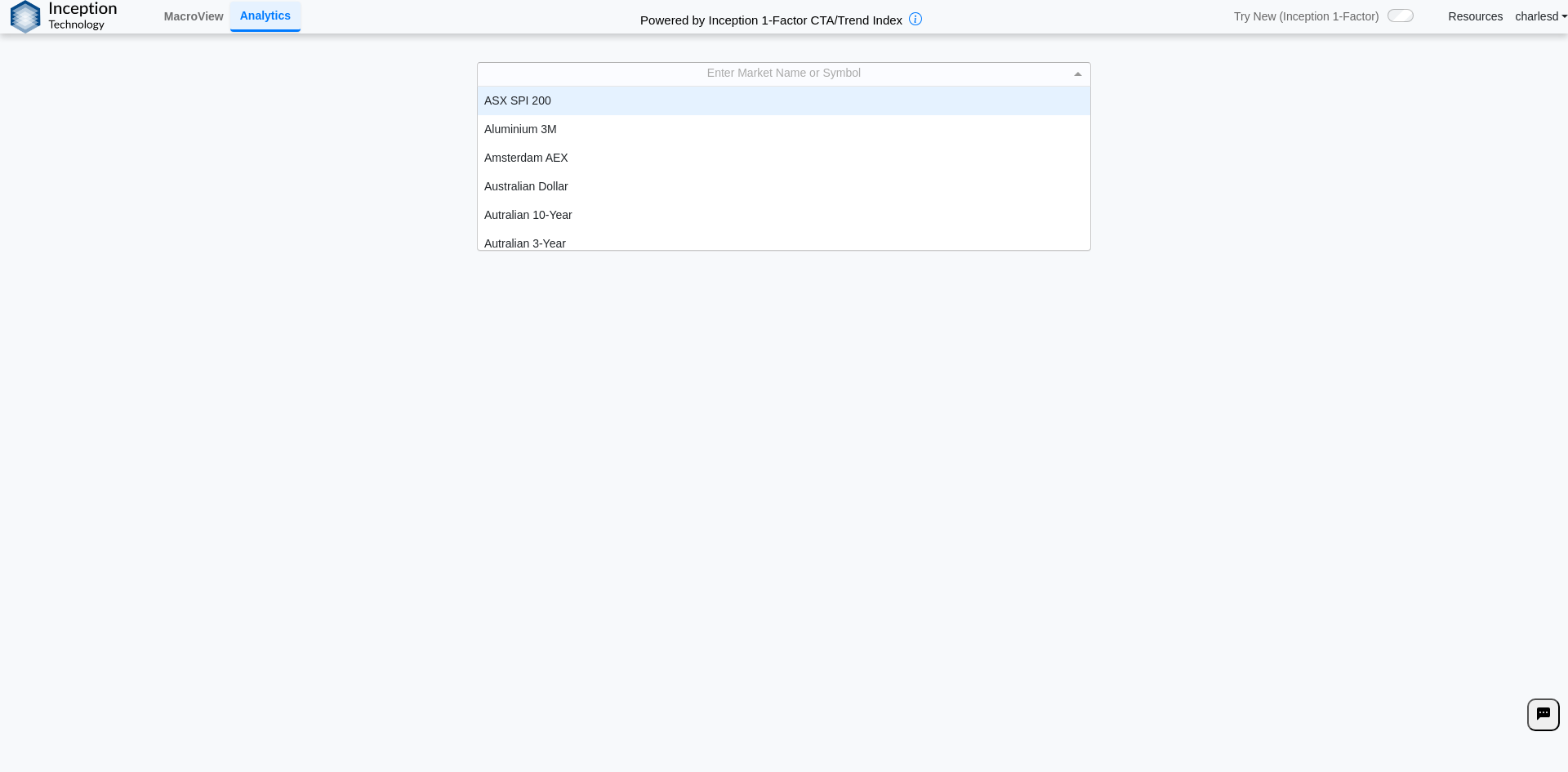
scroll to position [151, 600]
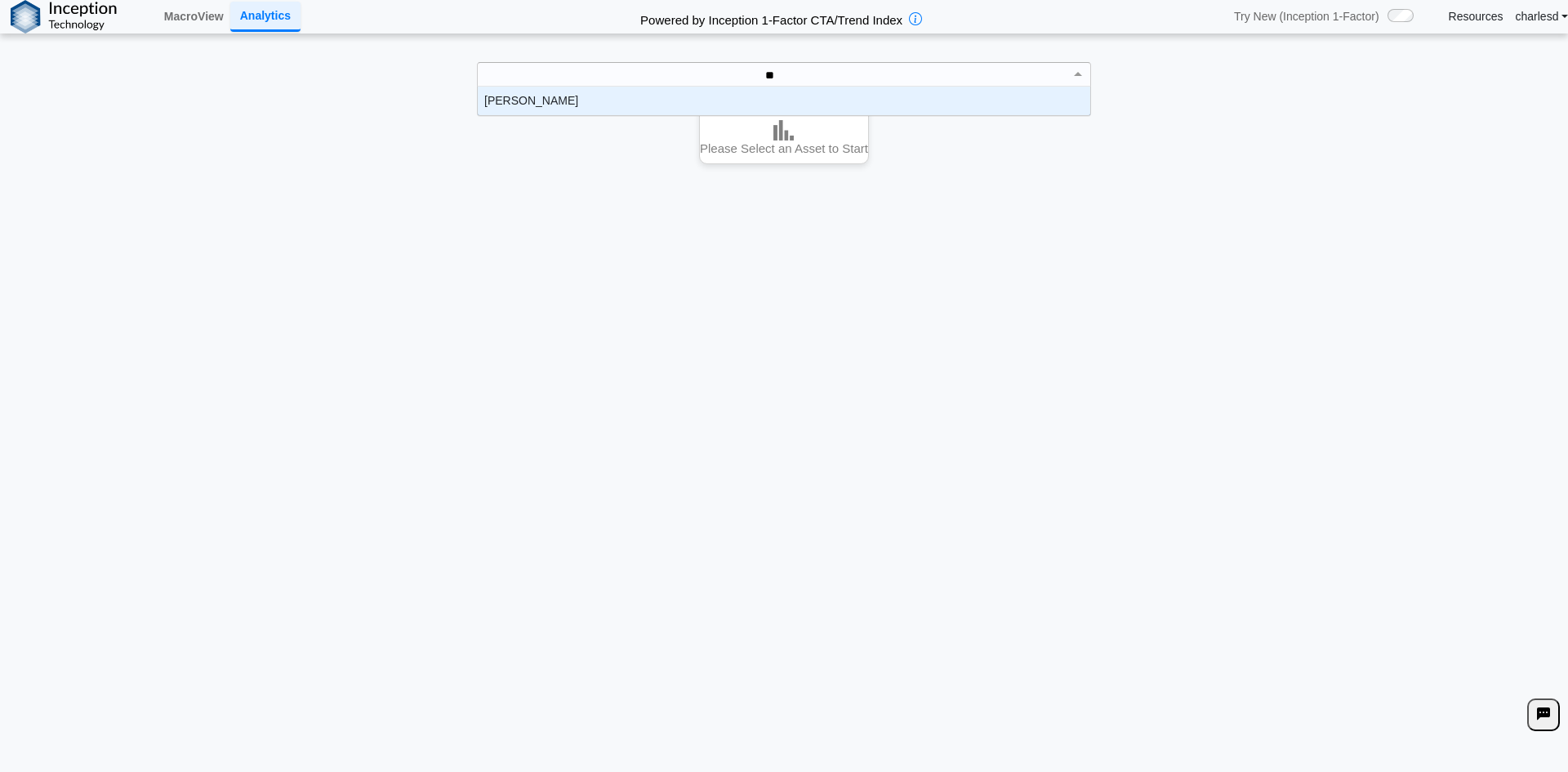
type input "***"
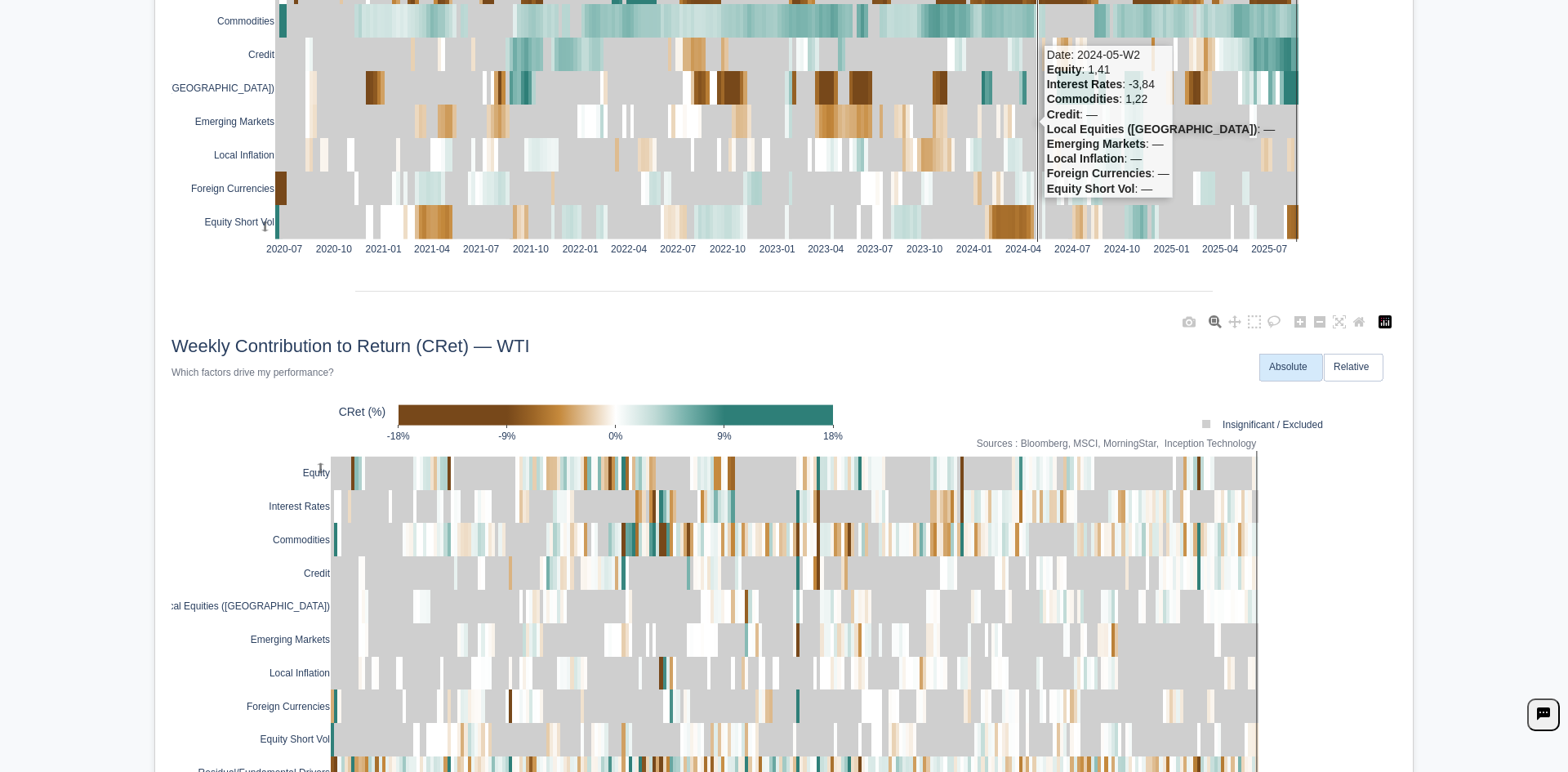
scroll to position [1797, 0]
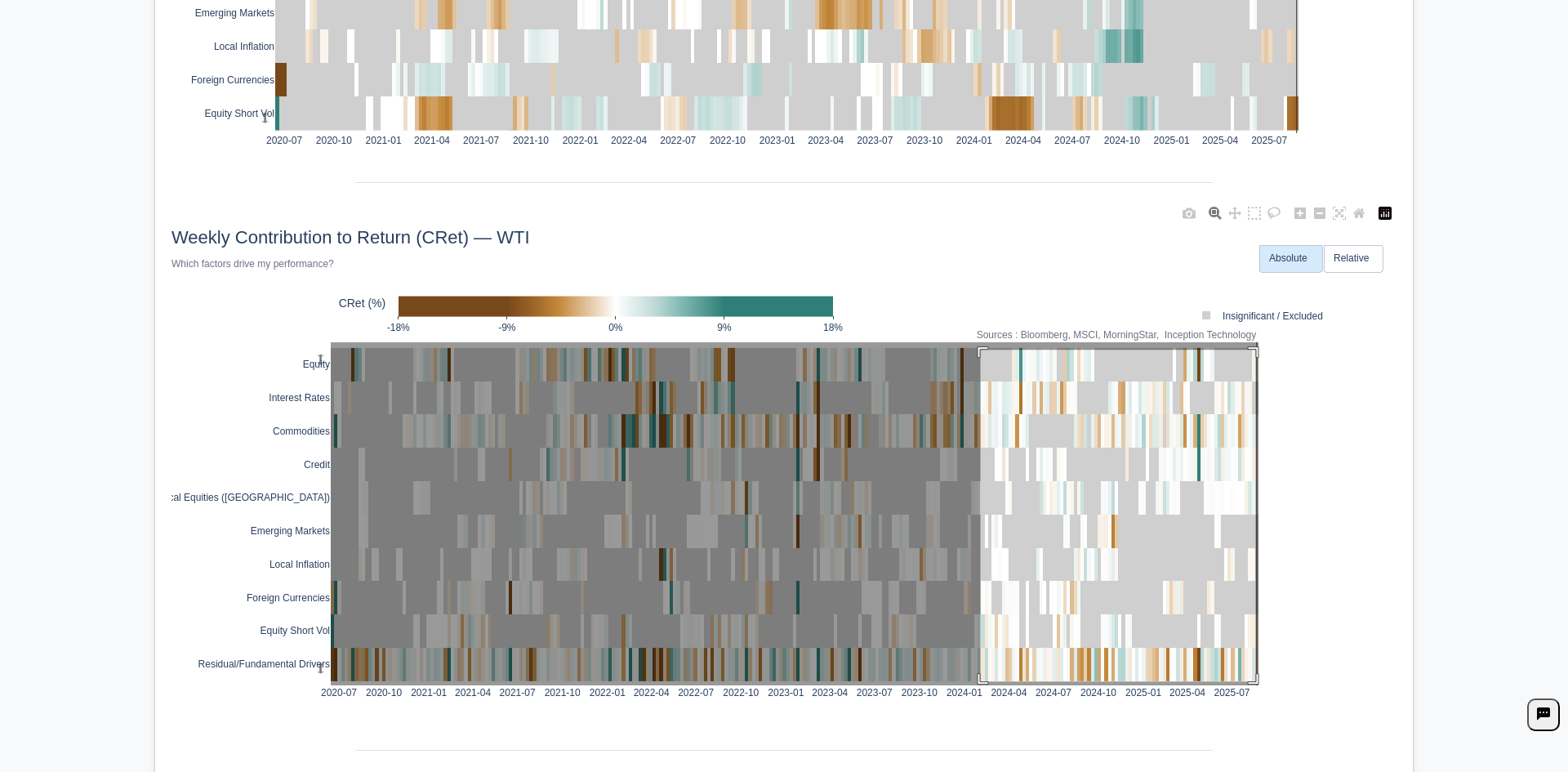
drag, startPoint x: 975, startPoint y: 350, endPoint x: 1250, endPoint y: 681, distance: 430.3
click at [1250, 681] on rect at bounding box center [794, 513] width 928 height 343
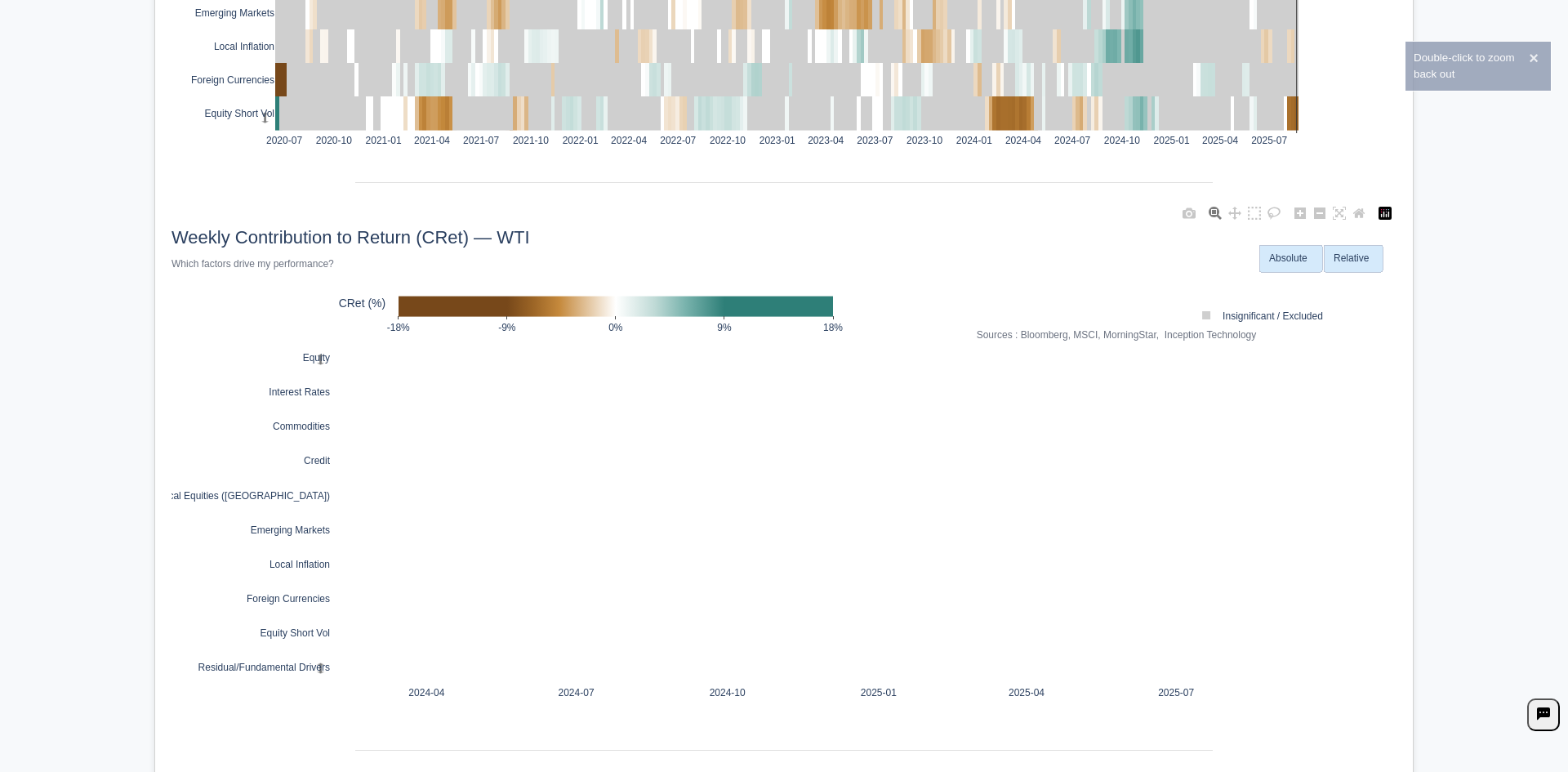
click at [1361, 254] on text "Relative" at bounding box center [1351, 257] width 36 height 11
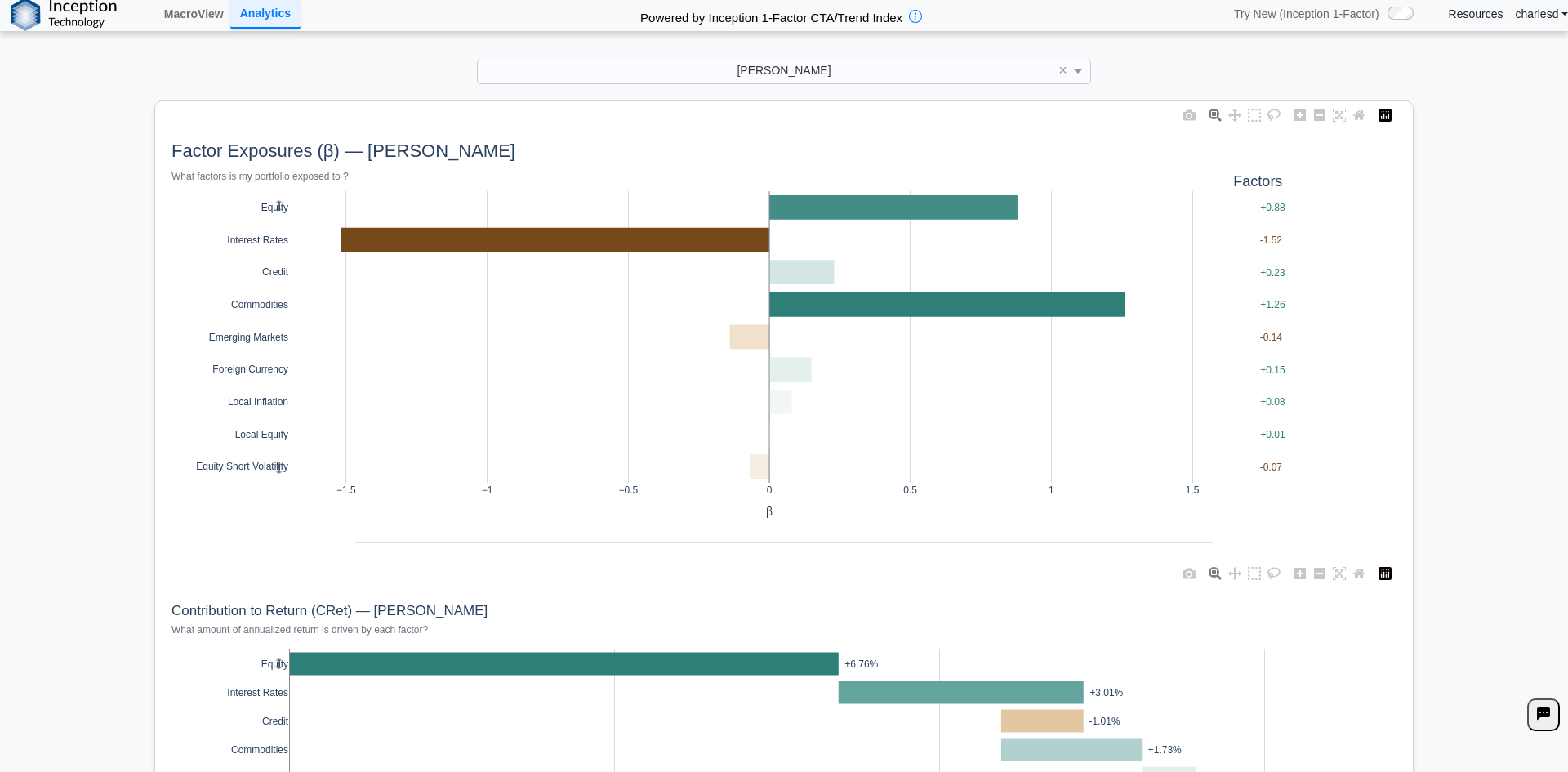
scroll to position [0, 0]
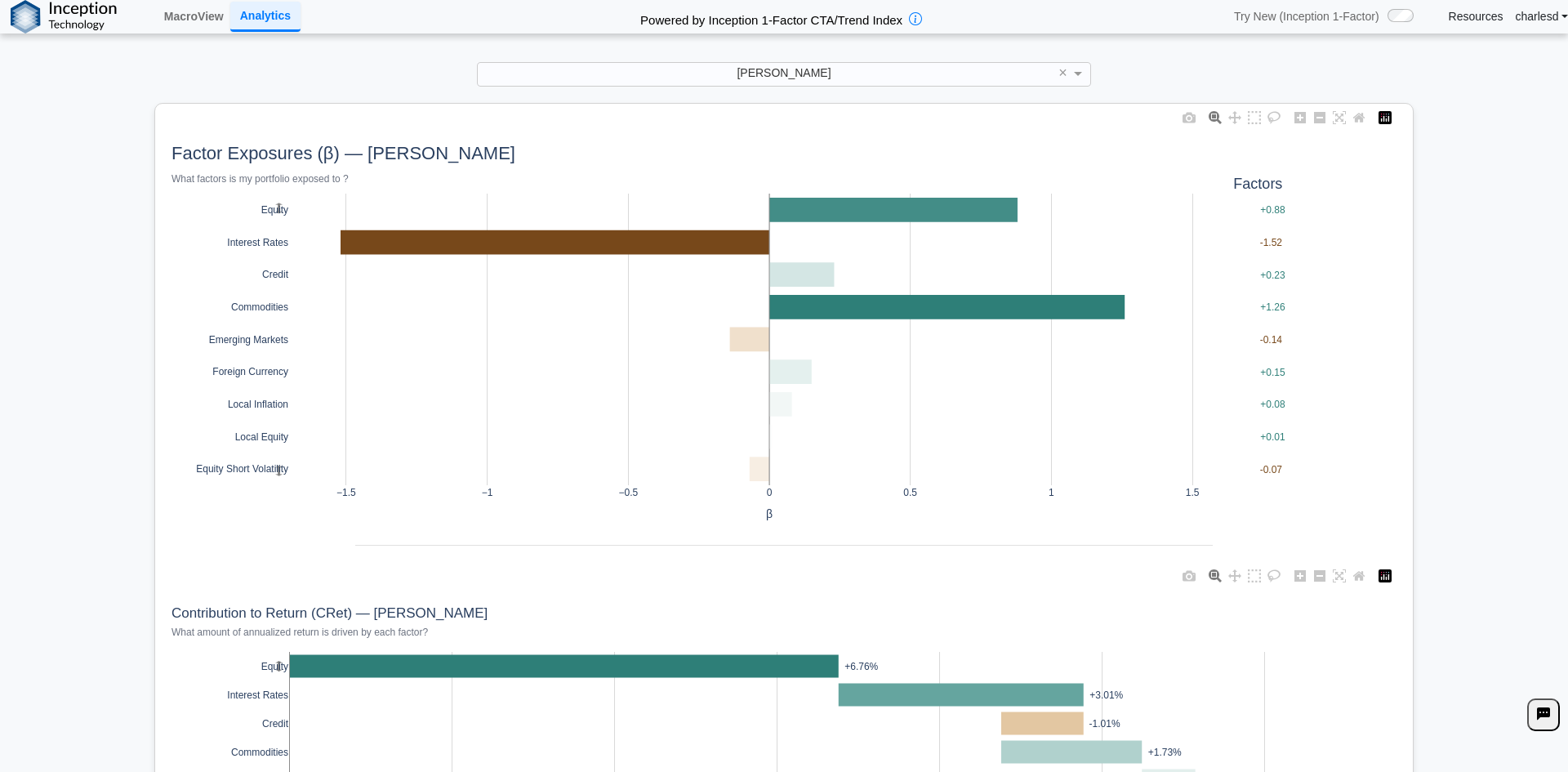
click at [810, 79] on div "[PERSON_NAME]" at bounding box center [783, 74] width 612 height 22
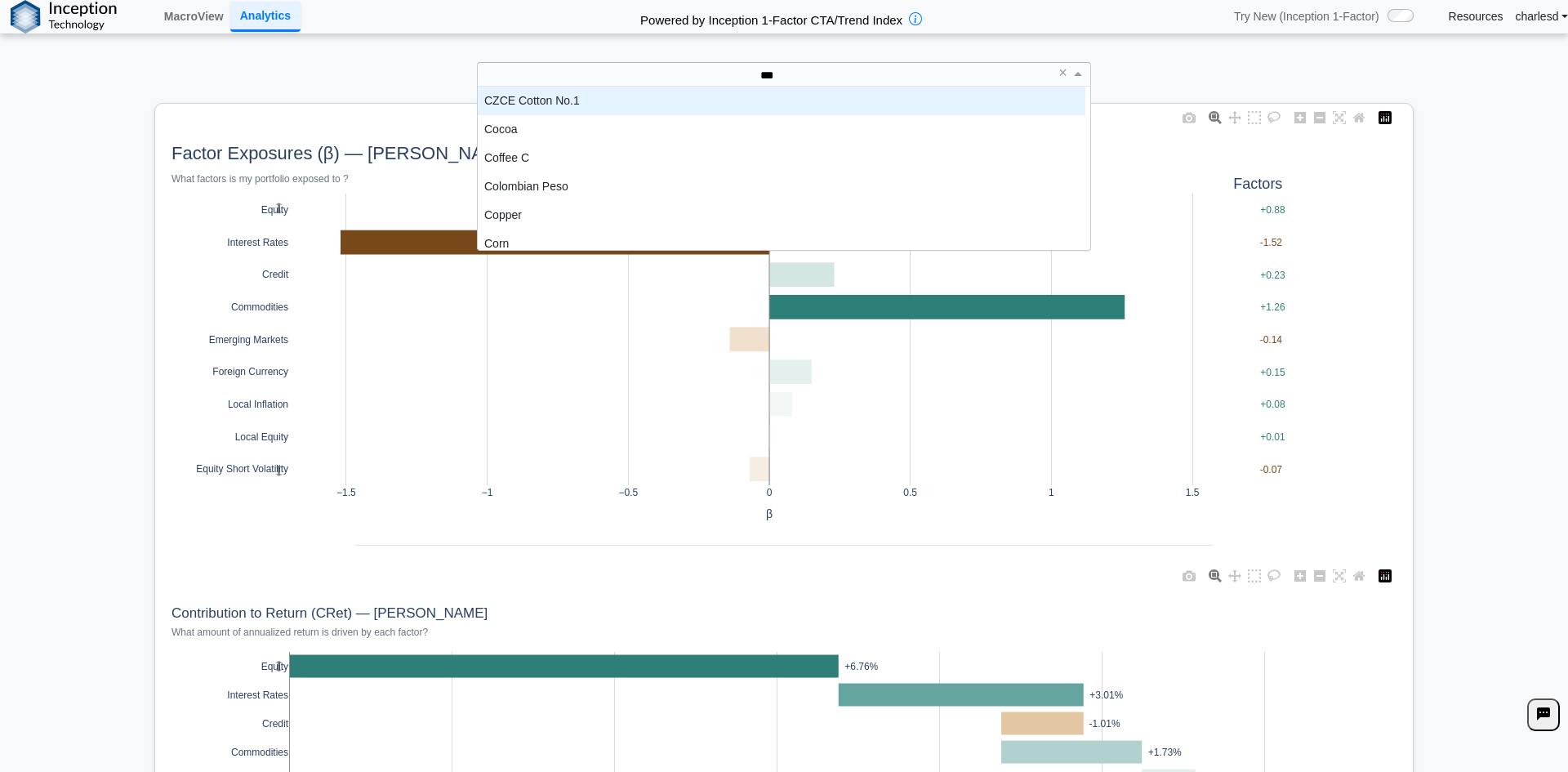
scroll to position [45, 595]
type input "****"
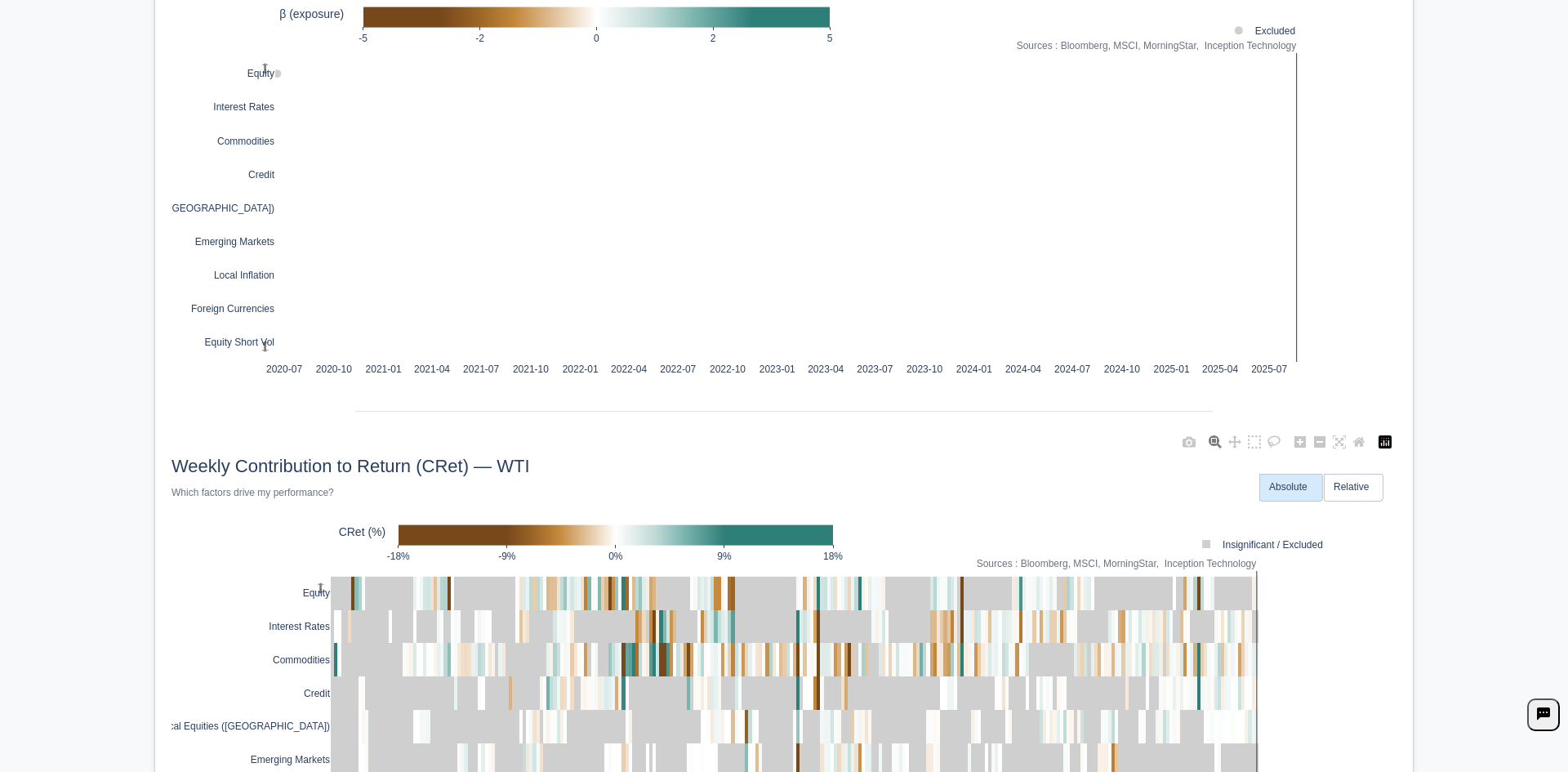
scroll to position [1470, 0]
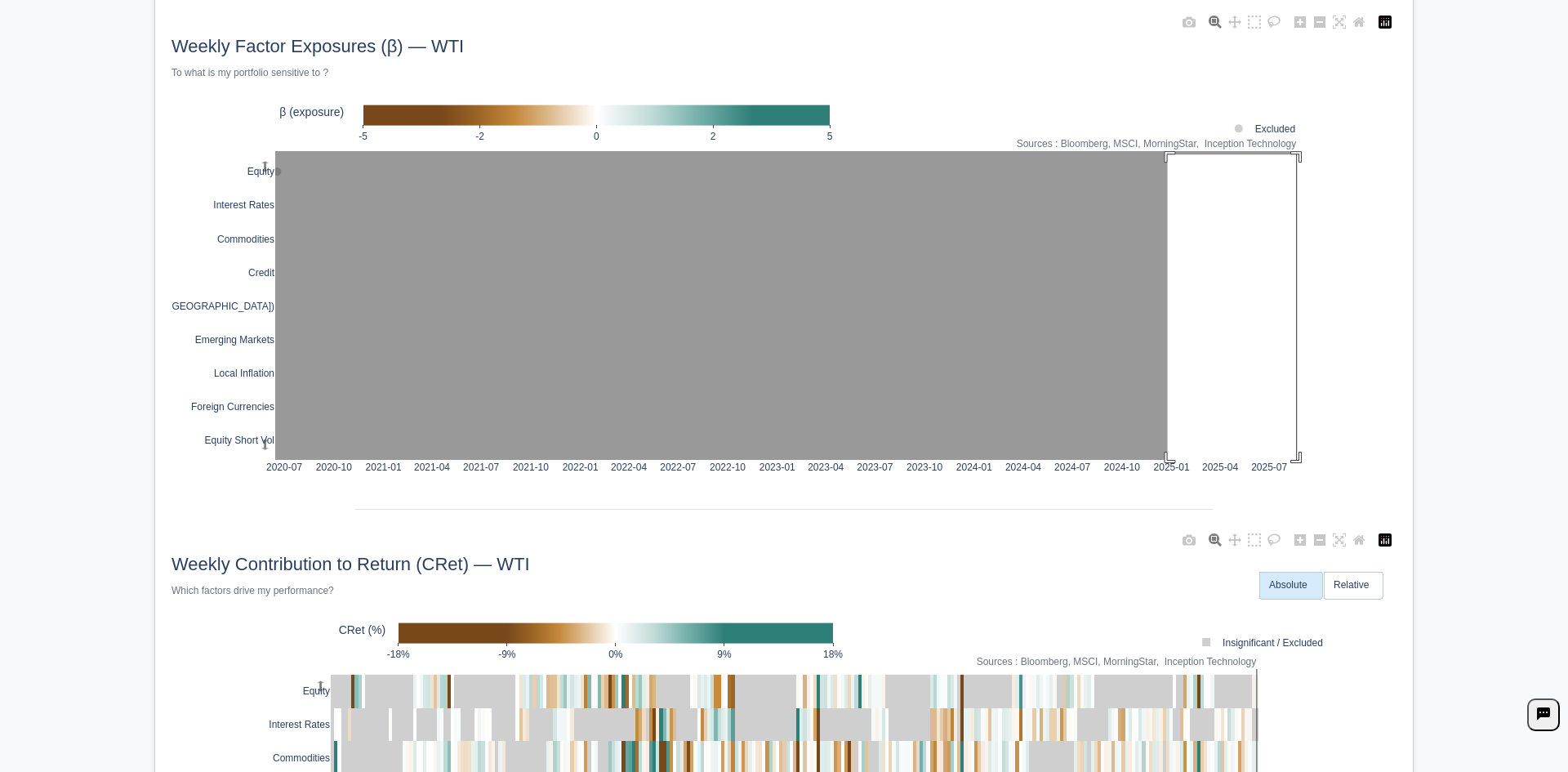
drag, startPoint x: 1162, startPoint y: 154, endPoint x: 1317, endPoint y: 490, distance: 370.0
click at [1317, 490] on div "2020-07 2020-10 2021-01 2021-04 2021-07 2021-10 2022-01 2022-04 2022-07 2022-10…" at bounding box center [784, 250] width 1225 height 484
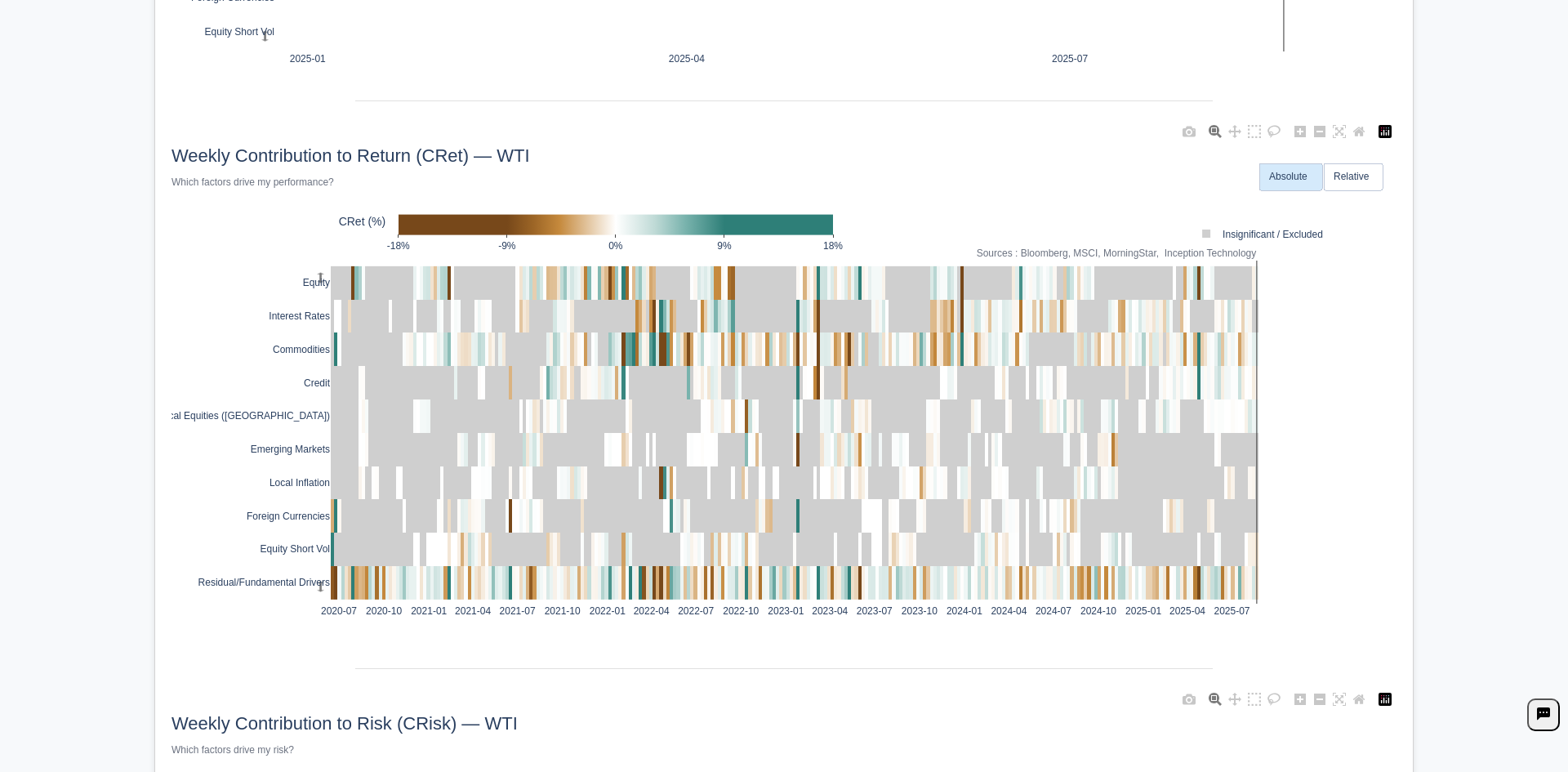
scroll to position [2287, 0]
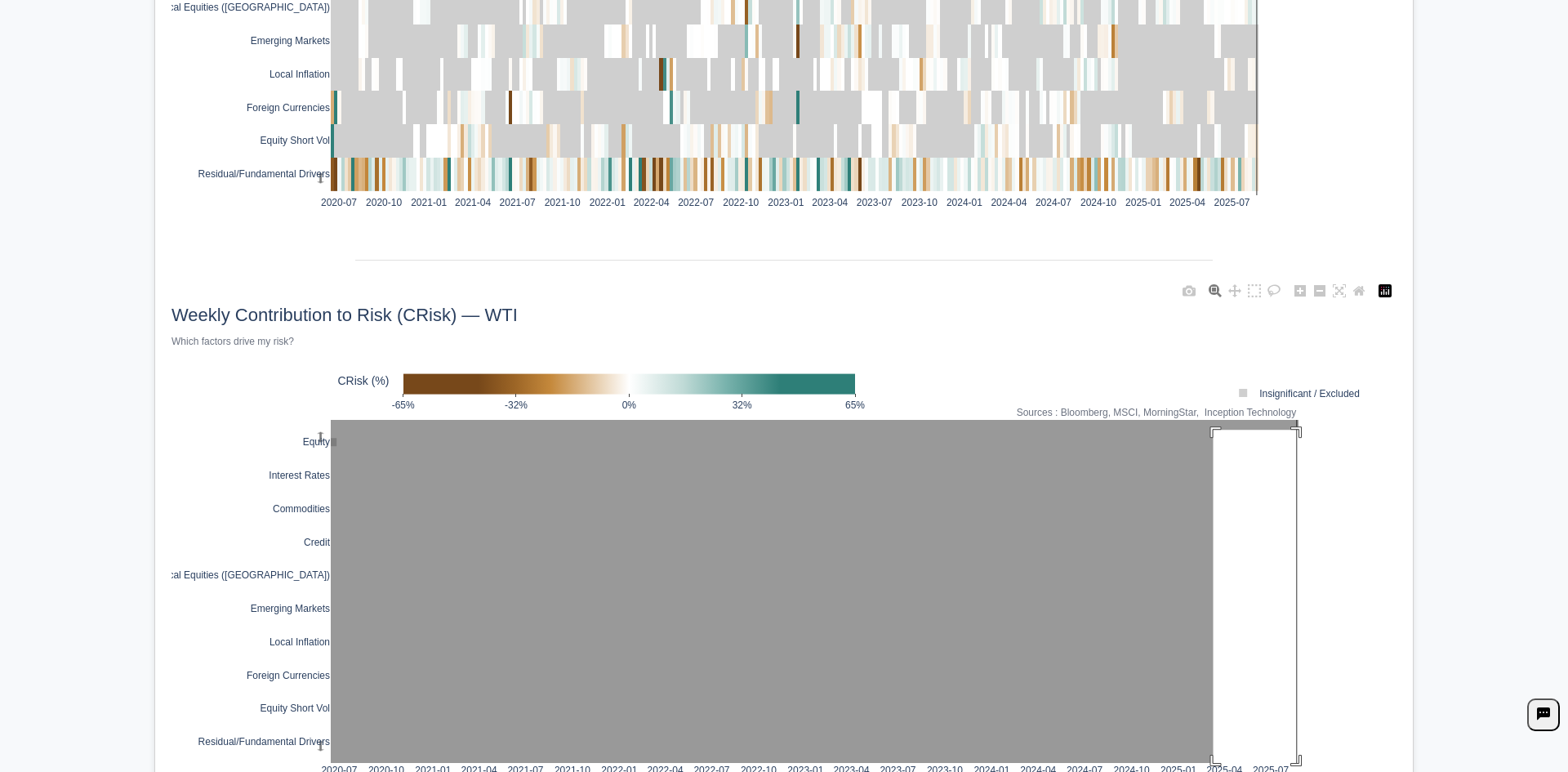
drag, startPoint x: 1207, startPoint y: 430, endPoint x: 1409, endPoint y: 622, distance: 278.7
click at [1308, 764] on g at bounding box center [814, 592] width 1001 height 377
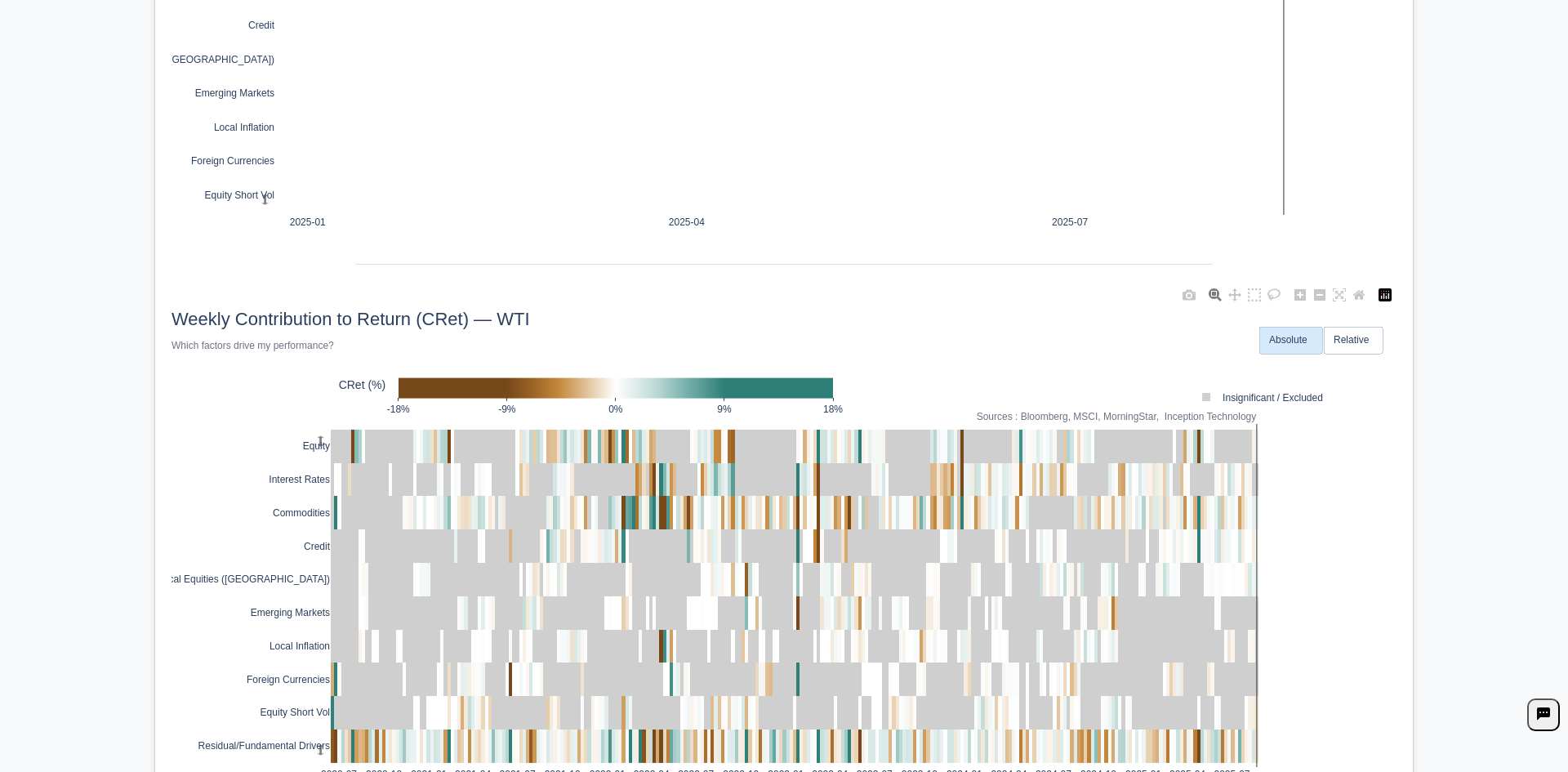
scroll to position [1879, 0]
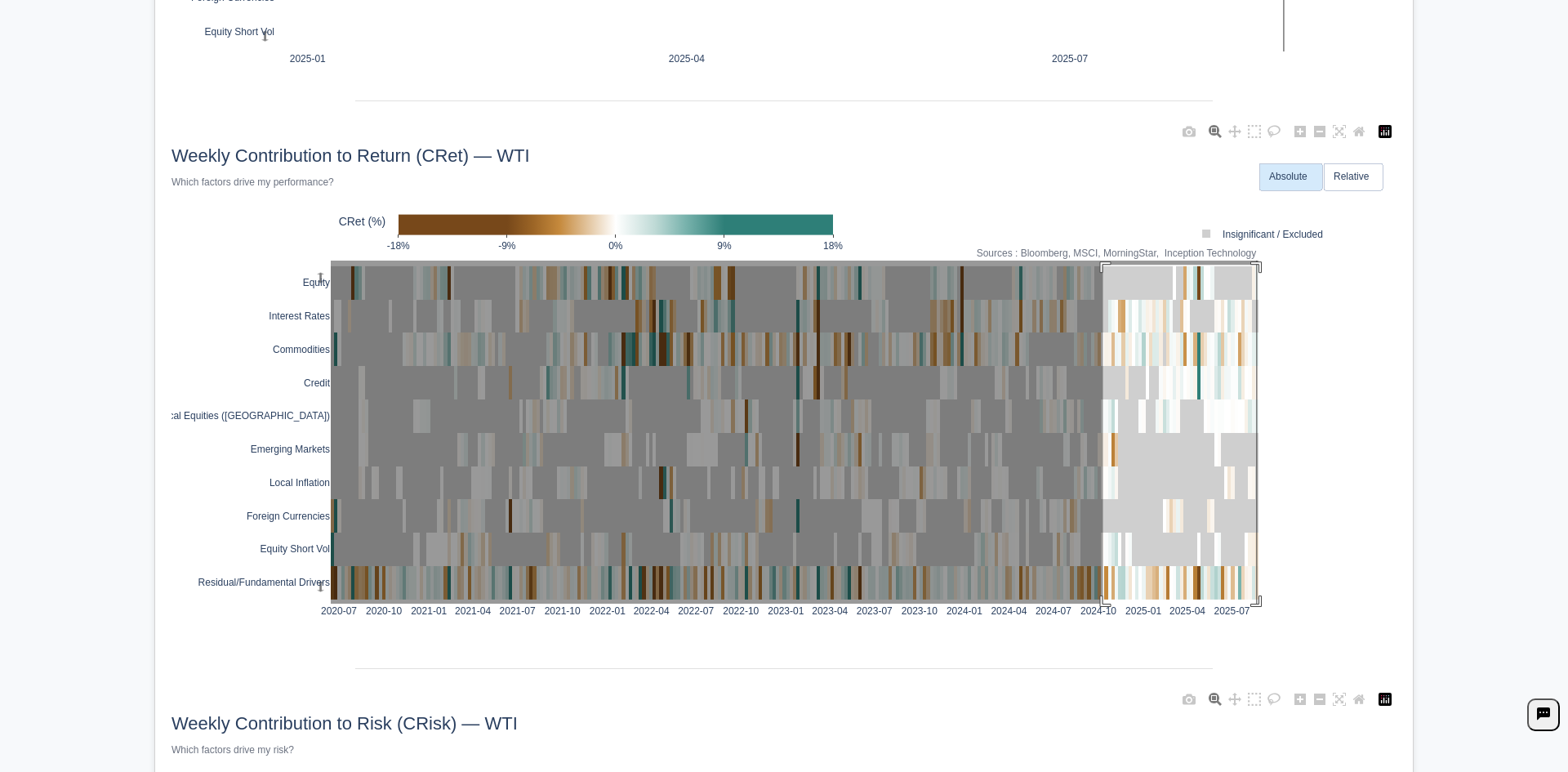
drag, startPoint x: 1097, startPoint y: 264, endPoint x: 1409, endPoint y: 543, distance: 418.6
click at [1280, 609] on div "2020-07 2020-10 2021-01 2021-04 2021-07 2021-10 2022-01 2022-04 2022-07 2022-10…" at bounding box center [784, 385] width 1225 height 535
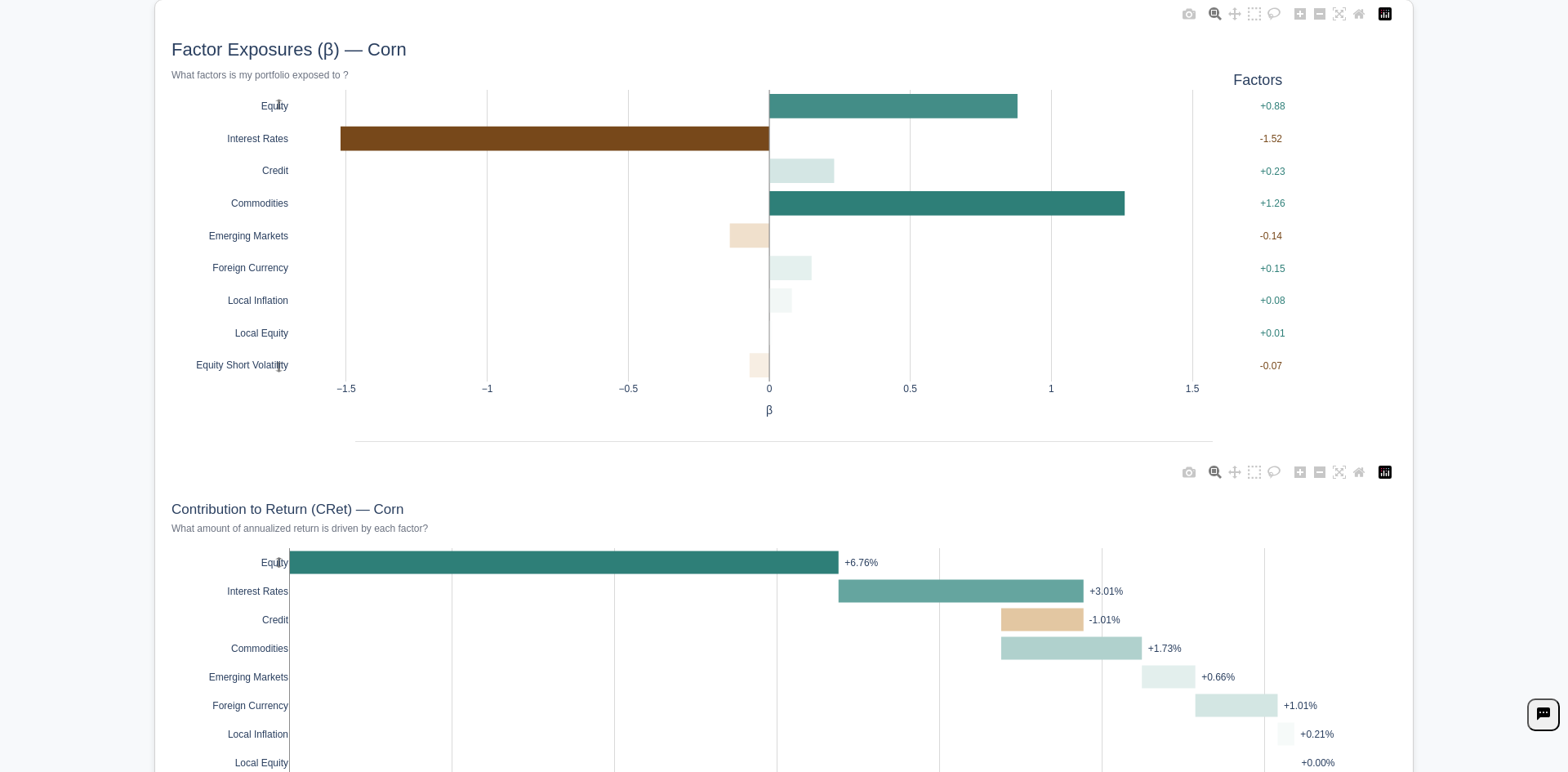
scroll to position [0, 0]
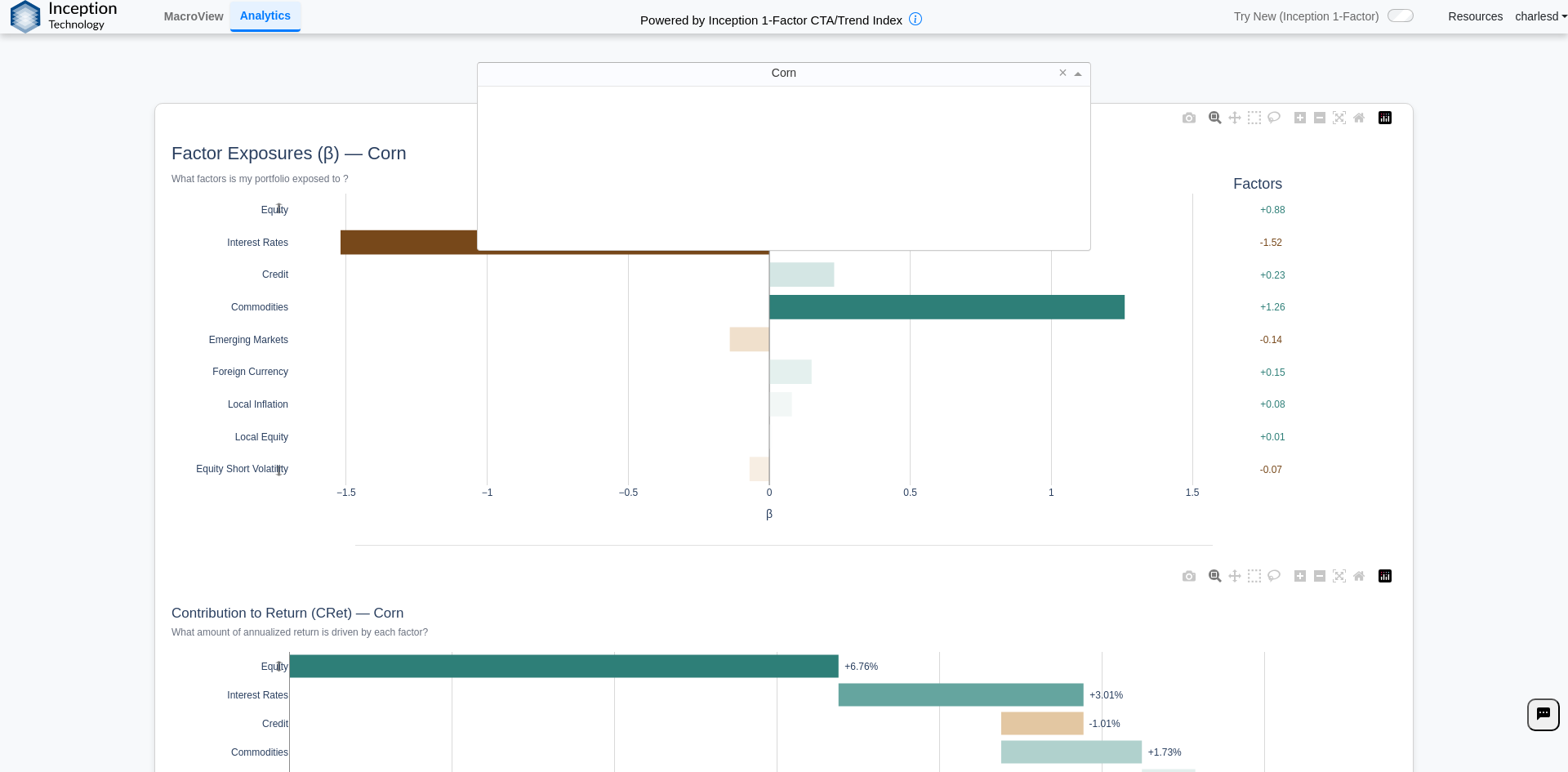
click at [789, 70] on span "Corn" at bounding box center [784, 73] width 24 height 13
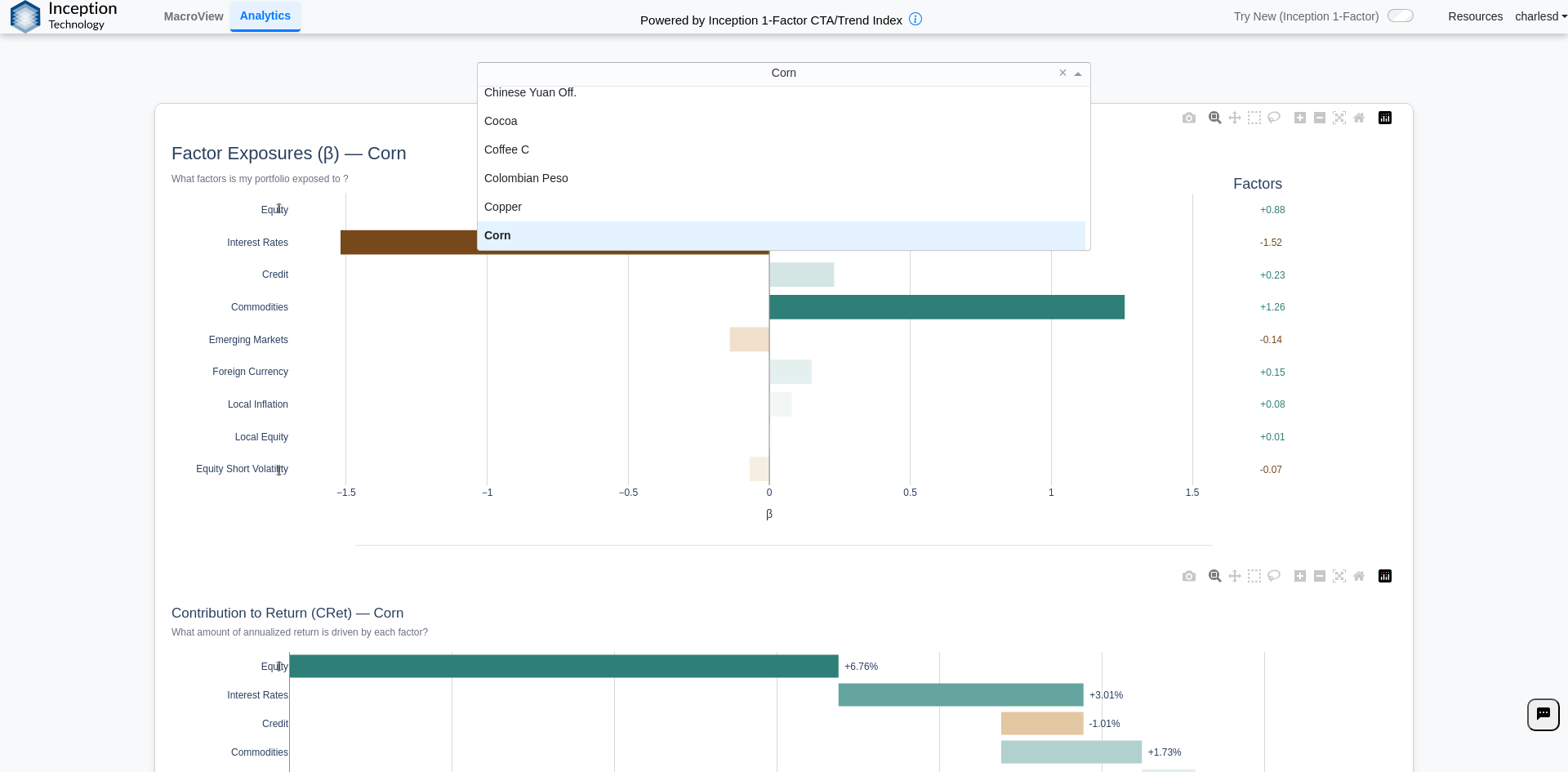
scroll to position [572, 0]
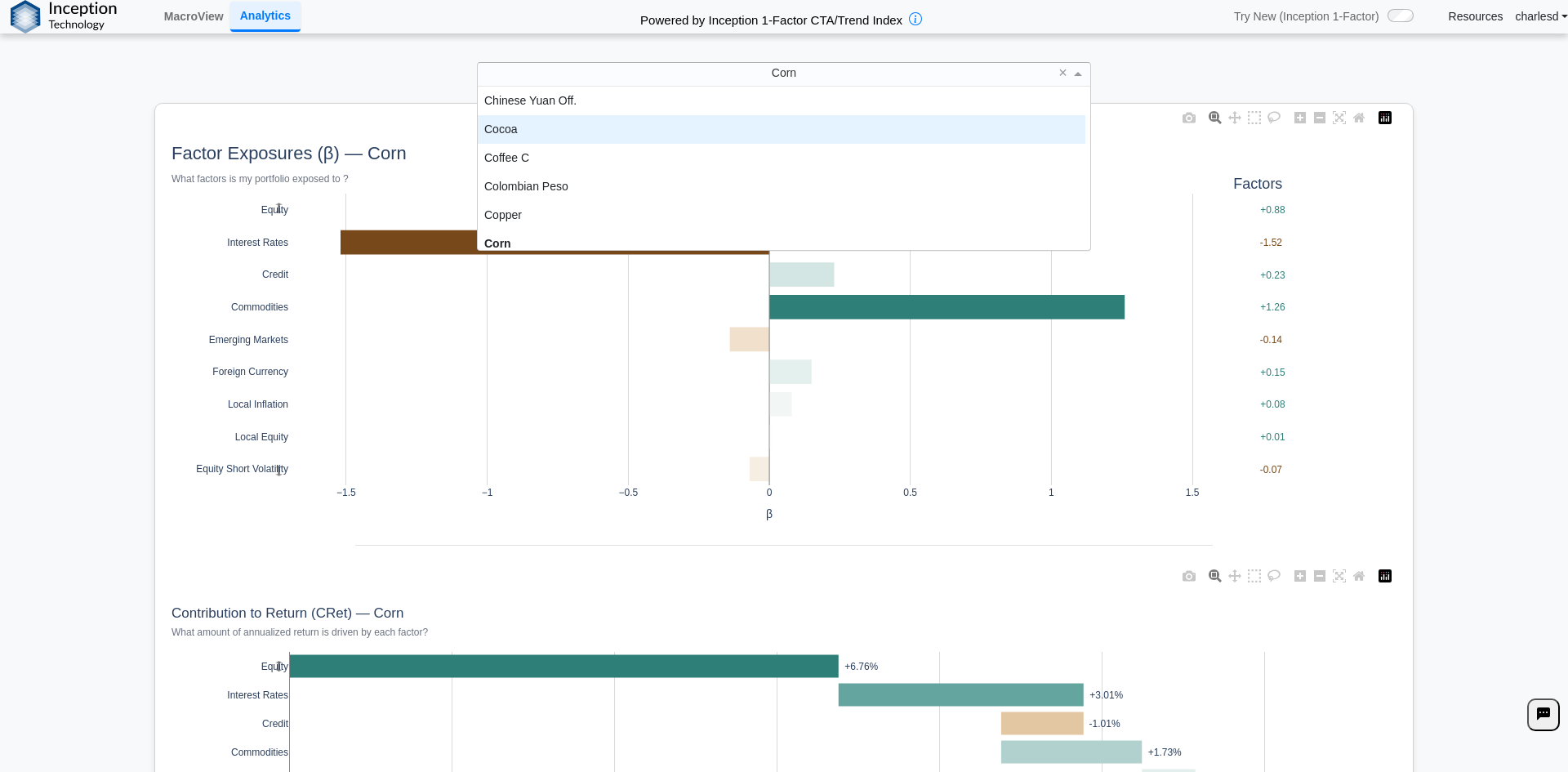
click at [756, 115] on div "Cocoa" at bounding box center [781, 129] width 607 height 29
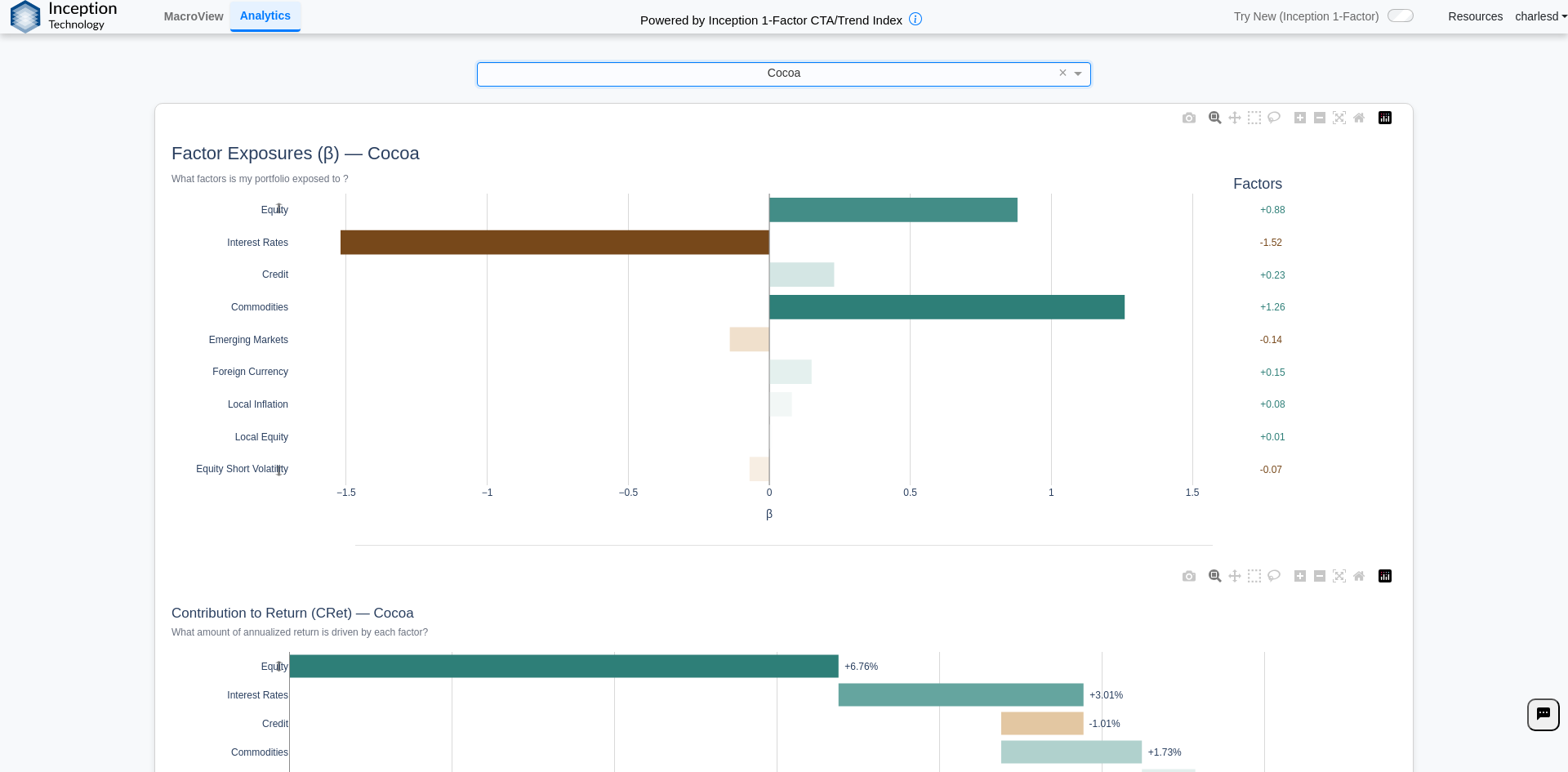
click at [748, 56] on div "**********" at bounding box center [784, 386] width 1568 height 772
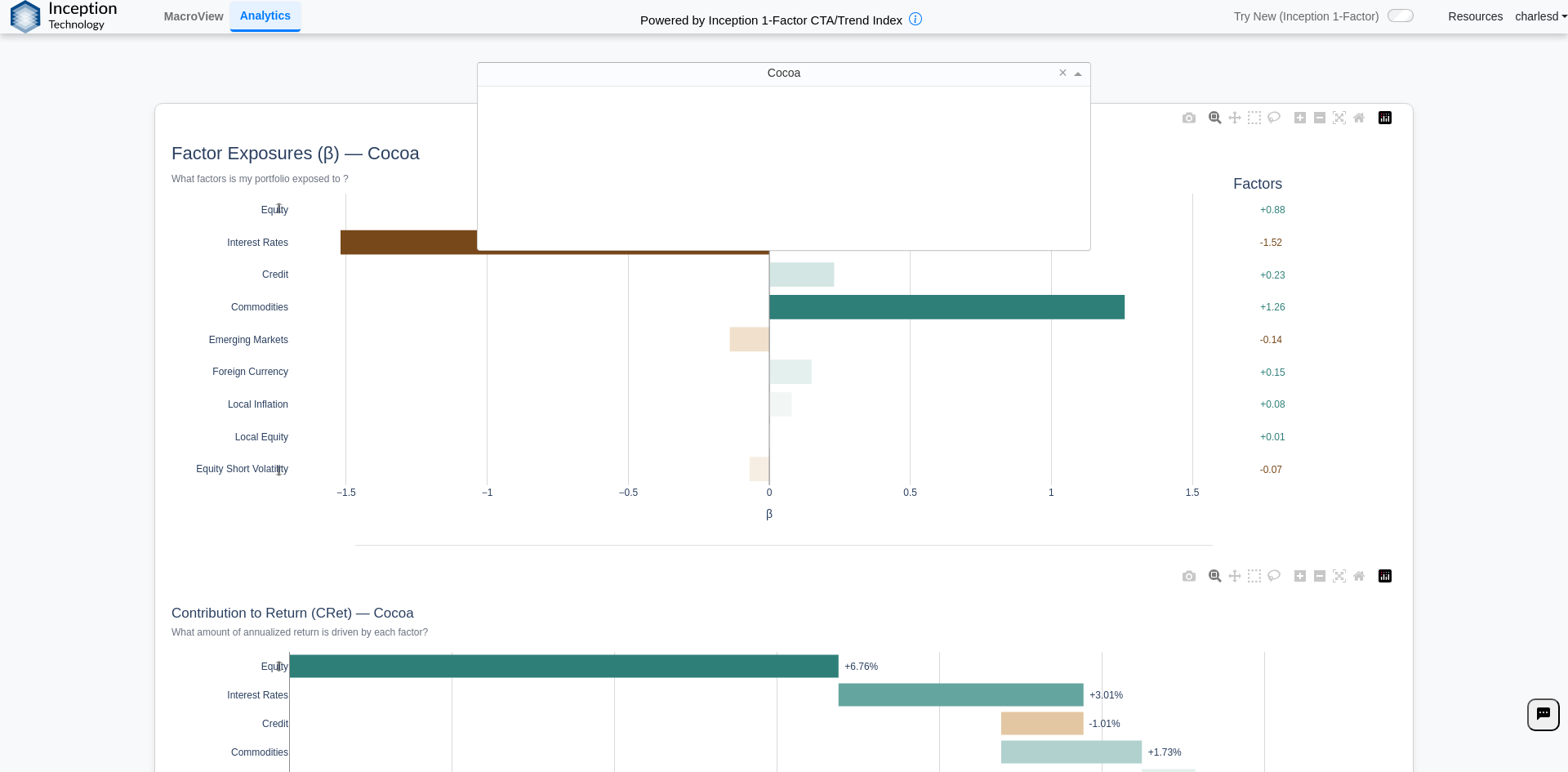
click at [750, 69] on div "Cocoa" at bounding box center [783, 74] width 612 height 22
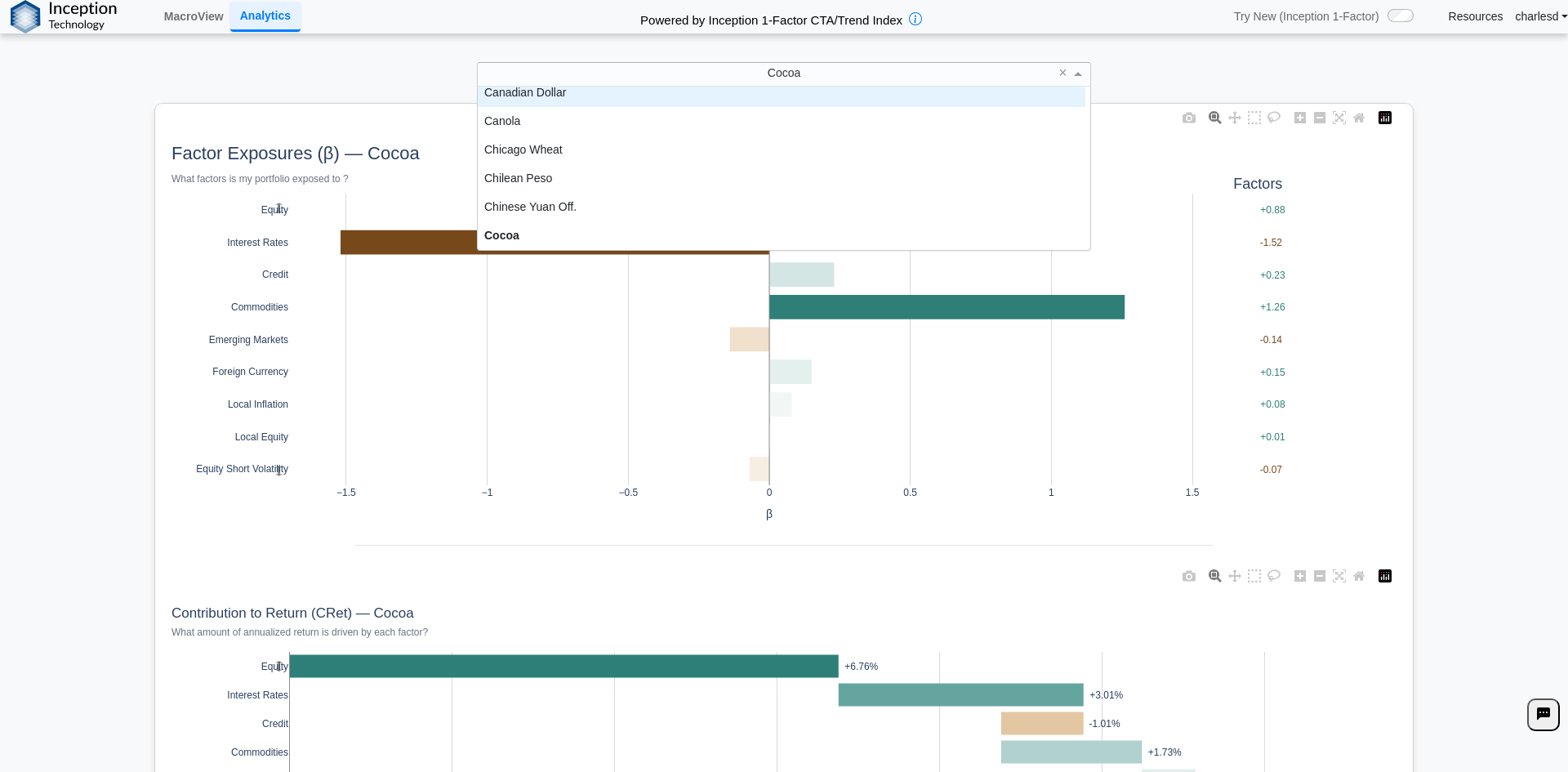
scroll to position [457, 0]
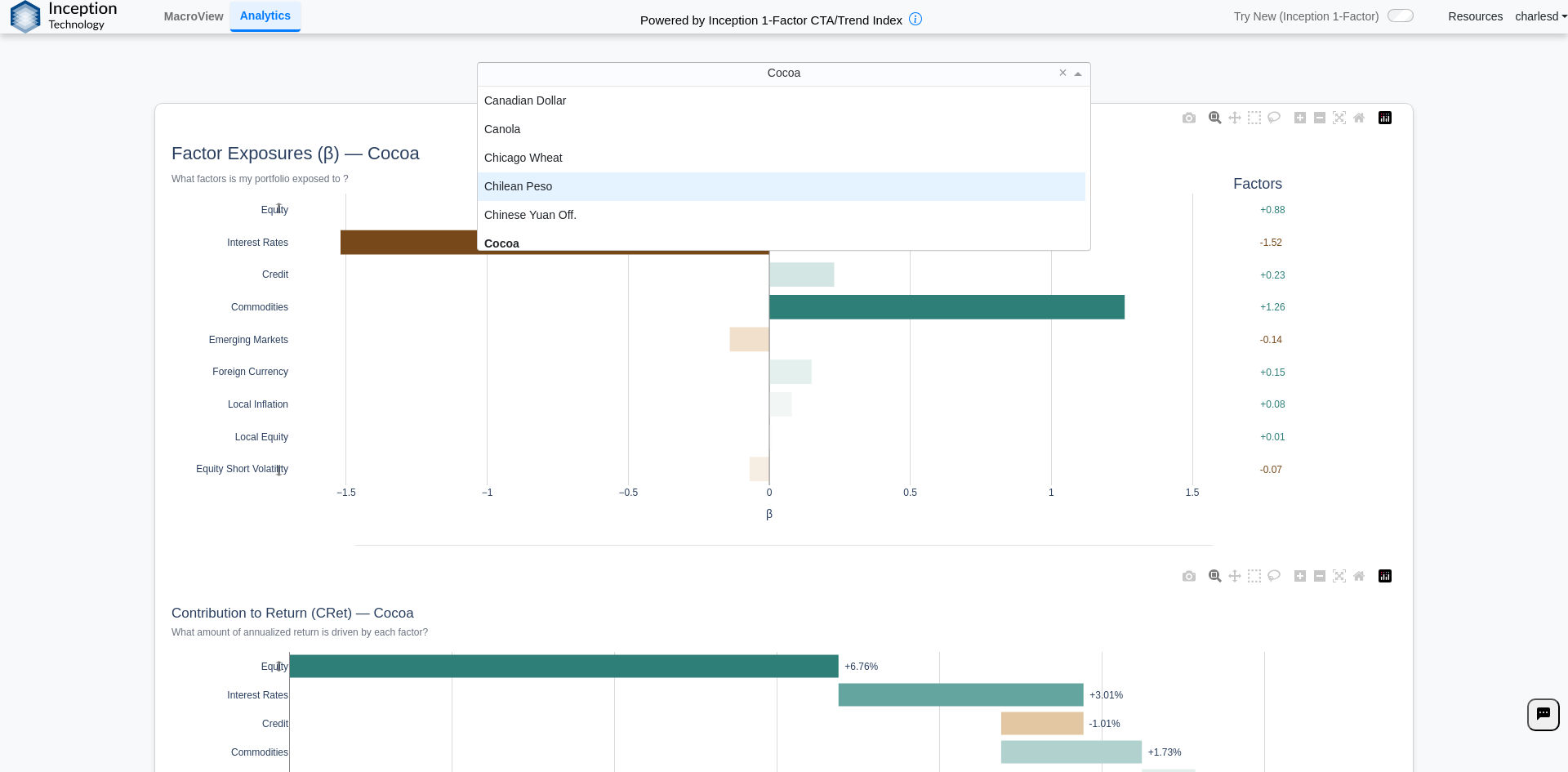
click at [731, 179] on div "Chilean Peso" at bounding box center [781, 186] width 607 height 29
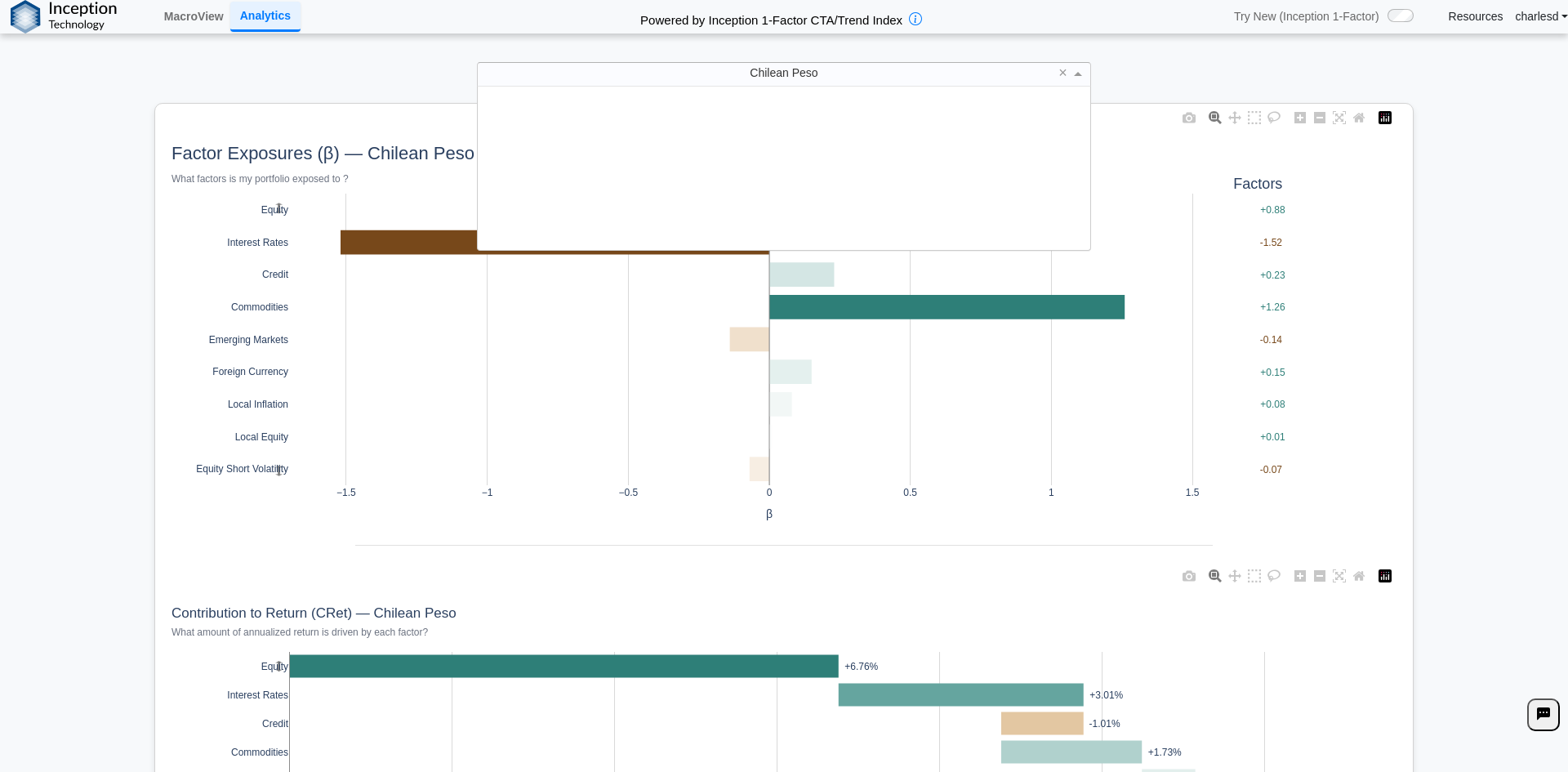
click at [722, 79] on div "Chilean Peso" at bounding box center [783, 74] width 612 height 22
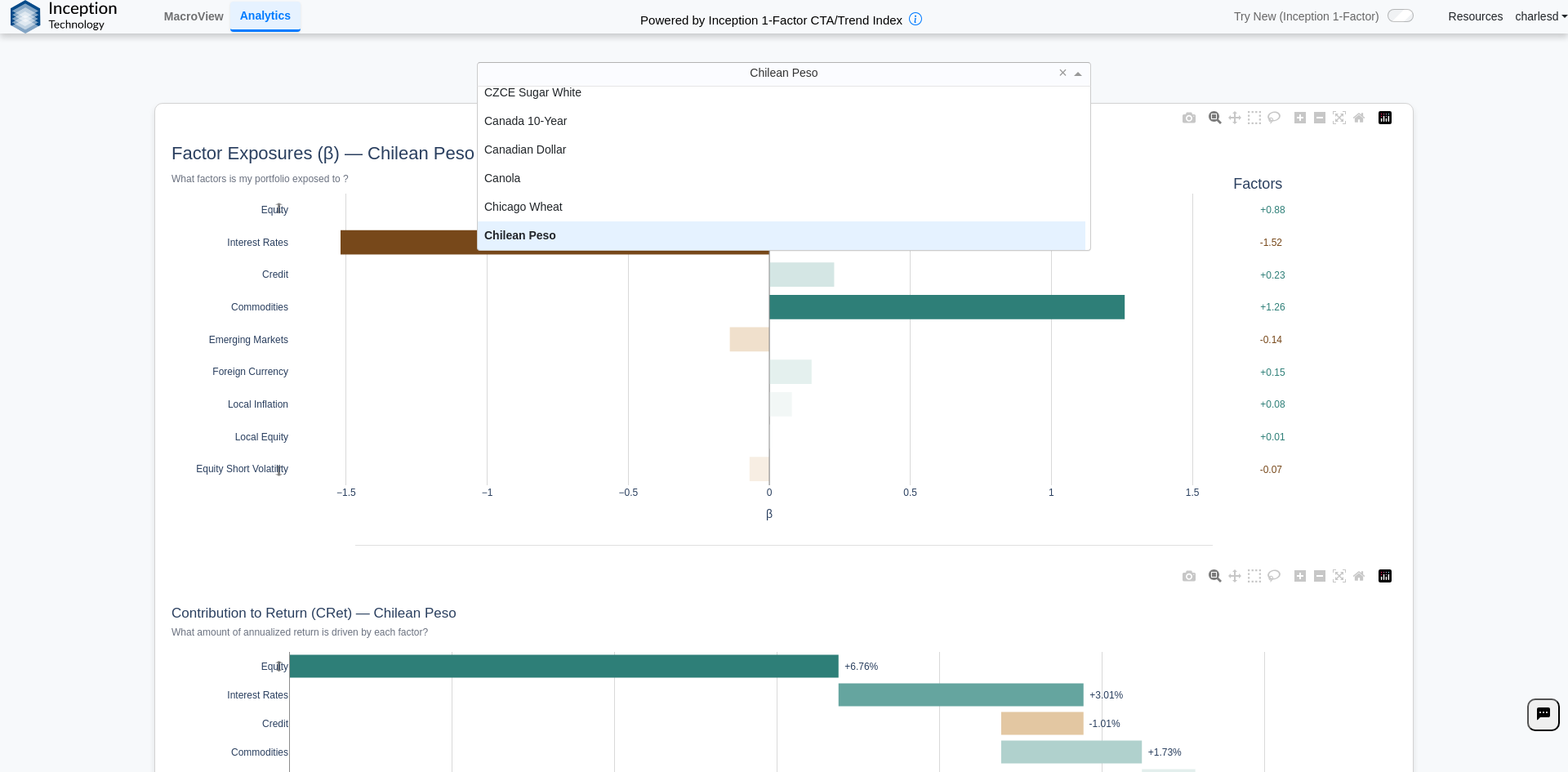
scroll to position [400, 0]
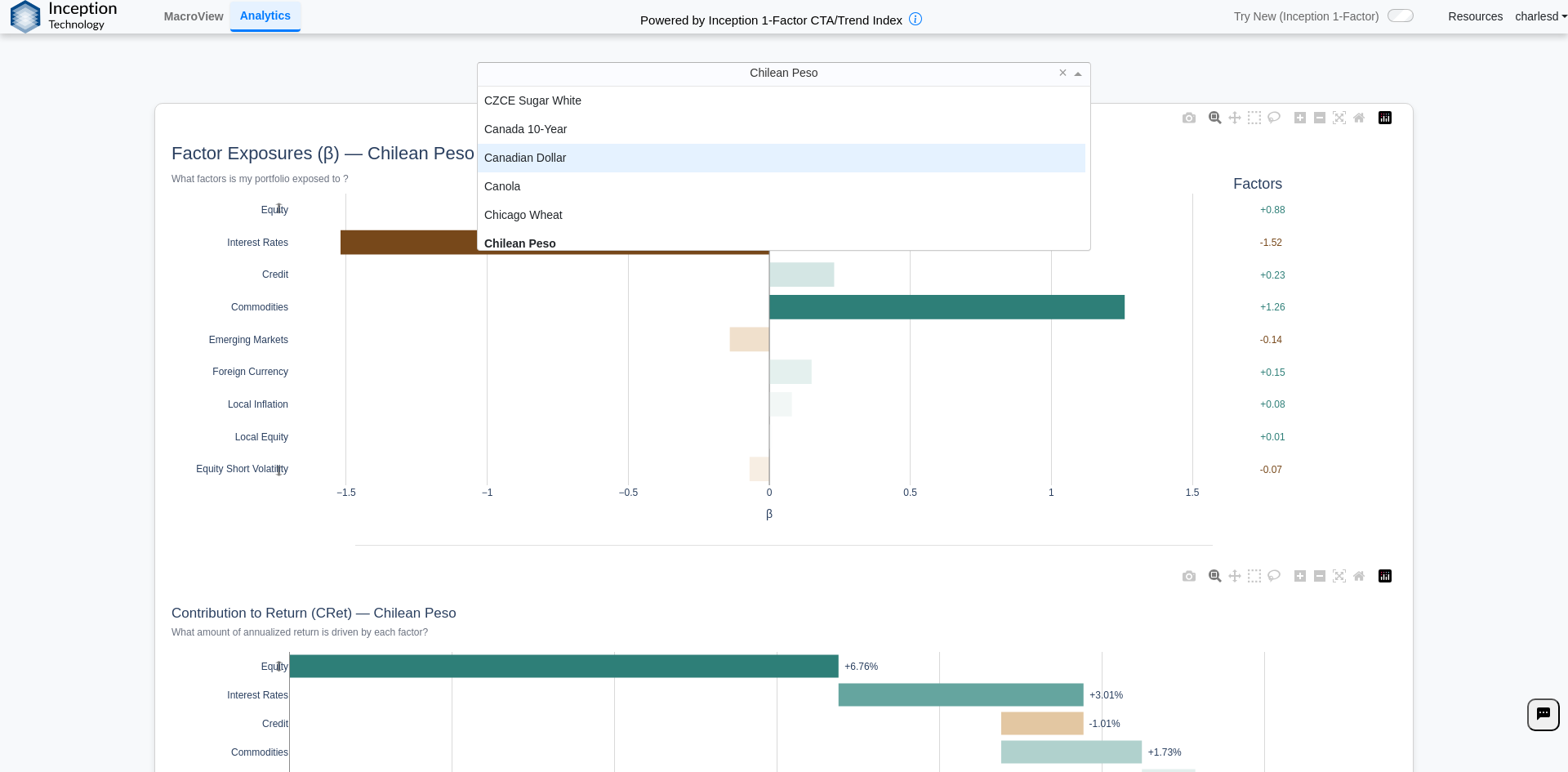
click at [700, 160] on div "Canadian Dollar" at bounding box center [781, 158] width 607 height 29
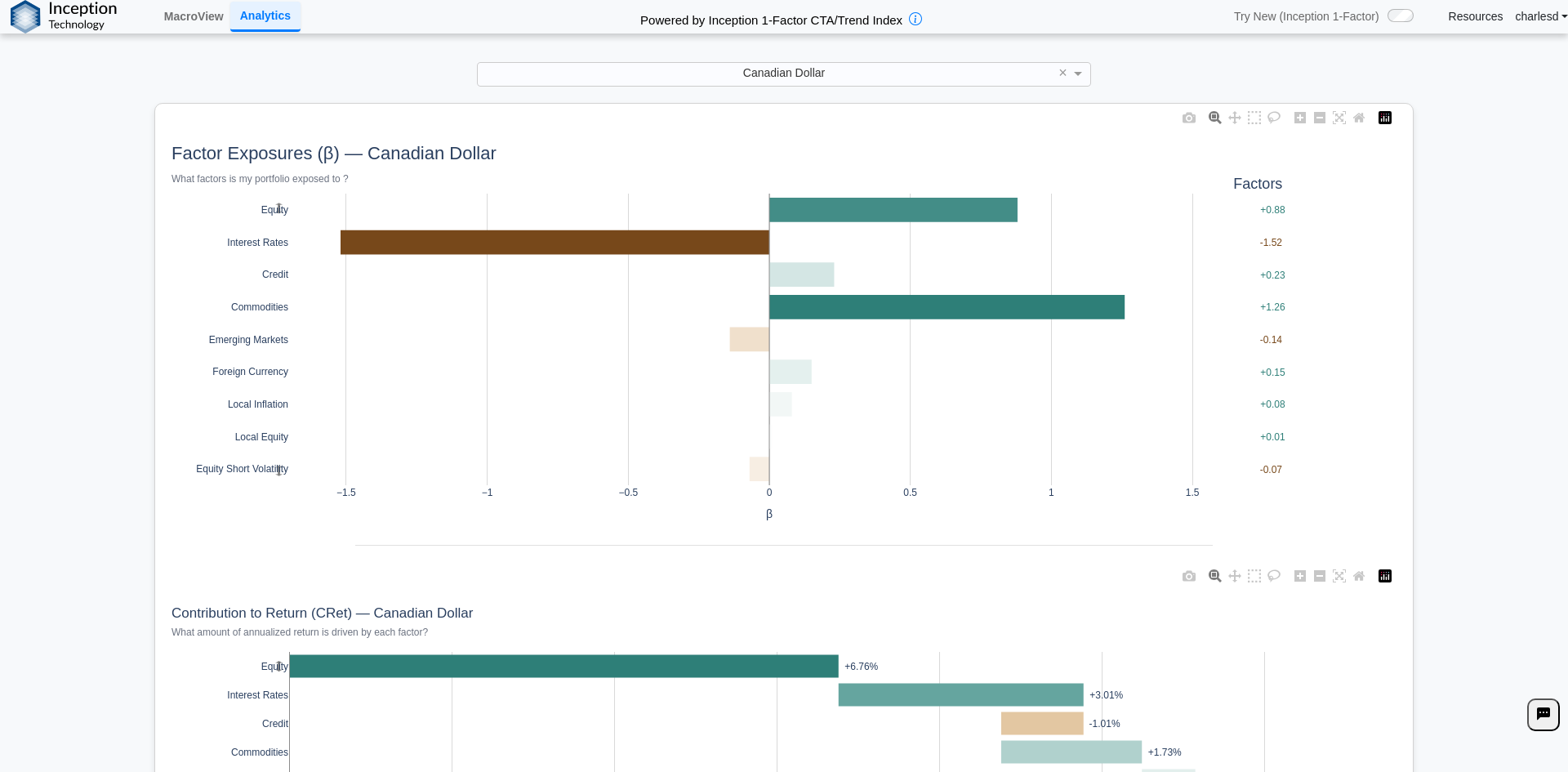
click at [770, 64] on div "Canadian Dollar" at bounding box center [783, 74] width 612 height 22
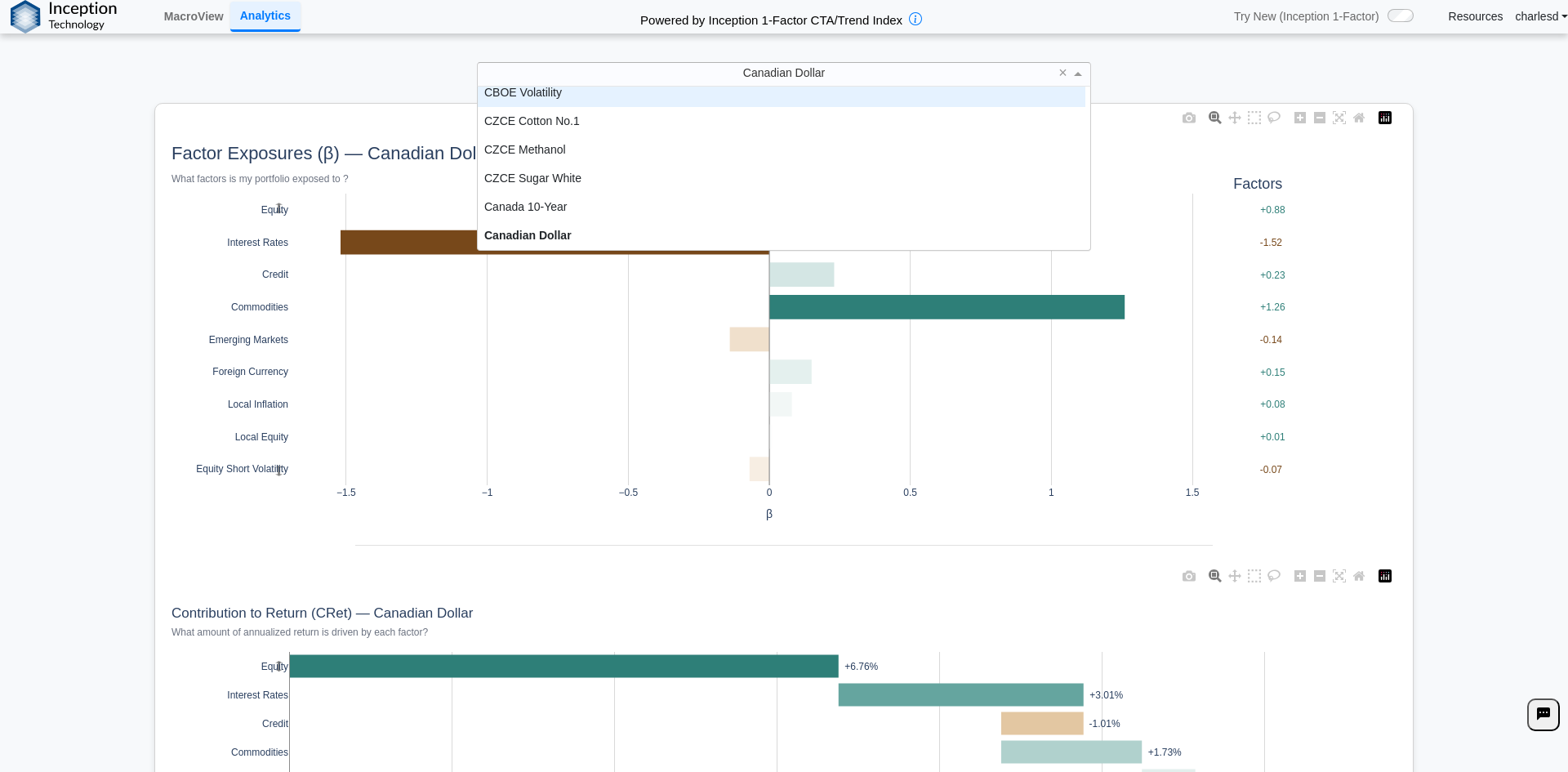
scroll to position [314, 0]
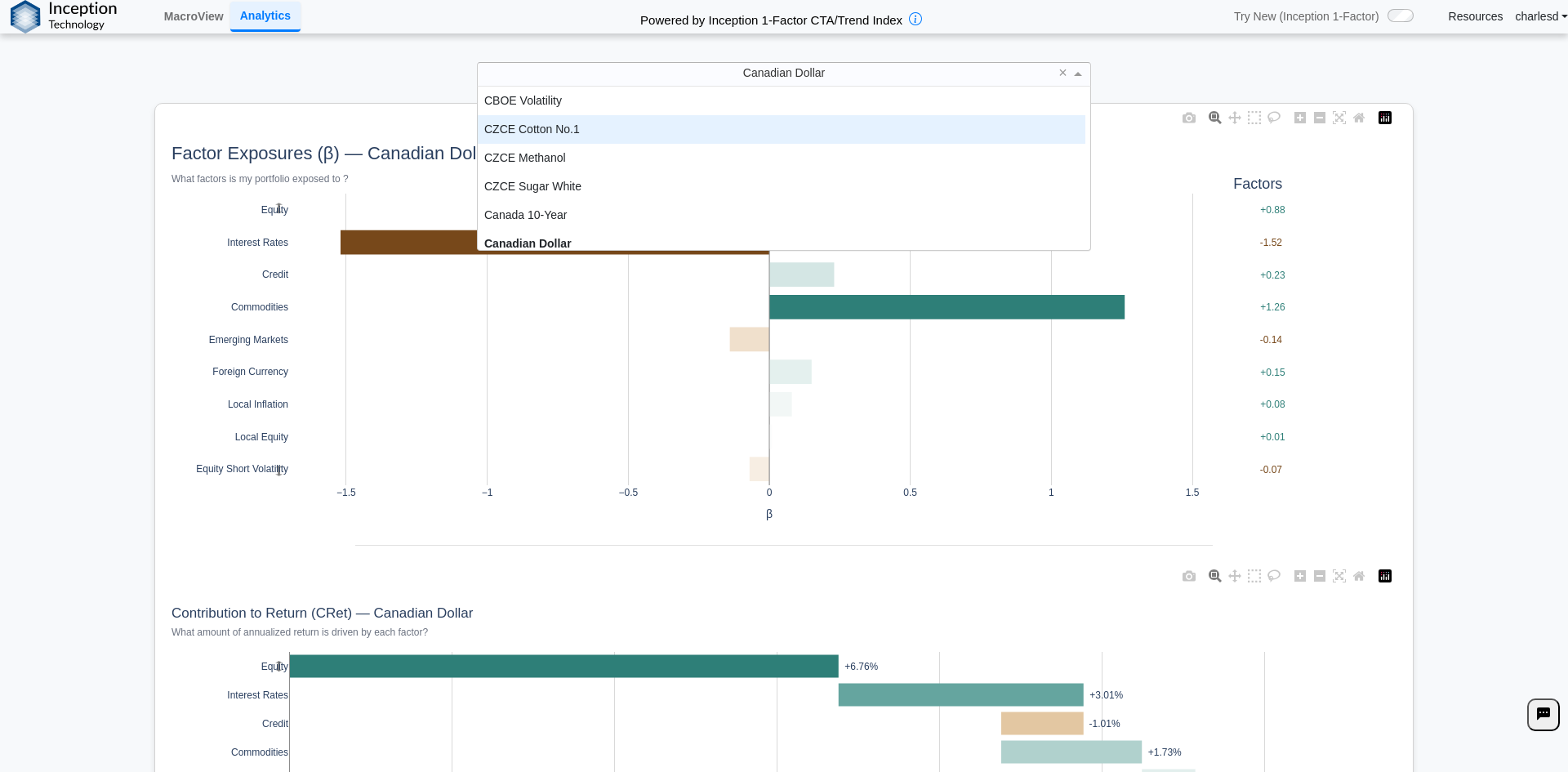
click at [743, 122] on div "CZCE Cotton No.1" at bounding box center [781, 129] width 607 height 29
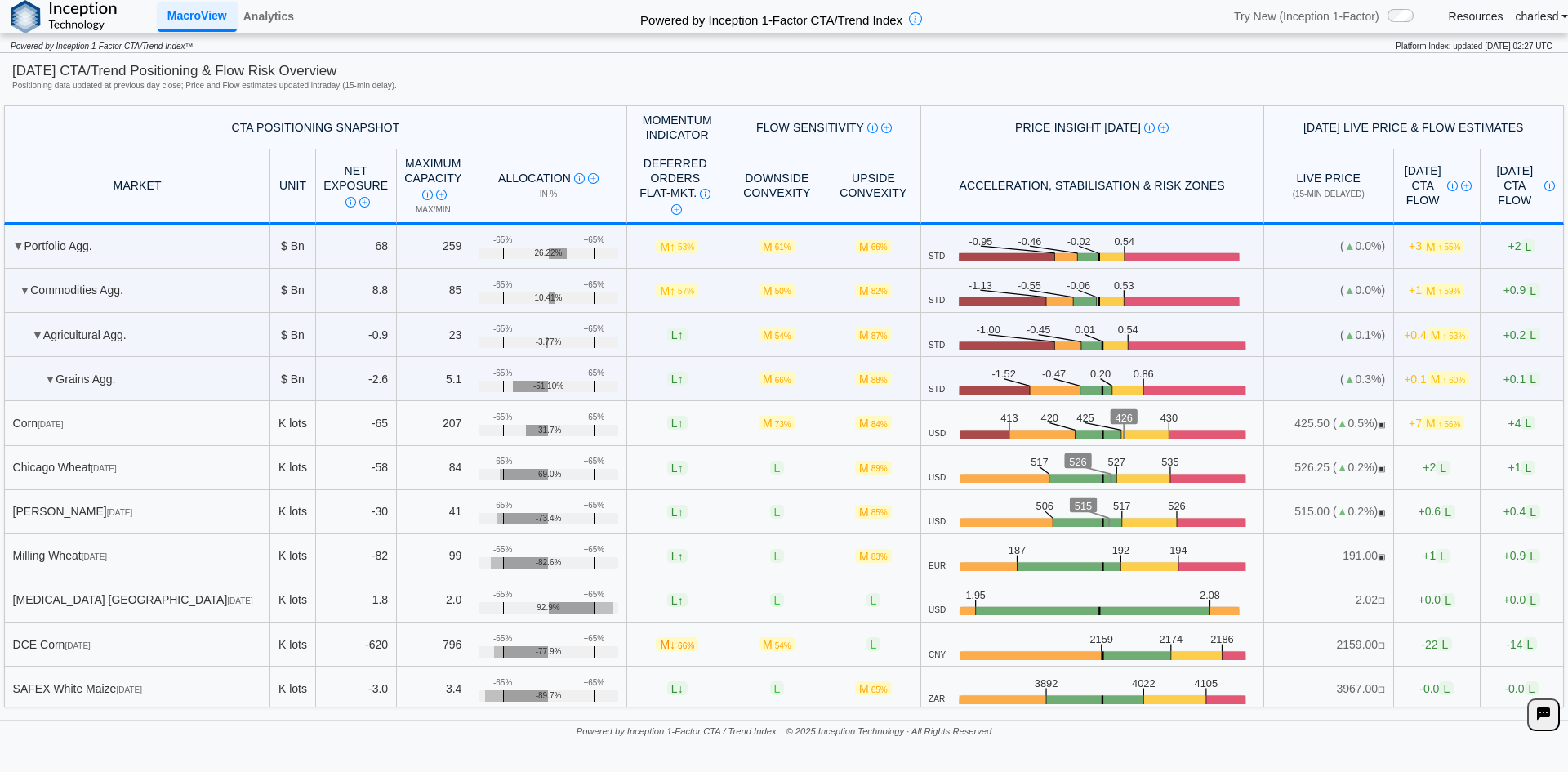
scroll to position [81, 0]
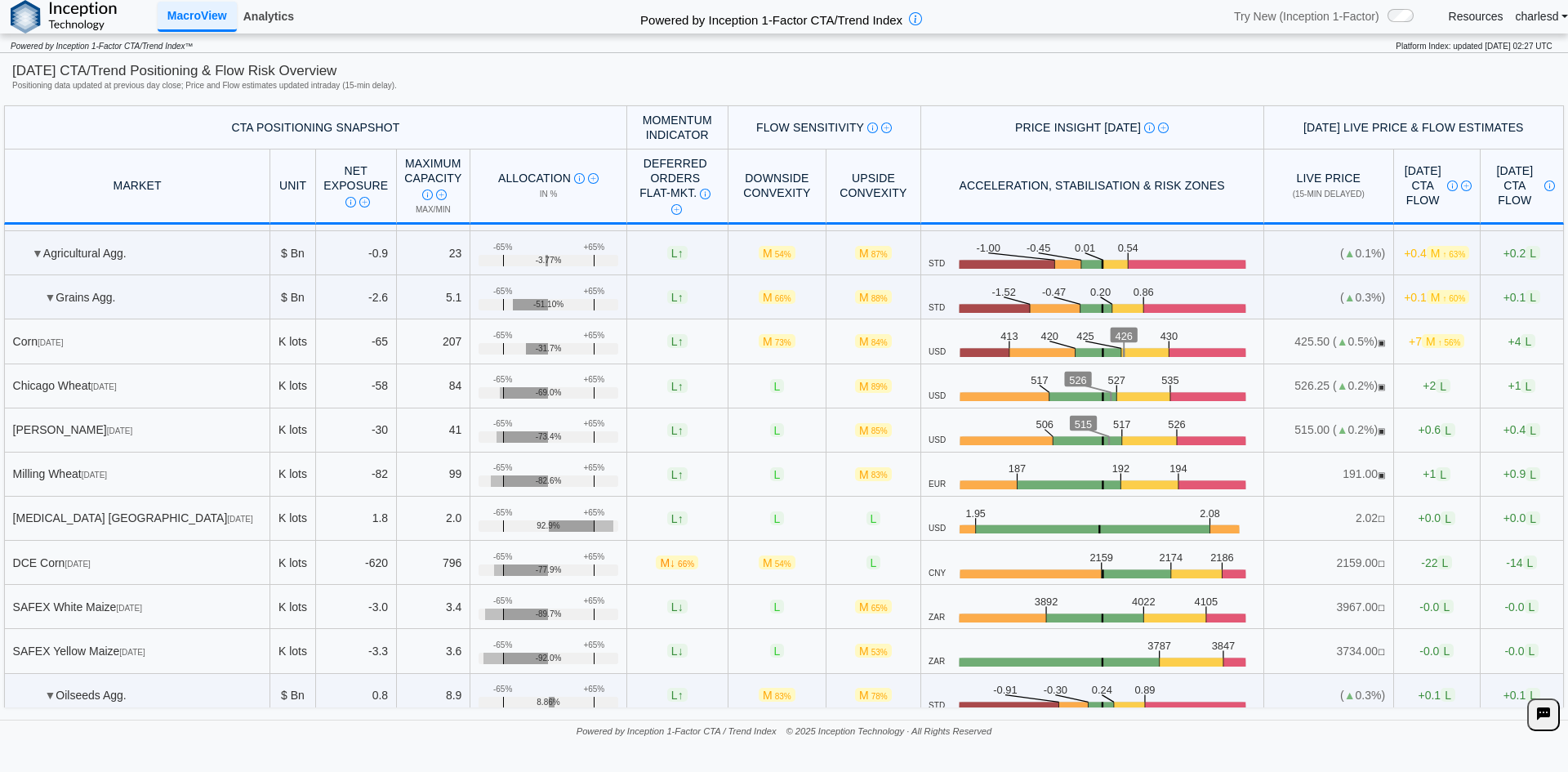
click at [277, 22] on link "Analytics" at bounding box center [268, 17] width 64 height 28
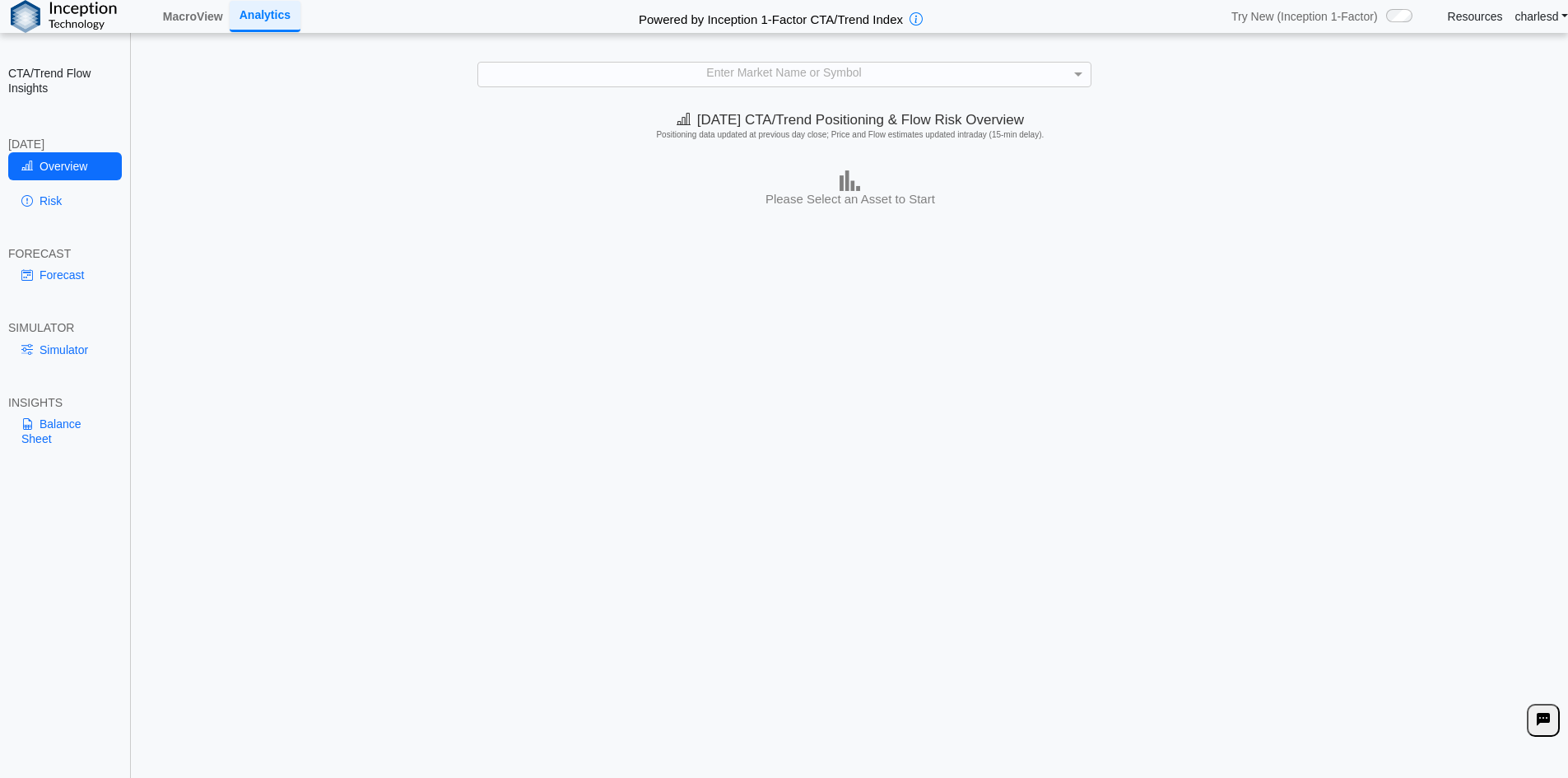
click at [646, 82] on div "Enter Market Name or Symbol" at bounding box center [784, 73] width 612 height 23
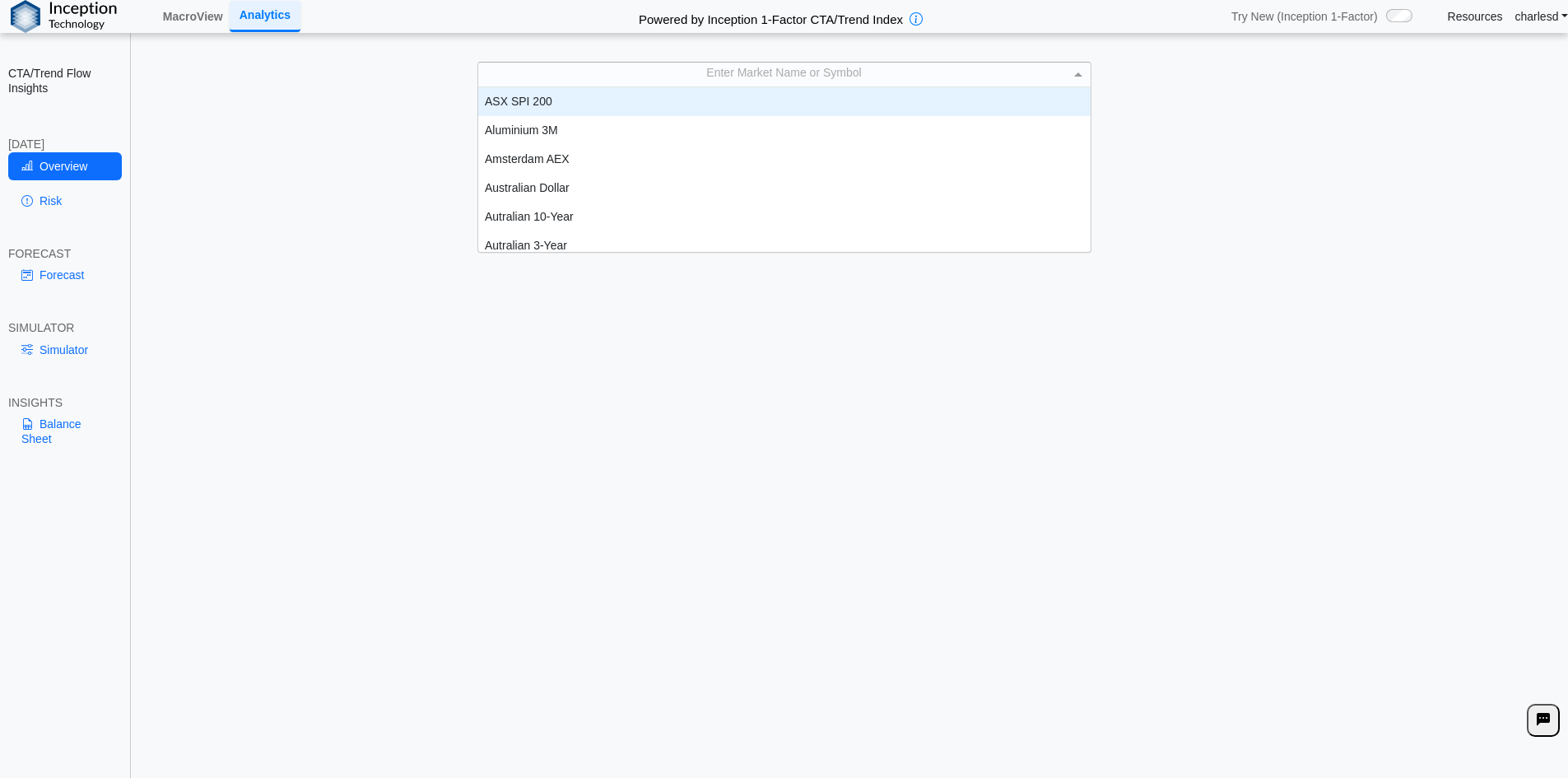
scroll to position [153, 600]
type input "***"
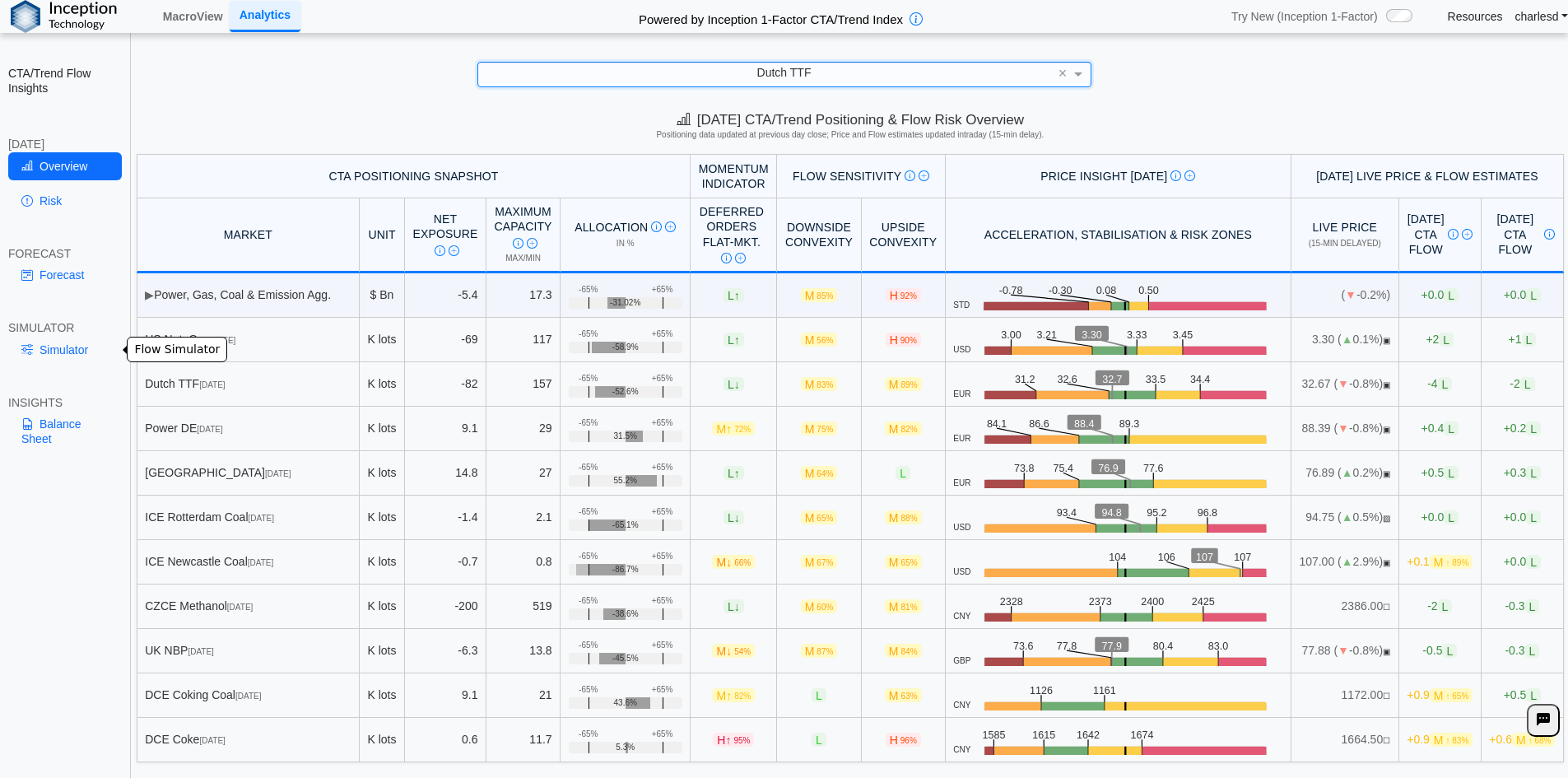
click at [58, 350] on link "Simulator" at bounding box center [65, 350] width 114 height 28
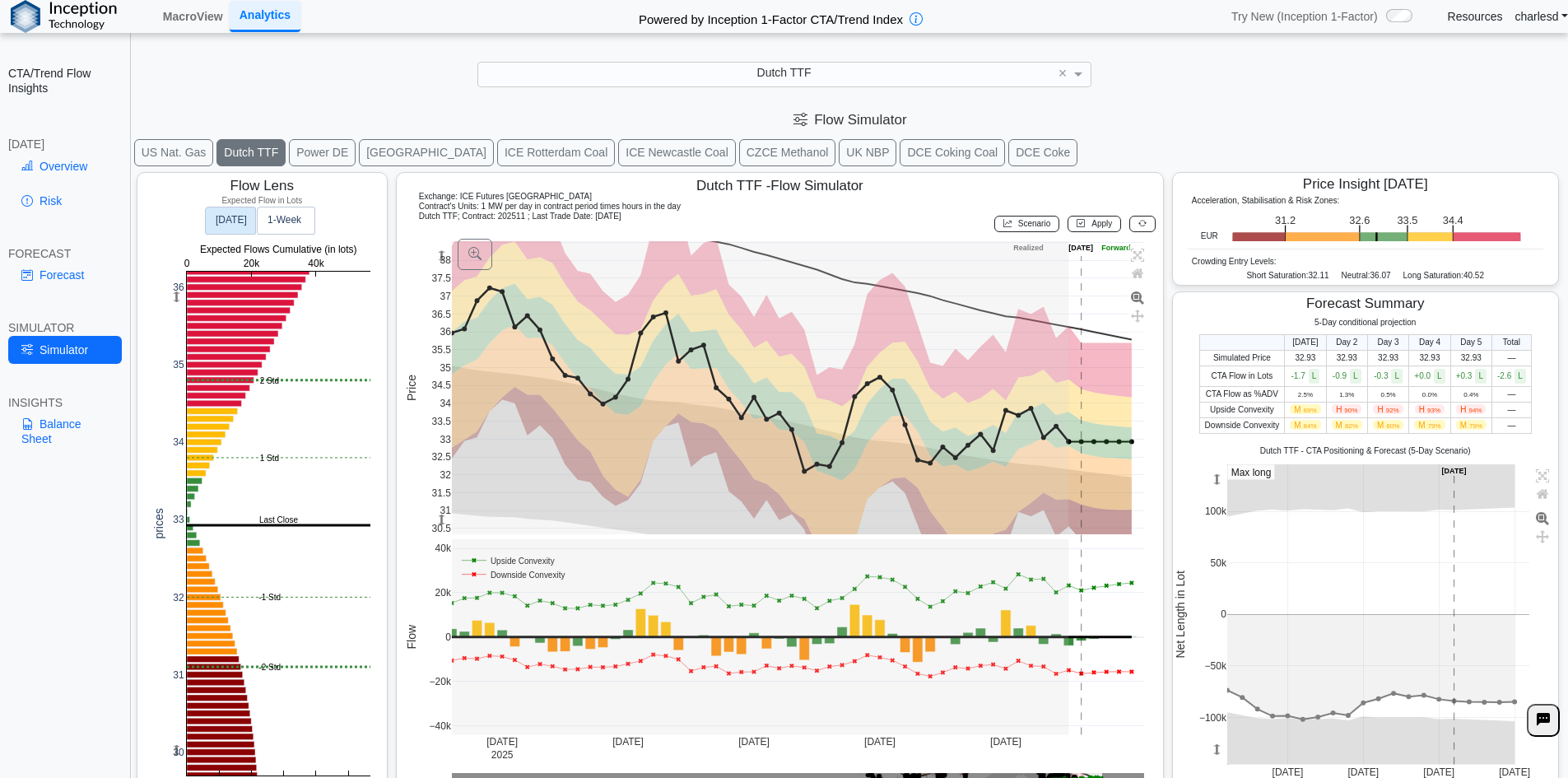
click at [618, 154] on button "ICE Newcastle Coal" at bounding box center [676, 153] width 118 height 27
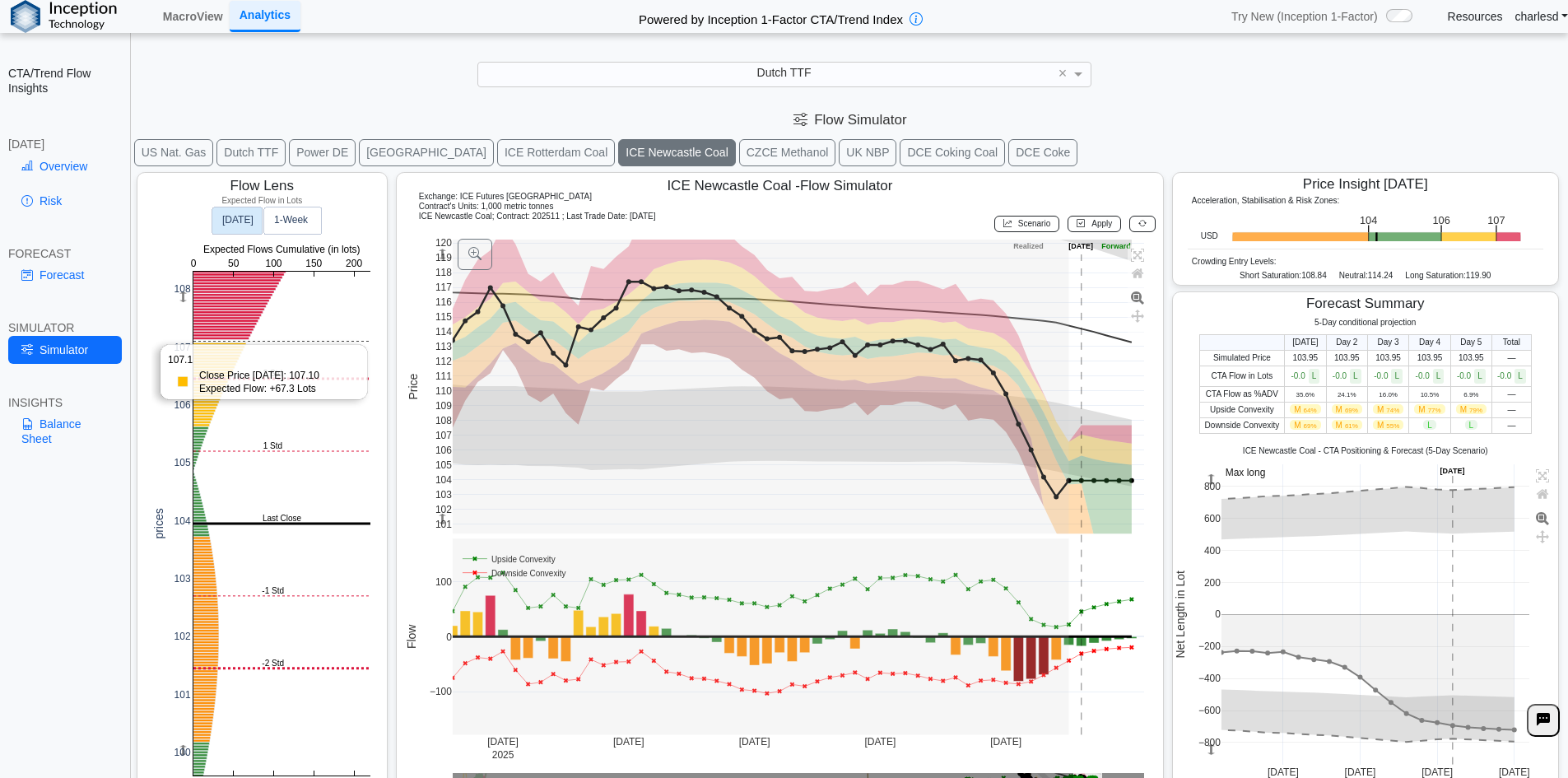
click at [228, 340] on rect at bounding box center [282, 523] width 177 height 504
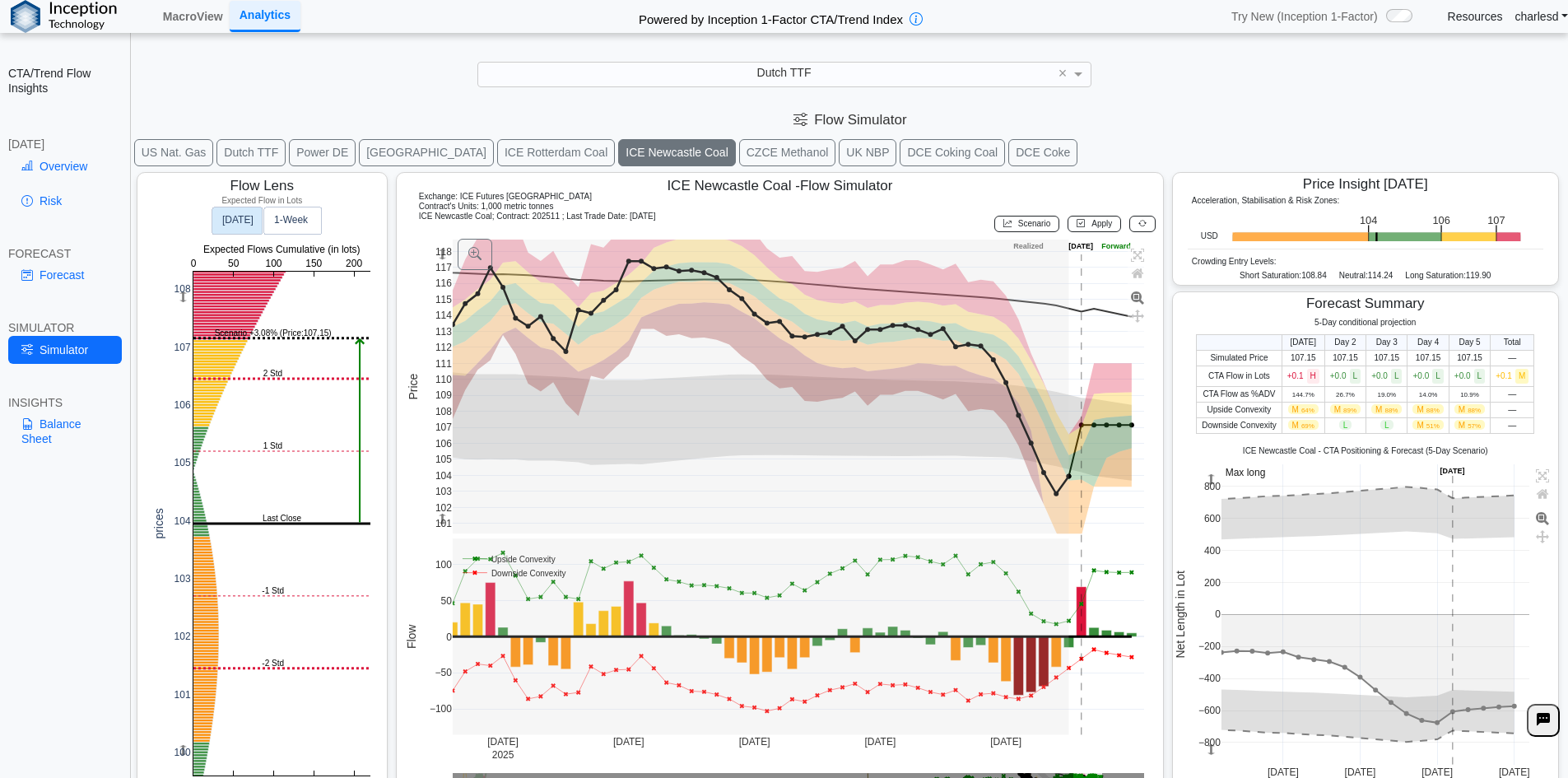
drag, startPoint x: 441, startPoint y: 255, endPoint x: 434, endPoint y: 236, distance: 20.2
click at [435, 236] on g at bounding box center [798, 488] width 726 height 529
click at [287, 66] on div "Dutch TTF ×" at bounding box center [784, 74] width 1535 height 24
click at [1142, 228] on button at bounding box center [1142, 223] width 26 height 16
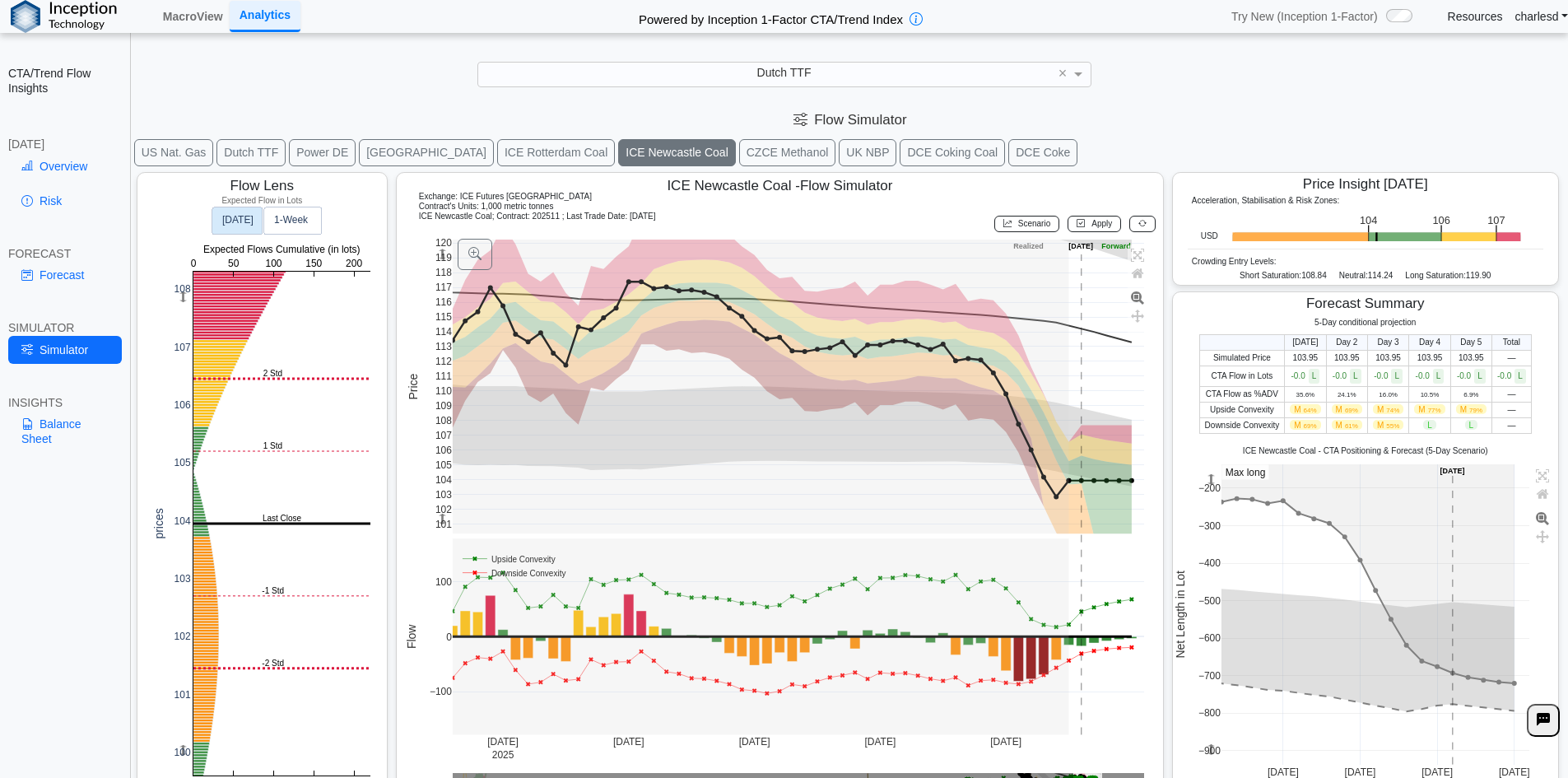
drag, startPoint x: 1206, startPoint y: 478, endPoint x: 1204, endPoint y: 402, distance: 76.0
click at [1204, 402] on div "5-Day conditional projection [DATE] Day 2 Day 3 Day 4 Day 5 Total Simulated Pri…" at bounding box center [1365, 554] width 385 height 474
click at [311, 375] on rect at bounding box center [282, 523] width 177 height 504
click at [301, 379] on rect at bounding box center [282, 523] width 177 height 504
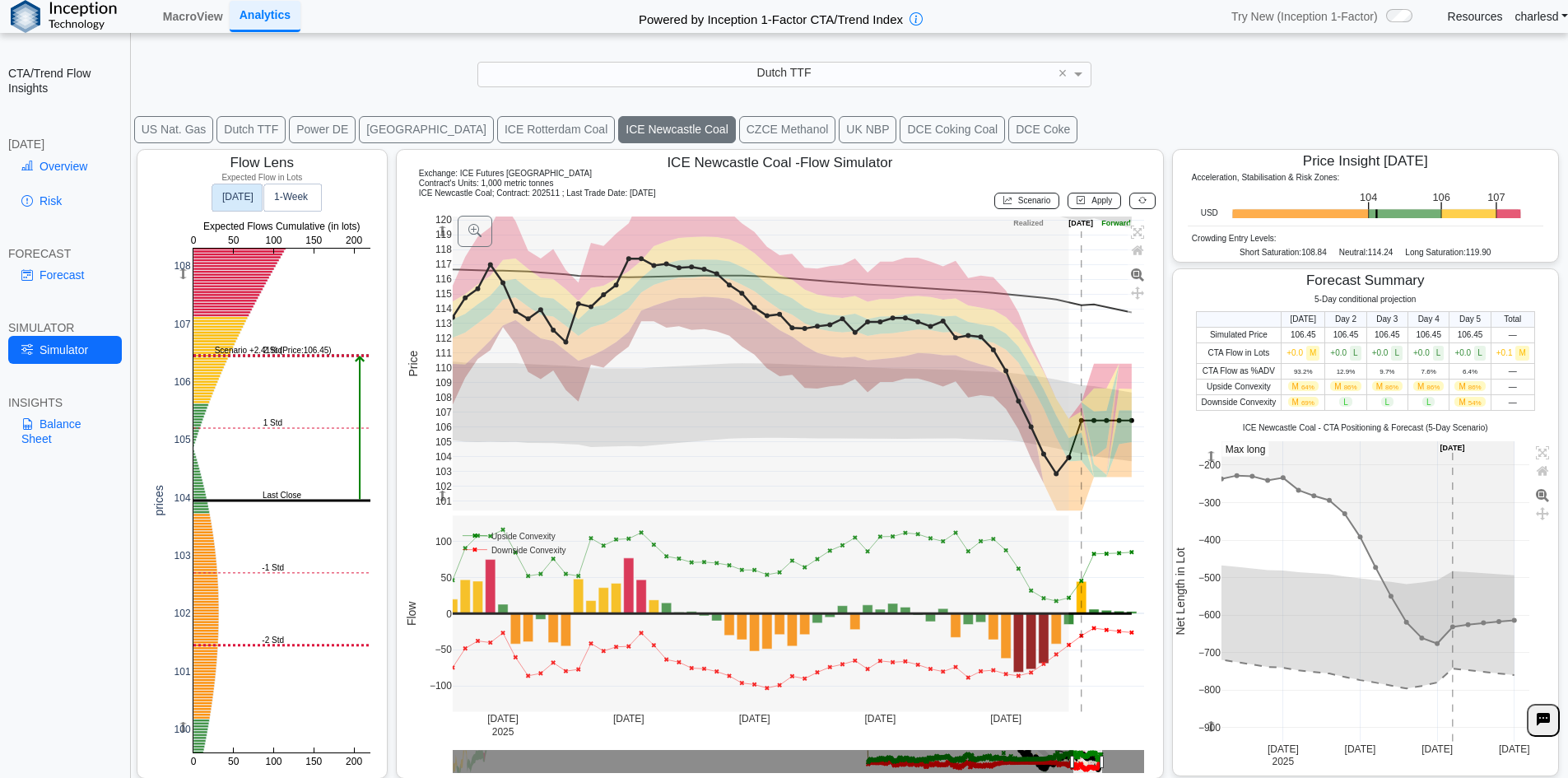
scroll to position [26, 0]
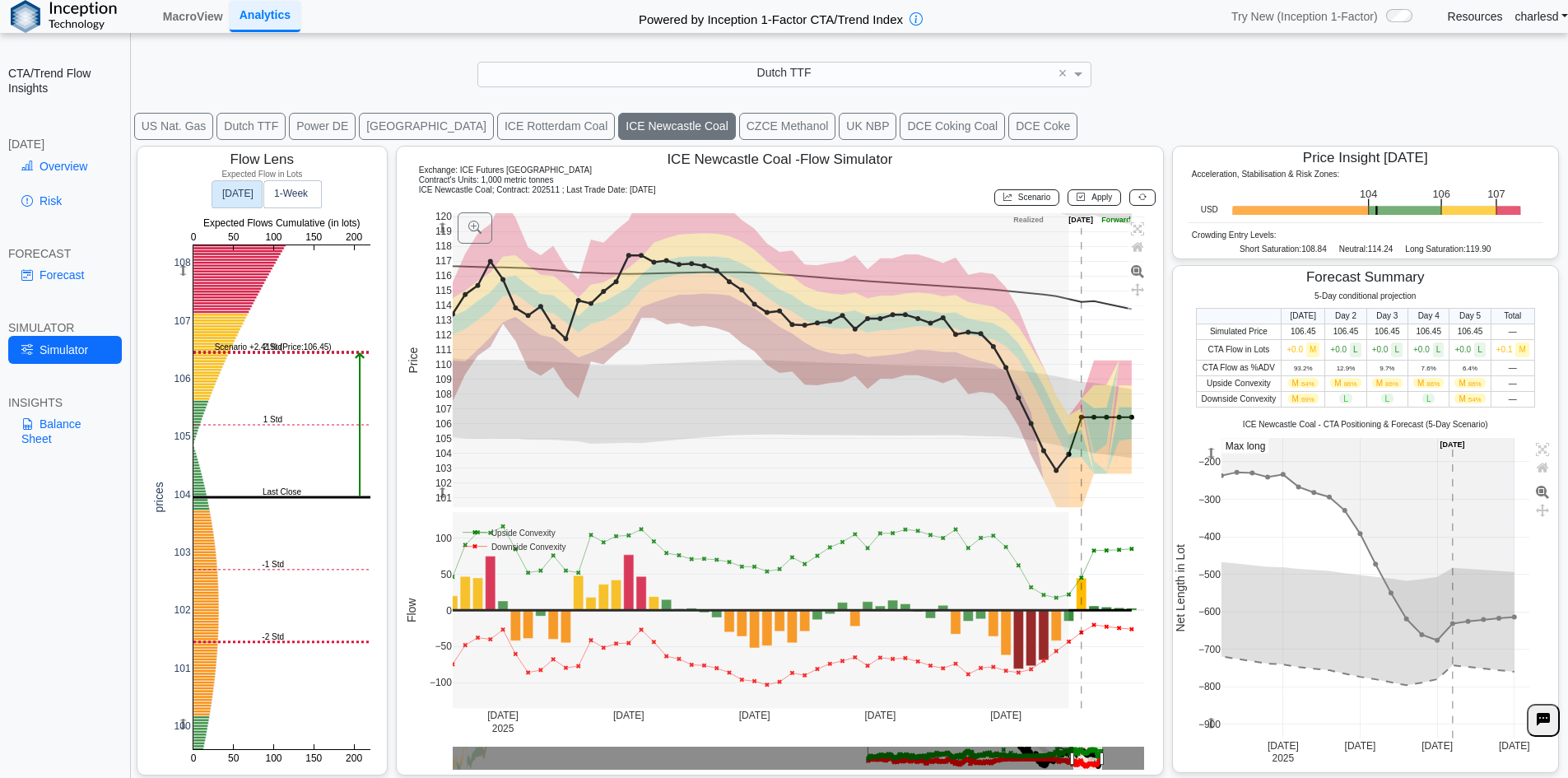
click at [73, 173] on link "Overview" at bounding box center [65, 167] width 114 height 28
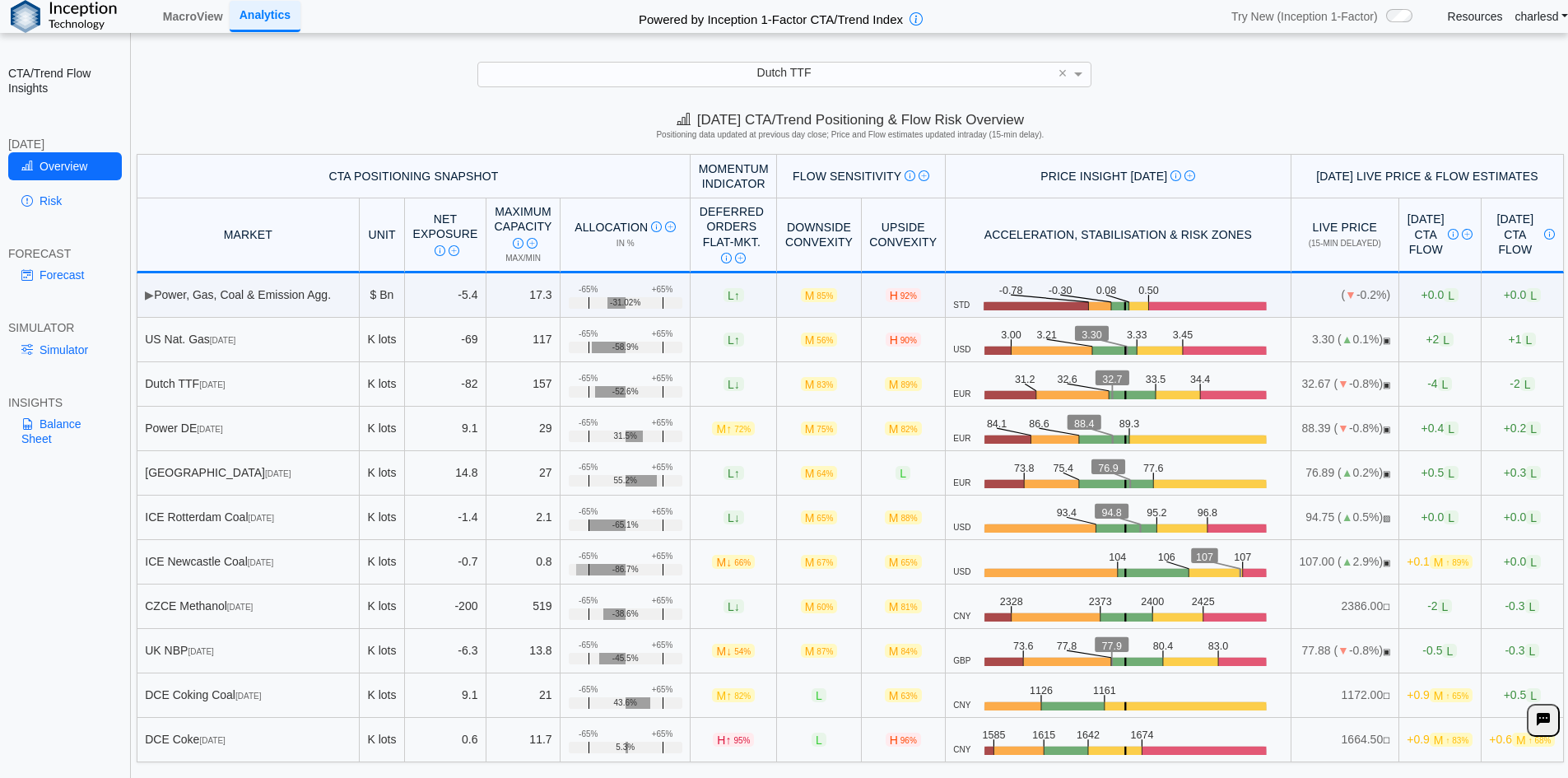
scroll to position [23, 0]
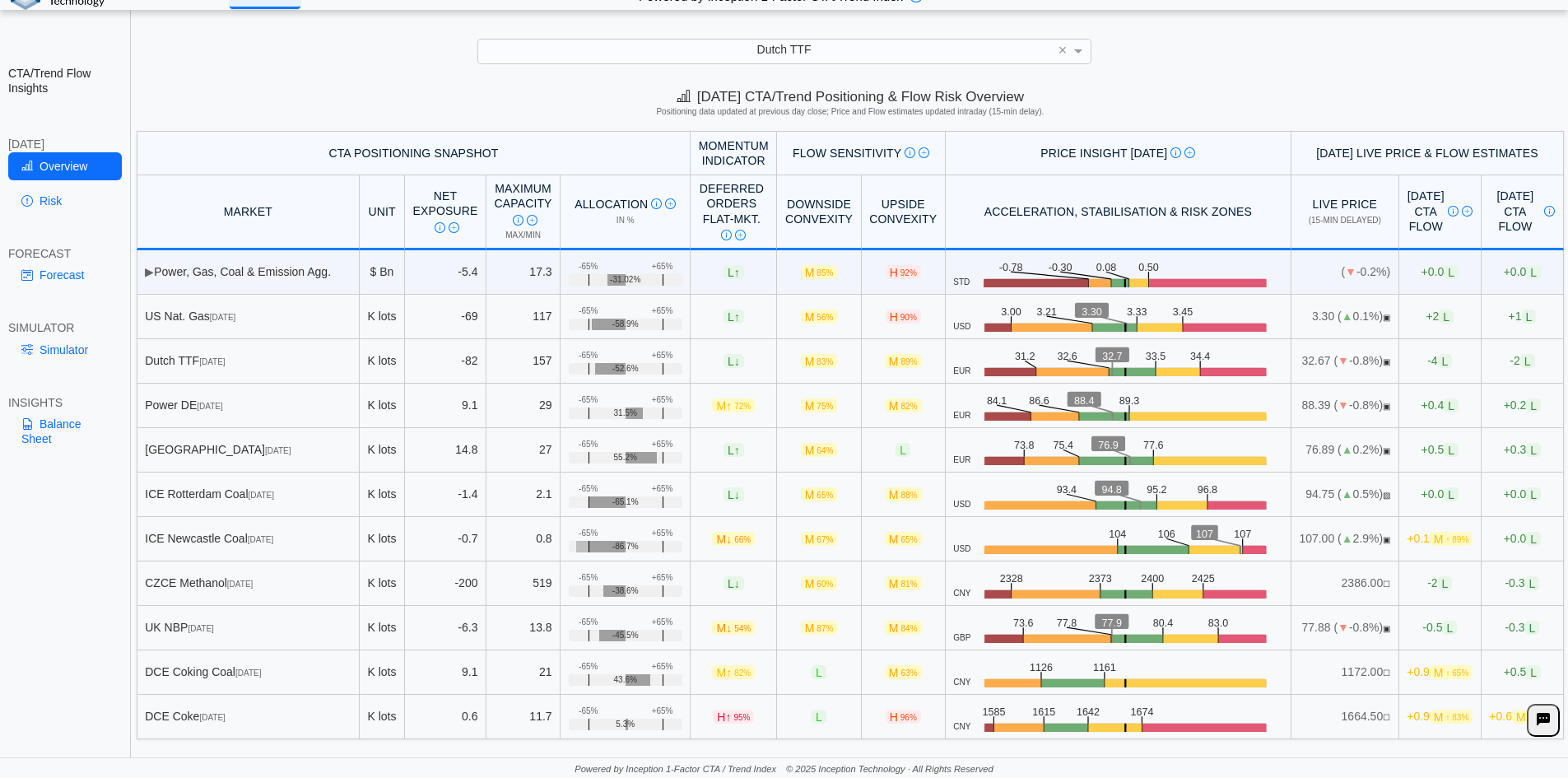
click at [1430, 532] on span "+0.1 M ↑ 89%" at bounding box center [1440, 539] width 66 height 14
click at [1399, 359] on td "-5 L" at bounding box center [1440, 361] width 82 height 44
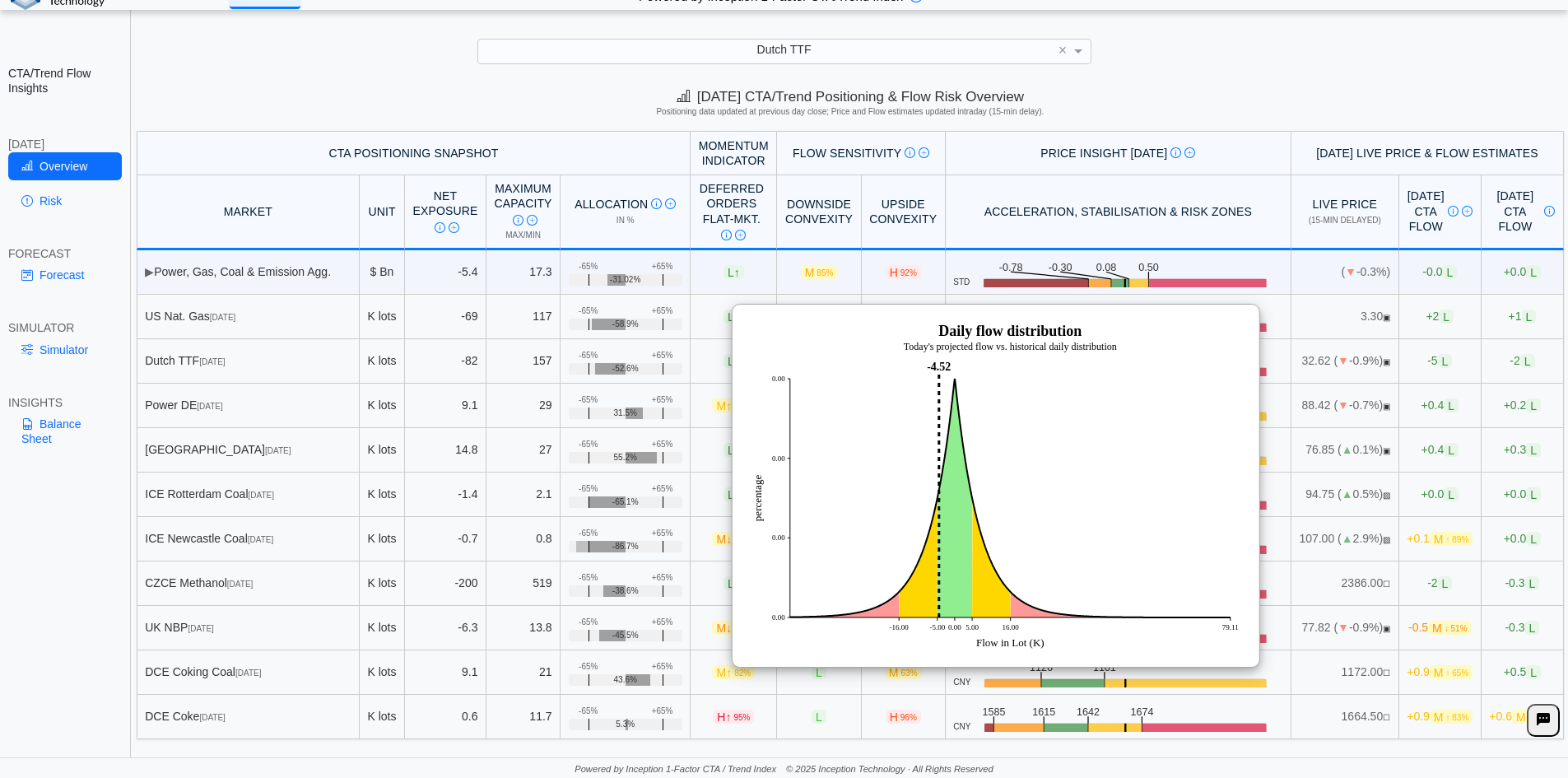
click at [1411, 396] on td "+0.4 L" at bounding box center [1440, 405] width 82 height 44
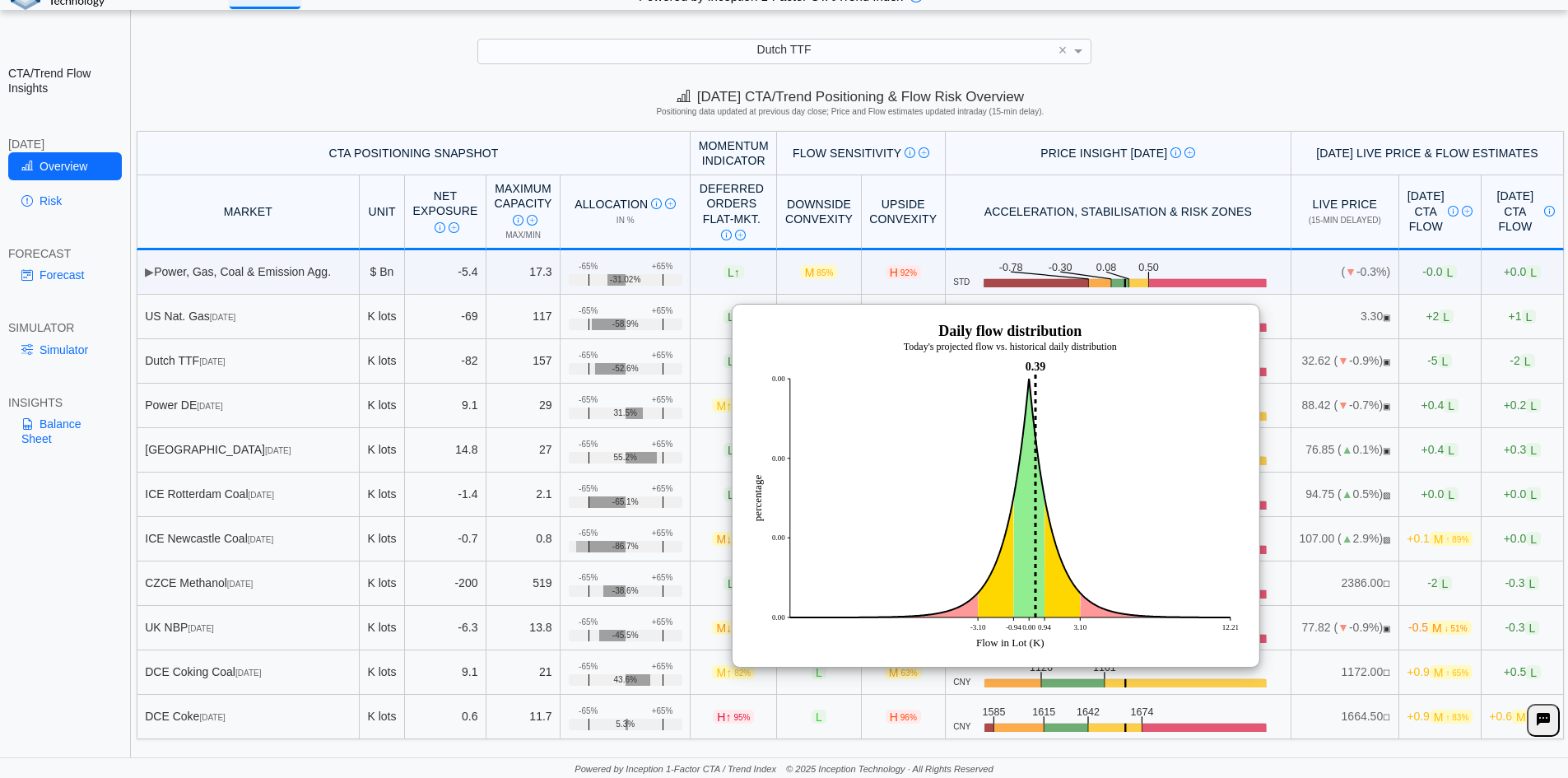
click at [1421, 454] on span "+0.4 L" at bounding box center [1439, 449] width 37 height 14
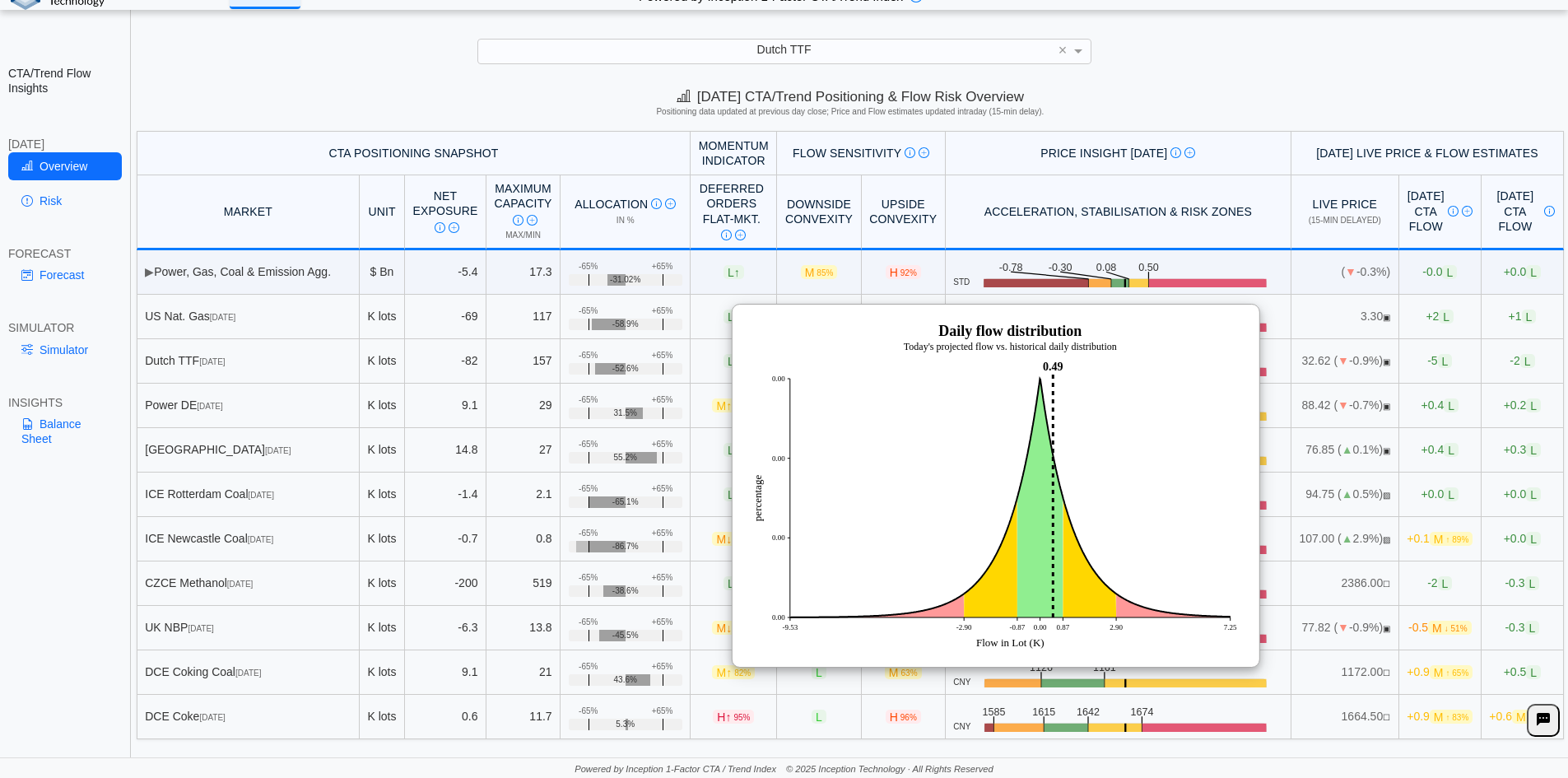
click at [1401, 509] on td "+0.0 L" at bounding box center [1440, 494] width 82 height 44
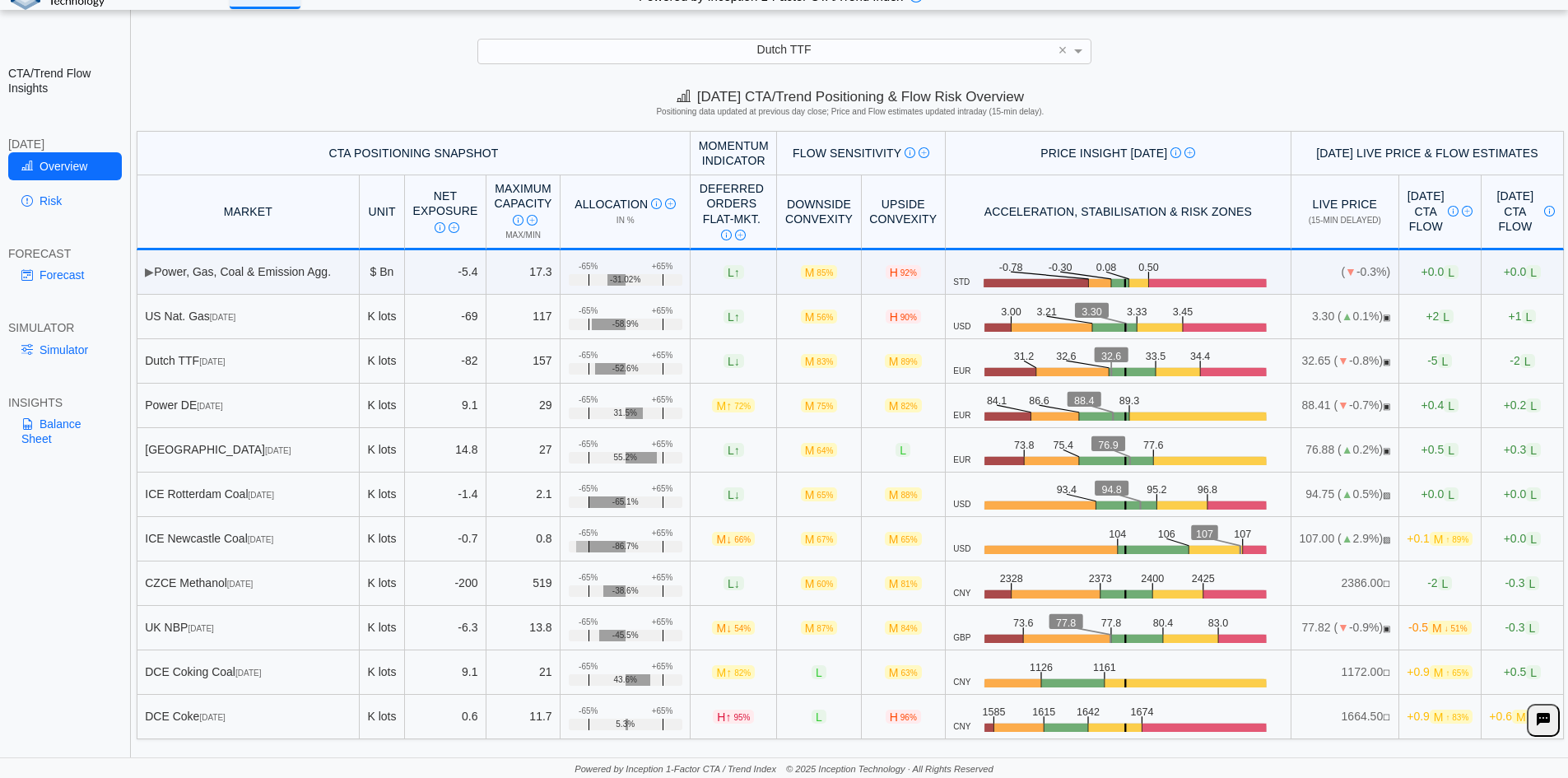
click at [1421, 495] on span "+0.0 L" at bounding box center [1439, 494] width 37 height 14
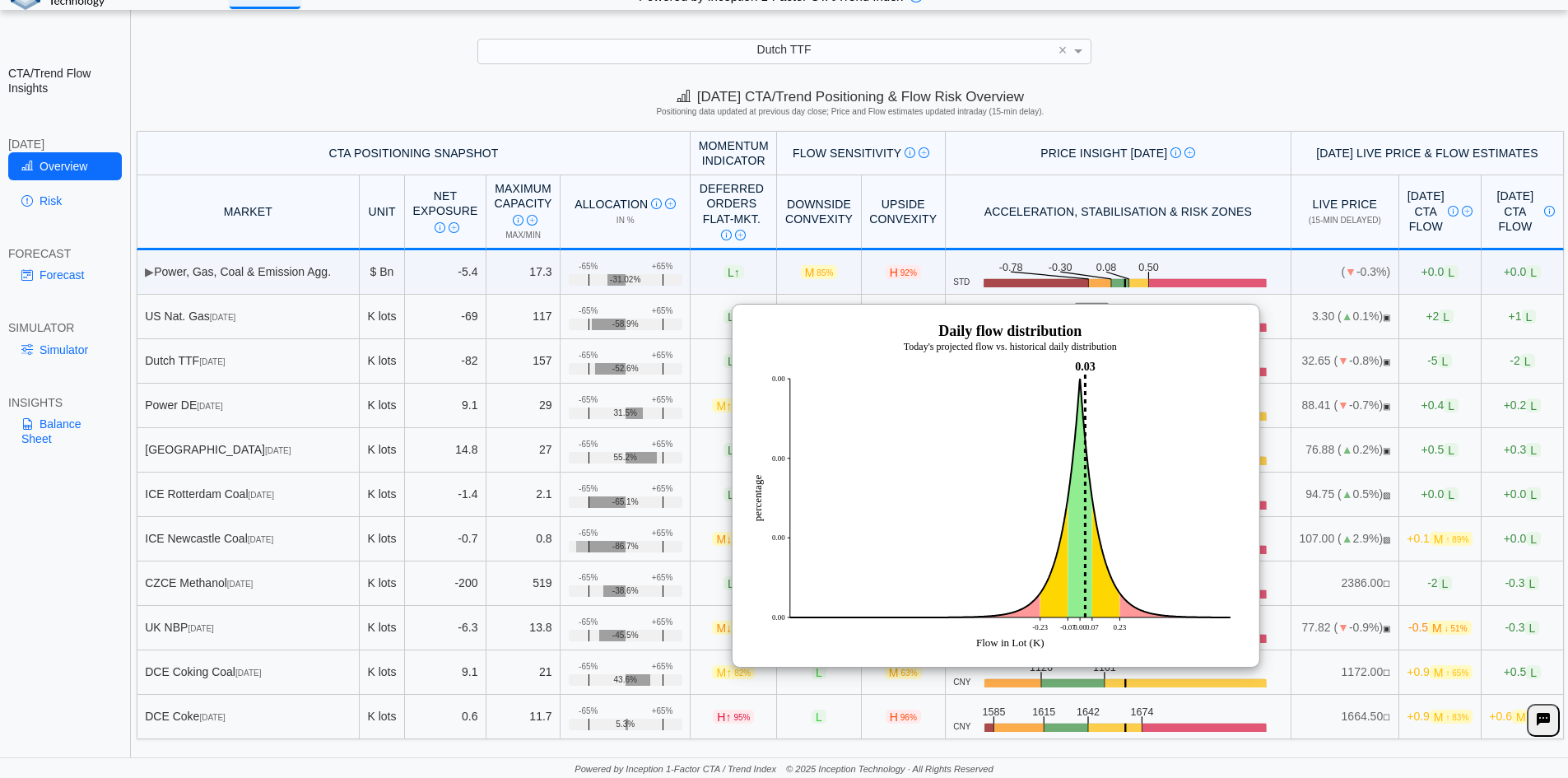
click at [1399, 585] on td "-2 L" at bounding box center [1440, 583] width 82 height 44
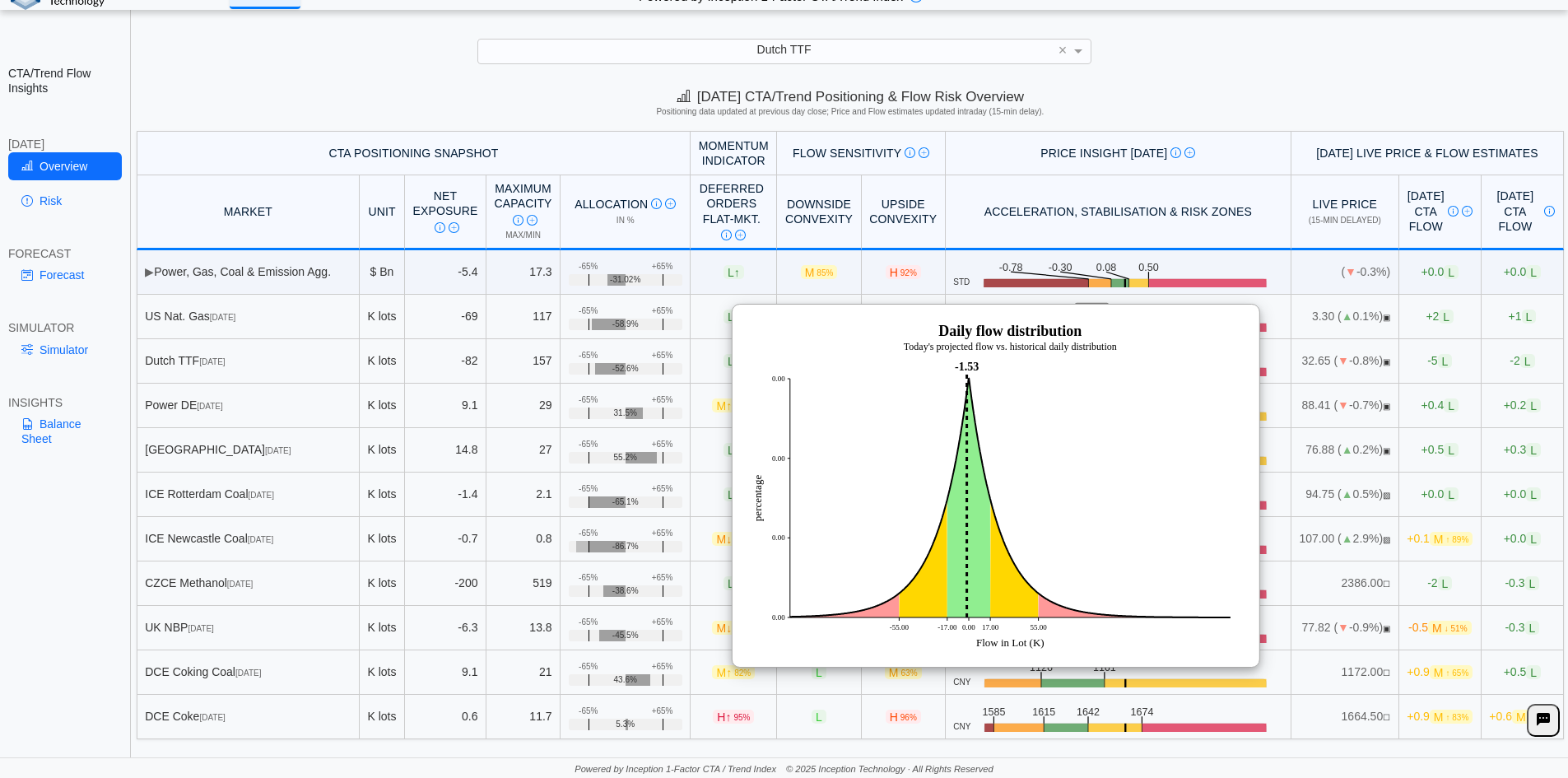
click at [1421, 450] on span "+0.5 L" at bounding box center [1439, 449] width 37 height 14
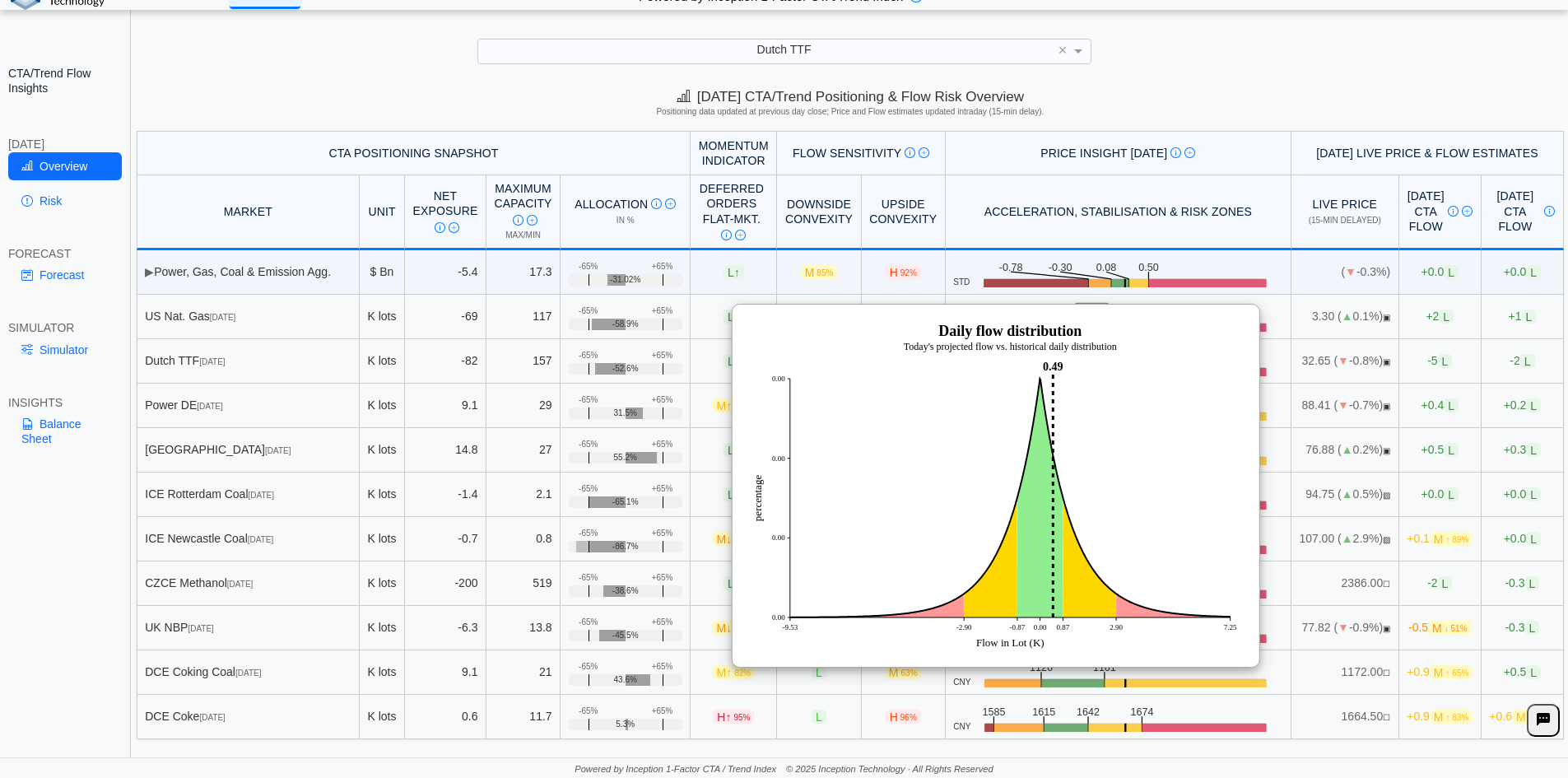
click at [1399, 571] on td "-2 L" at bounding box center [1440, 583] width 82 height 44
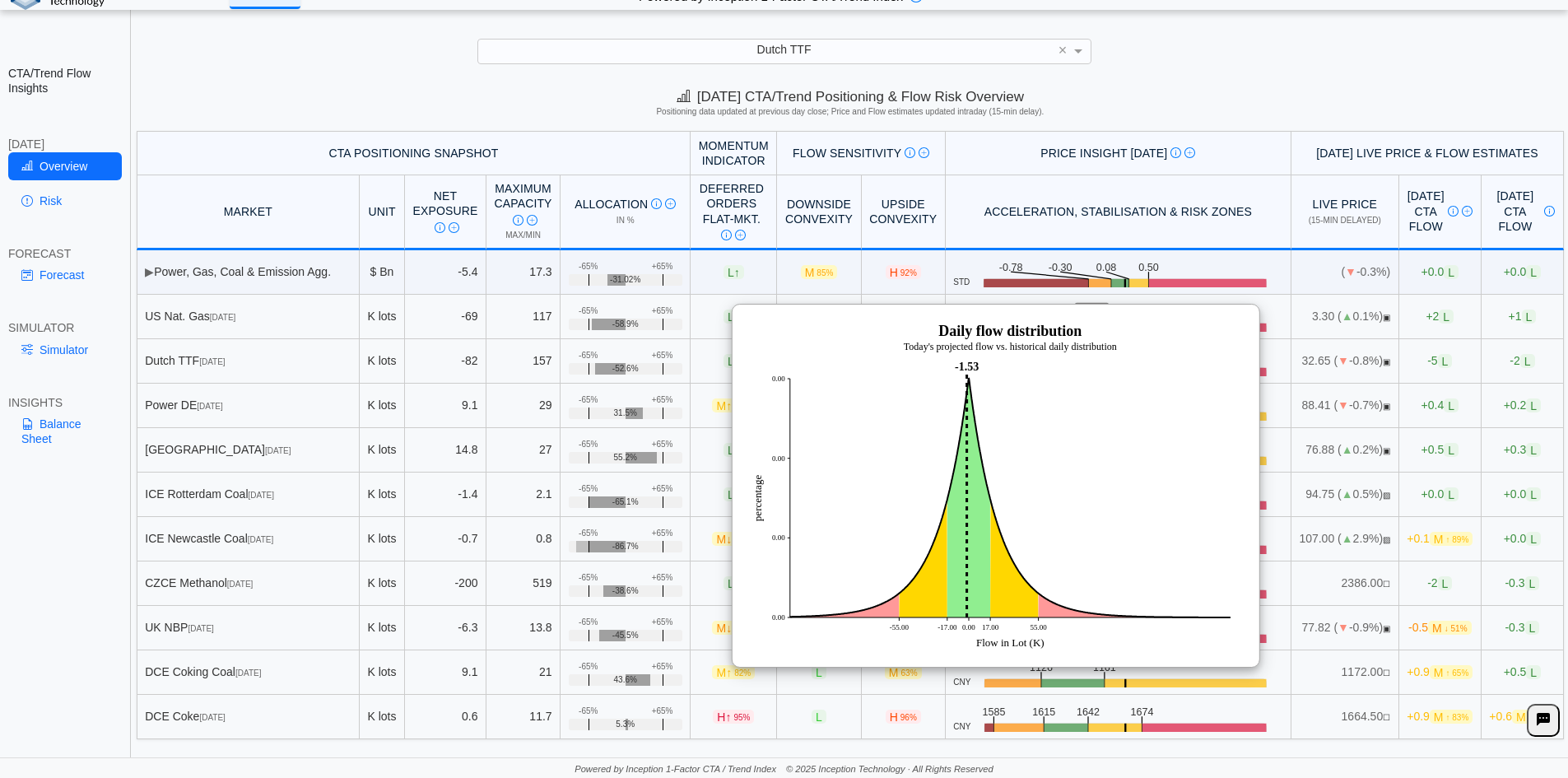
click at [1402, 604] on td "-2 L" at bounding box center [1440, 583] width 82 height 44
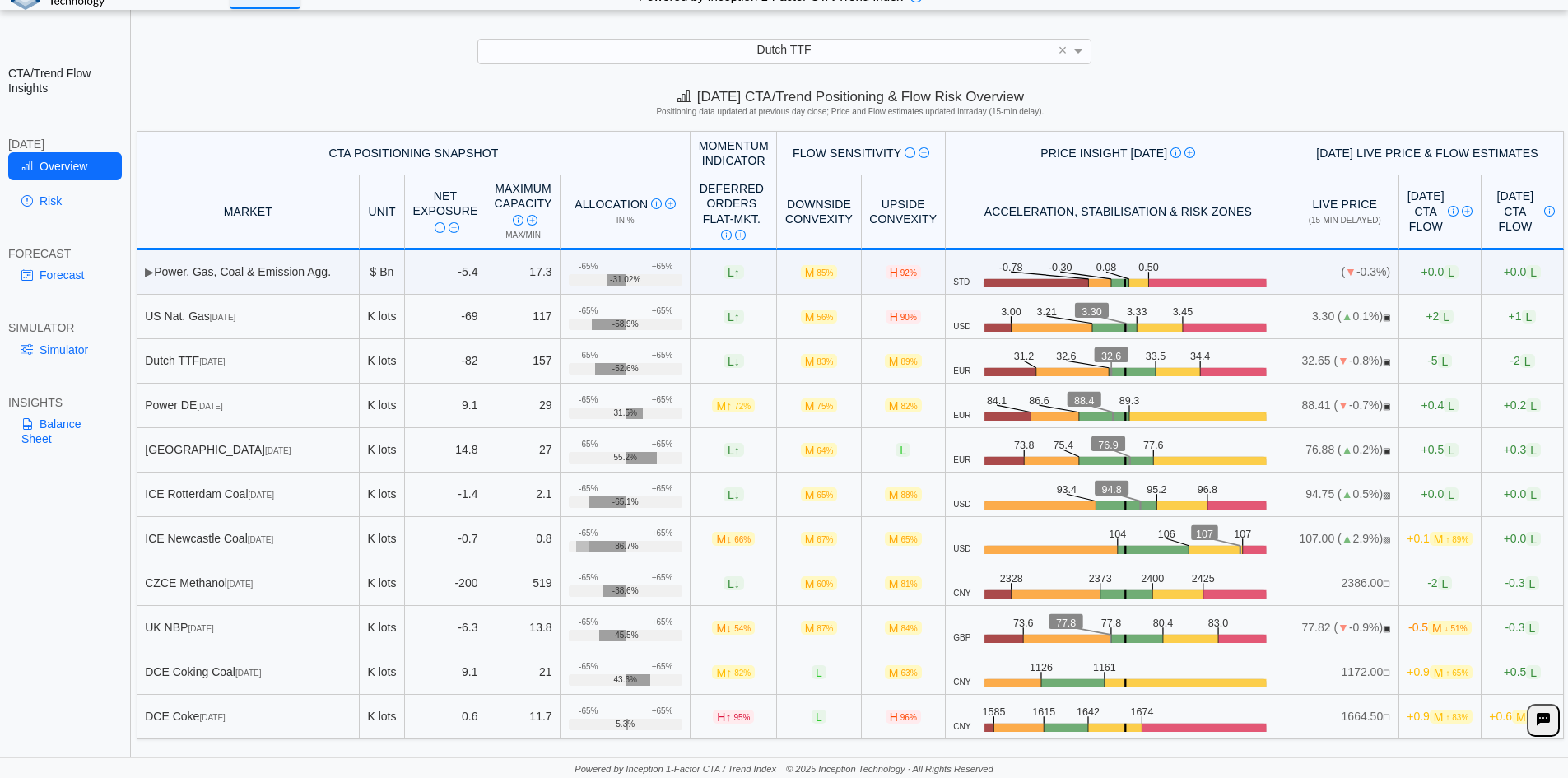
click at [1428, 630] on span "M ↓ 51%" at bounding box center [1448, 627] width 42 height 14
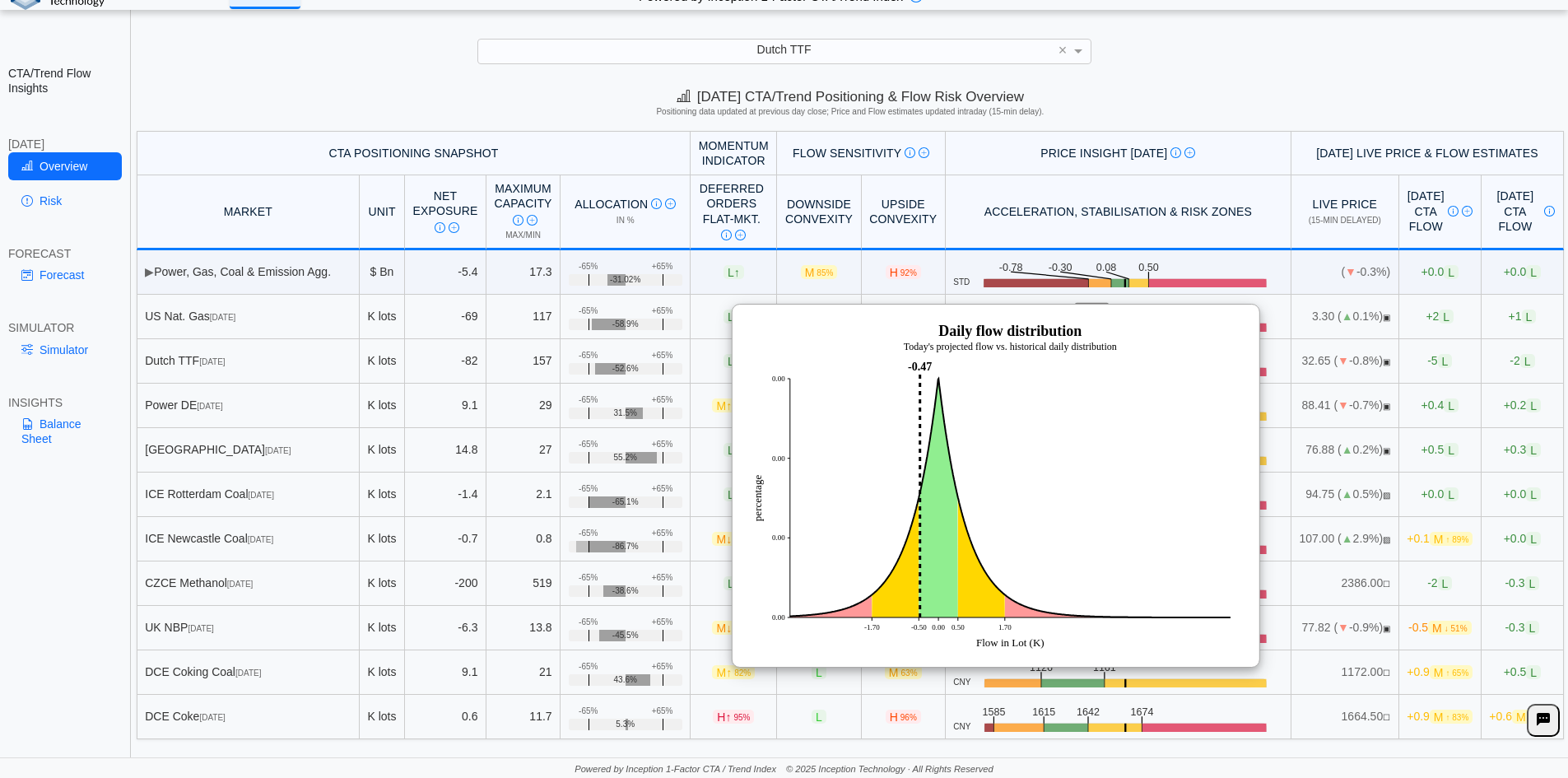
click at [1399, 660] on td "+0.9 M ↑ 65%" at bounding box center [1440, 672] width 82 height 44
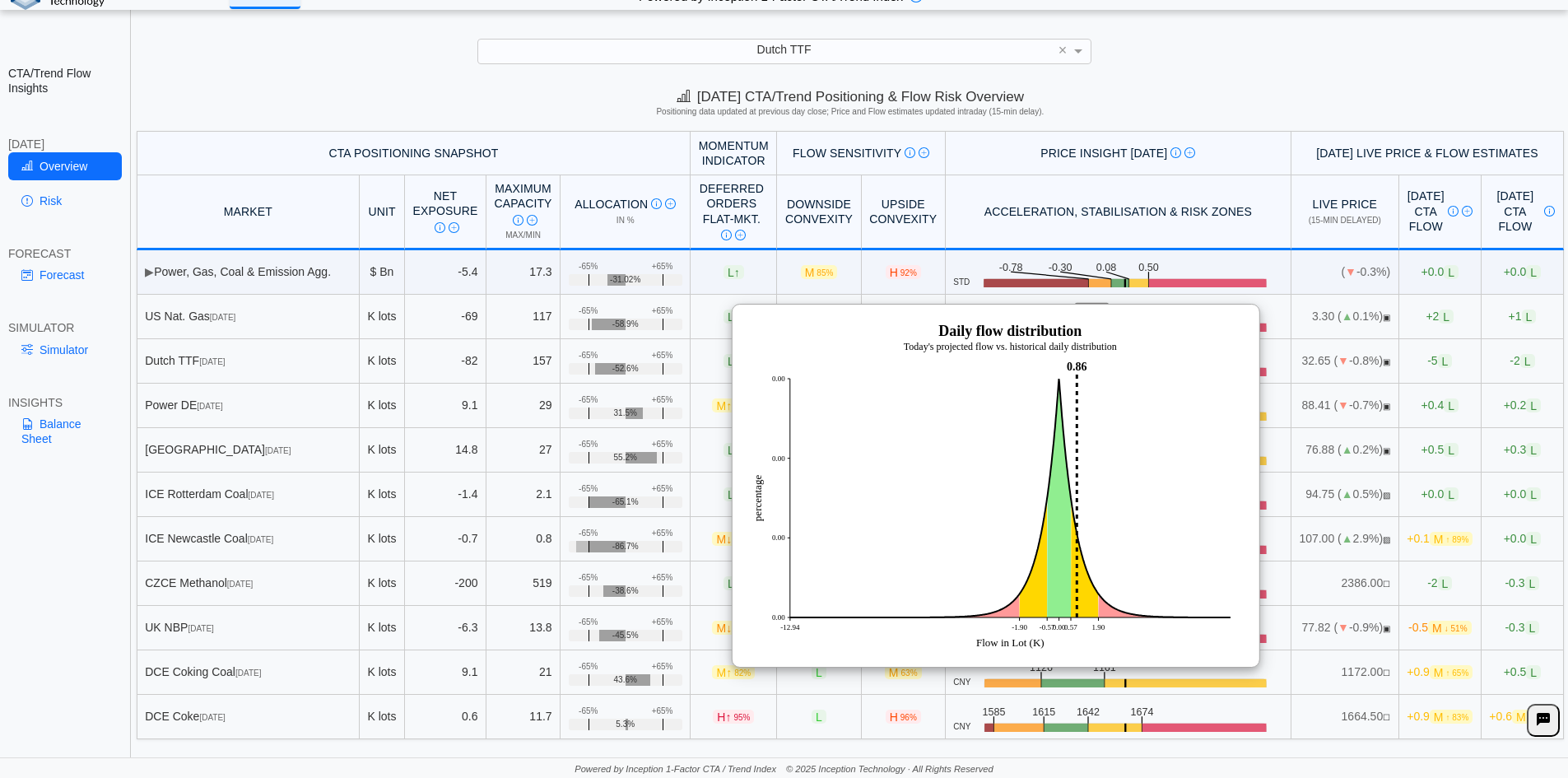
click at [1399, 733] on td "+0.9 M ↑ 83%" at bounding box center [1440, 717] width 82 height 44
